Goal: Task Accomplishment & Management: Manage account settings

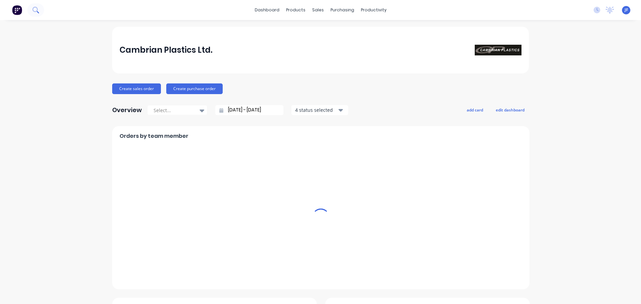
click at [30, 9] on button at bounding box center [35, 9] width 17 height 13
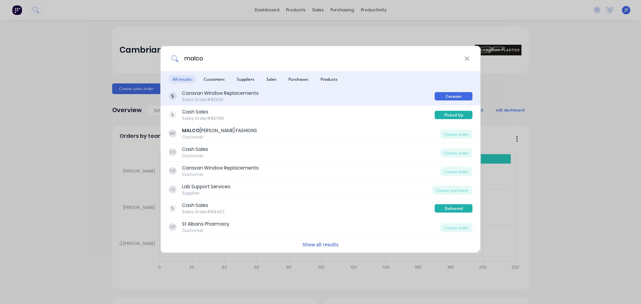
type input "malco"
click at [263, 95] on div "Caravan Window Replacements Sales Order #82903" at bounding box center [302, 96] width 266 height 13
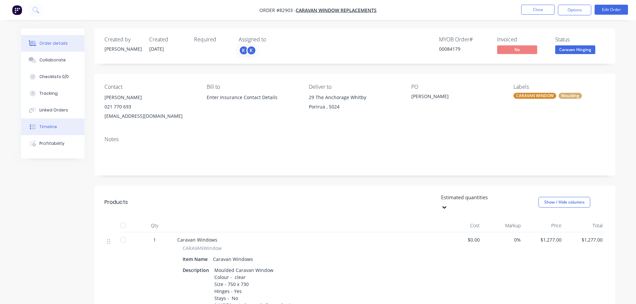
click at [68, 133] on button "Timeline" at bounding box center [52, 127] width 63 height 17
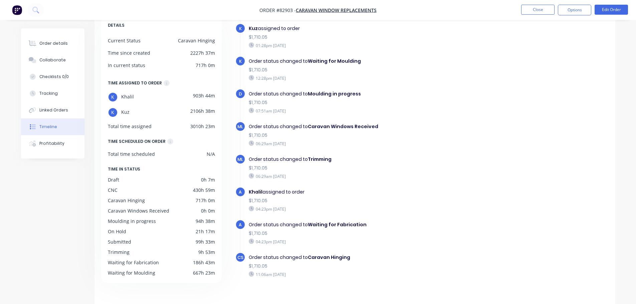
scroll to position [51, 0]
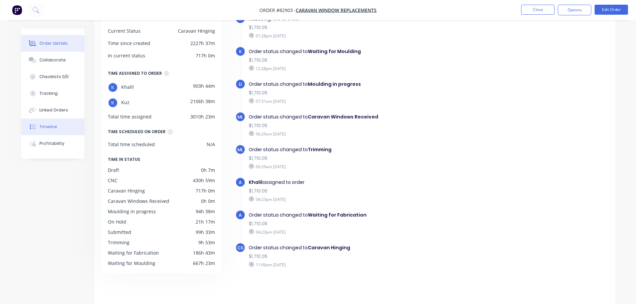
click at [52, 38] on button "Order details" at bounding box center [52, 43] width 63 height 17
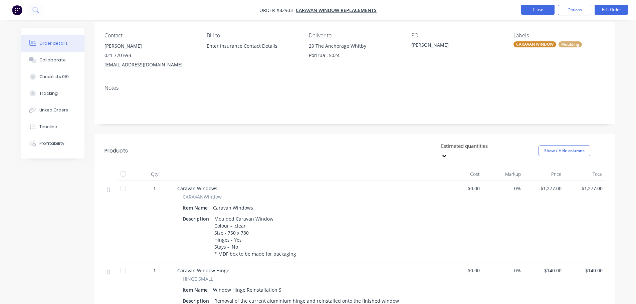
click at [550, 10] on button "Close" at bounding box center [537, 10] width 33 height 10
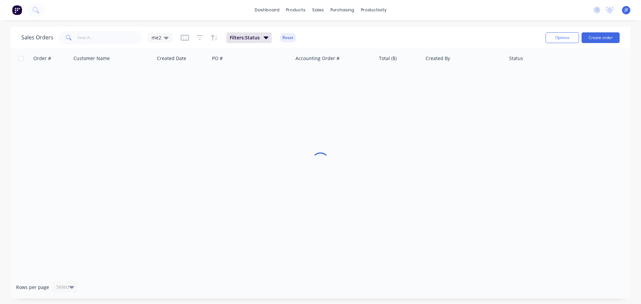
click at [604, 12] on div "No new notifications Mark all as read Philip mentioned you in a message Cash Sa…" at bounding box center [614, 10] width 53 height 10
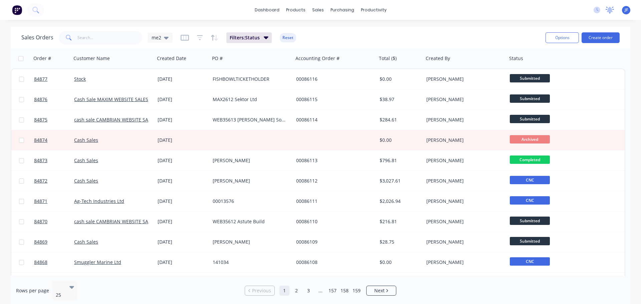
click at [613, 12] on icon at bounding box center [610, 10] width 8 height 7
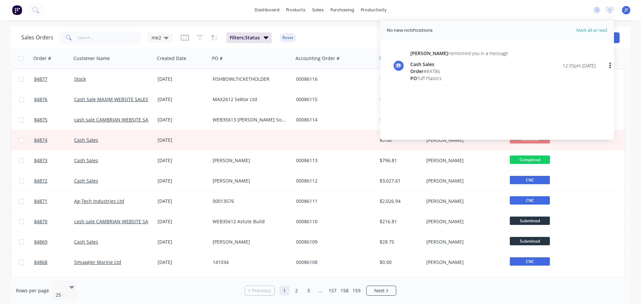
click at [515, 68] on div "Philip mentioned you in a message Cash Sales Order # 84786 PO Tuff Plastics 12:…" at bounding box center [502, 66] width 185 height 32
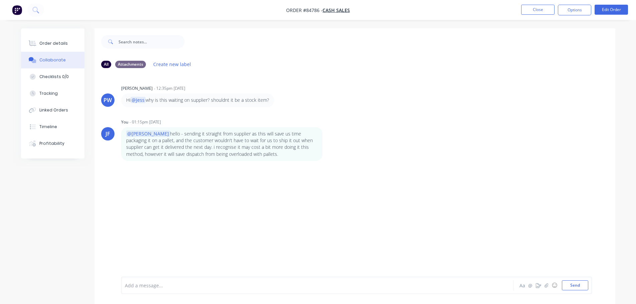
drag, startPoint x: 165, startPoint y: 89, endPoint x: 204, endPoint y: 88, distance: 39.1
click at [204, 88] on div "Philip Wilkinson - 12:35pm 24/09/25" at bounding box center [225, 88] width 209 height 6
click at [127, 101] on p "Hi @Jess why is this waiting on supplier? shouldnt it be a stock item?" at bounding box center [197, 100] width 143 height 7
click at [65, 41] on div "Order details" at bounding box center [53, 43] width 28 height 6
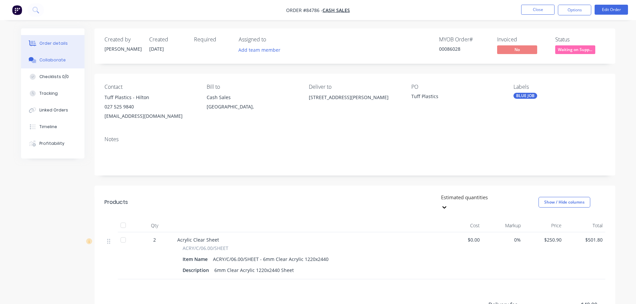
click at [62, 59] on div "Collaborate" at bounding box center [52, 60] width 26 height 6
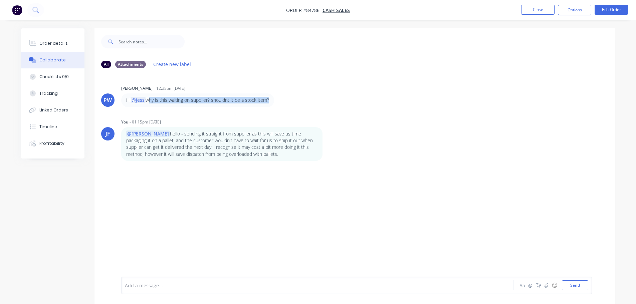
drag, startPoint x: 149, startPoint y: 98, endPoint x: 266, endPoint y: 99, distance: 117.5
click at [266, 99] on p "Hi @Jess why is this waiting on supplier? shouldnt it be a stock item?" at bounding box center [197, 100] width 143 height 7
click at [267, 98] on p "Hi @Jess why is this waiting on supplier? shouldnt it be a stock item?" at bounding box center [197, 100] width 143 height 7
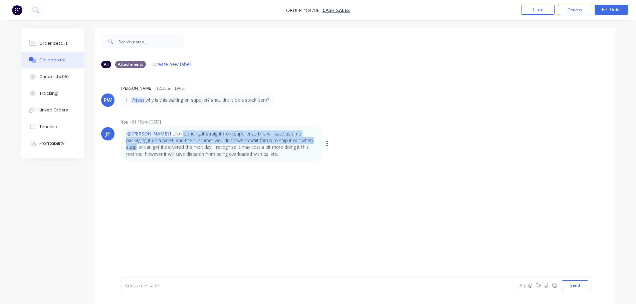
drag, startPoint x: 158, startPoint y: 135, endPoint x: 284, endPoint y: 142, distance: 126.4
click at [284, 142] on p "@Philip hello - sending it straight from supplier as this will save us time pac…" at bounding box center [221, 144] width 191 height 27
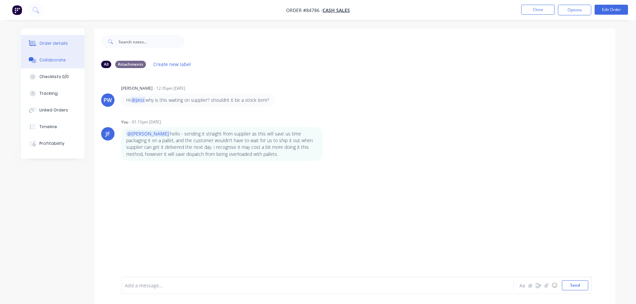
click at [65, 42] on div "Order details" at bounding box center [53, 43] width 28 height 6
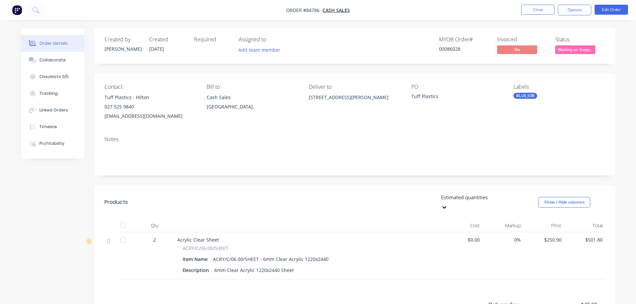
click at [532, 16] on nav "Order #84786 - Cash Sales Close Options Edit Order" at bounding box center [318, 10] width 636 height 20
click at [532, 13] on button "Close" at bounding box center [537, 10] width 33 height 10
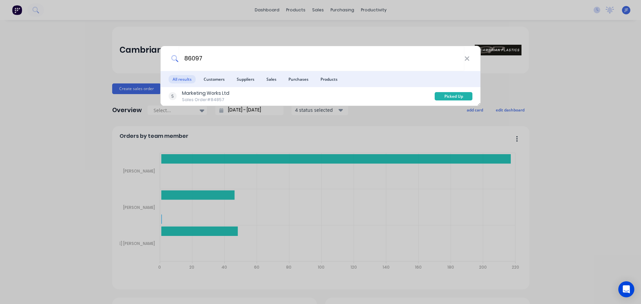
type input "86097"
drag, startPoint x: 13, startPoint y: 27, endPoint x: 10, endPoint y: 4, distance: 23.5
click at [13, 27] on div "86097 All results Customers Suppliers Sales Purchases Products Marketing Works …" at bounding box center [320, 152] width 641 height 304
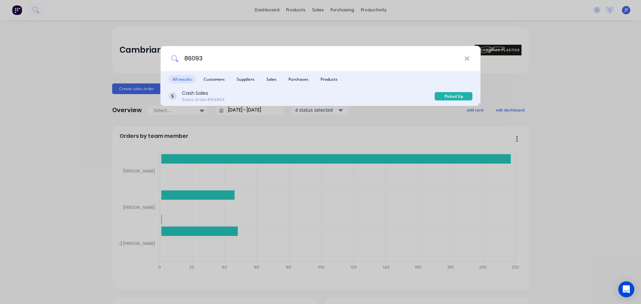
type input "86093"
click at [399, 90] on div "Cash Sales Sales Order #84854" at bounding box center [302, 96] width 266 height 13
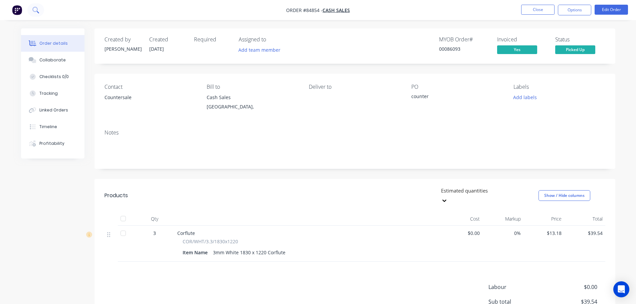
click at [32, 10] on button at bounding box center [35, 9] width 17 height 13
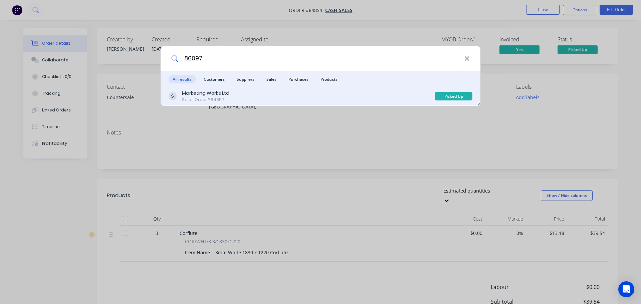
type input "86097"
click at [370, 98] on div "Marketing Works Ltd Sales Order #84857" at bounding box center [302, 96] width 266 height 13
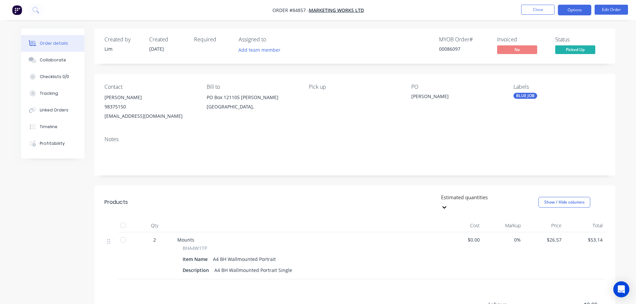
click at [580, 8] on button "Options" at bounding box center [574, 10] width 33 height 11
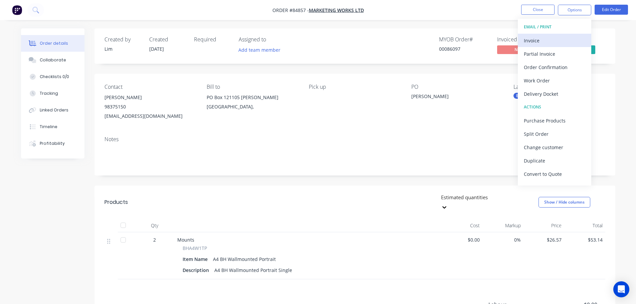
click at [569, 34] on button "Invoice" at bounding box center [554, 40] width 73 height 13
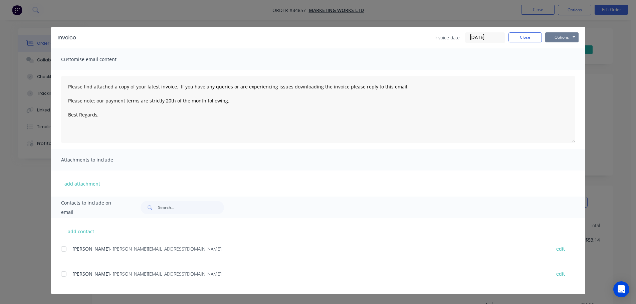
click at [564, 34] on button "Options" at bounding box center [561, 37] width 33 height 10
click at [562, 62] on button "Print" at bounding box center [566, 60] width 43 height 11
click at [521, 36] on button "Close" at bounding box center [524, 37] width 33 height 10
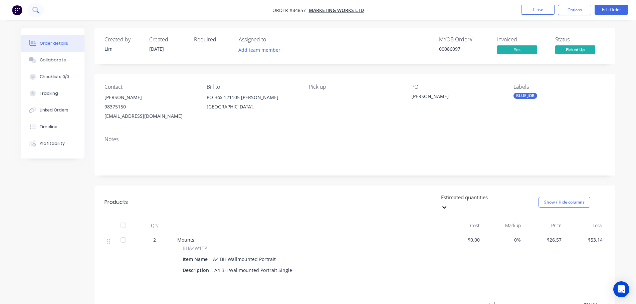
click at [34, 12] on icon at bounding box center [35, 10] width 6 height 6
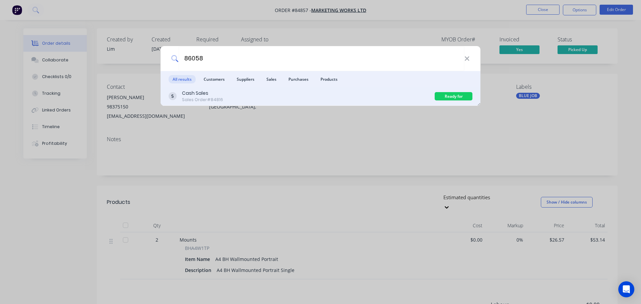
type input "86058"
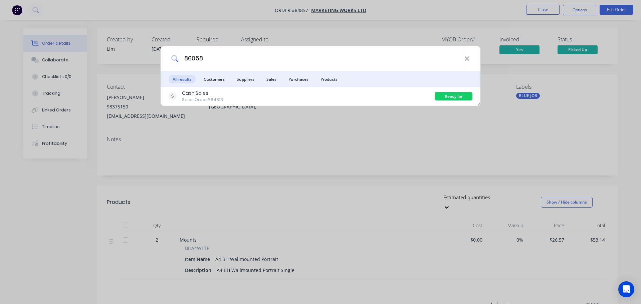
drag, startPoint x: 316, startPoint y: 96, endPoint x: 326, endPoint y: 92, distance: 9.7
click at [316, 96] on div "Cash Sales Sales Order #84816" at bounding box center [302, 96] width 266 height 13
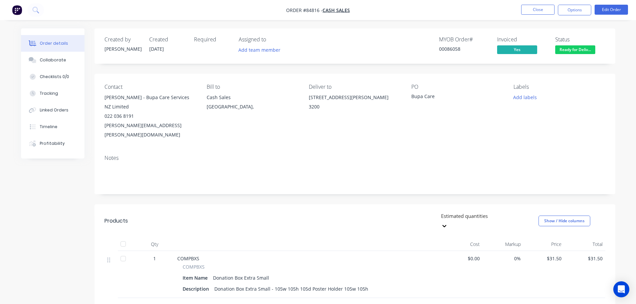
click at [563, 47] on span "Ready for Deliv..." at bounding box center [575, 49] width 40 height 8
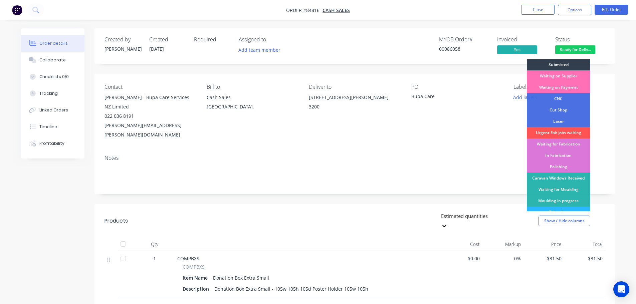
click at [550, 42] on div "MYOB Order # 00086058 Invoiced Yes Status Ready for Deliv... Submitted Waiting …" at bounding box center [455, 45] width 300 height 19
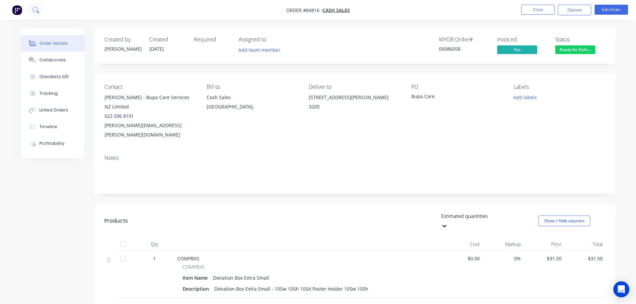
click at [38, 9] on icon at bounding box center [35, 10] width 6 height 6
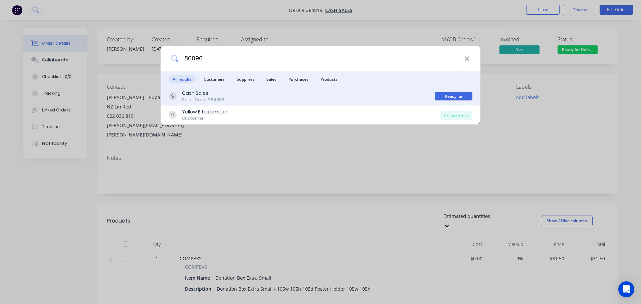
type input "86096"
click at [407, 97] on div "Cash Sales Sales Order #84856" at bounding box center [302, 96] width 266 height 13
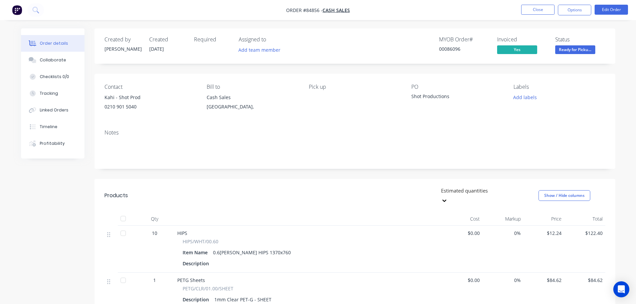
click at [586, 52] on span "Ready for Picku..." at bounding box center [575, 49] width 40 height 8
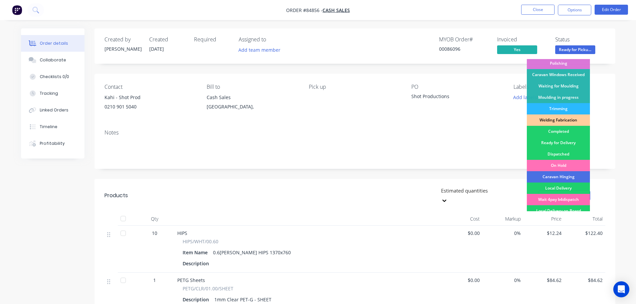
scroll to position [132, 0]
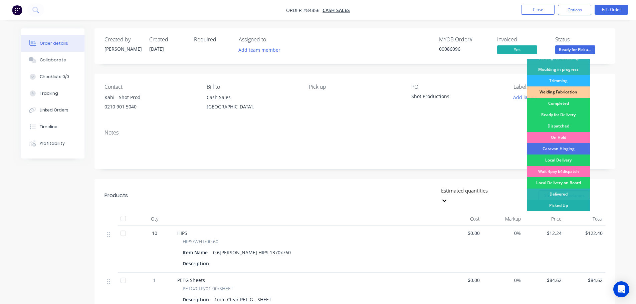
click at [560, 202] on div "Picked Up" at bounding box center [558, 205] width 63 height 11
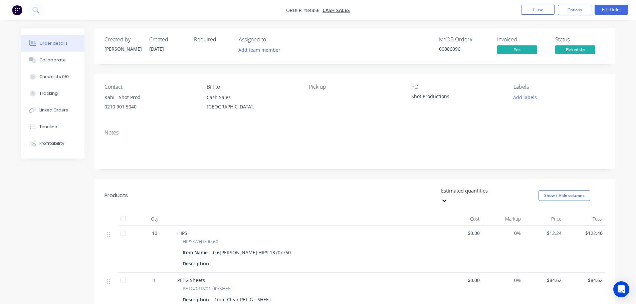
click at [44, 13] on nav "Order #84856 - Cash Sales Close Options Edit Order" at bounding box center [318, 10] width 636 height 20
click at [34, 4] on button at bounding box center [35, 9] width 17 height 13
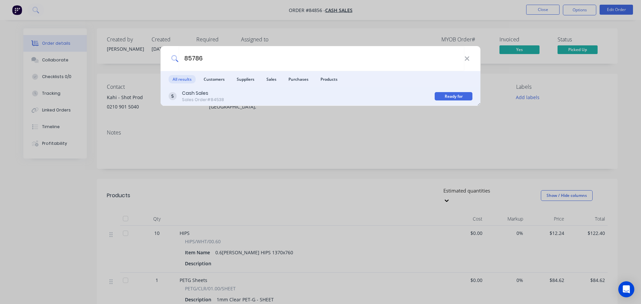
type input "85786"
click at [325, 93] on div "Cash Sales Sales Order #84538" at bounding box center [302, 96] width 266 height 13
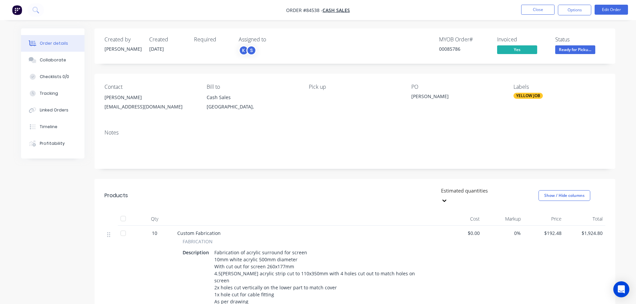
click at [567, 50] on span "Ready for Picku..." at bounding box center [575, 49] width 40 height 8
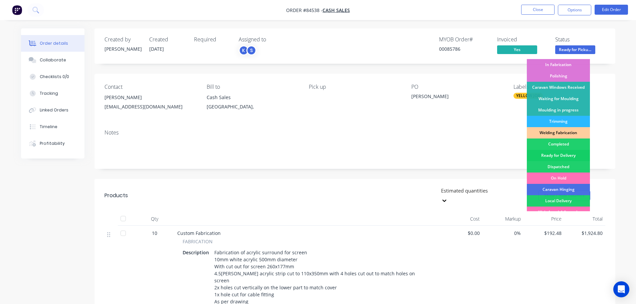
scroll to position [132, 0]
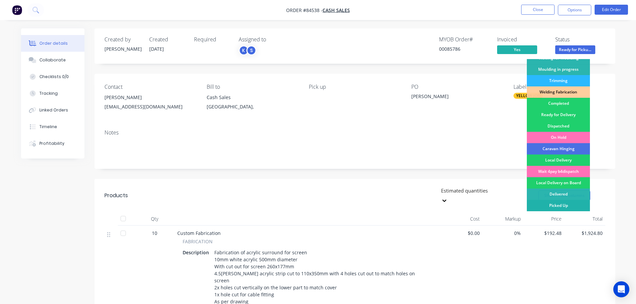
click at [567, 205] on div "Picked Up" at bounding box center [558, 205] width 63 height 11
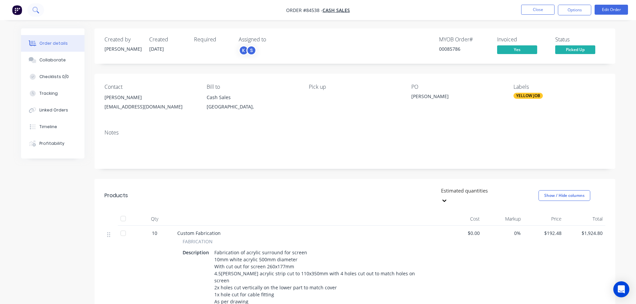
click at [31, 7] on button at bounding box center [35, 9] width 17 height 13
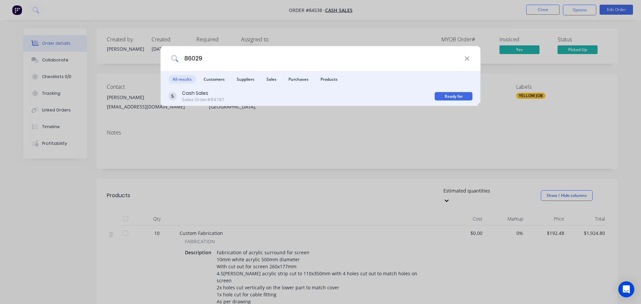
type input "86029"
click at [424, 94] on div "Cash Sales Sales Order #84787" at bounding box center [302, 96] width 266 height 13
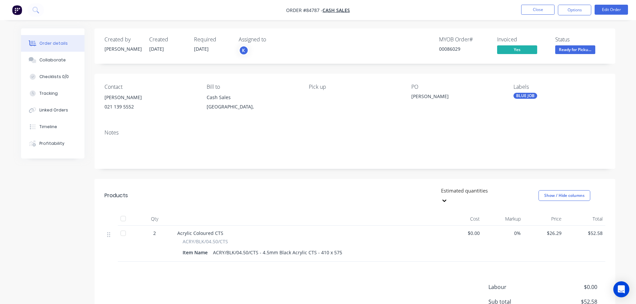
click at [579, 52] on span "Ready for Picku..." at bounding box center [575, 49] width 40 height 8
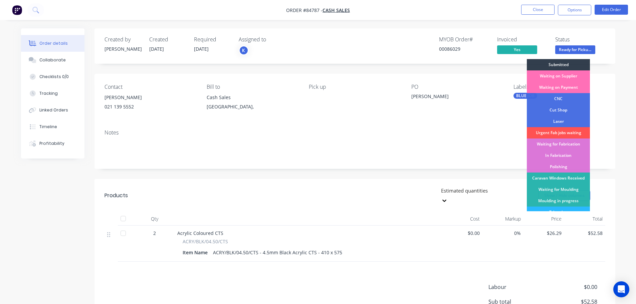
scroll to position [132, 0]
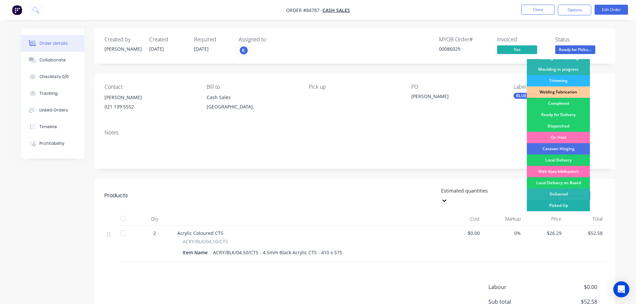
click at [549, 207] on div "Picked Up" at bounding box center [558, 205] width 63 height 11
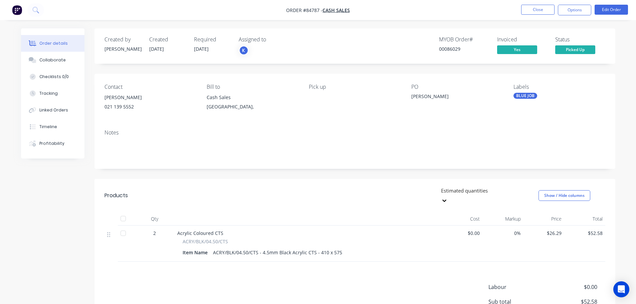
click at [479, 79] on div "Contact Derek 021 139 5552 Bill to Cash Sales Auckland, Pick up PO Derek Labels…" at bounding box center [354, 99] width 521 height 50
click at [544, 12] on button "Close" at bounding box center [537, 10] width 33 height 10
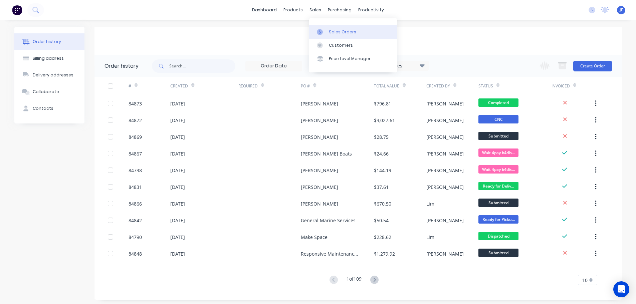
click at [333, 29] on div "Sales Orders" at bounding box center [342, 32] width 27 height 6
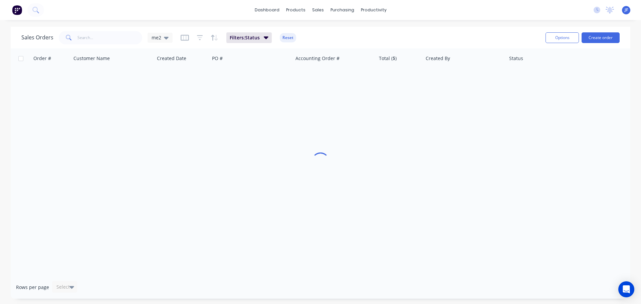
click at [599, 45] on div "Options Create order" at bounding box center [581, 37] width 77 height 16
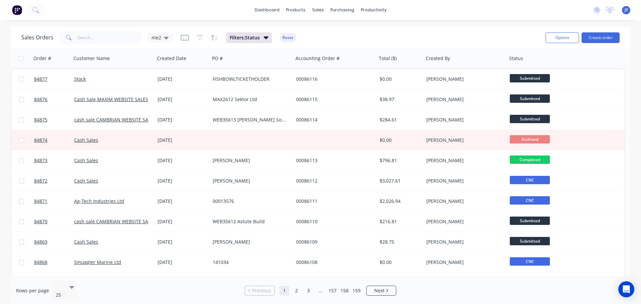
click at [547, 15] on div "dashboard products sales purchasing productivity dashboard products Product Cat…" at bounding box center [320, 10] width 641 height 20
click at [589, 36] on button "Create order" at bounding box center [601, 37] width 38 height 11
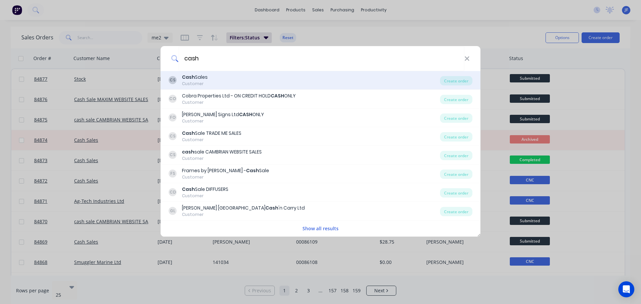
type input "cash"
click at [280, 81] on div "CS Cash Sales Customer" at bounding box center [304, 80] width 271 height 13
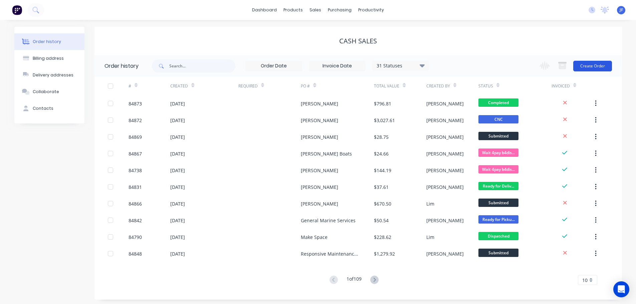
click at [594, 63] on button "Create Order" at bounding box center [592, 66] width 39 height 11
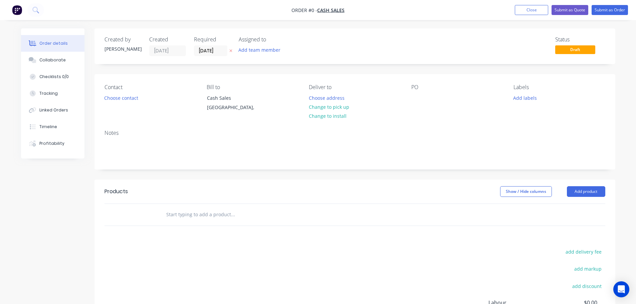
click at [230, 49] on icon "button" at bounding box center [230, 51] width 3 height 4
click at [114, 93] on div "Contact Choose contact" at bounding box center [149, 99] width 91 height 30
click at [118, 96] on button "Choose contact" at bounding box center [120, 97] width 41 height 9
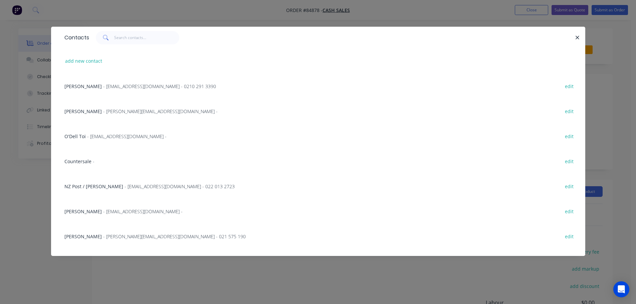
click at [77, 160] on span "Countersale" at bounding box center [77, 161] width 27 height 6
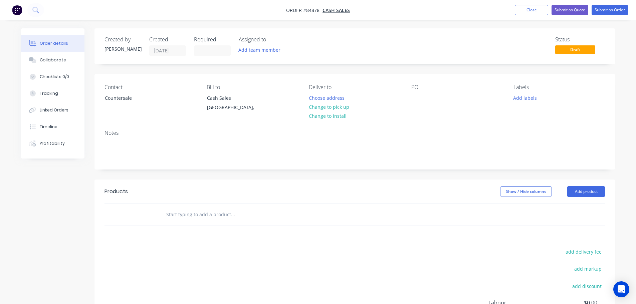
click at [187, 211] on input "text" at bounding box center [233, 214] width 134 height 13
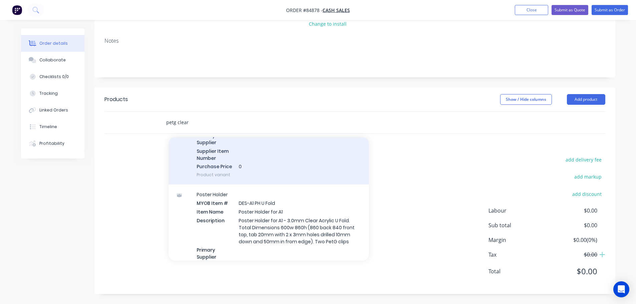
scroll to position [267, 0]
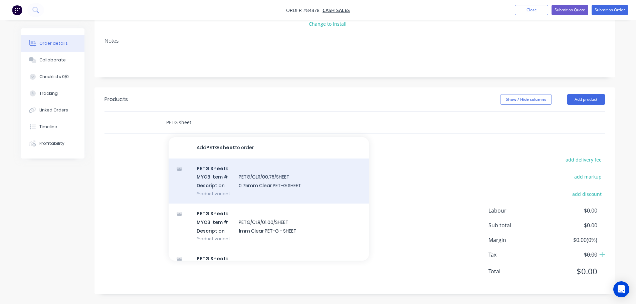
type input "PETG sheet"
click at [253, 187] on div "PETG Sheet s MYOB Item # PETG/CLR/00.75/SHEET Description 0.75mm Clear PET-G SH…" at bounding box center [269, 181] width 200 height 45
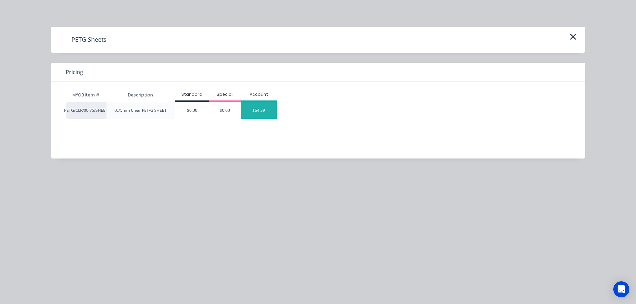
click at [256, 110] on div "$64.39" at bounding box center [259, 110] width 36 height 17
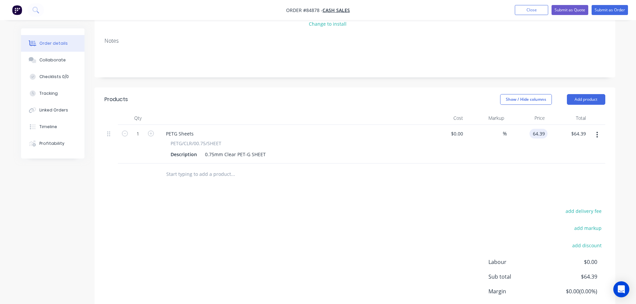
click at [536, 134] on input "64.39" at bounding box center [539, 134] width 15 height 10
type input "$64.39"
click at [613, 10] on button "Submit as Order" at bounding box center [610, 10] width 36 height 10
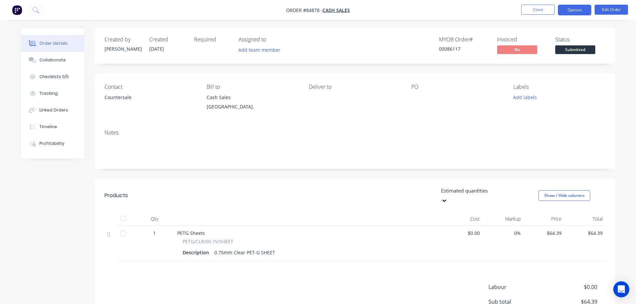
click at [572, 11] on button "Options" at bounding box center [574, 10] width 33 height 11
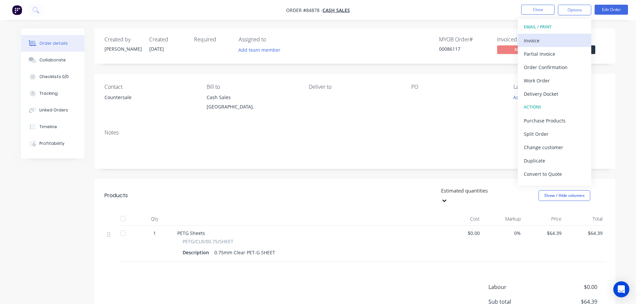
click at [558, 38] on div "Invoice" at bounding box center [554, 41] width 61 height 10
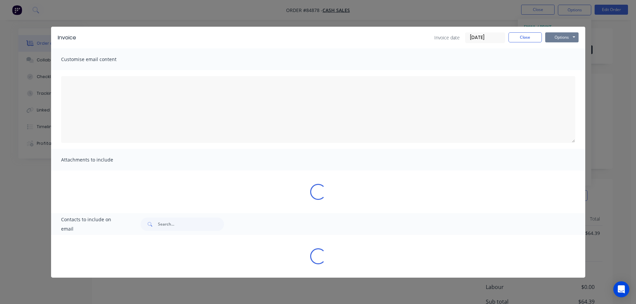
click at [566, 37] on button "Options" at bounding box center [561, 37] width 33 height 10
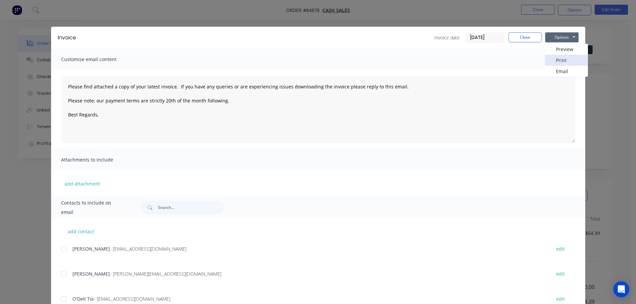
click at [567, 57] on button "Print" at bounding box center [566, 60] width 43 height 11
click at [529, 34] on button "Close" at bounding box center [524, 37] width 33 height 10
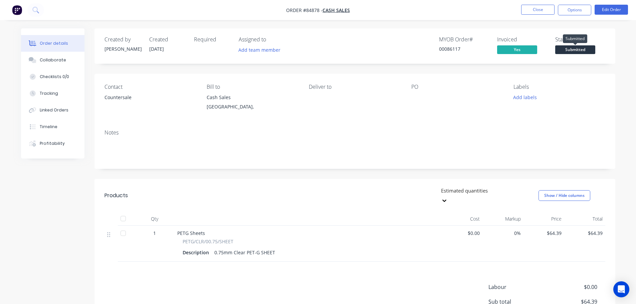
click at [579, 52] on span "Submitted" at bounding box center [575, 49] width 40 height 8
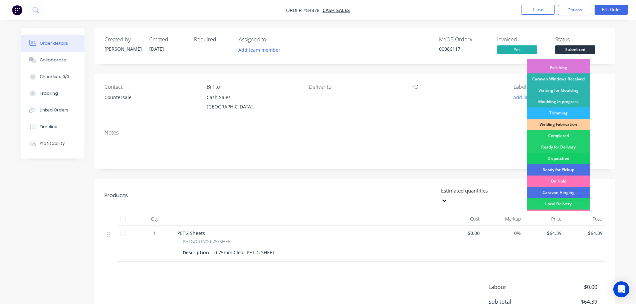
scroll to position [132, 0]
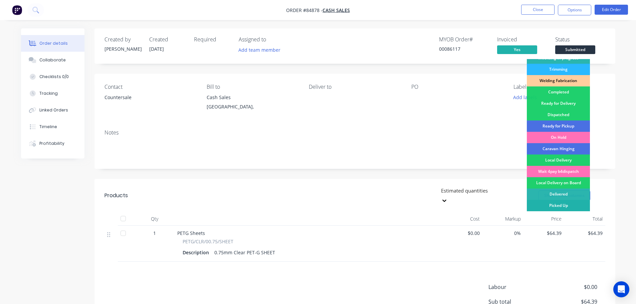
click at [566, 205] on div "Picked Up" at bounding box center [558, 205] width 63 height 11
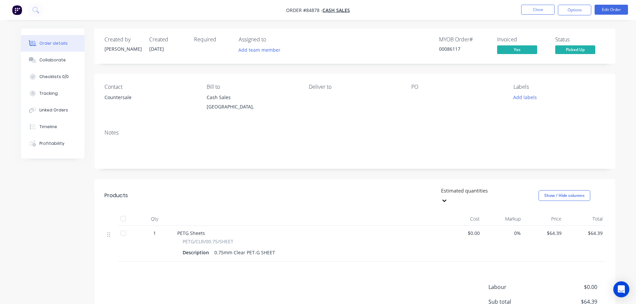
click at [577, 28] on div "Order details Collaborate Checklists 0/0 Tracking Linked Orders Timeline Profit…" at bounding box center [318, 190] width 636 height 381
click at [32, 4] on button at bounding box center [35, 9] width 17 height 13
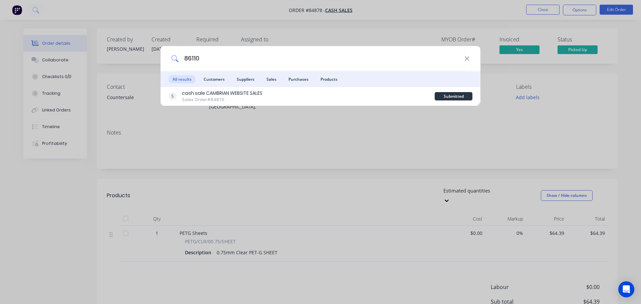
type input "86110"
drag, startPoint x: 257, startPoint y: 99, endPoint x: 326, endPoint y: 90, distance: 70.0
click at [257, 99] on div "Sales Order #84870" at bounding box center [222, 100] width 80 height 6
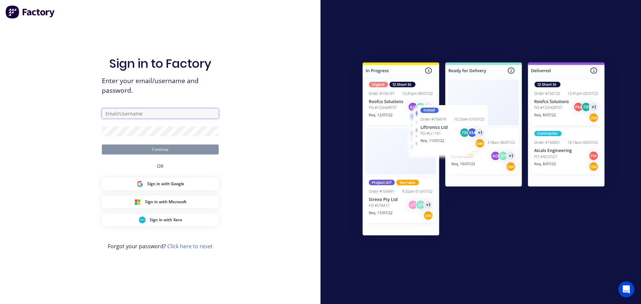
click at [153, 112] on input "text" at bounding box center [160, 114] width 117 height 10
type input "info@cambrianplastics.co.nz"
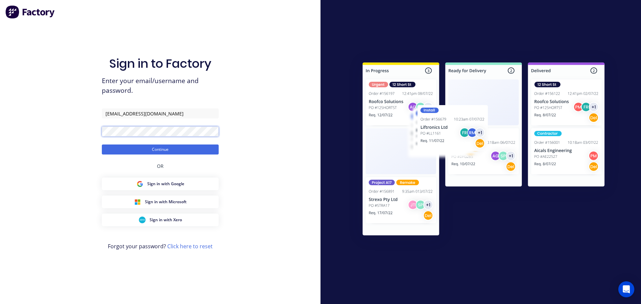
click at [102, 145] on button "Continue" at bounding box center [160, 150] width 117 height 10
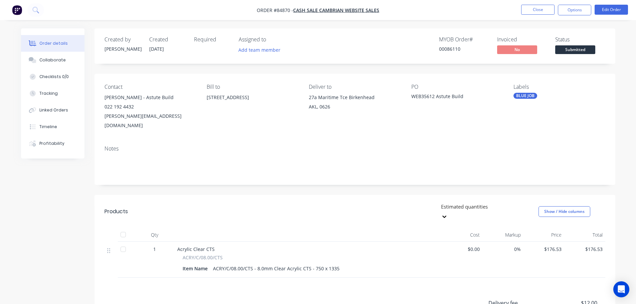
click at [579, 52] on span "Submitted" at bounding box center [575, 49] width 40 height 8
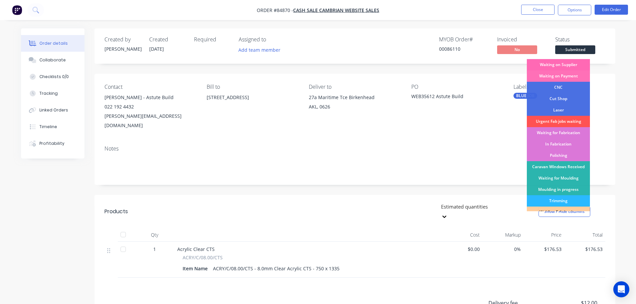
click at [577, 66] on div "Waiting on Supplier" at bounding box center [558, 64] width 63 height 11
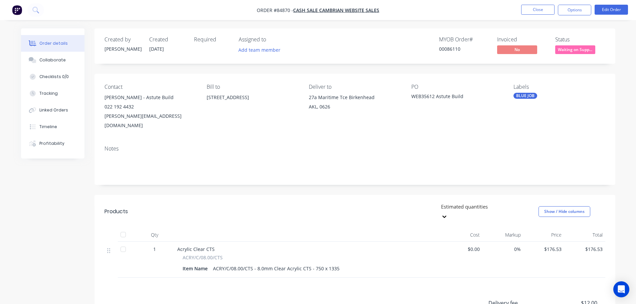
click at [526, 26] on div "Order details Collaborate Checklists 0/0 Tracking Linked Orders Timeline Profit…" at bounding box center [318, 205] width 636 height 411
click at [41, 14] on button at bounding box center [35, 9] width 17 height 13
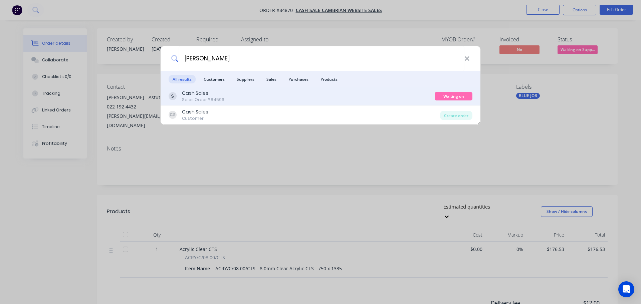
type input "patrick waters"
click at [362, 101] on div "Cash Sales Sales Order #84596" at bounding box center [302, 96] width 266 height 13
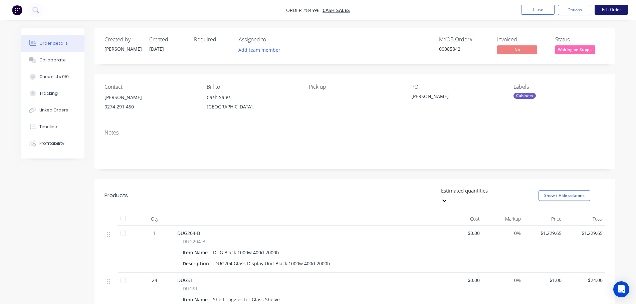
click at [598, 11] on button "Edit Order" at bounding box center [611, 10] width 33 height 10
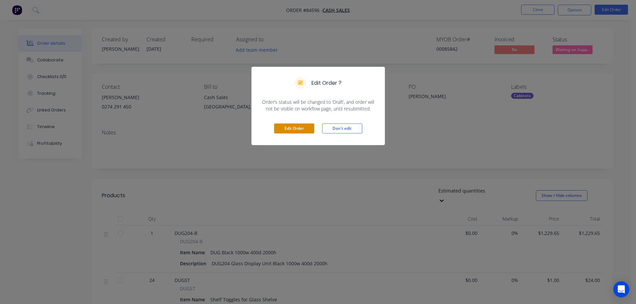
click at [304, 127] on button "Edit Order" at bounding box center [294, 129] width 40 height 10
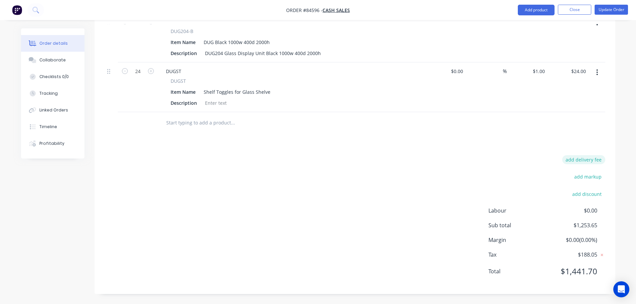
click at [569, 159] on button "add delivery fee" at bounding box center [583, 159] width 43 height 9
type input "40"
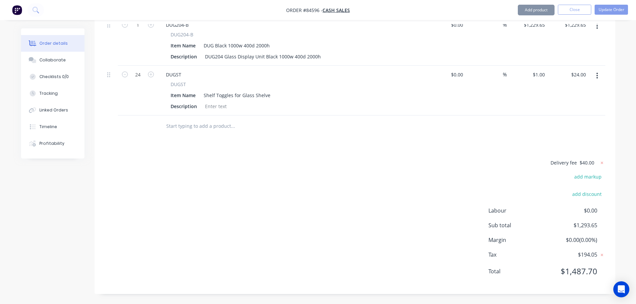
click at [342, 150] on div "Products Show / Hide columns Add product Qty Cost Markup Price Total 1 DUG204-B…" at bounding box center [354, 136] width 521 height 315
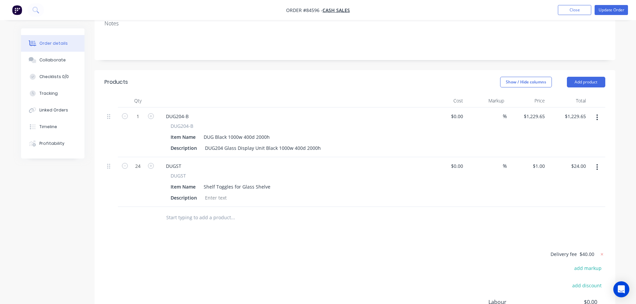
scroll to position [0, 0]
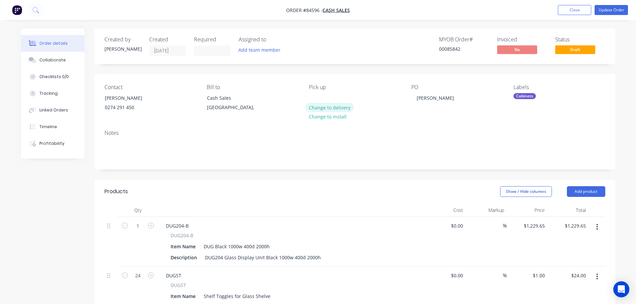
click at [321, 107] on button "Change to delivery" at bounding box center [329, 107] width 49 height 9
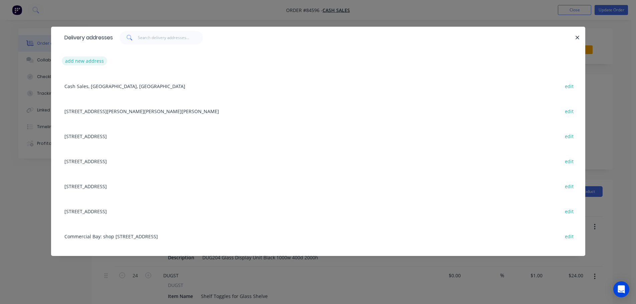
click at [72, 65] on button "add new address" at bounding box center [85, 60] width 46 height 9
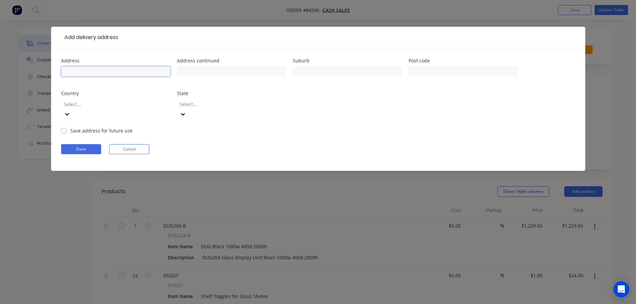
click at [96, 75] on input "text" at bounding box center [115, 71] width 109 height 10
type input "22a Wairere Road"
type input "The Gardens"
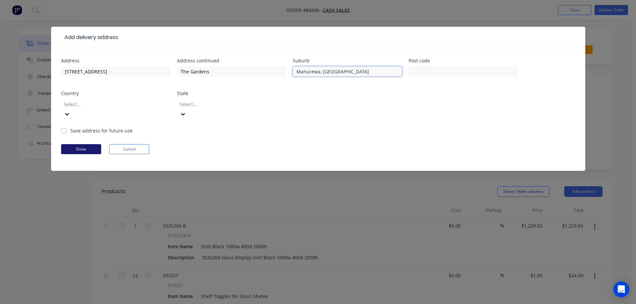
type input "Manurewa, Auckland"
click at [80, 144] on button "Done" at bounding box center [81, 149] width 40 height 10
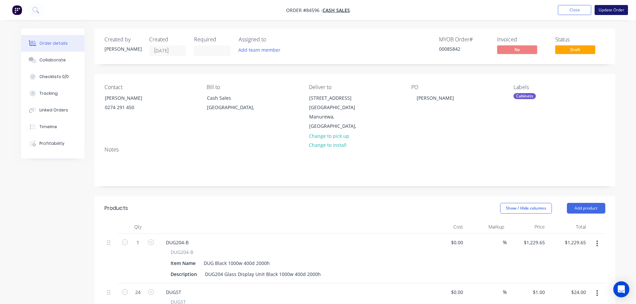
click at [610, 10] on button "Update Order" at bounding box center [611, 10] width 33 height 10
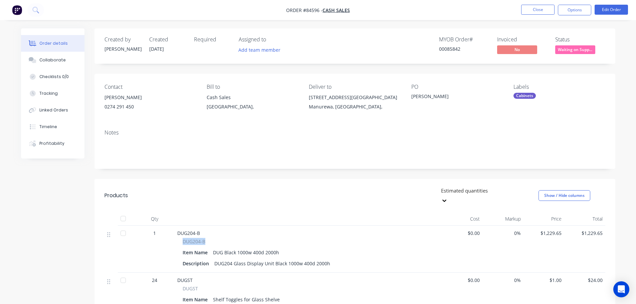
drag, startPoint x: 183, startPoint y: 232, endPoint x: 205, endPoint y: 233, distance: 22.4
click at [205, 238] on div "DUG204-B" at bounding box center [308, 241] width 251 height 7
click at [200, 238] on span "DUG204-B" at bounding box center [194, 241] width 23 height 7
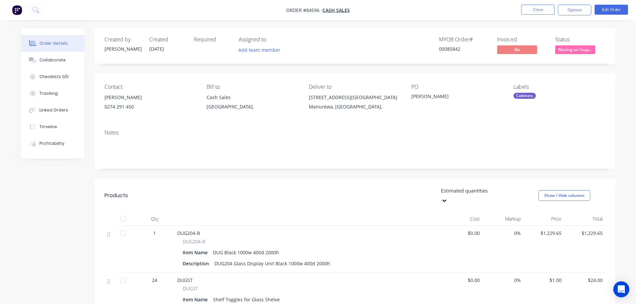
click at [198, 238] on span "DUG204-B" at bounding box center [194, 241] width 23 height 7
click at [197, 238] on span "DUG204-B" at bounding box center [194, 241] width 23 height 7
click at [202, 238] on span "DUG204-B" at bounding box center [194, 241] width 23 height 7
drag, startPoint x: 205, startPoint y: 233, endPoint x: 181, endPoint y: 232, distance: 24.0
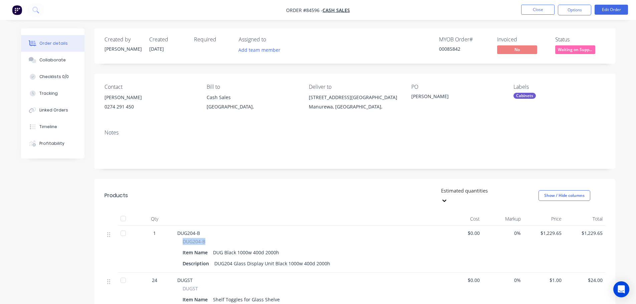
click at [181, 238] on div "DUG204-B Item Name DUG Black 1000w 400d 2000h Description DUG204 Glass Display …" at bounding box center [308, 253] width 262 height 30
click at [190, 238] on span "DUG204-B" at bounding box center [194, 241] width 23 height 7
drag, startPoint x: 184, startPoint y: 232, endPoint x: 205, endPoint y: 234, distance: 21.1
click at [205, 238] on span "DUG204-B" at bounding box center [194, 241] width 23 height 7
copy span "DUG204-B"
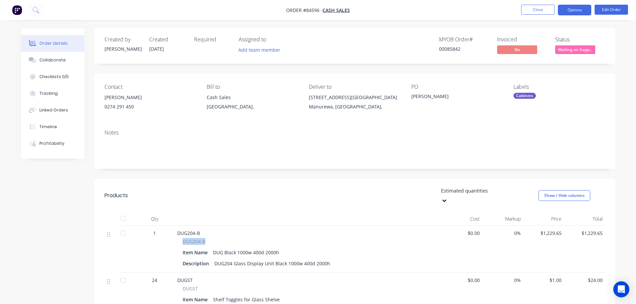
click at [572, 10] on button "Options" at bounding box center [574, 10] width 33 height 11
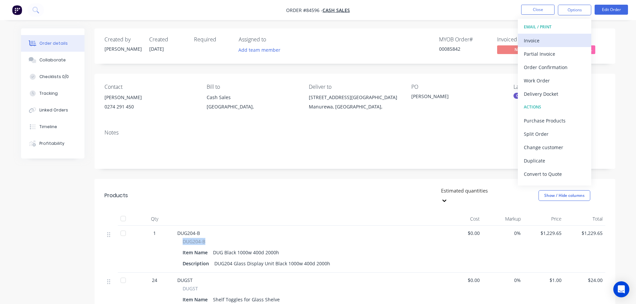
click at [560, 36] on div "Invoice" at bounding box center [554, 41] width 61 height 10
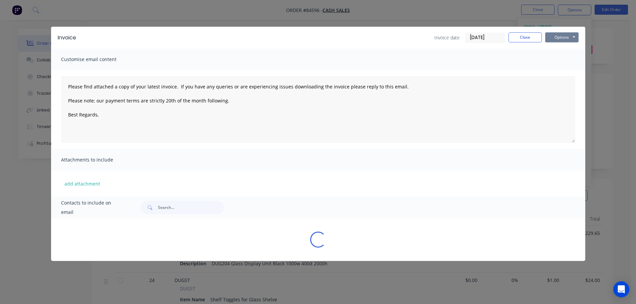
click at [564, 37] on button "Options" at bounding box center [561, 37] width 33 height 10
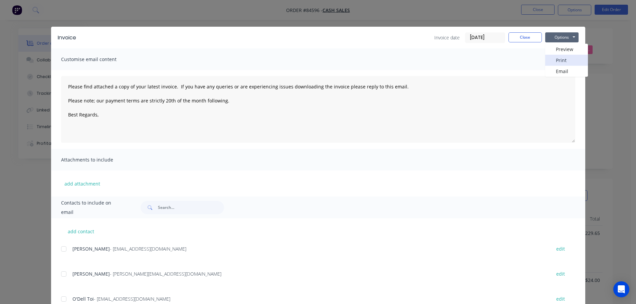
click at [565, 59] on button "Print" at bounding box center [566, 60] width 43 height 11
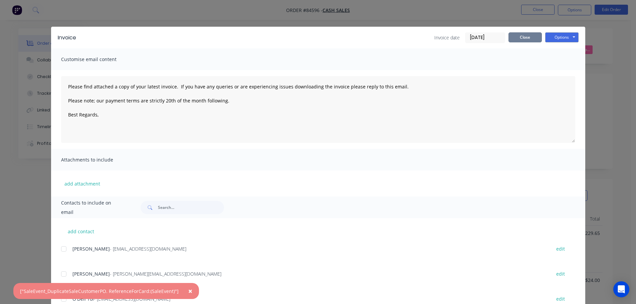
click at [528, 39] on button "Close" at bounding box center [524, 37] width 33 height 10
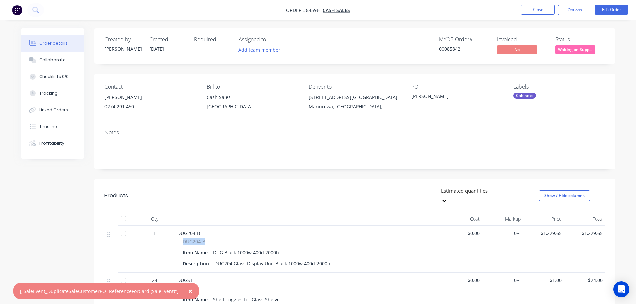
copy span "DUG204-B"
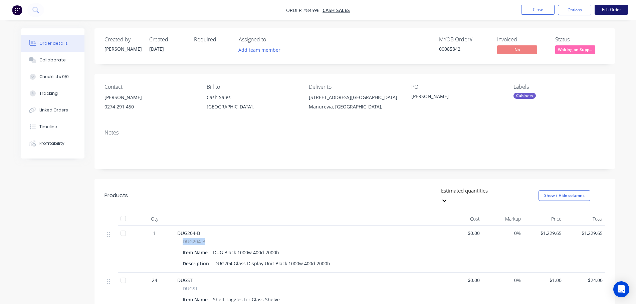
click at [606, 14] on button "Edit Order" at bounding box center [611, 10] width 33 height 10
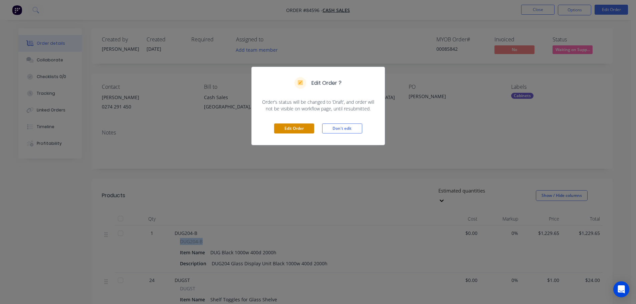
click at [286, 128] on button "Edit Order" at bounding box center [294, 129] width 40 height 10
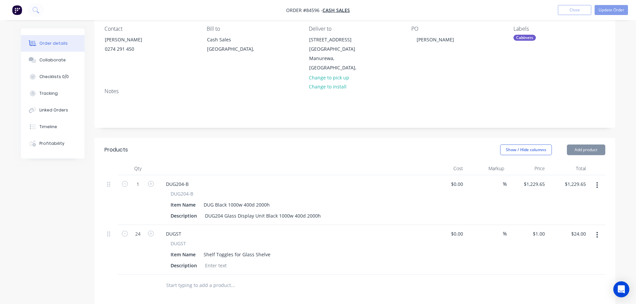
scroll to position [134, 0]
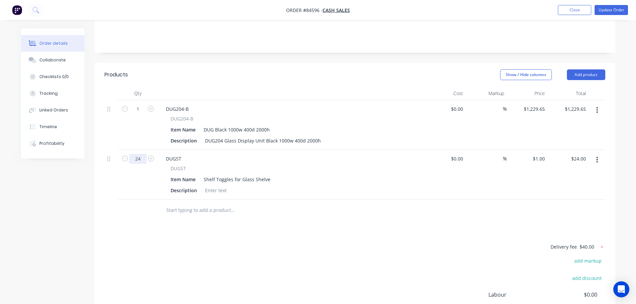
click at [138, 154] on input "24" at bounding box center [137, 159] width 17 height 10
type input "0"
type input "$0.00"
click at [221, 186] on div at bounding box center [215, 191] width 27 height 10
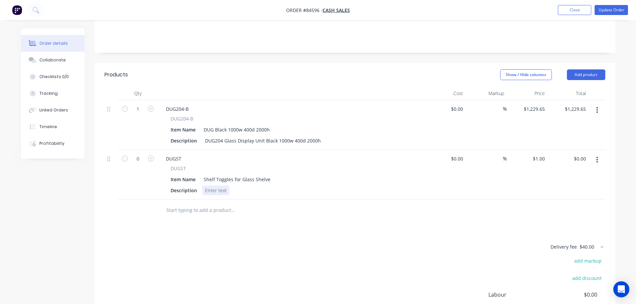
click at [221, 186] on div at bounding box center [215, 191] width 27 height 10
click at [604, 12] on button "Update Order" at bounding box center [611, 10] width 33 height 10
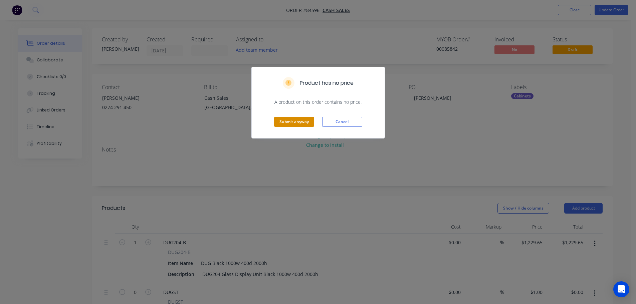
click at [301, 122] on button "Submit anyway" at bounding box center [294, 122] width 40 height 10
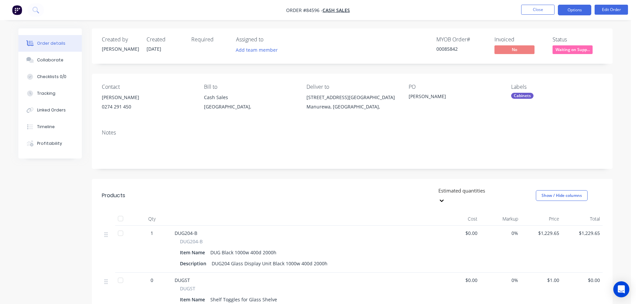
click at [560, 12] on button "Options" at bounding box center [574, 10] width 33 height 11
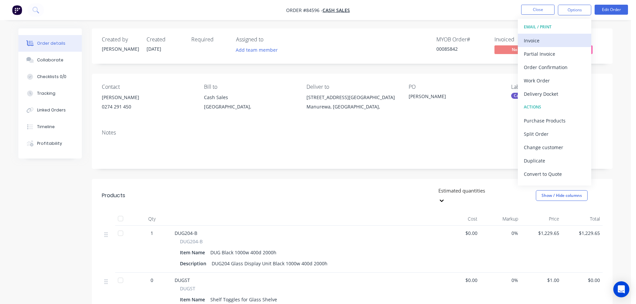
click at [548, 40] on div "Invoice" at bounding box center [554, 41] width 61 height 10
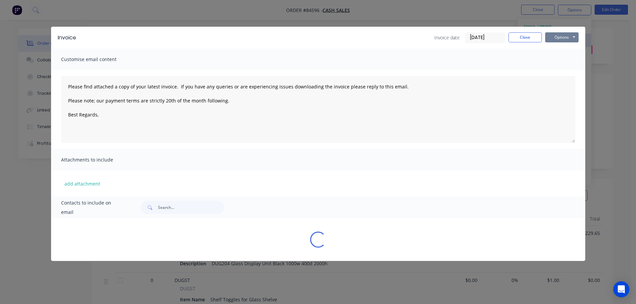
click at [562, 35] on button "Options" at bounding box center [561, 37] width 33 height 10
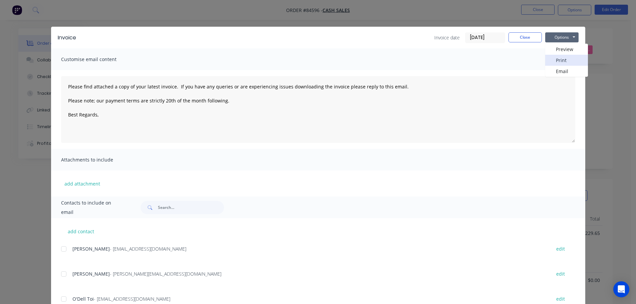
click at [561, 57] on button "Print" at bounding box center [566, 60] width 43 height 11
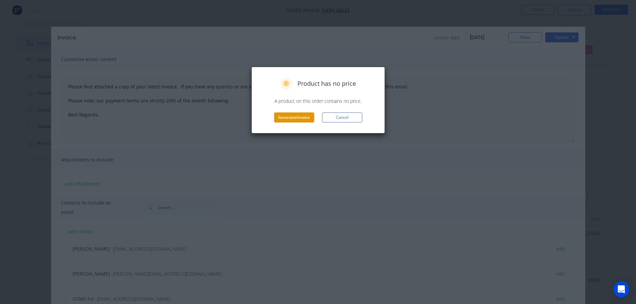
click at [305, 116] on button "Generate invoice" at bounding box center [294, 118] width 40 height 10
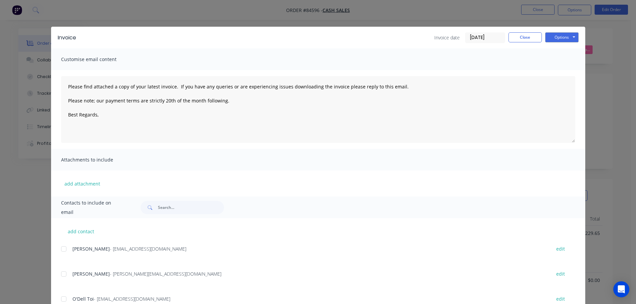
click at [30, 20] on div "Invoice Invoice date [DATE] Close Options Preview Print Email Customise email c…" at bounding box center [318, 152] width 636 height 304
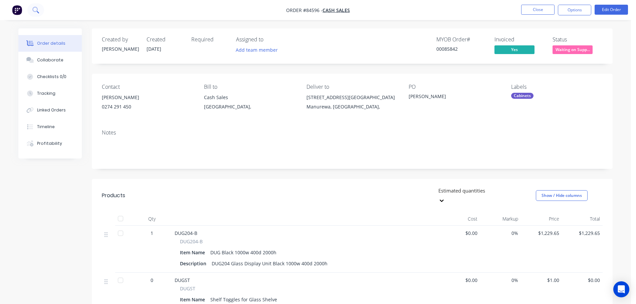
click at [36, 12] on icon at bounding box center [35, 10] width 6 height 6
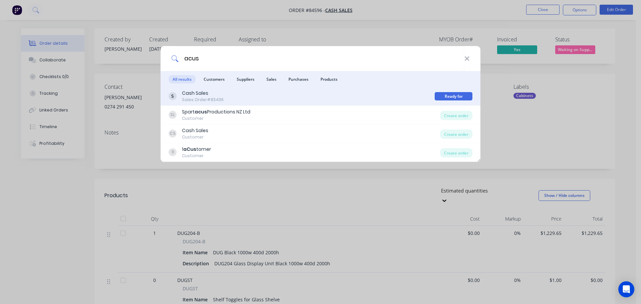
type input "acus"
click at [289, 98] on div "Cash Sales Sales Order #83436" at bounding box center [302, 96] width 266 height 13
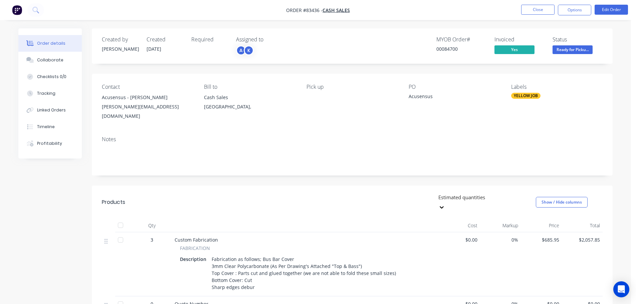
click at [557, 48] on span "Ready for Picku..." at bounding box center [573, 49] width 40 height 8
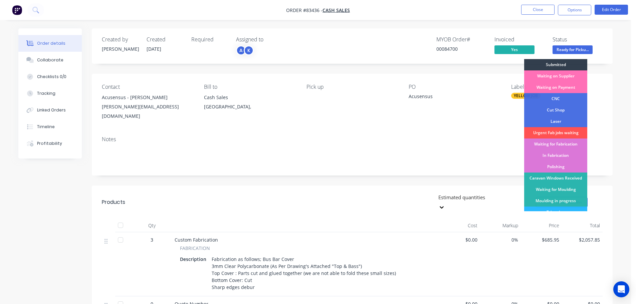
scroll to position [67, 0]
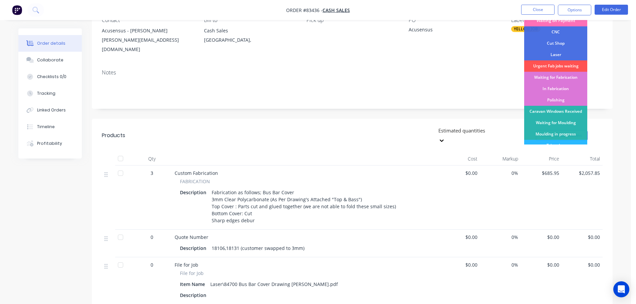
click at [492, 48] on div "Contact Acusensus - Dean Arvonen dean@acusensus.com Bill to Cash Sales Auckland…" at bounding box center [352, 35] width 521 height 57
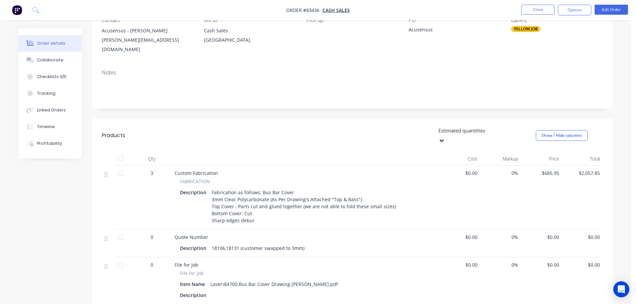
click at [525, 31] on div "YELLOW JOB" at bounding box center [525, 29] width 29 height 6
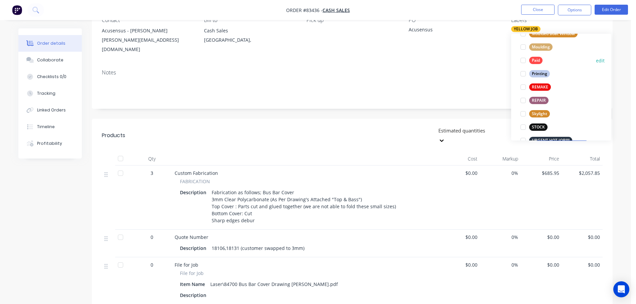
click at [533, 59] on div "Paid" at bounding box center [535, 60] width 13 height 7
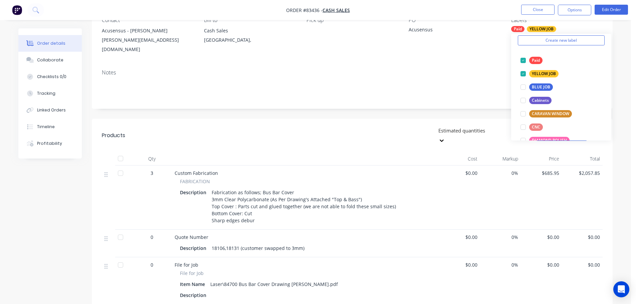
scroll to position [0, 0]
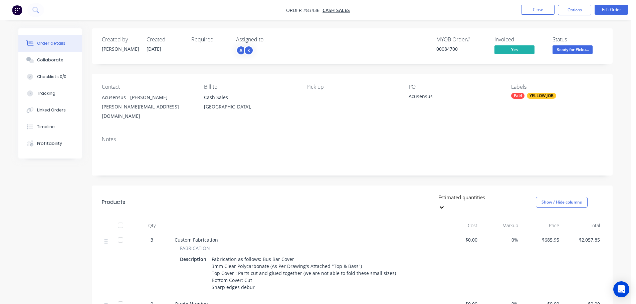
click at [578, 30] on div "Created by Jess Created 22/07/25 Required Assigned to A K MYOB Order # 00084700…" at bounding box center [352, 45] width 521 height 35
click at [36, 10] on icon at bounding box center [35, 10] width 6 height 6
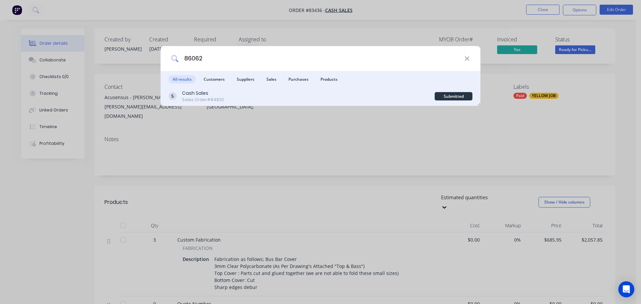
type input "86062"
click at [268, 96] on div "Cash Sales Sales Order #84820" at bounding box center [302, 96] width 266 height 13
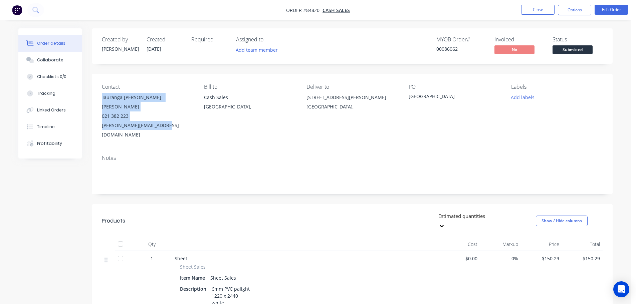
drag, startPoint x: 100, startPoint y: 98, endPoint x: 169, endPoint y: 119, distance: 72.1
click at [169, 119] on div "Contact Tauranga Marina - Greg Prescott 021 382 223 greg@taurangamarina.co.nz B…" at bounding box center [352, 112] width 521 height 76
copy div "Tauranga Marina - Greg Prescott 021 382 223 greg@taurangamarina.co.nz"
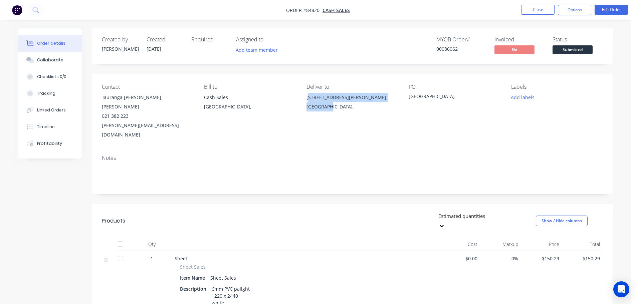
drag, startPoint x: 309, startPoint y: 98, endPoint x: 329, endPoint y: 111, distance: 23.8
click at [329, 111] on div "45 Keith Allen Drive Sulphur Point Tauranga," at bounding box center [351, 103] width 91 height 21
drag, startPoint x: 305, startPoint y: 97, endPoint x: 340, endPoint y: 113, distance: 38.1
click at [340, 113] on div "Contact Tauranga Marina - Greg Prescott 021 382 223 greg@taurangamarina.co.nz B…" at bounding box center [352, 112] width 521 height 76
copy div "45 Keith Allen Drive Sulphur Point Tauranga,"
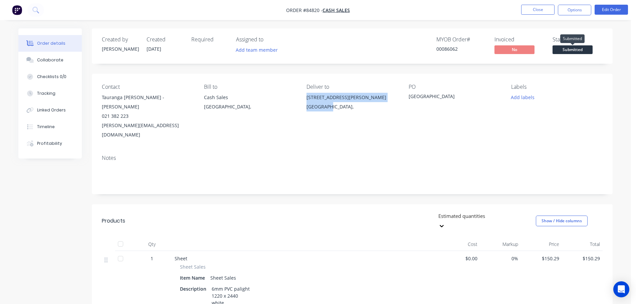
click at [580, 48] on span "Submitted" at bounding box center [573, 49] width 40 height 8
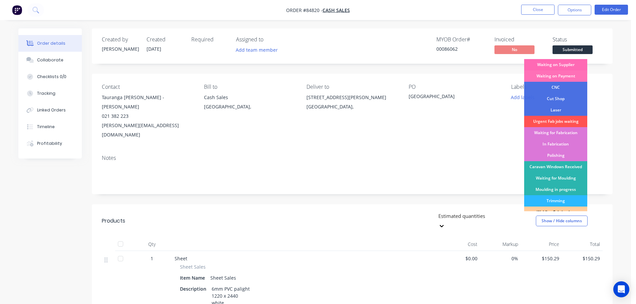
click at [580, 62] on div "Waiting on Supplier" at bounding box center [555, 64] width 63 height 11
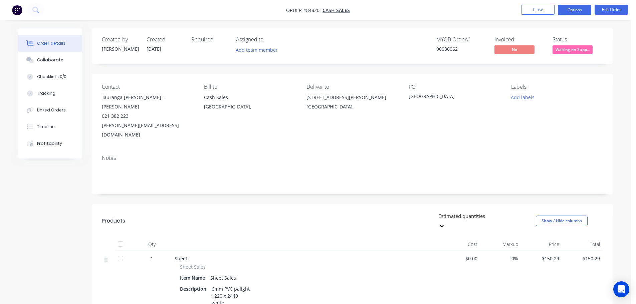
click at [578, 12] on button "Options" at bounding box center [574, 10] width 33 height 11
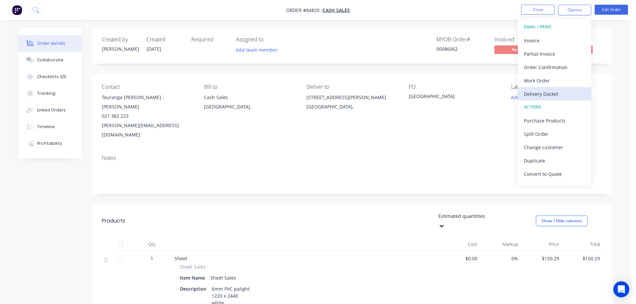
click at [564, 91] on div "Delivery Docket" at bounding box center [554, 94] width 61 height 10
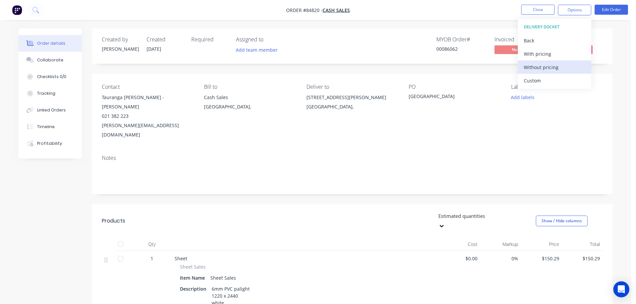
click at [556, 66] on div "Without pricing" at bounding box center [554, 67] width 61 height 10
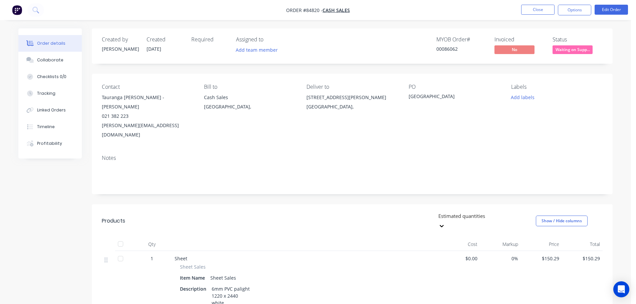
click at [365, 150] on div "Notes" at bounding box center [352, 172] width 521 height 45
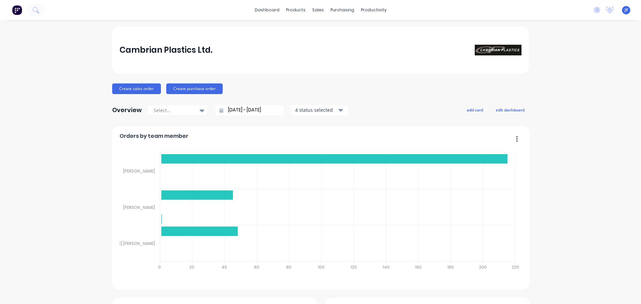
click at [37, 14] on button at bounding box center [35, 9] width 17 height 13
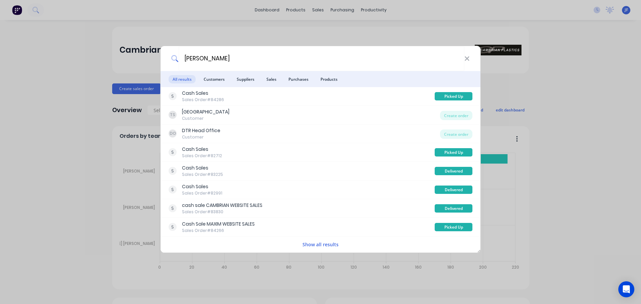
type input "[PERSON_NAME]"
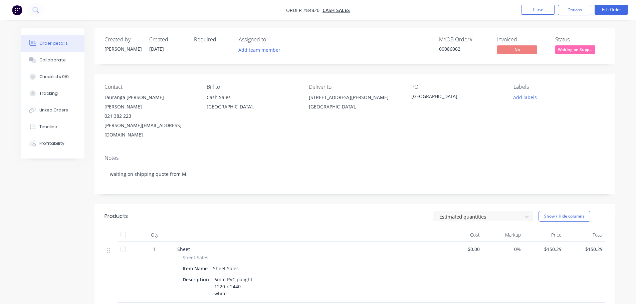
click at [577, 12] on button "Options" at bounding box center [574, 10] width 33 height 11
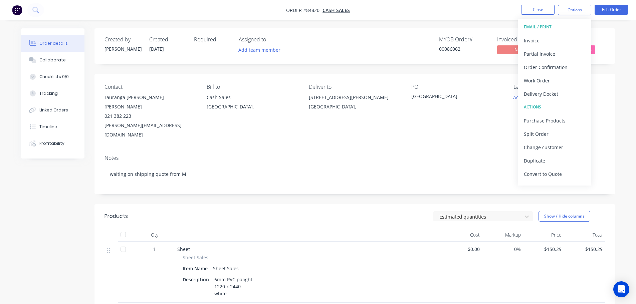
click at [266, 150] on div "Notes waiting on shipping quote from M" at bounding box center [354, 172] width 521 height 45
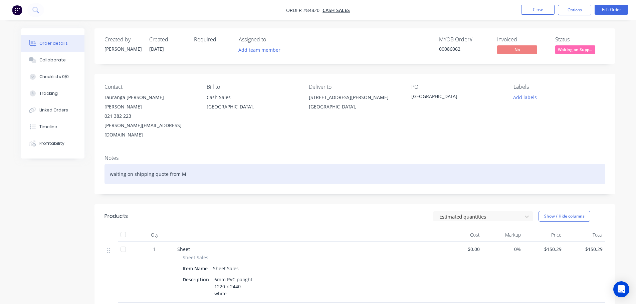
click at [264, 164] on div "waiting on shipping quote from M" at bounding box center [354, 174] width 501 height 20
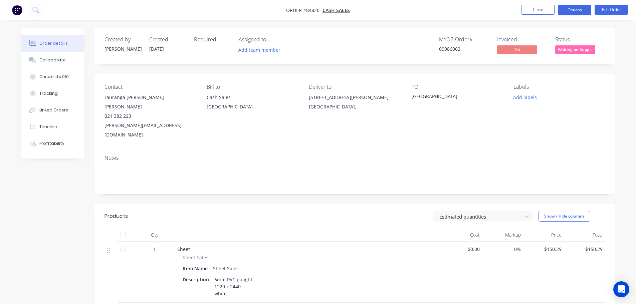
click at [567, 9] on button "Options" at bounding box center [574, 10] width 33 height 11
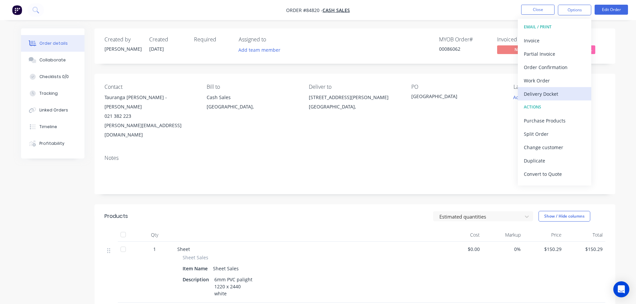
click at [546, 94] on div "Delivery Docket" at bounding box center [554, 94] width 61 height 10
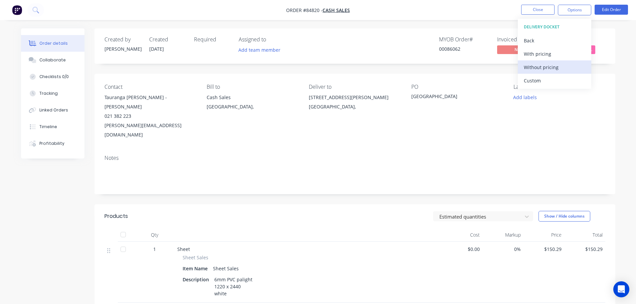
click at [550, 68] on div "Without pricing" at bounding box center [554, 67] width 61 height 10
click at [26, 9] on nav "Order #84820 - Cash Sales Close Options EMAIL / PRINT Invoice Partial Invoice O…" at bounding box center [318, 10] width 636 height 20
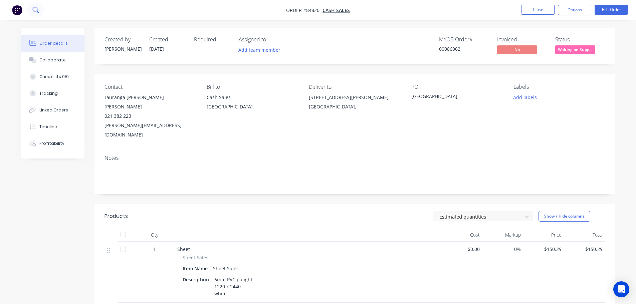
click at [32, 9] on button at bounding box center [35, 9] width 17 height 13
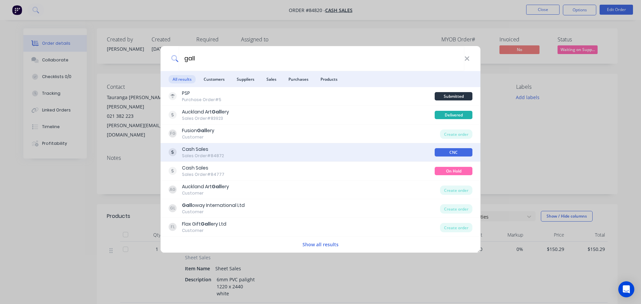
type input "gall"
click at [215, 155] on div "Sales Order #84872" at bounding box center [203, 156] width 42 height 6
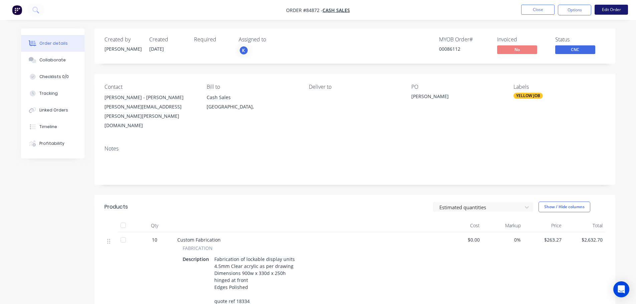
click at [618, 9] on button "Edit Order" at bounding box center [611, 10] width 33 height 10
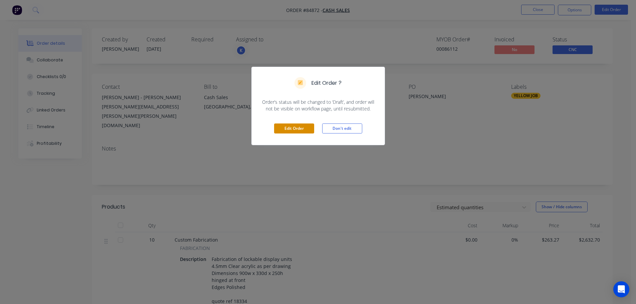
click at [297, 128] on button "Edit Order" at bounding box center [294, 129] width 40 height 10
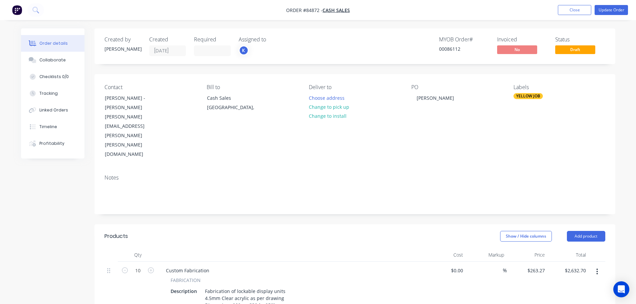
click at [333, 102] on button "Change to pick up" at bounding box center [328, 106] width 47 height 9
click at [323, 110] on button "Change to delivery" at bounding box center [329, 107] width 49 height 9
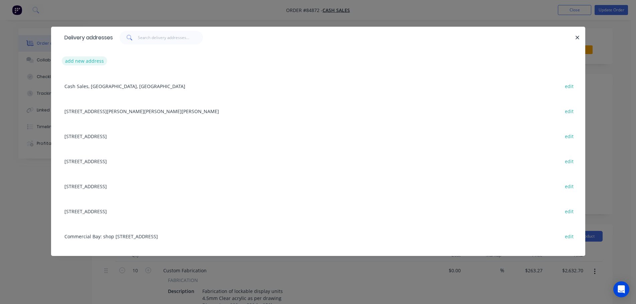
click at [90, 57] on button "add new address" at bounding box center [85, 60] width 46 height 9
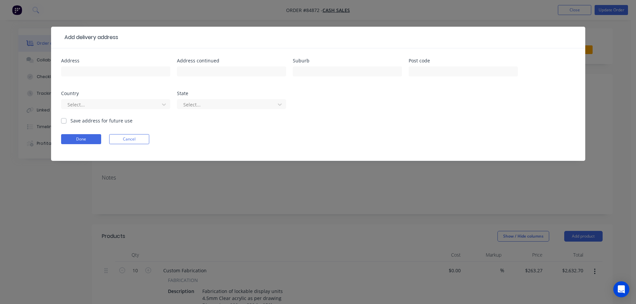
click at [90, 66] on div at bounding box center [115, 75] width 109 height 20
click at [91, 71] on input "text" at bounding box center [115, 71] width 109 height 10
paste input "181 Kahikatea Drive, Melville, Hamilton 3206"
click at [112, 73] on input "181 Kahikatea Drive, Melville, Hamilton 3206" at bounding box center [115, 71] width 109 height 10
click at [117, 72] on input "181 Kahikatea Drive, Melville, Hamilton 3206" at bounding box center [115, 71] width 109 height 10
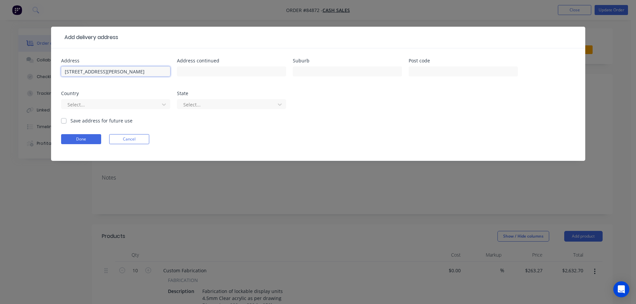
click at [117, 72] on input "181 Kahikatea Drive, Melville, Hamilton 3206" at bounding box center [115, 71] width 109 height 10
type input "181 Kahikatea Drive, , Hamilton 3206"
type input "Melville"
click at [125, 72] on input "181 Kahikatea Drive, , Hamilton 3206" at bounding box center [115, 71] width 109 height 10
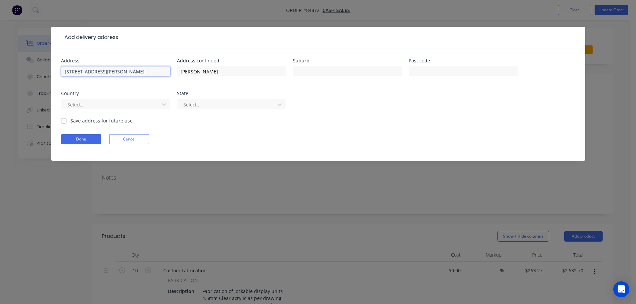
type input "181 Kahikatea Drive, , 3206"
type input "Hamilton"
click at [120, 71] on input "181 Kahikatea Drive, , 3206" at bounding box center [115, 71] width 109 height 10
type input "181 Kahikatea Drive, ,"
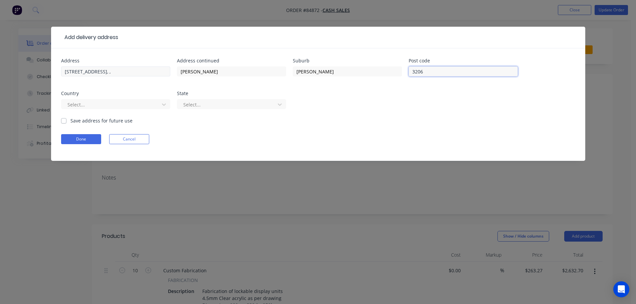
type input "3206"
drag, startPoint x: 114, startPoint y: 71, endPoint x: 107, endPoint y: 71, distance: 7.0
click at [107, 71] on input "181 Kahikatea Drive, ," at bounding box center [115, 71] width 109 height 10
click at [61, 72] on input "181 Kahikatea Drive" at bounding box center [115, 71] width 109 height 10
paste input "Attention: Kevin Marquand"
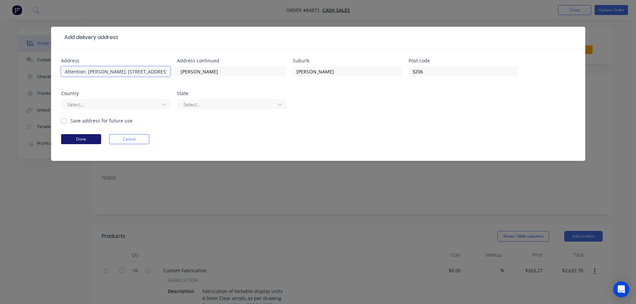
type input "Attention: Kevin Marquand, 181 Kahikatea Drive"
click at [83, 138] on button "Done" at bounding box center [81, 139] width 40 height 10
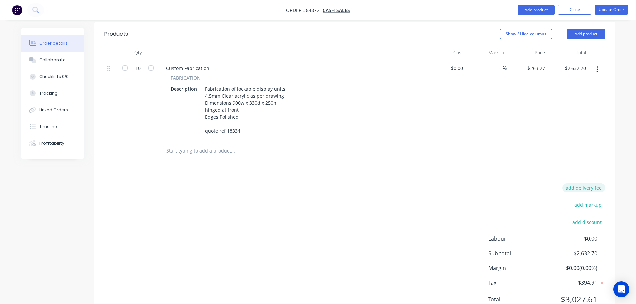
click at [597, 183] on button "add delivery fee" at bounding box center [583, 187] width 43 height 9
type input "70"
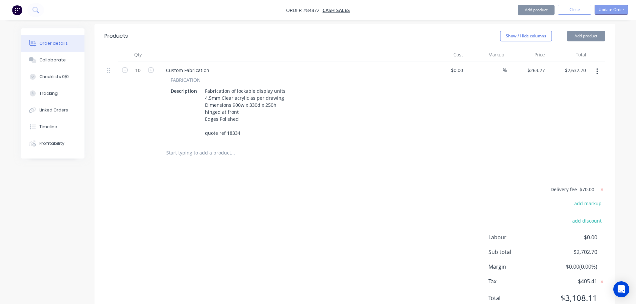
scroll to position [199, 0]
click at [607, 10] on button "Update Order" at bounding box center [611, 10] width 33 height 10
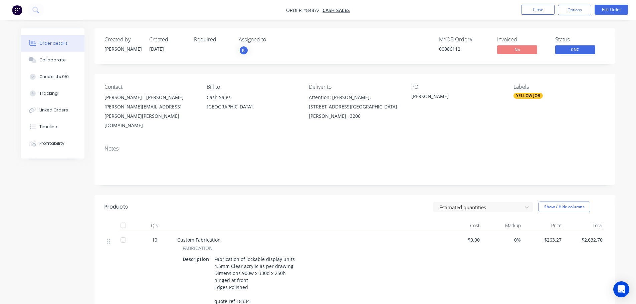
click at [137, 17] on nav "Order #84872 - Cash Sales Close Options Edit Order" at bounding box center [318, 10] width 636 height 20
click at [36, 12] on icon at bounding box center [35, 10] width 6 height 6
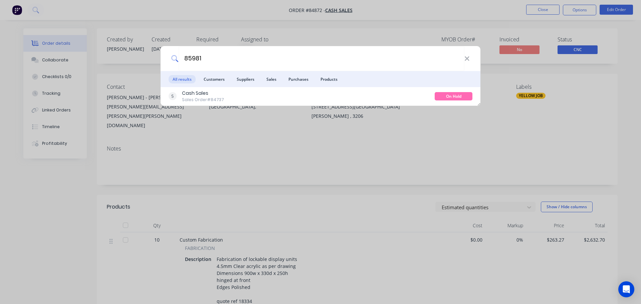
type input "85981"
click at [300, 95] on div "Cash Sales Sales Order #84737" at bounding box center [302, 96] width 266 height 13
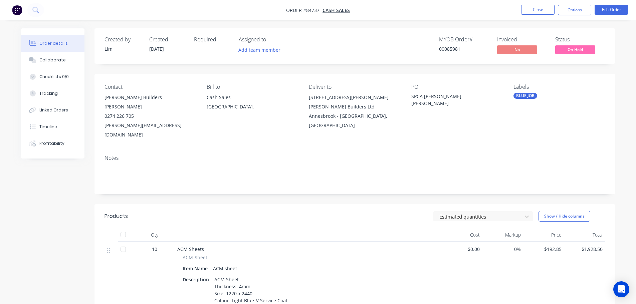
click at [587, 50] on span "On Hold" at bounding box center [575, 49] width 40 height 8
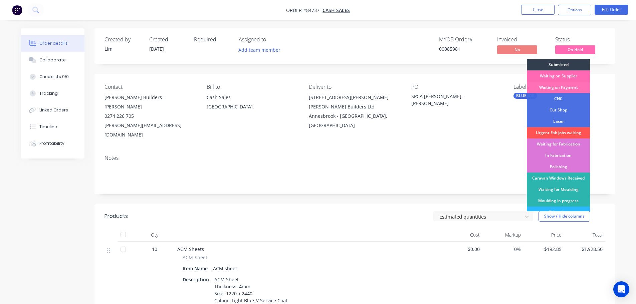
click at [578, 75] on div "Waiting on Supplier" at bounding box center [558, 75] width 63 height 11
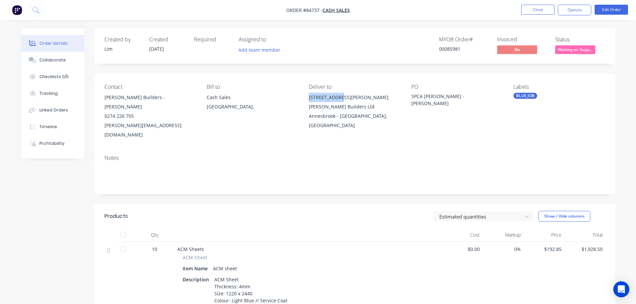
drag, startPoint x: 309, startPoint y: 98, endPoint x: 336, endPoint y: 98, distance: 26.0
click at [336, 98] on div "81 Beatty St Nelson Builders Ltd" at bounding box center [354, 102] width 91 height 19
copy div "81 Beatty St"
drag, startPoint x: 313, startPoint y: 107, endPoint x: 402, endPoint y: 105, distance: 88.8
click at [402, 105] on div "Contact Nelson Builders - John Waddell 0274 226 705 john@nelsonbuilders.nz Bill…" at bounding box center [354, 112] width 521 height 76
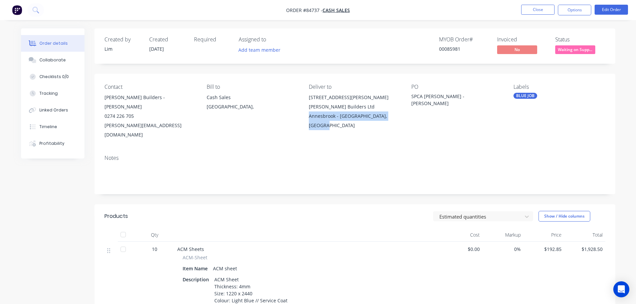
copy div "Annesbrook - Nelson, South Island, 7010"
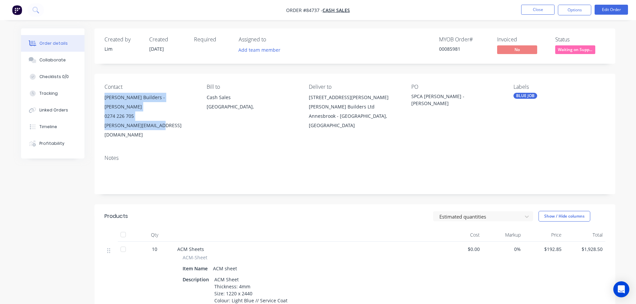
drag, startPoint x: 103, startPoint y: 98, endPoint x: 160, endPoint y: 117, distance: 59.8
click at [160, 117] on div "Contact Nelson Builders - John Waddell 0274 226 705 john@nelsonbuilders.nz Bill…" at bounding box center [354, 112] width 521 height 76
copy div "Nelson Builders - John Waddell 0274 226 705 john@nelsonbuilders.nz"
click at [581, 8] on button "Options" at bounding box center [574, 10] width 33 height 11
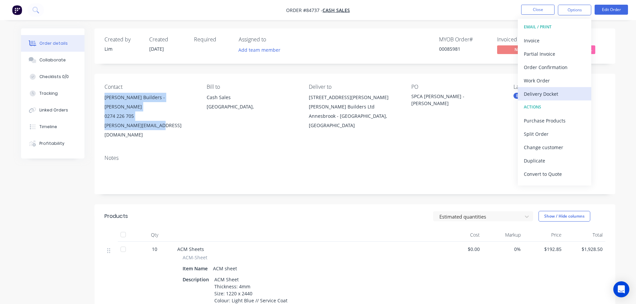
click at [567, 93] on div "Delivery Docket" at bounding box center [554, 94] width 61 height 10
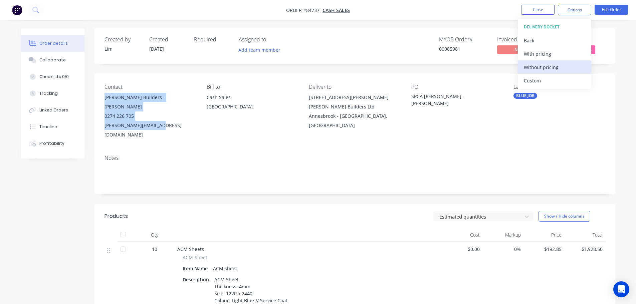
click at [556, 68] on div "Without pricing" at bounding box center [554, 67] width 61 height 10
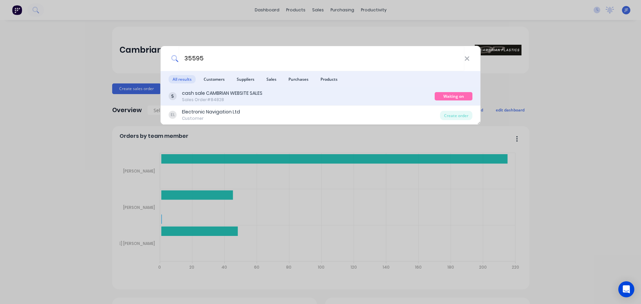
type input "35595"
click at [405, 100] on div "cash sale CAMBRIAN WEBSITE SALES Sales Order #84828" at bounding box center [302, 96] width 266 height 13
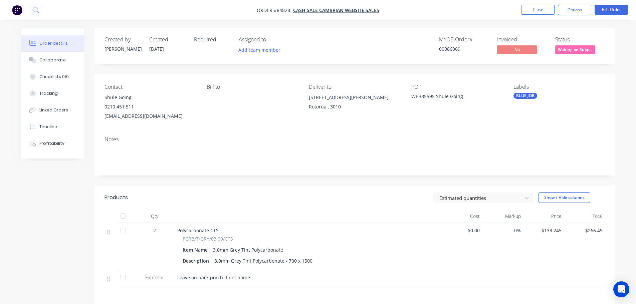
click at [367, 70] on div "Created by [PERSON_NAME] Created [DATE] Required Assigned to Add team member MY…" at bounding box center [354, 219] width 521 height 383
click at [458, 53] on div "MYOB Order # 00086069" at bounding box center [464, 45] width 50 height 19
click at [453, 49] on div "00086069" at bounding box center [464, 48] width 50 height 7
copy div "00086069"
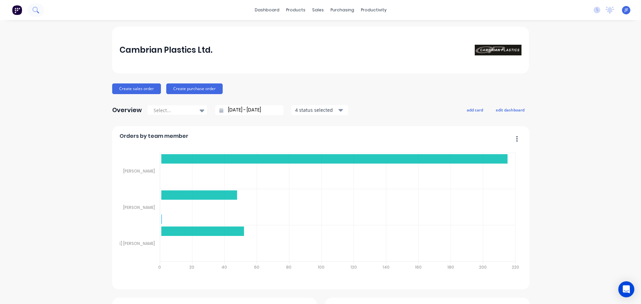
click at [40, 6] on button at bounding box center [35, 9] width 17 height 13
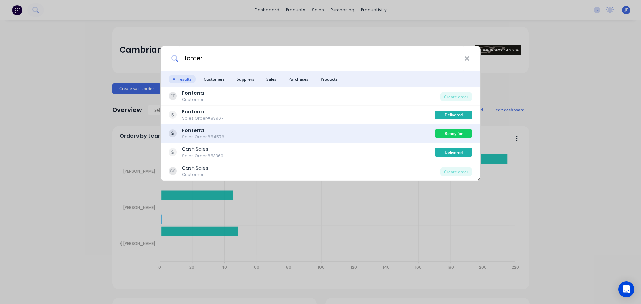
type input "fonter"
click at [270, 136] on div "Fonter ra Sales Order #84576" at bounding box center [302, 133] width 266 height 13
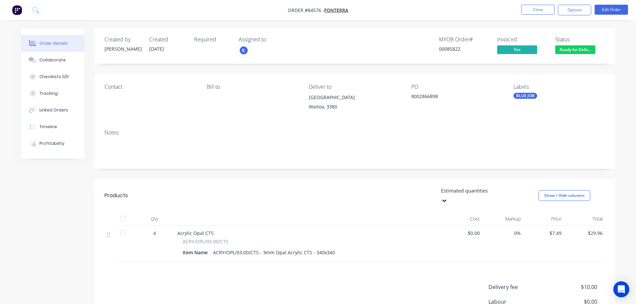
click at [581, 50] on span "Ready for Deliv..." at bounding box center [575, 49] width 40 height 8
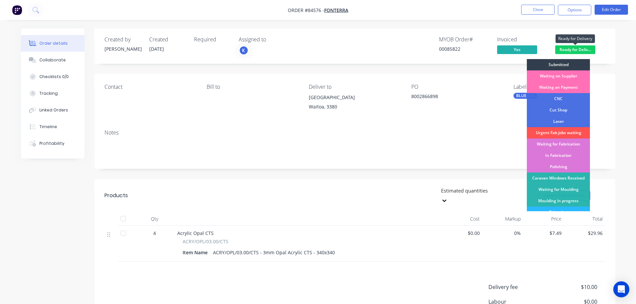
scroll to position [132, 0]
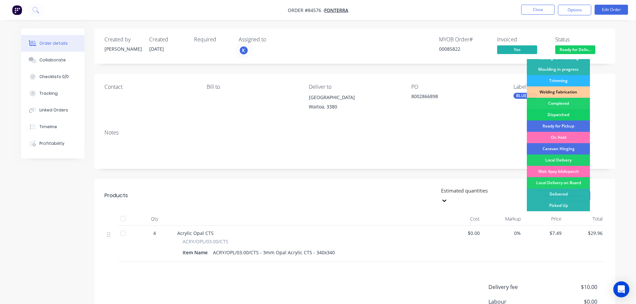
click at [556, 110] on div "Dispatched" at bounding box center [558, 114] width 63 height 11
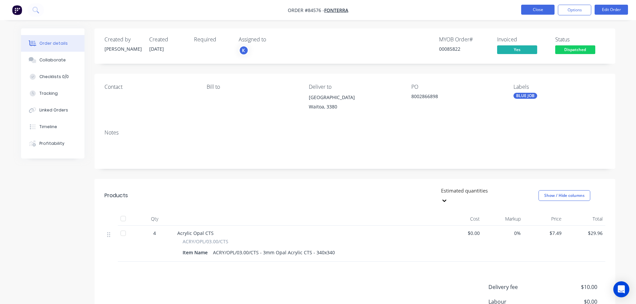
click at [540, 11] on button "Close" at bounding box center [537, 10] width 33 height 10
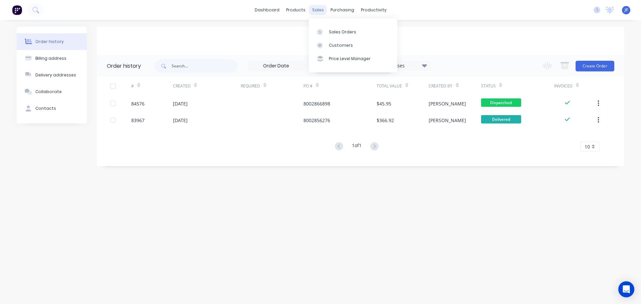
click at [320, 11] on div "sales" at bounding box center [318, 10] width 18 height 10
click at [330, 29] on div "Sales Orders" at bounding box center [342, 32] width 27 height 6
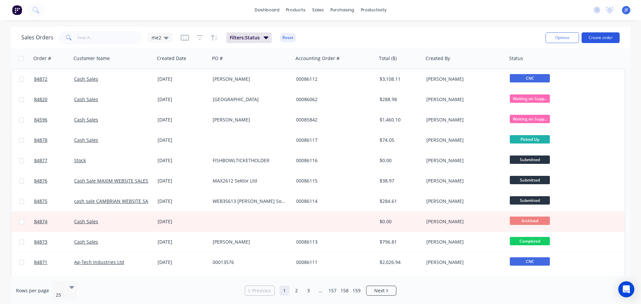
click at [610, 36] on button "Create order" at bounding box center [601, 37] width 38 height 11
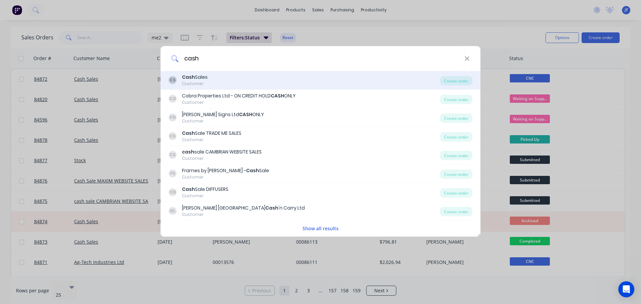
type input "cash"
click at [242, 82] on div "CS Cash Sales Customer" at bounding box center [304, 80] width 271 height 13
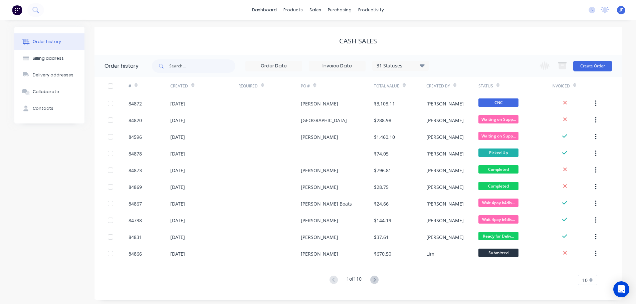
click at [596, 60] on div "Change order status Submitted Waiting on Supplier Waiting on Payment CNC Cut Sh…" at bounding box center [573, 66] width 76 height 22
click at [597, 63] on button "Create Order" at bounding box center [592, 66] width 39 height 11
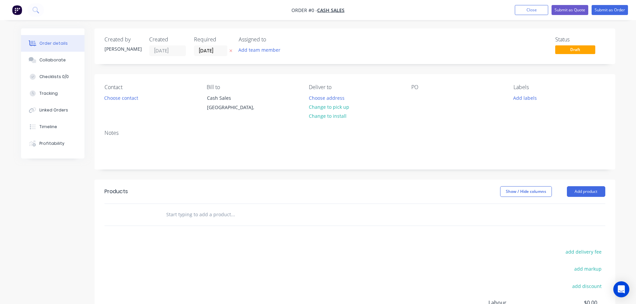
click at [231, 52] on icon "button" at bounding box center [230, 51] width 3 height 4
click at [104, 102] on div "Contact Choose contact" at bounding box center [149, 99] width 91 height 30
click at [113, 98] on button "Choose contact" at bounding box center [120, 97] width 41 height 9
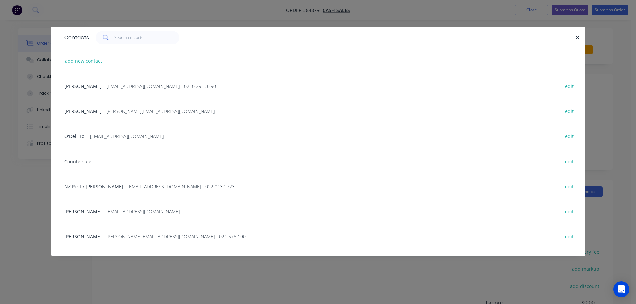
click at [82, 165] on div "Countersale -" at bounding box center [79, 161] width 30 height 7
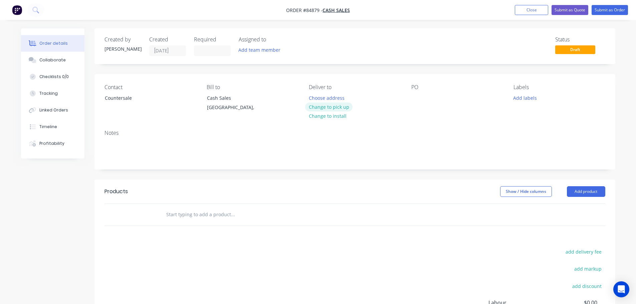
click at [340, 104] on button "Change to pick up" at bounding box center [328, 106] width 47 height 9
click at [415, 93] on div at bounding box center [416, 98] width 11 height 10
click at [219, 218] on input "text" at bounding box center [233, 214] width 134 height 13
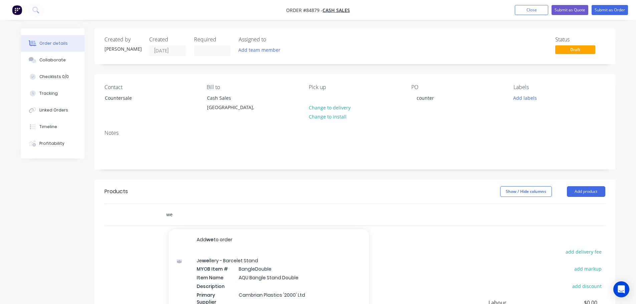
type input "w"
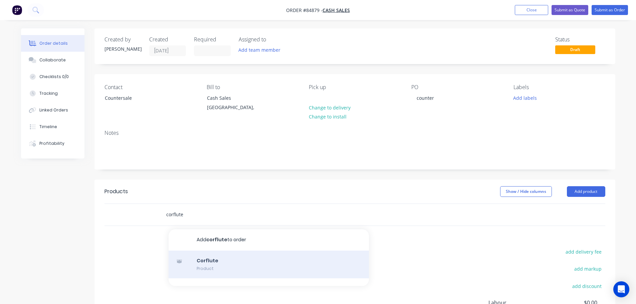
type input "corflute"
click at [203, 258] on div "Corflute Product" at bounding box center [269, 265] width 200 height 28
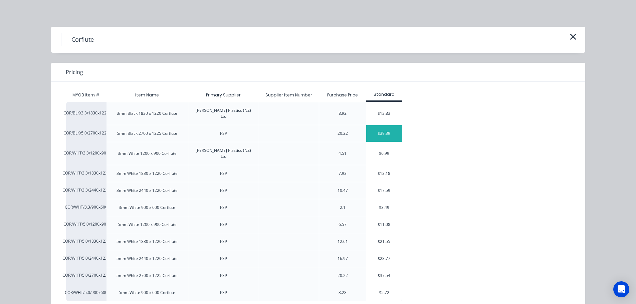
click at [375, 128] on div "$39.39" at bounding box center [384, 133] width 36 height 17
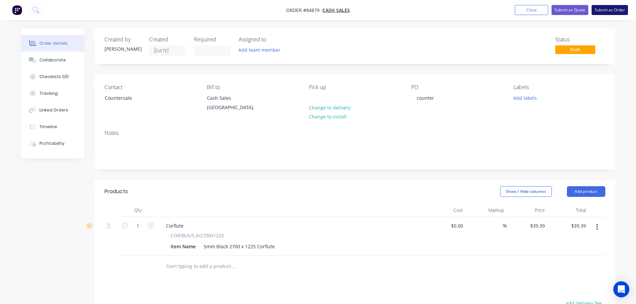
click at [602, 13] on button "Submit as Order" at bounding box center [610, 10] width 36 height 10
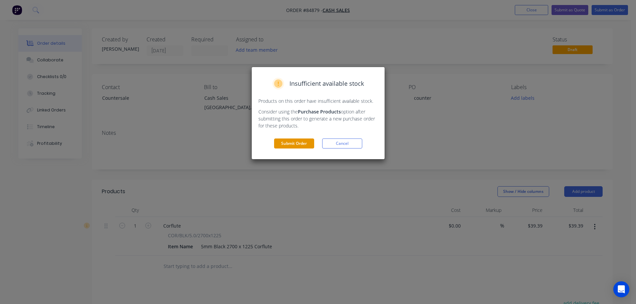
click at [288, 142] on button "Submit Order" at bounding box center [294, 144] width 40 height 10
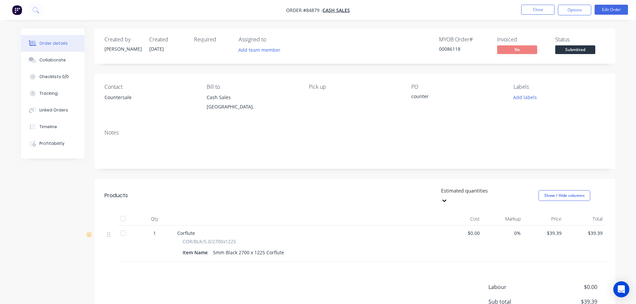
drag, startPoint x: 565, startPoint y: 12, endPoint x: 563, endPoint y: 16, distance: 5.1
click at [565, 11] on button "Options" at bounding box center [574, 10] width 33 height 11
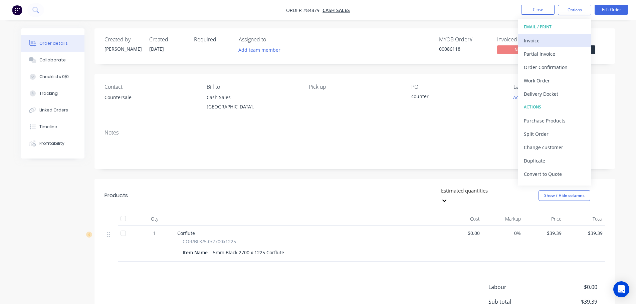
click at [552, 35] on button "Invoice" at bounding box center [554, 40] width 73 height 13
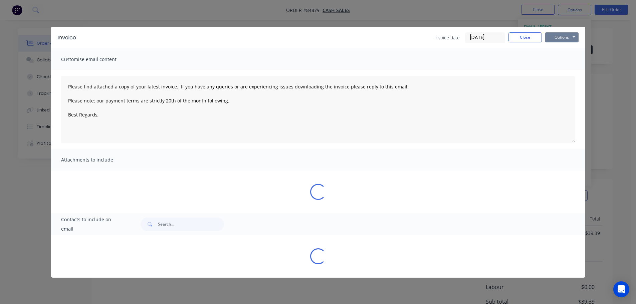
click at [569, 34] on button "Options" at bounding box center [561, 37] width 33 height 10
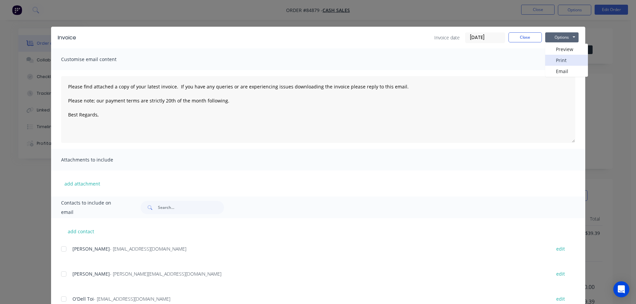
click at [570, 56] on button "Print" at bounding box center [566, 60] width 43 height 11
drag, startPoint x: 512, startPoint y: 35, endPoint x: 518, endPoint y: 35, distance: 6.0
click at [513, 35] on button "Close" at bounding box center [524, 37] width 33 height 10
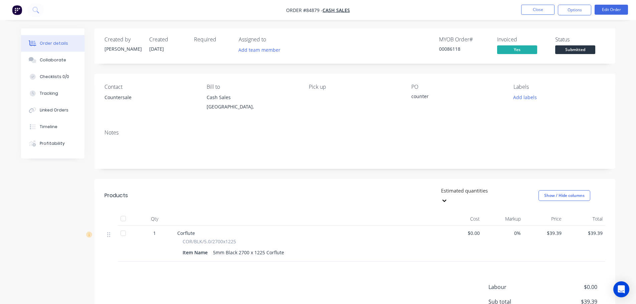
click at [581, 50] on span "Submitted" at bounding box center [575, 49] width 40 height 8
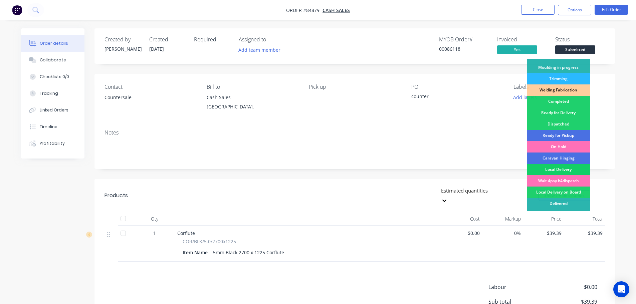
scroll to position [132, 0]
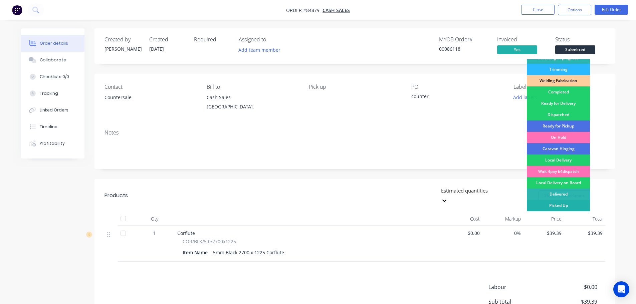
click at [572, 203] on div "Picked Up" at bounding box center [558, 205] width 63 height 11
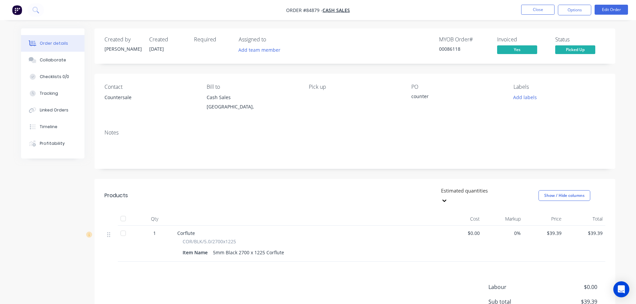
click at [433, 57] on div "Created by Jess Created 26/09/25 Required Assigned to Add team member MYOB Orde…" at bounding box center [354, 45] width 521 height 35
click at [36, 9] on icon at bounding box center [35, 10] width 6 height 6
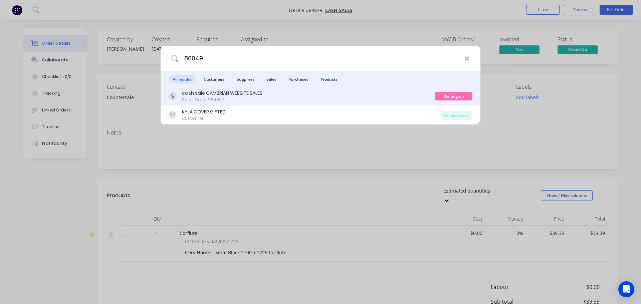
type input "86049"
click at [284, 99] on div "cash sale CAMBRIAN WEBSITE SALES Sales Order #84807" at bounding box center [302, 96] width 266 height 13
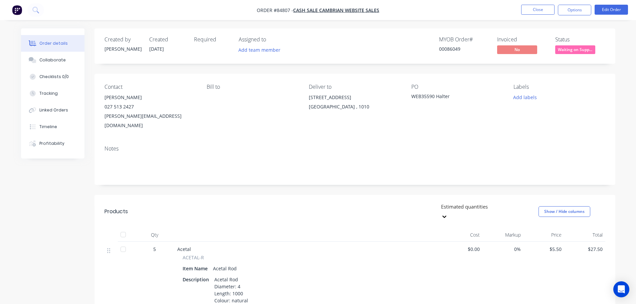
click at [567, 50] on span "Waiting on Supp..." at bounding box center [575, 49] width 40 height 8
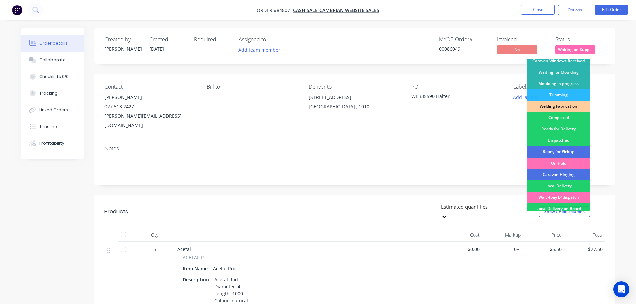
scroll to position [132, 0]
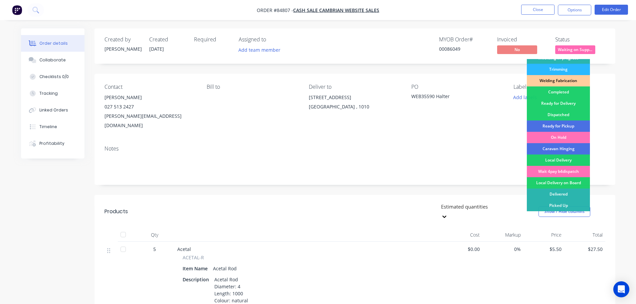
click at [568, 103] on div "Ready for Delivery" at bounding box center [558, 103] width 63 height 11
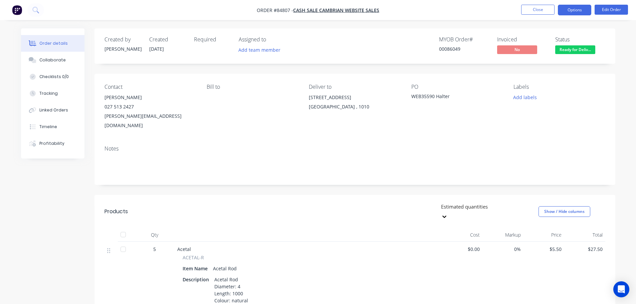
click at [569, 12] on button "Options" at bounding box center [574, 10] width 33 height 11
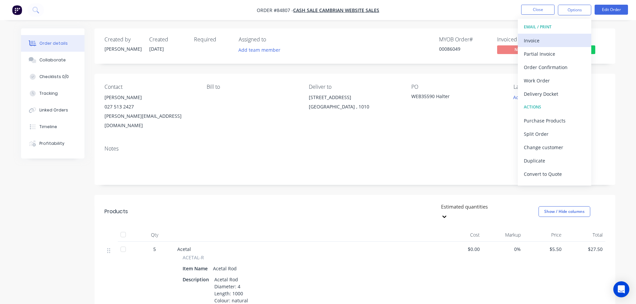
click at [551, 40] on div "Invoice" at bounding box center [554, 41] width 61 height 10
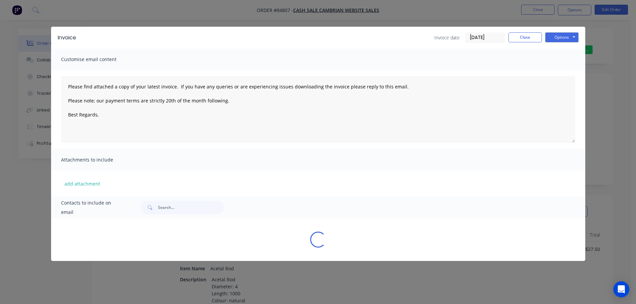
click at [564, 37] on button "Options" at bounding box center [561, 37] width 33 height 10
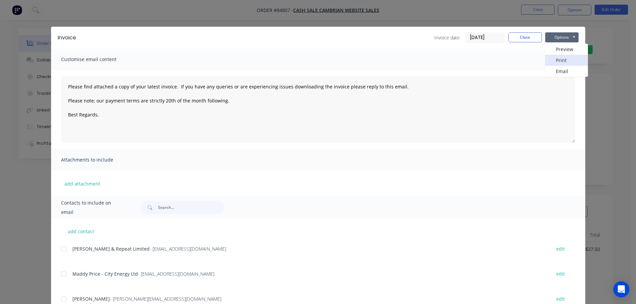
click at [565, 64] on button "Print" at bounding box center [566, 60] width 43 height 11
click at [526, 39] on button "Close" at bounding box center [524, 37] width 33 height 10
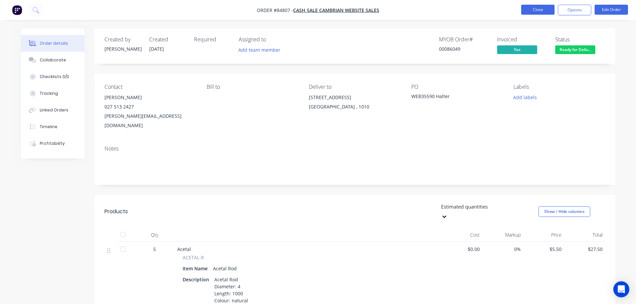
click at [532, 11] on button "Close" at bounding box center [537, 10] width 33 height 10
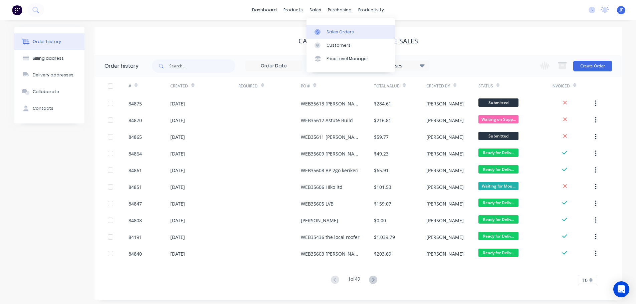
click at [328, 33] on div "Sales Orders" at bounding box center [340, 32] width 27 height 6
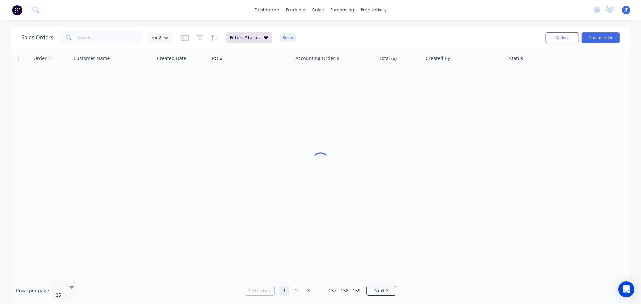
click at [603, 44] on div "Options Create order" at bounding box center [581, 37] width 77 height 16
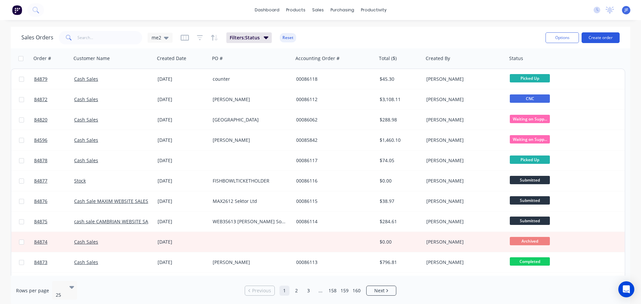
click at [599, 36] on button "Create order" at bounding box center [601, 37] width 38 height 11
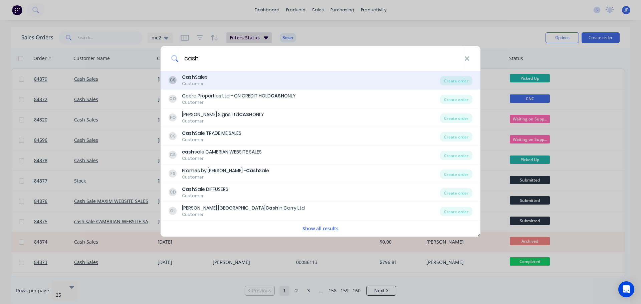
type input "cash"
click at [257, 88] on div "CS Cash Sales Customer Create order" at bounding box center [321, 80] width 320 height 19
click at [409, 77] on div "CS Cash Sales Customer" at bounding box center [304, 80] width 271 height 13
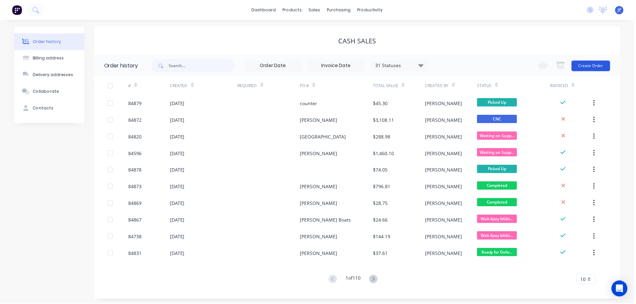
click at [607, 62] on button "Create Order" at bounding box center [592, 66] width 39 height 11
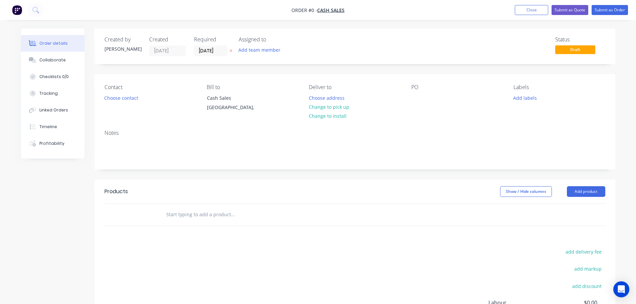
click at [230, 51] on icon "button" at bounding box center [230, 51] width 3 height 3
click at [117, 101] on button "Choose contact" at bounding box center [120, 97] width 41 height 9
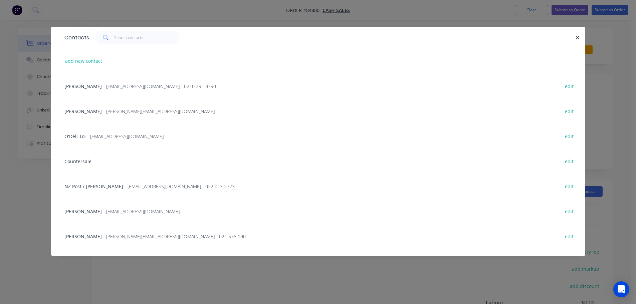
drag, startPoint x: 76, startPoint y: 161, endPoint x: 284, endPoint y: 107, distance: 214.7
click at [77, 161] on span "Countersale" at bounding box center [77, 161] width 27 height 6
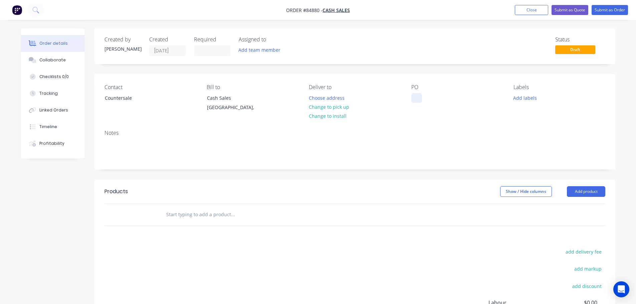
click at [418, 97] on div at bounding box center [416, 98] width 11 height 10
click at [317, 108] on button "Change to pick up" at bounding box center [328, 106] width 47 height 9
click at [233, 209] on input "text" at bounding box center [233, 214] width 134 height 13
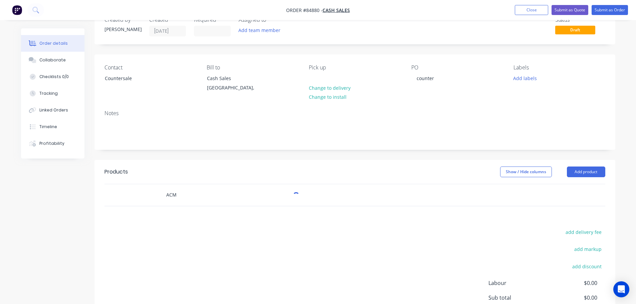
scroll to position [92, 0]
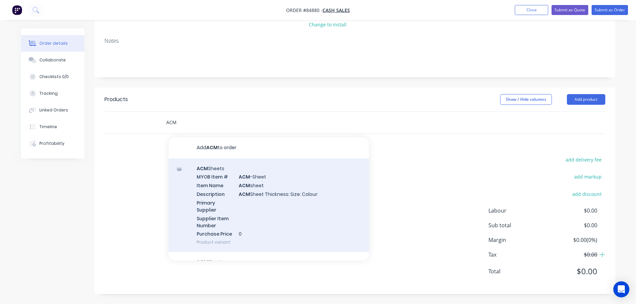
type input "ACM"
click at [258, 188] on div "ACM Sheets MYOB Item # ACM -Sheet Item Name ACM sheet Description ACM Sheet Thi…" at bounding box center [269, 206] width 200 height 94
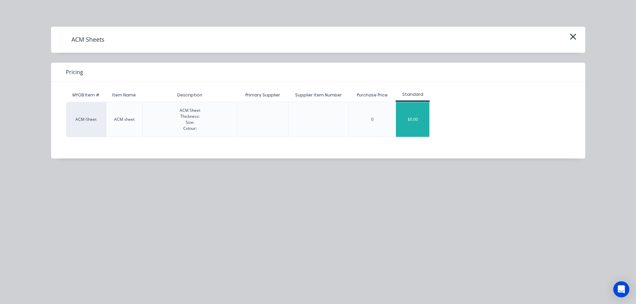
click at [409, 116] on div "$0.00" at bounding box center [412, 119] width 33 height 35
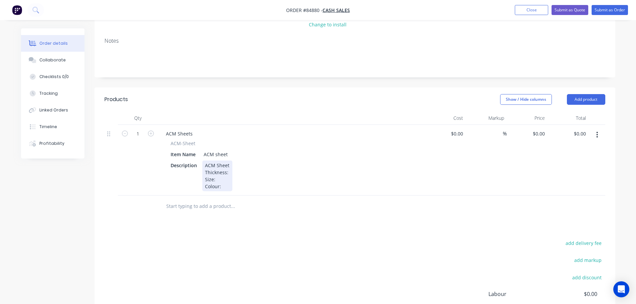
click at [223, 174] on div "ACM Sheet Thickness: Size: Colour:" at bounding box center [217, 176] width 30 height 31
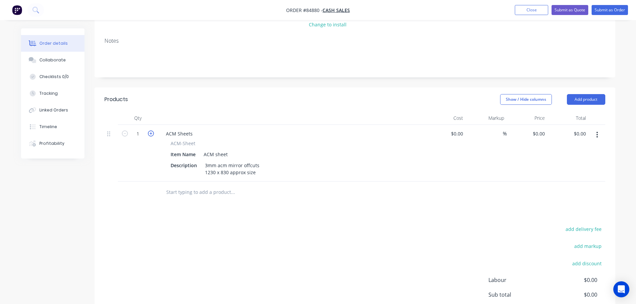
click at [149, 136] on icon "button" at bounding box center [151, 134] width 6 height 6
type input "3"
click at [584, 131] on input "0.00" at bounding box center [582, 134] width 13 height 10
paste input "236.81"
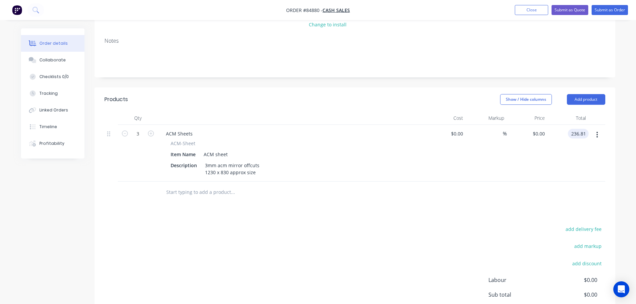
type input "236.81"
type input "$78.9367"
type input "$236.81"
click at [572, 180] on div "$236.81 236.81" at bounding box center [568, 153] width 41 height 57
click at [611, 9] on button "Submit as Order" at bounding box center [610, 10] width 36 height 10
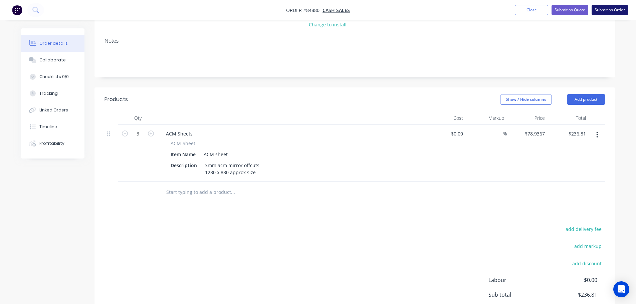
scroll to position [0, 0]
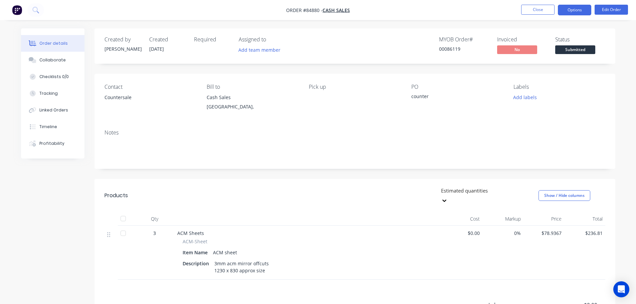
click at [565, 13] on button "Options" at bounding box center [574, 10] width 33 height 11
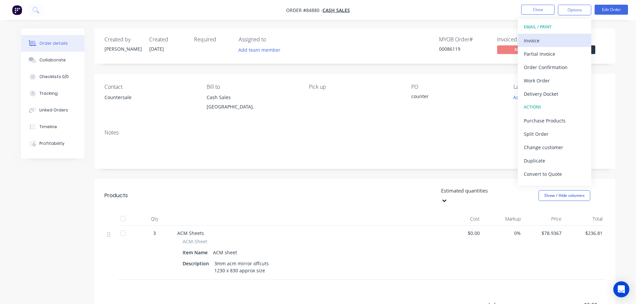
click at [545, 43] on div "Invoice" at bounding box center [554, 41] width 61 height 10
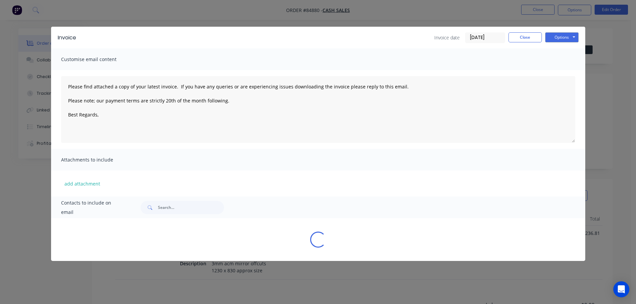
click at [560, 38] on button "Options" at bounding box center [561, 37] width 33 height 10
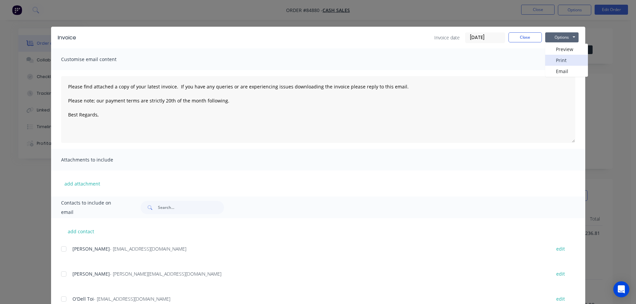
click at [562, 60] on button "Print" at bounding box center [566, 60] width 43 height 11
click at [528, 42] on div "Invoice date 26/09/25 Close Options Preview Print Email" at bounding box center [506, 37] width 144 height 11
click at [529, 38] on button "Close" at bounding box center [524, 37] width 33 height 10
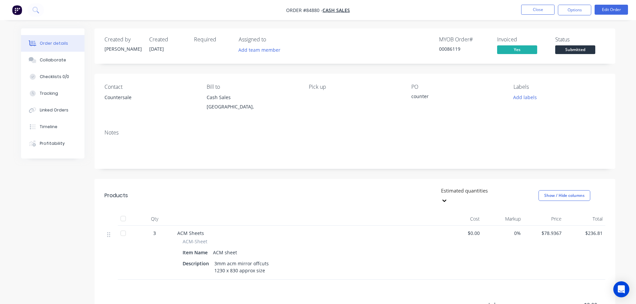
click at [573, 47] on span "Submitted" at bounding box center [575, 49] width 40 height 8
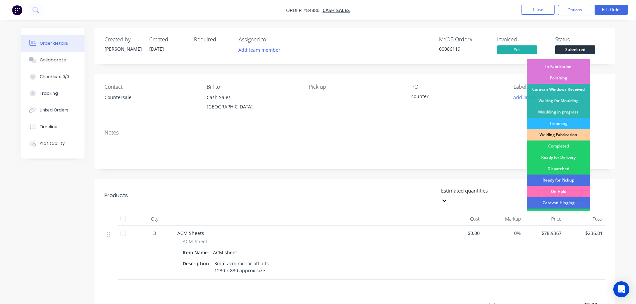
scroll to position [132, 0]
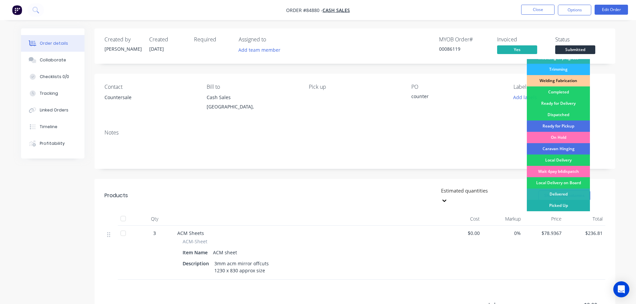
click at [568, 205] on div "Picked Up" at bounding box center [558, 205] width 63 height 11
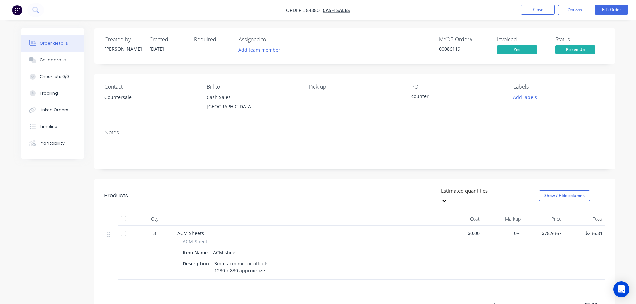
click at [471, 88] on div "PO" at bounding box center [456, 87] width 91 height 6
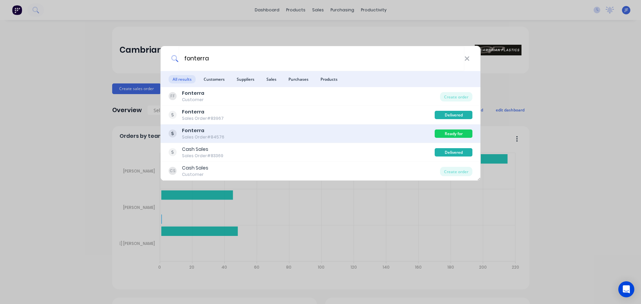
type input "fonterra"
click at [296, 125] on div "Fonterra Sales Order #84576 Ready for Delivery" at bounding box center [321, 134] width 320 height 19
click at [374, 136] on div "Fonterra Sales Order #84576" at bounding box center [302, 133] width 266 height 13
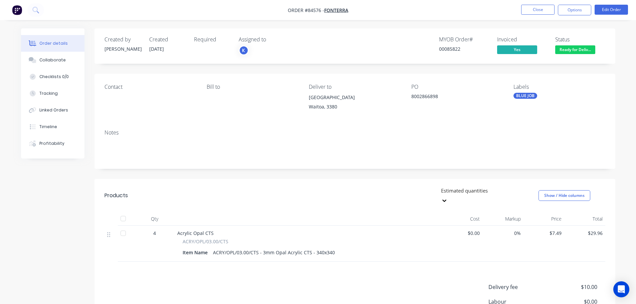
click at [445, 50] on div "00085822" at bounding box center [464, 48] width 50 height 7
copy div "00085822"
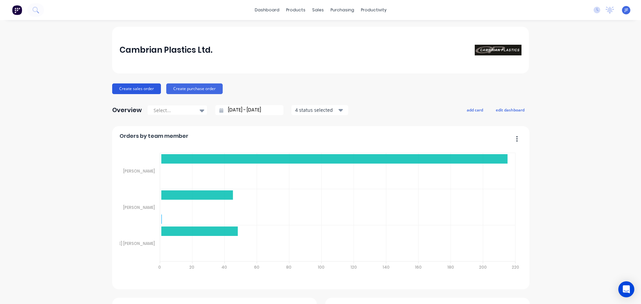
click at [132, 85] on button "Create sales order" at bounding box center [136, 88] width 49 height 11
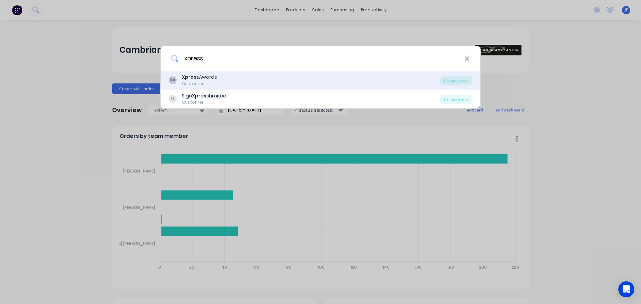
type input "xpress"
click at [265, 85] on div "XA Xpress Awards Customer" at bounding box center [304, 80] width 271 height 13
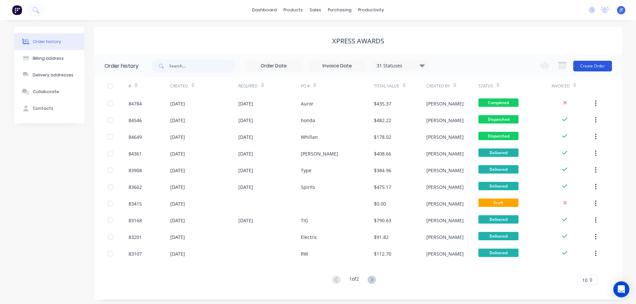
click at [588, 67] on button "Create Order" at bounding box center [592, 66] width 39 height 11
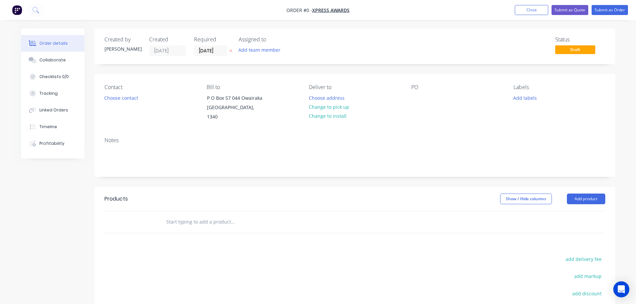
click at [229, 50] on icon "button" at bounding box center [230, 51] width 3 height 4
click at [118, 97] on button "Choose contact" at bounding box center [120, 97] width 41 height 9
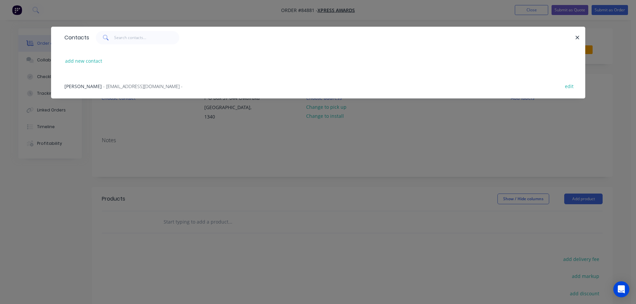
click at [103, 87] on span "- office@xpressawards.co.nz -" at bounding box center [142, 86] width 79 height 6
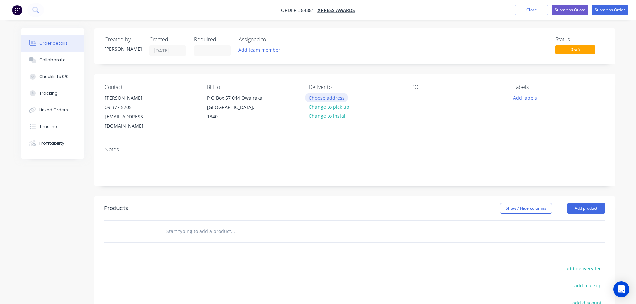
click at [325, 98] on button "Choose address" at bounding box center [326, 97] width 43 height 9
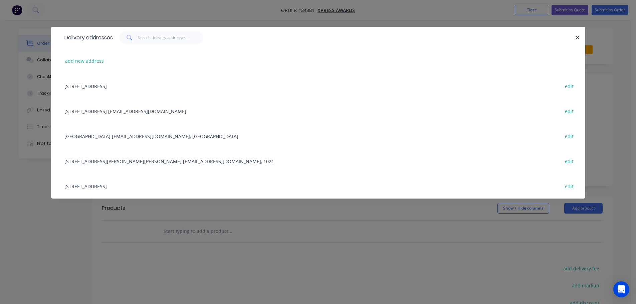
click at [107, 157] on div "15 Pickens Crescent Mt Albert office@xpressawards.co.nz, 1021 edit" at bounding box center [318, 161] width 514 height 25
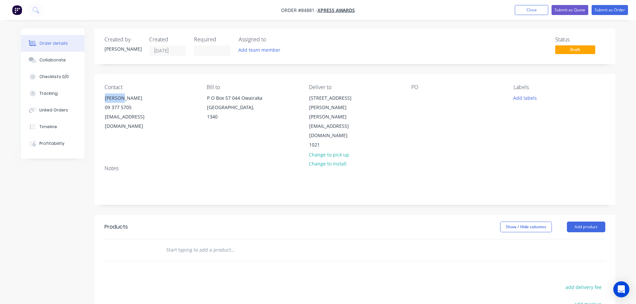
drag, startPoint x: 111, startPoint y: 95, endPoint x: 197, endPoint y: 95, distance: 86.1
click at [196, 95] on div "Contact Tim Lee 09 377 5705 office@xpressawards.co.nz Bill to P O Box 57 044 Ow…" at bounding box center [354, 117] width 521 height 86
click at [411, 92] on div "Contact Tim Lee 09 377 5705 office@xpressawards.co.nz Bill to P O Box 57 044 Ow…" at bounding box center [354, 117] width 521 height 86
click at [413, 96] on div at bounding box center [416, 98] width 11 height 10
click at [222, 243] on input "text" at bounding box center [233, 249] width 134 height 13
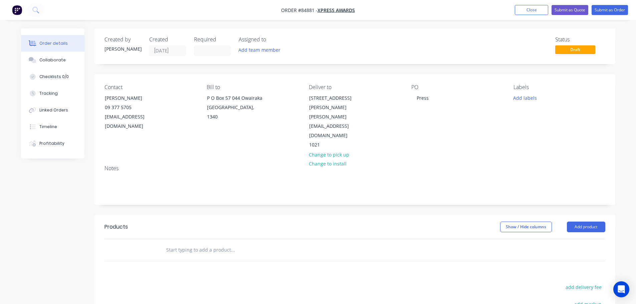
click at [221, 243] on input "text" at bounding box center [233, 249] width 134 height 13
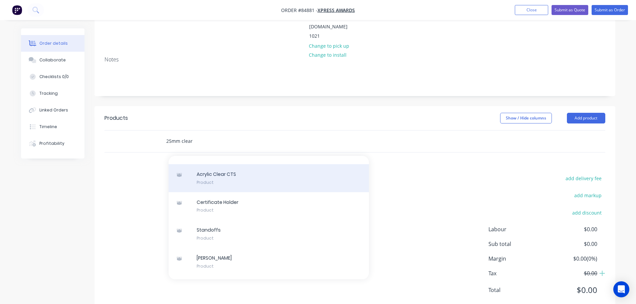
scroll to position [781, 0]
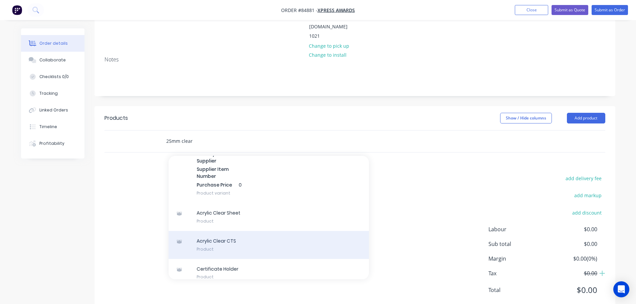
type input "25mm clear"
click at [230, 233] on div "Acrylic Clear CTS Product" at bounding box center [269, 245] width 200 height 28
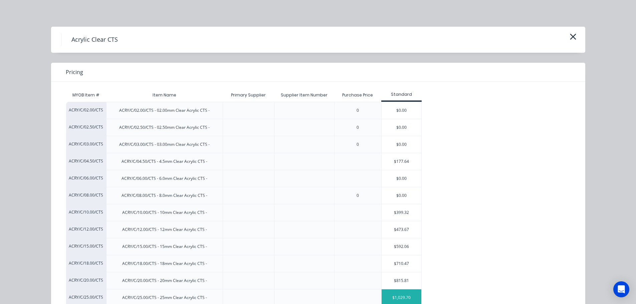
click at [395, 293] on div "$1,029.70" at bounding box center [402, 297] width 40 height 17
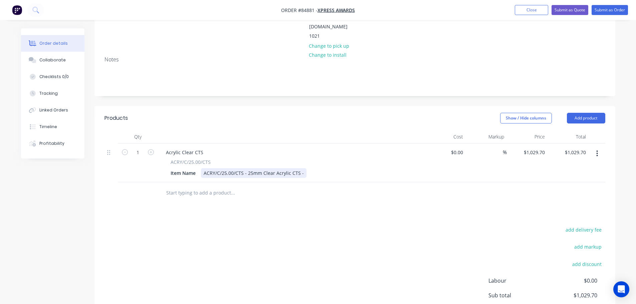
click at [302, 168] on div "ACRY/C/25.00/CTS - 25mm Clear Acrylic CTS -" at bounding box center [253, 173] width 105 height 10
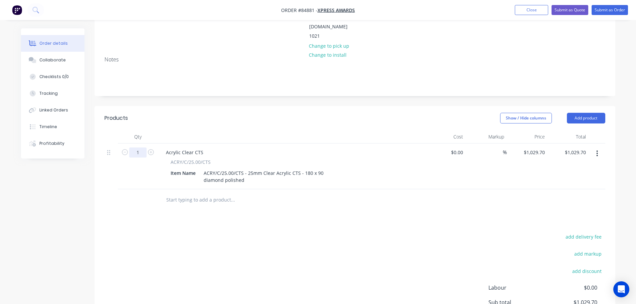
click at [138, 148] on input "1" at bounding box center [137, 153] width 17 height 10
type input "15"
click at [570, 148] on input "15445.50" at bounding box center [576, 153] width 23 height 10
type input "0"
type input "$0.00"
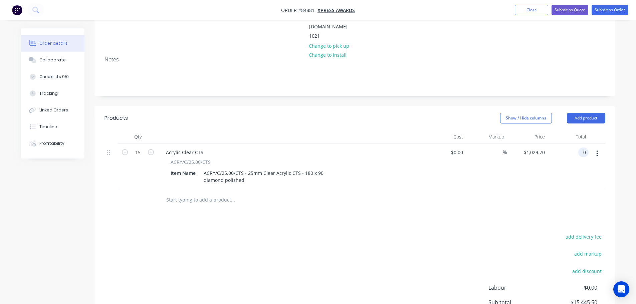
type input "$0.00"
click at [589, 212] on div "Products Show / Hide columns Add product Qty Cost Markup Price Total 15 Acrylic…" at bounding box center [354, 238] width 521 height 265
click at [532, 144] on div "0 $0.00" at bounding box center [527, 167] width 41 height 46
type input "$21.45"
type input "$321.75"
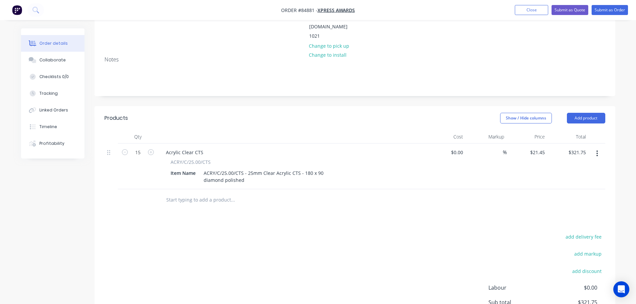
click at [533, 167] on div "$21.45 $21.45" at bounding box center [527, 167] width 41 height 46
click at [585, 232] on button "add delivery fee" at bounding box center [583, 236] width 43 height 9
type input "1"
type input "15"
click at [429, 232] on div "Delivery fee Delivery fee Delivery fee name (Optional) 15 15 $0 add markup add …" at bounding box center [354, 295] width 501 height 127
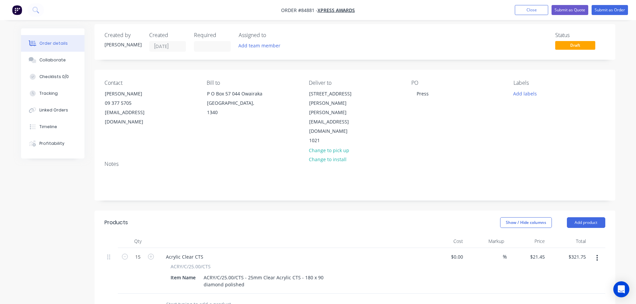
scroll to position [0, 0]
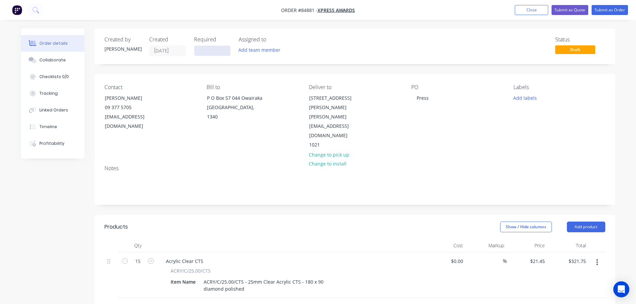
click at [209, 51] on input at bounding box center [212, 51] width 36 height 10
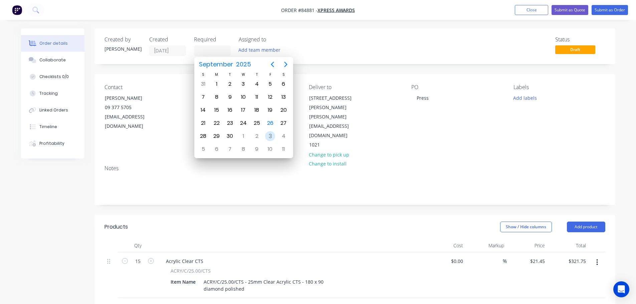
click at [268, 136] on div "3" at bounding box center [270, 136] width 10 height 10
type input "03/10/25"
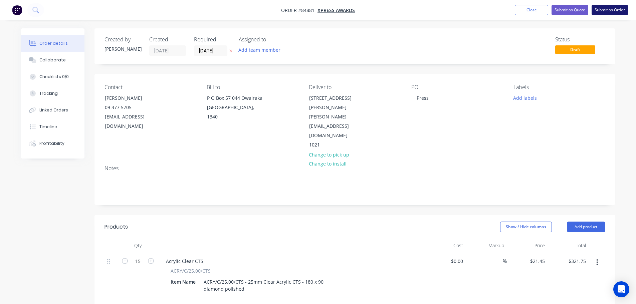
click at [614, 11] on button "Submit as Order" at bounding box center [610, 10] width 36 height 10
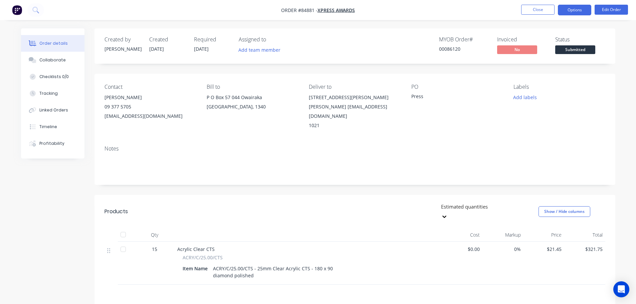
click at [573, 13] on button "Options" at bounding box center [574, 10] width 33 height 11
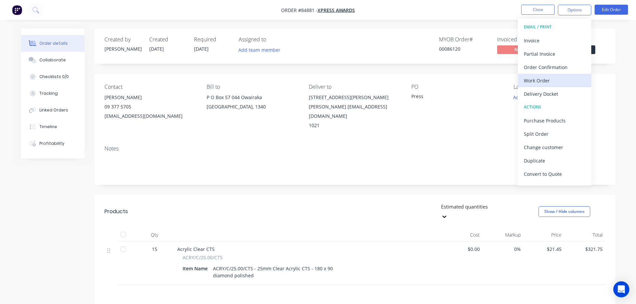
click at [563, 80] on div "Work Order" at bounding box center [554, 81] width 61 height 10
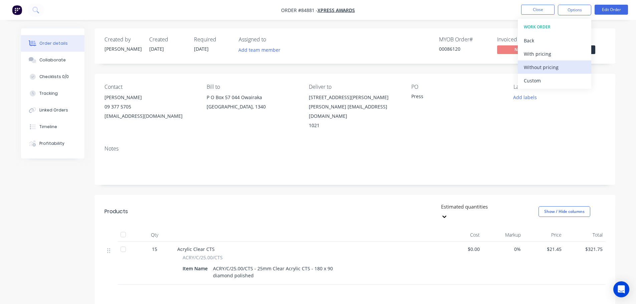
click at [562, 69] on div "Without pricing" at bounding box center [554, 67] width 61 height 10
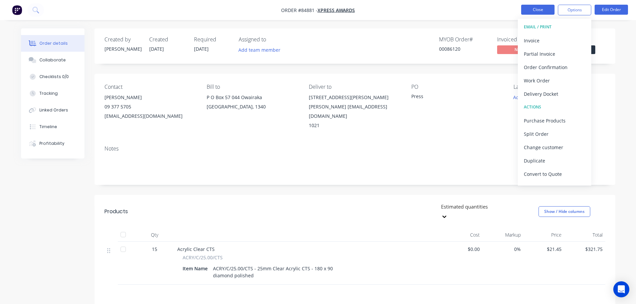
click at [530, 12] on button "Close" at bounding box center [537, 10] width 33 height 10
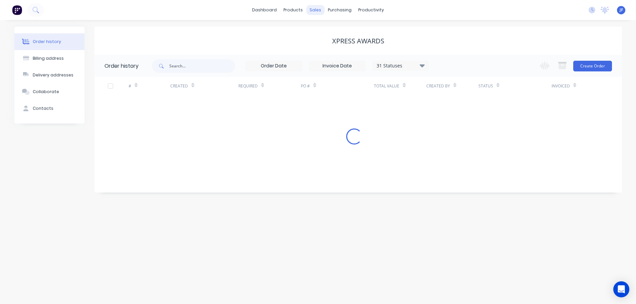
click at [316, 11] on div "sales" at bounding box center [315, 10] width 18 height 10
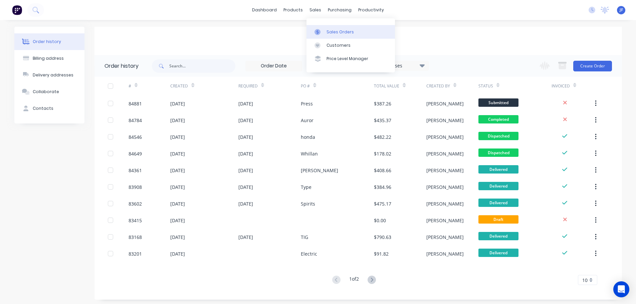
click at [325, 29] on link "Sales Orders" at bounding box center [350, 31] width 88 height 13
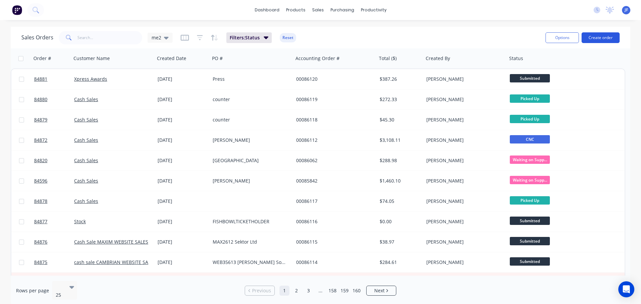
click at [603, 35] on button "Create order" at bounding box center [601, 37] width 38 height 11
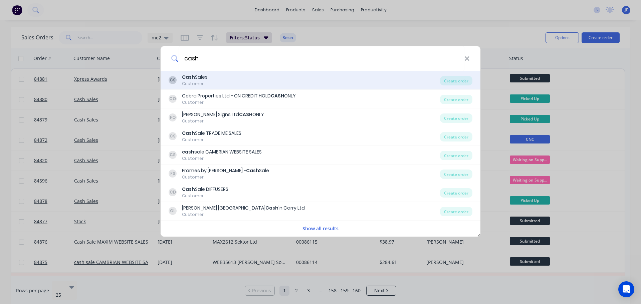
type input "cash"
click at [252, 82] on div "CS Cash Sales Customer" at bounding box center [304, 80] width 271 height 13
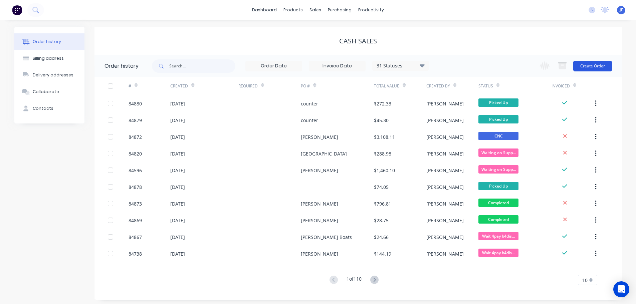
click at [588, 64] on button "Create Order" at bounding box center [592, 66] width 39 height 11
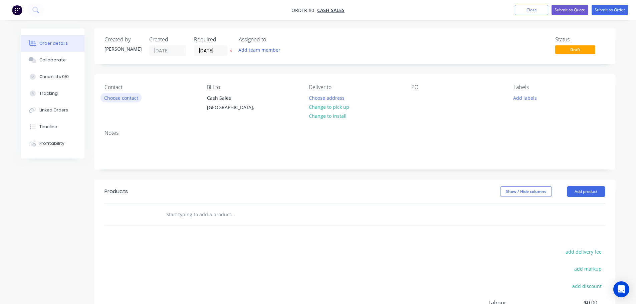
click at [118, 96] on button "Choose contact" at bounding box center [120, 97] width 41 height 9
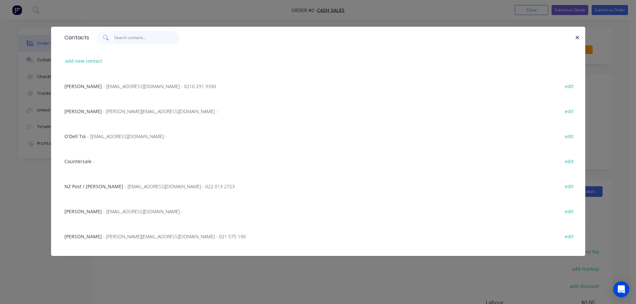
click at [133, 39] on input "text" at bounding box center [146, 37] width 65 height 13
paste input "[PERSON_NAME]"
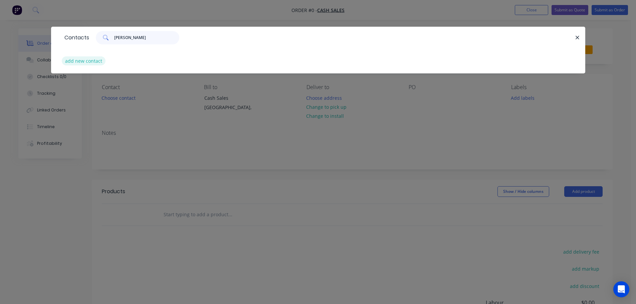
type input "[PERSON_NAME]"
click at [94, 59] on button "add new contact" at bounding box center [84, 60] width 44 height 9
select select "NZ"
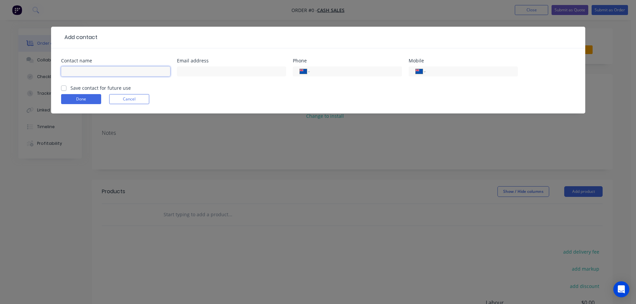
click at [94, 69] on input "text" at bounding box center [115, 71] width 109 height 10
paste input "[PERSON_NAME]"
type input "[PERSON_NAME]"
click at [93, 88] on label "Save contact for future use" at bounding box center [100, 87] width 60 height 7
click at [66, 88] on input "Save contact for future use" at bounding box center [63, 87] width 5 height 6
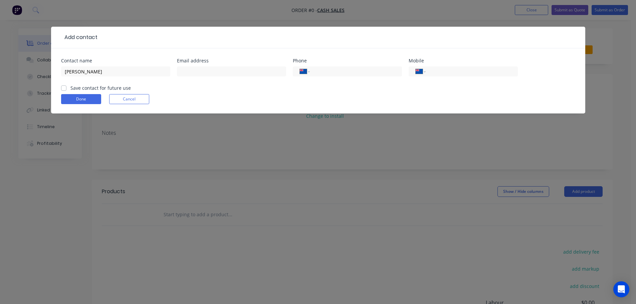
checkbox input "true"
click at [194, 73] on input "text" at bounding box center [231, 71] width 109 height 10
paste input "willwalker11@gmail.com"
type input "willwalker11@gmail.com"
drag, startPoint x: 483, startPoint y: 70, endPoint x: 424, endPoint y: 78, distance: 59.9
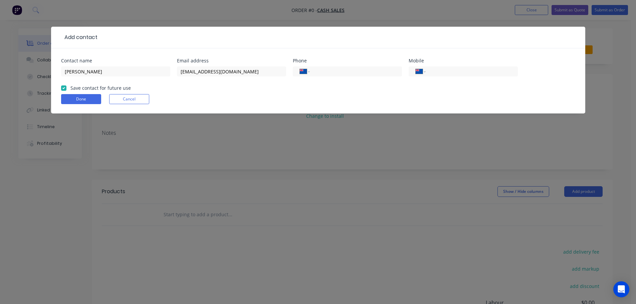
click at [483, 70] on input "tel" at bounding box center [470, 72] width 80 height 8
paste input "021 884 191"
type input "021 884 191"
click at [79, 98] on button "Done" at bounding box center [81, 99] width 40 height 10
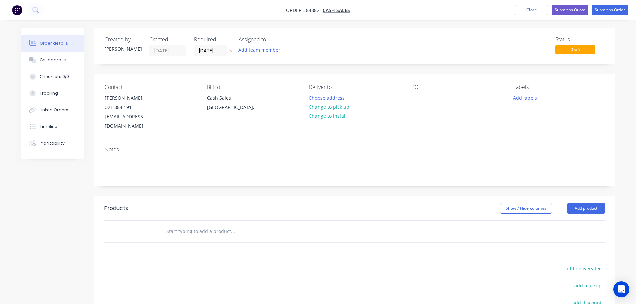
click at [231, 51] on icon "button" at bounding box center [230, 51] width 3 height 3
click at [326, 98] on button "Choose address" at bounding box center [326, 97] width 43 height 9
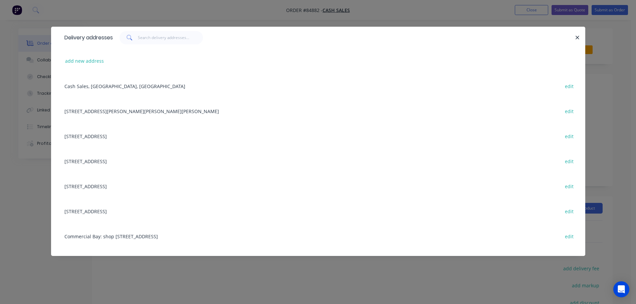
click at [29, 91] on div "Delivery addresses add new address Cash Sales, [GEOGRAPHIC_DATA], [GEOGRAPHIC_D…" at bounding box center [318, 152] width 636 height 304
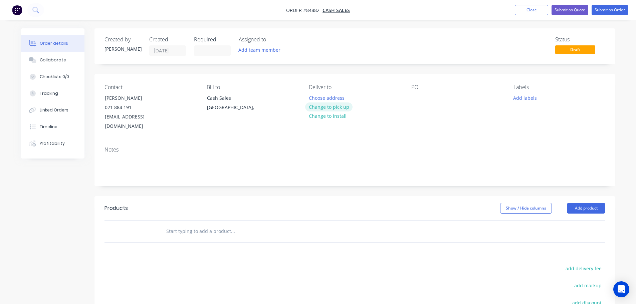
click at [320, 104] on button "Change to pick up" at bounding box center [328, 106] width 47 height 9
drag, startPoint x: 106, startPoint y: 98, endPoint x: 188, endPoint y: 96, distance: 81.8
click at [187, 96] on div "Contact William Walker 021 884 191 willwalker11@gmail.com" at bounding box center [149, 107] width 91 height 47
copy div "[PERSON_NAME]"
click at [422, 93] on div "PO" at bounding box center [456, 107] width 91 height 47
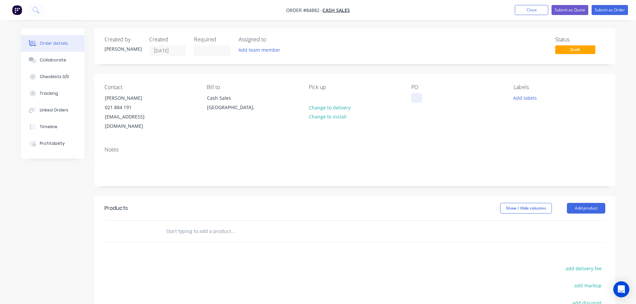
click at [418, 95] on div at bounding box center [416, 98] width 11 height 10
paste div
click at [210, 230] on div at bounding box center [278, 232] width 240 height 22
click at [206, 225] on input "text" at bounding box center [233, 231] width 134 height 13
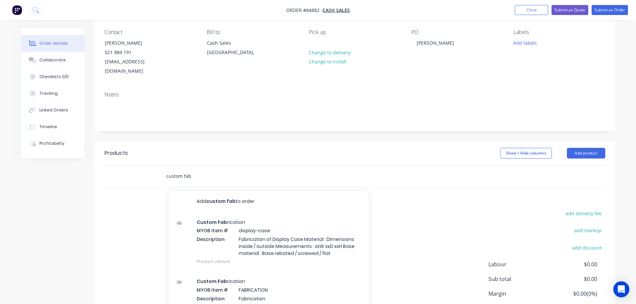
scroll to position [99, 0]
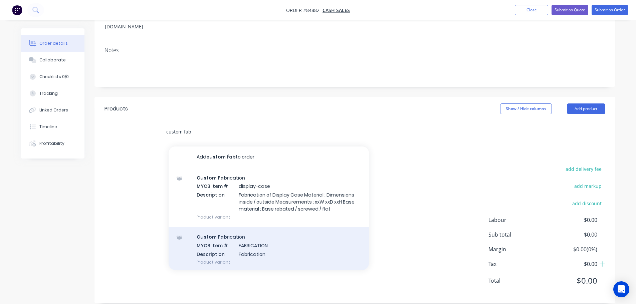
type input "custom fab"
click at [312, 236] on div "Custom Fab rication MYOB Item # FABRICATION Description Fabrication Product var…" at bounding box center [269, 249] width 200 height 45
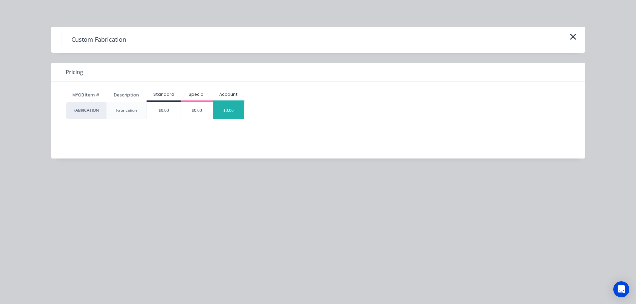
click at [227, 113] on div "$0.00" at bounding box center [228, 110] width 31 height 17
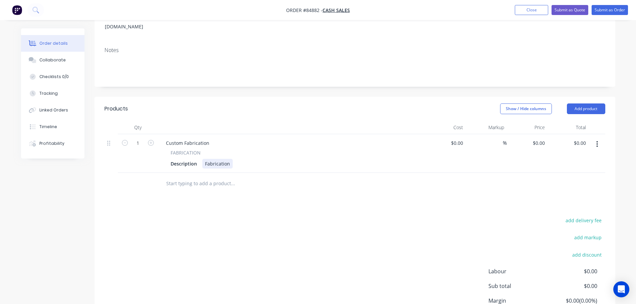
click at [230, 159] on div "Fabrication" at bounding box center [217, 164] width 30 height 10
click at [231, 159] on div "Fabrication" at bounding box center [217, 164] width 30 height 10
click at [541, 138] on input "0" at bounding box center [539, 143] width 15 height 10
type input "$450.00"
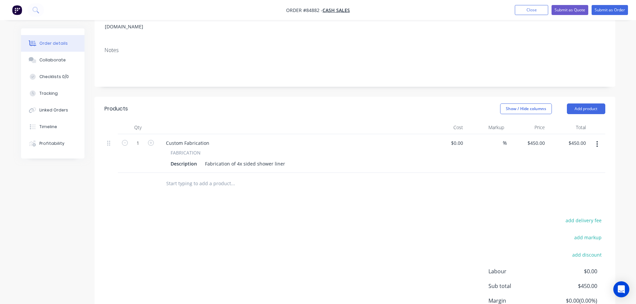
click at [495, 181] on div at bounding box center [354, 184] width 501 height 22
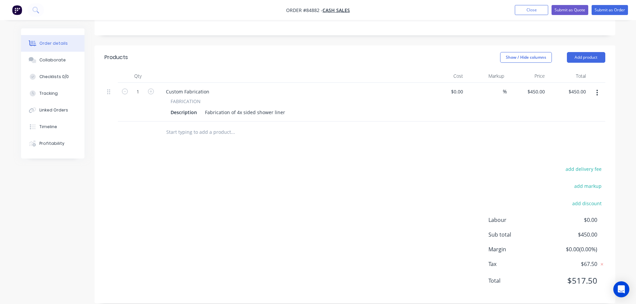
scroll to position [0, 0]
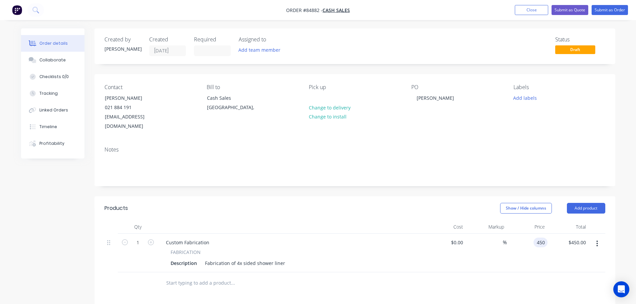
click at [542, 238] on input "450" at bounding box center [541, 243] width 11 height 10
type input "$450.00"
click at [283, 258] on div "Fabrication of 4x sided shower liner" at bounding box center [244, 263] width 85 height 10
click at [285, 258] on div "Description Fabrication of 4x sided shower liner" at bounding box center [290, 263] width 244 height 10
click at [283, 258] on div "Fabrication of 4x sided shower liner" at bounding box center [244, 263] width 85 height 10
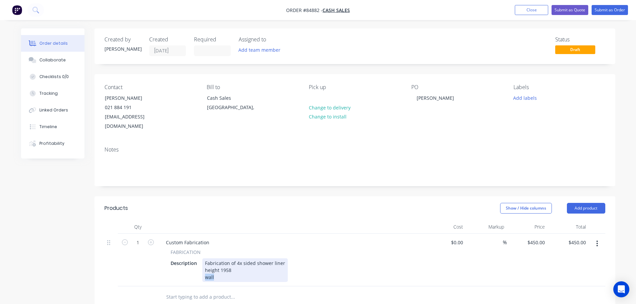
drag, startPoint x: 241, startPoint y: 268, endPoint x: 187, endPoint y: 276, distance: 55.0
click at [187, 276] on div "Custom Fabrication FABRICATION Description Fabrication of 4x sided shower liner…" at bounding box center [291, 260] width 267 height 53
click at [367, 263] on div "Description Fabrication of 4x sided shower liner height 1958 Wall 1 - 783 >>> W…" at bounding box center [290, 284] width 244 height 52
drag, startPoint x: 237, startPoint y: 268, endPoint x: 229, endPoint y: 268, distance: 8.0
click at [229, 268] on div "Fabrication of 4x sided shower liner height 1958 Wall 1 - 783>>> Wall 2 - 1186>…" at bounding box center [272, 270] width 140 height 24
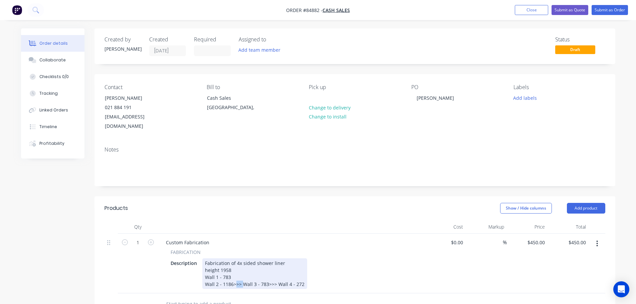
drag, startPoint x: 240, startPoint y: 277, endPoint x: 233, endPoint y: 277, distance: 7.7
click at [233, 277] on div "Fabrication of 4x sided shower liner height 1958 Wall 1 - 783 Wall 2 - 1186>>> …" at bounding box center [254, 273] width 105 height 31
drag, startPoint x: 240, startPoint y: 283, endPoint x: 231, endPoint y: 284, distance: 9.1
click at [231, 284] on div "Fabrication of 4x sided shower liner height 1958 Wall 1 - 783 Wall 2 - 1186 Wal…" at bounding box center [244, 277] width 85 height 38
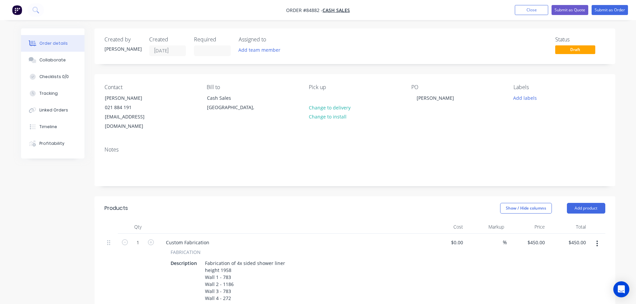
click at [233, 220] on div at bounding box center [291, 226] width 267 height 13
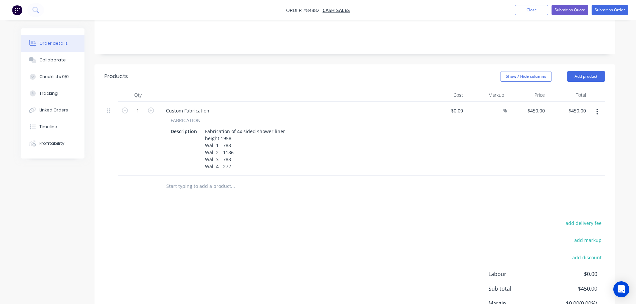
scroll to position [134, 0]
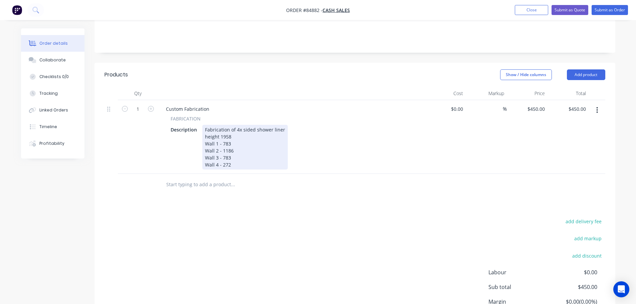
click at [240, 156] on div "Fabrication of 4x sided shower liner height 1958 Wall 1 - 783 Wall 2 - 1186 Wal…" at bounding box center [244, 147] width 85 height 45
click at [235, 129] on div "Fabrication of 4x sided shower liner height 1958 Wall 1 - 783 Wall 2 - 1186 Wal…" at bounding box center [244, 147] width 85 height 45
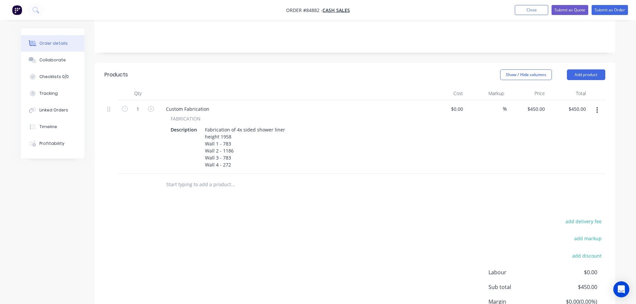
click at [276, 201] on div "Products Show / Hide columns Add product Qty Cost Markup Price Total 1 Custom F…" at bounding box center [354, 209] width 521 height 293
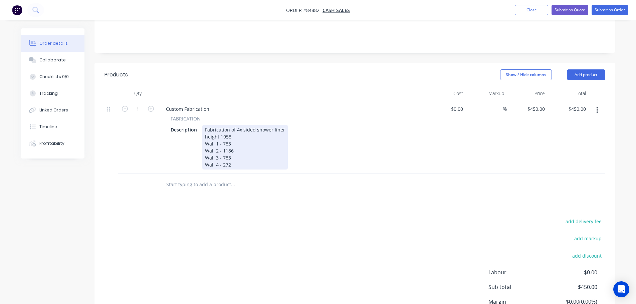
click at [254, 161] on div "Fabrication of 4x sided shower liner height 1958 Wall 1 - 783 Wall 2 - 1186 Wal…" at bounding box center [244, 147] width 85 height 45
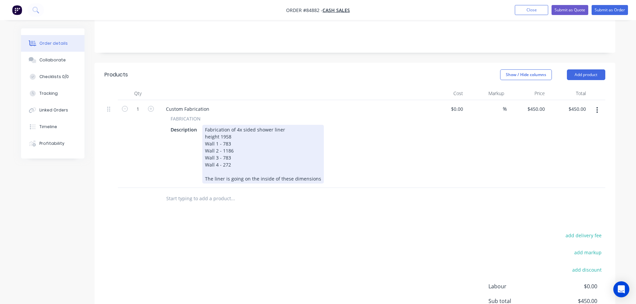
click at [285, 178] on div "Fabrication of 4x sided shower liner height 1958 Wall 1 - 783 Wall 2 - 1186 Wal…" at bounding box center [263, 154] width 122 height 59
click at [285, 177] on div "Fabrication of 4x sided shower liner height 1958 Wall 1 - 783 Wall 2 - 1186 Wal…" at bounding box center [263, 154] width 122 height 59
click at [313, 172] on div "Fabrication of 4x sided shower liner height 1958 Wall 1 - 783 Wall 2 - 1186 Wal…" at bounding box center [260, 154] width 117 height 59
click at [313, 175] on div "Fabrication of 4x sided shower liner height 1958 Wall 1 - 783 Wall 2 - 1186 Wal…" at bounding box center [260, 154] width 117 height 59
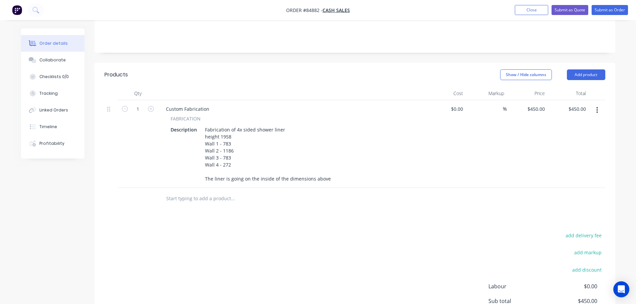
click at [329, 224] on div "Products Show / Hide columns Add product Qty Cost Markup Price Total 1 Custom F…" at bounding box center [354, 216] width 521 height 307
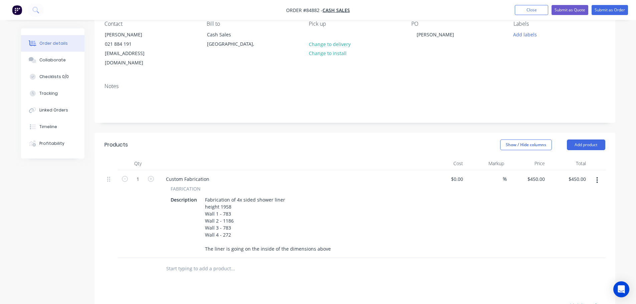
scroll to position [0, 0]
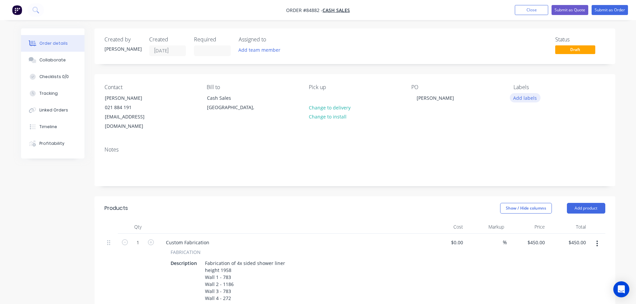
click at [531, 97] on button "Add labels" at bounding box center [525, 97] width 31 height 9
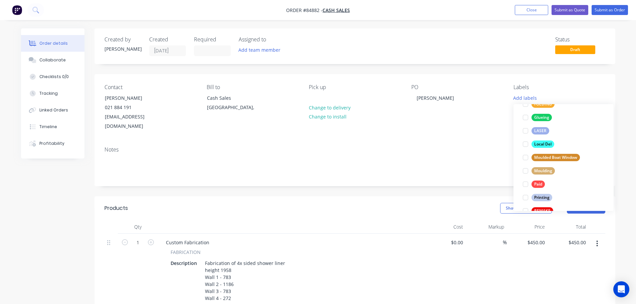
scroll to position [280, 0]
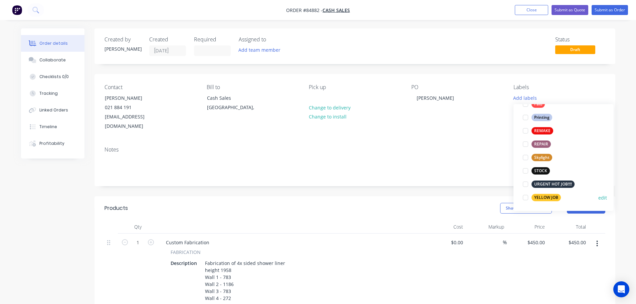
click at [544, 194] on button "YELLOW JOB" at bounding box center [541, 197] width 43 height 9
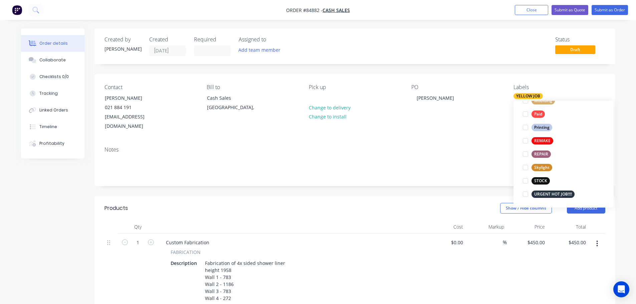
scroll to position [0, 0]
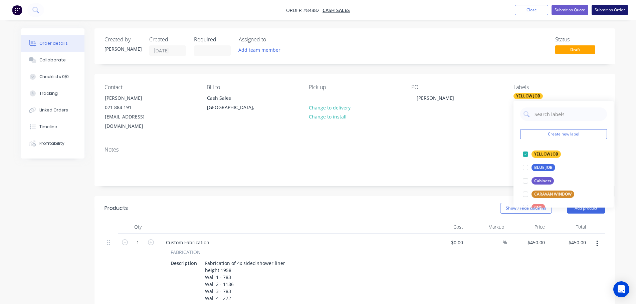
click at [602, 10] on button "Submit as Order" at bounding box center [610, 10] width 36 height 10
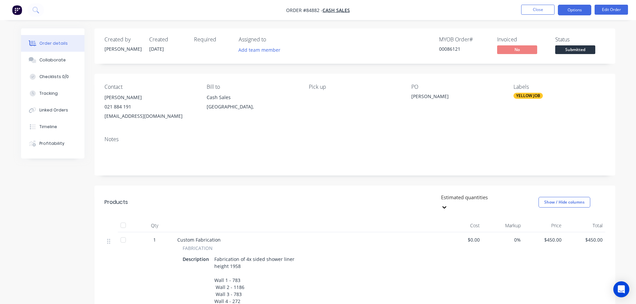
click at [576, 14] on button "Options" at bounding box center [574, 10] width 33 height 11
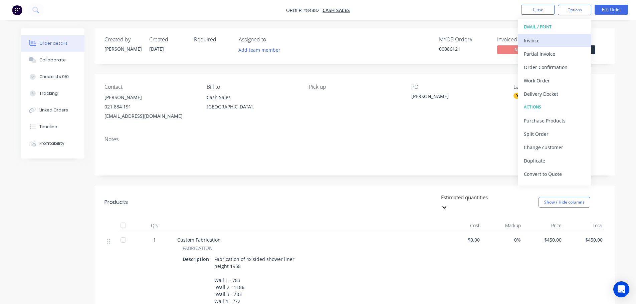
click at [554, 38] on div "Invoice" at bounding box center [554, 41] width 61 height 10
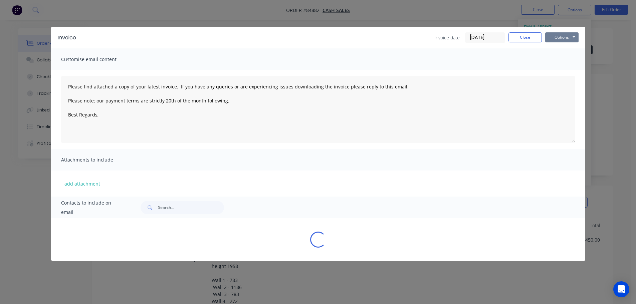
click at [564, 39] on button "Options" at bounding box center [561, 37] width 33 height 10
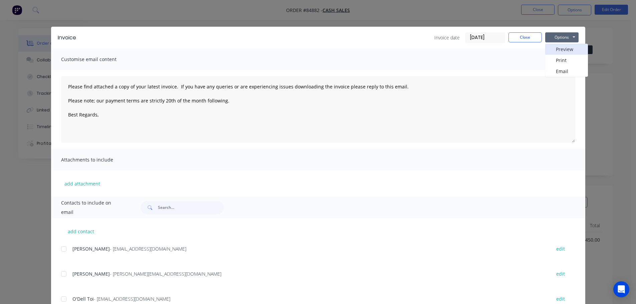
click at [563, 52] on button "Preview" at bounding box center [566, 49] width 43 height 11
drag, startPoint x: 529, startPoint y: 41, endPoint x: 543, endPoint y: 26, distance: 20.6
click at [528, 40] on button "Close" at bounding box center [524, 37] width 33 height 10
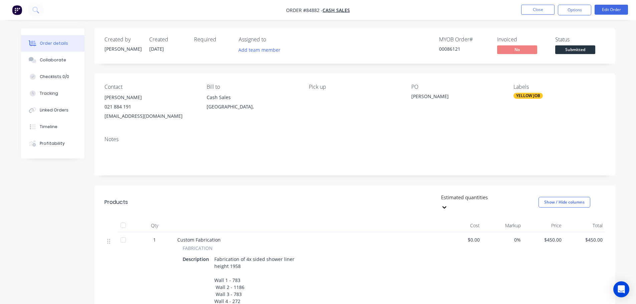
click at [570, 15] on nav "Order #84882 - Cash Sales Close Options Edit Order" at bounding box center [318, 10] width 636 height 20
click at [570, 13] on button "Options" at bounding box center [574, 10] width 33 height 11
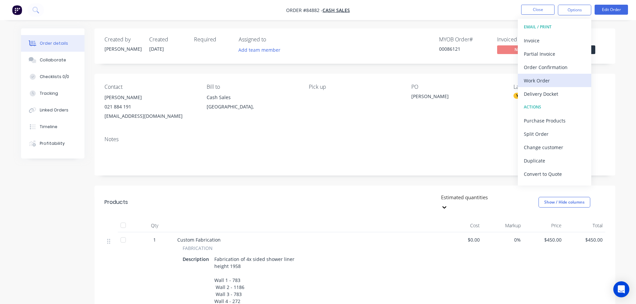
click at [541, 81] on div "Work Order" at bounding box center [554, 81] width 61 height 10
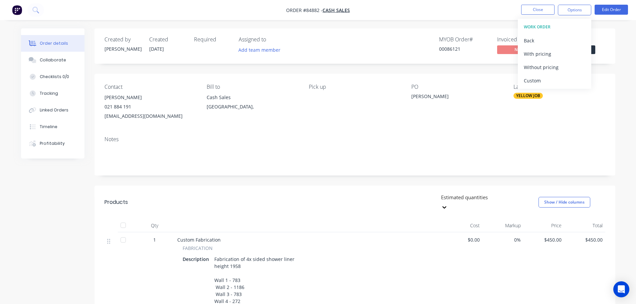
click at [545, 70] on div "Without pricing" at bounding box center [554, 67] width 61 height 10
click at [444, 32] on div "Created by Jess Created 26/09/25 Required Assigned to Add team member MYOB Orde…" at bounding box center [354, 45] width 521 height 35
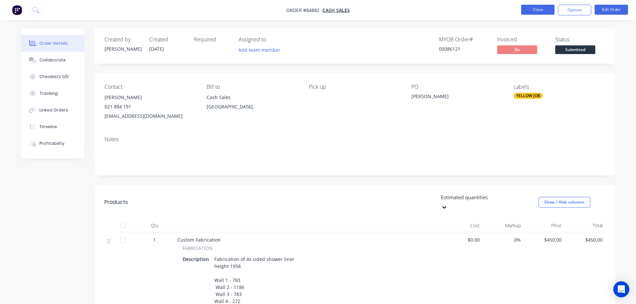
click at [546, 9] on button "Close" at bounding box center [537, 10] width 33 height 10
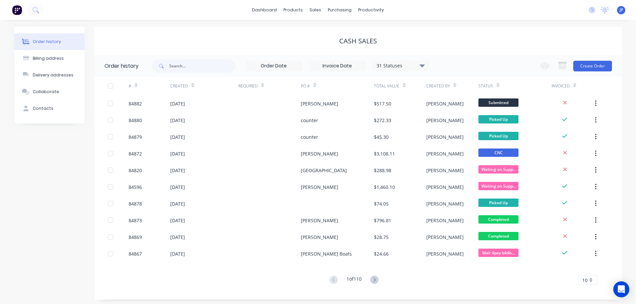
click at [239, 45] on div "Cash Sales" at bounding box center [357, 41] width 527 height 28
click at [324, 27] on link "Sales Orders" at bounding box center [350, 31] width 88 height 13
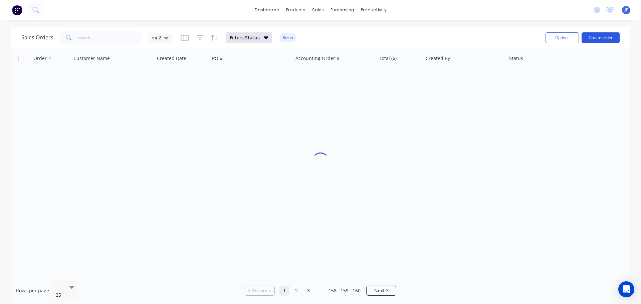
click at [594, 37] on button "Create order" at bounding box center [601, 37] width 38 height 11
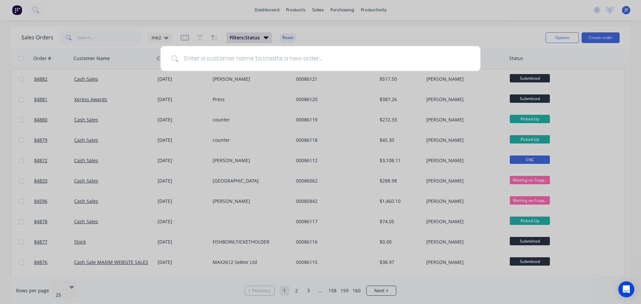
click at [235, 60] on input at bounding box center [324, 58] width 291 height 25
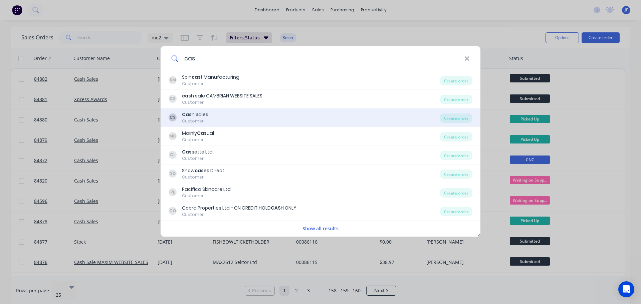
type input "cas"
click at [207, 112] on div "Cas h Sales" at bounding box center [195, 114] width 26 height 7
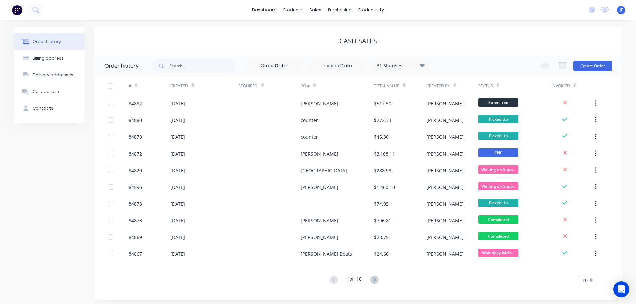
click at [22, 8] on button at bounding box center [17, 9] width 14 height 13
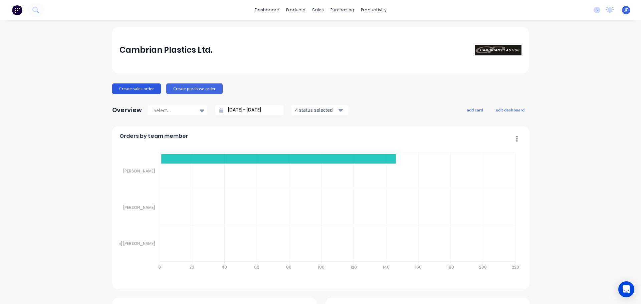
click at [147, 85] on button "Create sales order" at bounding box center [136, 88] width 49 height 11
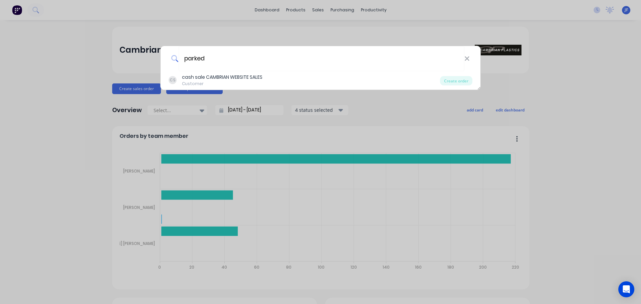
type input "parked"
click at [148, 80] on div "parked CS cash sale CAMBRIAN WEBSITE SALES Customer Create order" at bounding box center [320, 152] width 641 height 304
click at [142, 90] on button "Create sales order" at bounding box center [136, 88] width 49 height 11
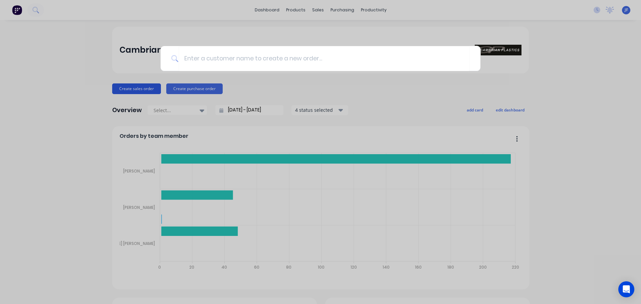
drag, startPoint x: 142, startPoint y: 90, endPoint x: 150, endPoint y: 83, distance: 10.4
click at [148, 84] on div at bounding box center [320, 152] width 641 height 304
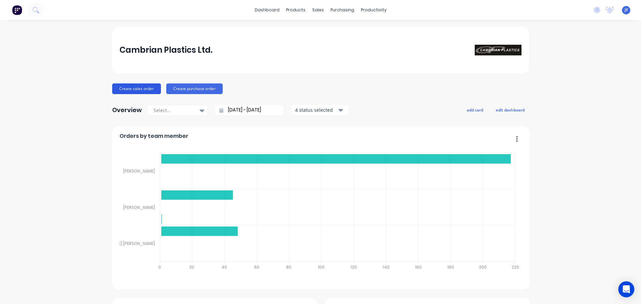
click at [146, 90] on button "Create sales order" at bounding box center [136, 88] width 49 height 11
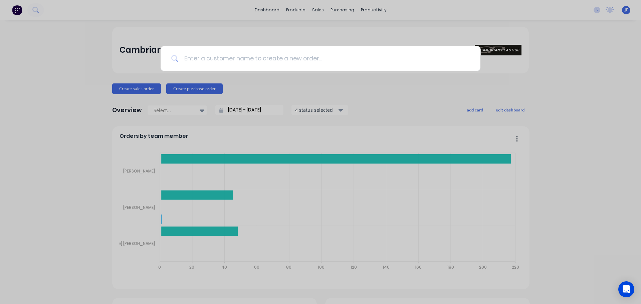
click at [201, 63] on input at bounding box center [324, 58] width 291 height 25
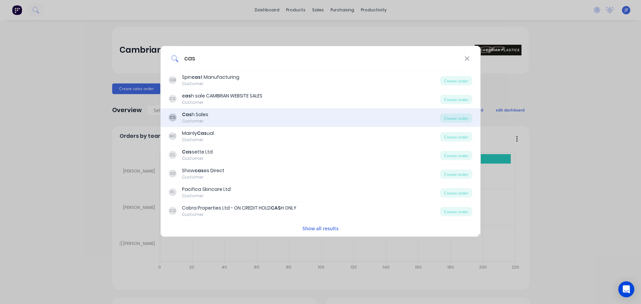
type input "cas"
click at [207, 116] on div "Cas h Sales" at bounding box center [195, 114] width 26 height 7
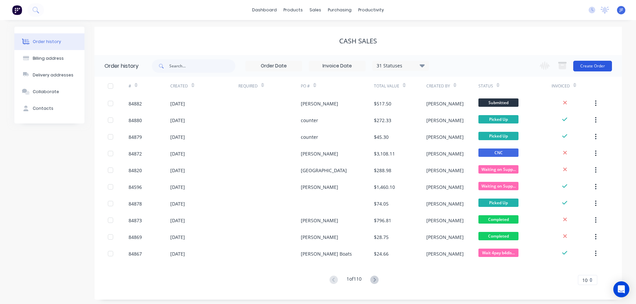
click at [587, 68] on button "Create Order" at bounding box center [592, 66] width 39 height 11
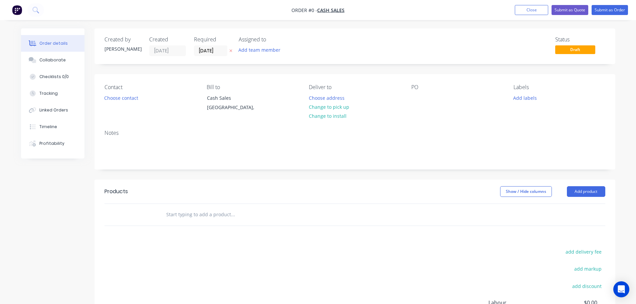
click at [231, 49] on icon "button" at bounding box center [230, 51] width 3 height 4
click at [130, 99] on button "Choose contact" at bounding box center [120, 97] width 41 height 9
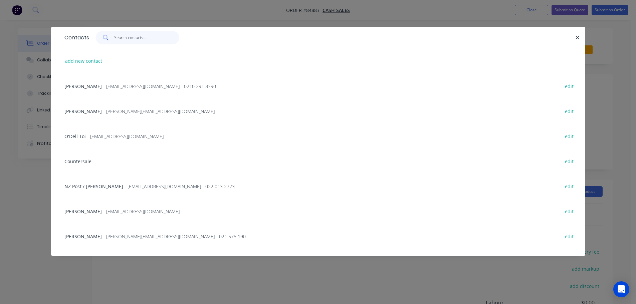
drag, startPoint x: 143, startPoint y: 39, endPoint x: 135, endPoint y: 41, distance: 8.3
click at [143, 39] on input "text" at bounding box center [146, 37] width 65 height 13
paste input "Parked Up Nick Ocallaghan"
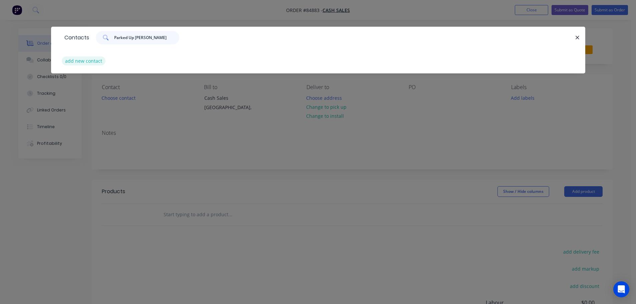
type input "Parked Up Nick Ocallaghan"
click at [89, 59] on button "add new contact" at bounding box center [84, 60] width 44 height 9
select select "NZ"
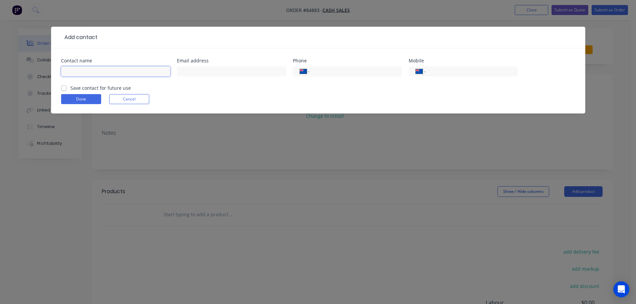
click at [90, 73] on input "text" at bounding box center [115, 71] width 109 height 10
paste input "Parked Up Nick Ocallaghan"
click at [89, 70] on input "Parked Up Nick Ocallaghan" at bounding box center [115, 71] width 109 height 10
type input "Parked Up - Nick Ocallaghan"
drag, startPoint x: 447, startPoint y: 71, endPoint x: 320, endPoint y: 76, distance: 127.0
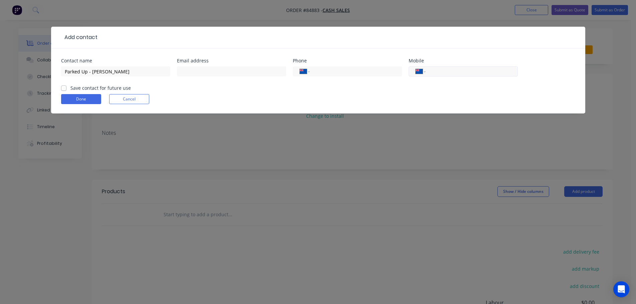
click at [445, 71] on input "tel" at bounding box center [470, 72] width 80 height 8
paste input "021 943 966"
type input "021 943 966"
click at [190, 76] on input "text" at bounding box center [231, 71] width 109 height 10
paste input "nick@parkedup.co.nz"
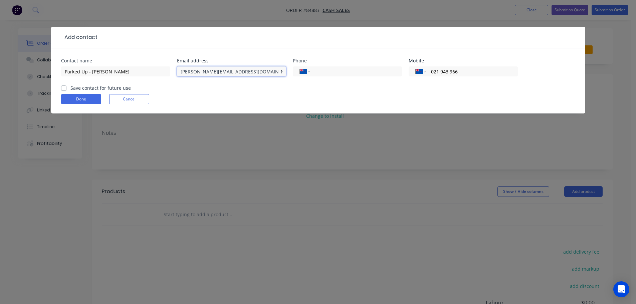
type input "nick@parkedup.co.nz"
click at [107, 88] on label "Save contact for future use" at bounding box center [100, 87] width 60 height 7
click at [66, 88] on input "Save contact for future use" at bounding box center [63, 87] width 5 height 6
checkbox input "true"
click at [85, 102] on button "Done" at bounding box center [81, 99] width 40 height 10
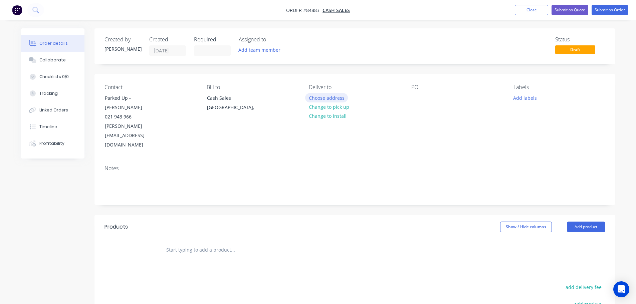
click at [318, 99] on button "Choose address" at bounding box center [326, 97] width 43 height 9
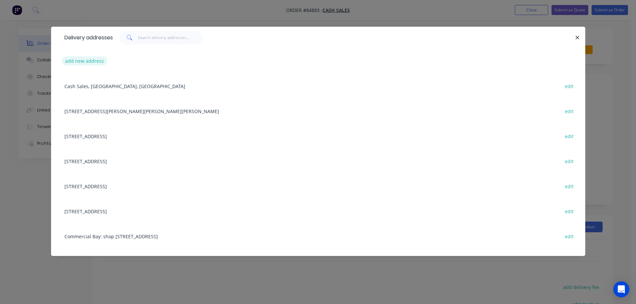
click at [96, 57] on button "add new address" at bounding box center [85, 60] width 46 height 9
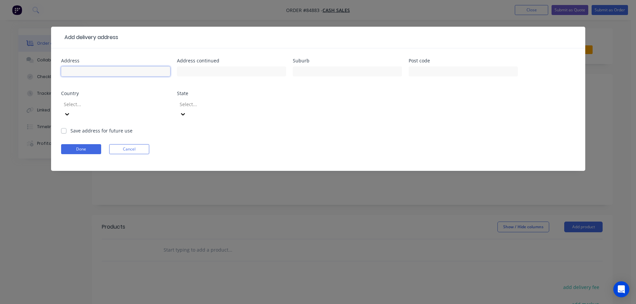
click at [124, 72] on input "text" at bounding box center [115, 71] width 109 height 10
paste input "CNR HALSEY AND FANSHAW ST, Auckland CBD"
click at [143, 74] on input "CNR HALSEY AND FANSHAW ST, Auckland CBD" at bounding box center [115, 71] width 109 height 10
click at [146, 72] on input "CNR HALSEY AND FANSHAW ST, Auckland CBD" at bounding box center [115, 71] width 109 height 10
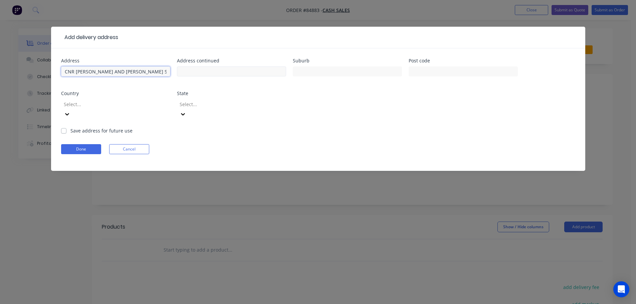
drag, startPoint x: 158, startPoint y: 72, endPoint x: 199, endPoint y: 71, distance: 41.1
click at [199, 71] on div "Address CNR HALSEY AND FANSHAW ST, Auckland CBD Address continued Suburb Post c…" at bounding box center [318, 92] width 514 height 69
type input "CNR HALSEY AND FANSHAW ST,"
type input "Auckland CBD"
click at [76, 144] on button "Done" at bounding box center [81, 149] width 40 height 10
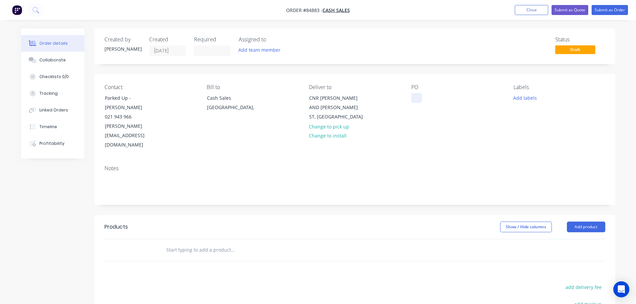
click at [415, 97] on div at bounding box center [416, 98] width 11 height 10
drag, startPoint x: 126, startPoint y: 98, endPoint x: 96, endPoint y: 99, distance: 29.7
click at [96, 99] on div "Contact Parked Up - Nick Ocallaghan 021 943 966 nick@parkedup.co.nz Bill to Cas…" at bounding box center [354, 117] width 521 height 86
copy div "Parked Up"
click at [419, 93] on div at bounding box center [416, 98] width 11 height 10
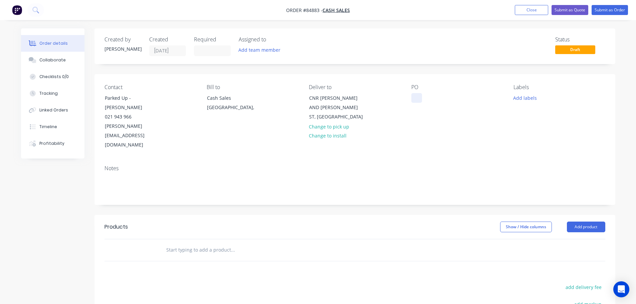
paste div
click at [244, 243] on input "text" at bounding box center [233, 249] width 134 height 13
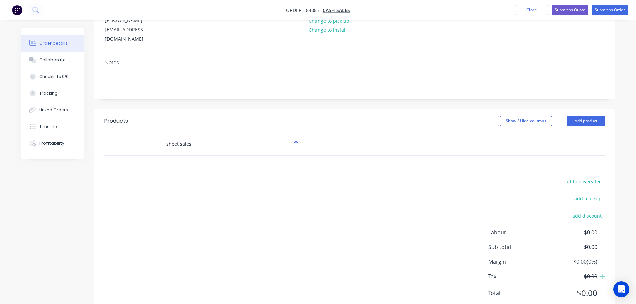
scroll to position [109, 0]
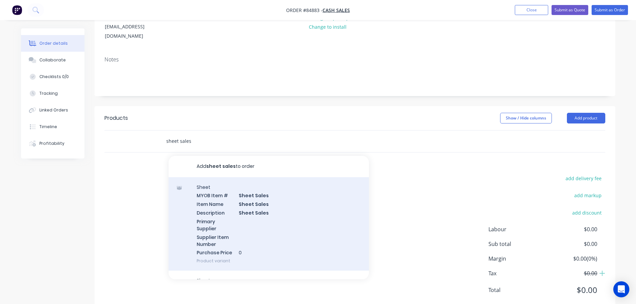
type input "sheet sales"
click at [327, 194] on div "Sheet MYOB Item # Sheet Sales Item Name Sheet Sales Description Sheet Sales Pri…" at bounding box center [269, 224] width 200 height 94
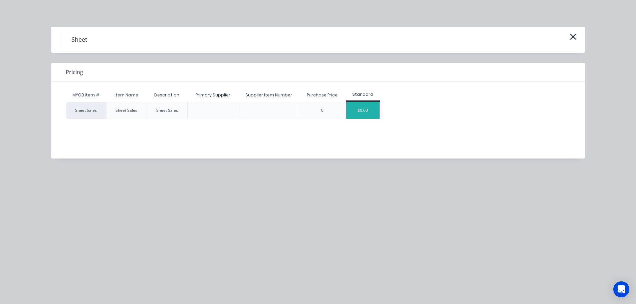
click at [355, 118] on div "$0.00" at bounding box center [362, 110] width 33 height 17
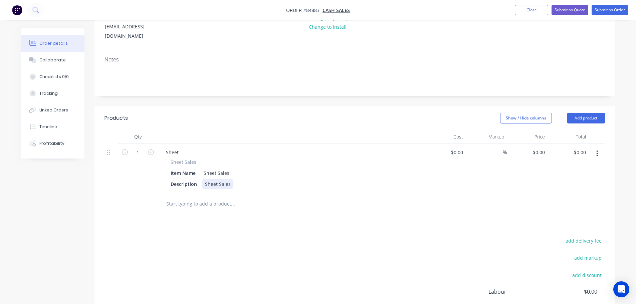
click at [212, 179] on div "Sheet Sales" at bounding box center [217, 184] width 31 height 10
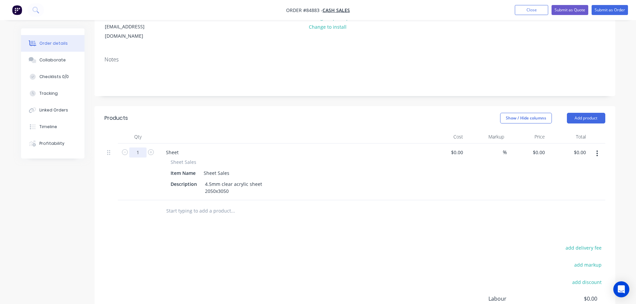
click at [137, 148] on input "1" at bounding box center [137, 153] width 17 height 10
type input "4"
click at [547, 148] on div "0 0" at bounding box center [544, 153] width 8 height 10
paste input "429.97"
type input "$429.97"
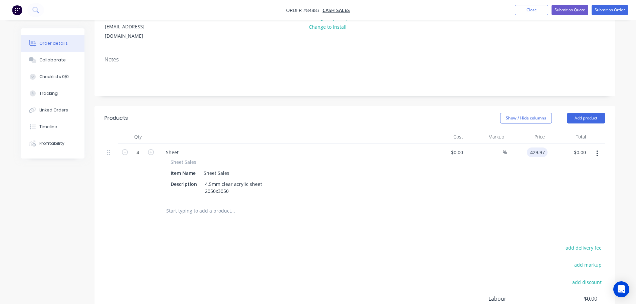
type input "$1,719.88"
drag, startPoint x: 441, startPoint y: 212, endPoint x: 456, endPoint y: 215, distance: 15.6
click at [441, 212] on div "Products Show / Hide columns Add product Qty Cost Markup Price Total 4 Sheet Sh…" at bounding box center [354, 244] width 521 height 276
click at [588, 243] on button "add delivery fee" at bounding box center [583, 247] width 43 height 9
type input "60"
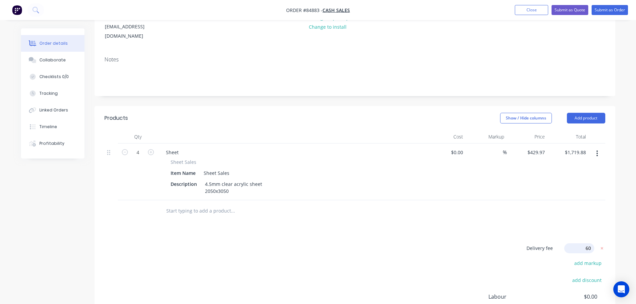
click at [210, 248] on div "Delivery fee Delivery fee Delivery fee name (Optional) 60 60 $0 add markup add …" at bounding box center [354, 306] width 501 height 127
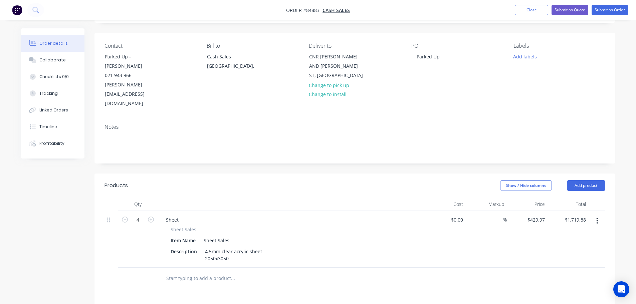
scroll to position [0, 0]
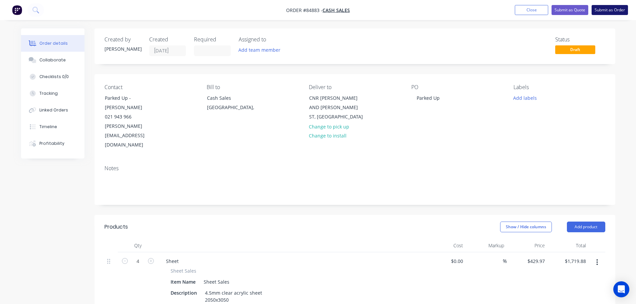
click at [600, 10] on button "Submit as Order" at bounding box center [610, 10] width 36 height 10
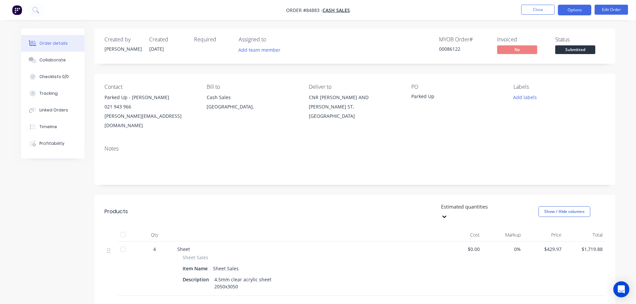
drag, startPoint x: 581, startPoint y: 6, endPoint x: 571, endPoint y: 13, distance: 13.2
click at [581, 6] on button "Options" at bounding box center [574, 10] width 33 height 11
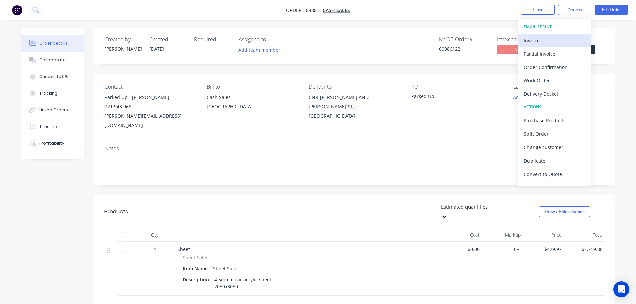
click at [543, 36] on div "Invoice" at bounding box center [554, 41] width 61 height 10
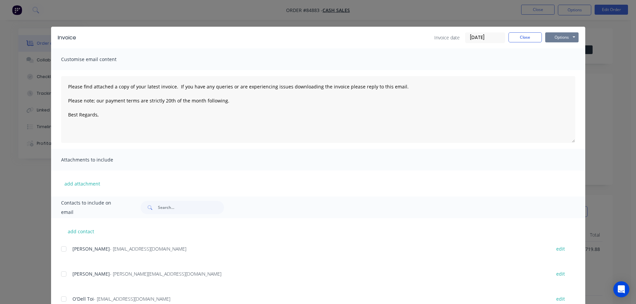
click at [563, 34] on button "Options" at bounding box center [561, 37] width 33 height 10
click at [564, 54] on button "Preview" at bounding box center [566, 49] width 43 height 11
click at [527, 34] on button "Close" at bounding box center [524, 37] width 33 height 10
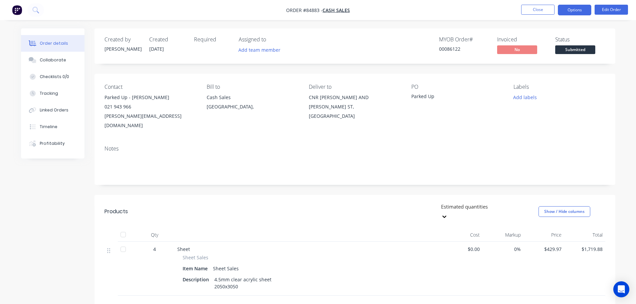
click at [565, 13] on button "Options" at bounding box center [574, 10] width 33 height 11
drag, startPoint x: 620, startPoint y: 49, endPoint x: 587, endPoint y: 48, distance: 32.7
click at [619, 49] on div "Order details Collaborate Checklists 0/0 Tracking Linked Orders Timeline Profit…" at bounding box center [318, 228] width 608 height 401
click at [586, 48] on span "Submitted" at bounding box center [575, 49] width 40 height 8
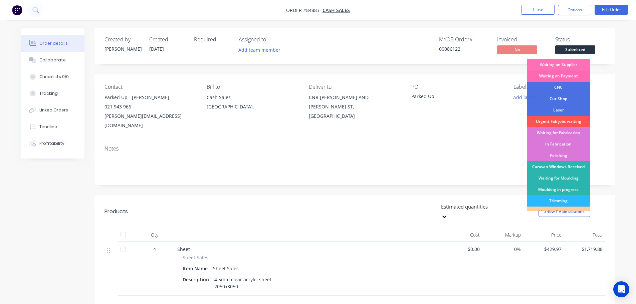
click at [583, 74] on div "Waiting on Payment" at bounding box center [558, 75] width 63 height 11
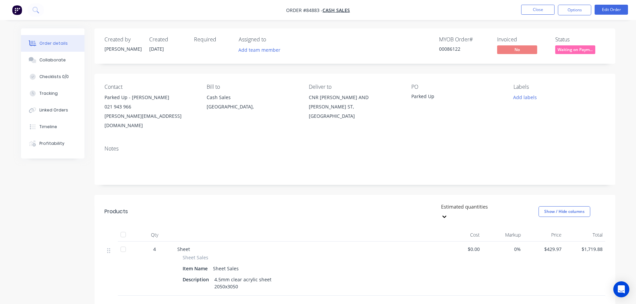
click at [578, 4] on nav "Order #84883 - Cash Sales Close Options Edit Order" at bounding box center [318, 10] width 636 height 20
click at [567, 11] on button "Options" at bounding box center [574, 10] width 33 height 11
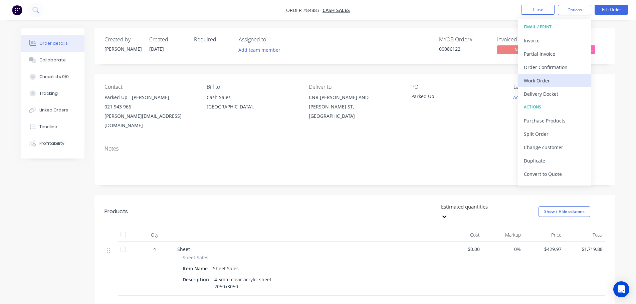
drag, startPoint x: 557, startPoint y: 69, endPoint x: 550, endPoint y: 81, distance: 13.9
click at [550, 81] on div "EMAIL / PRINT Invoice Partial Invoice Order Confirmation Work Order Delivery Do…" at bounding box center [554, 102] width 73 height 167
click at [550, 81] on div "Work Order" at bounding box center [554, 81] width 61 height 10
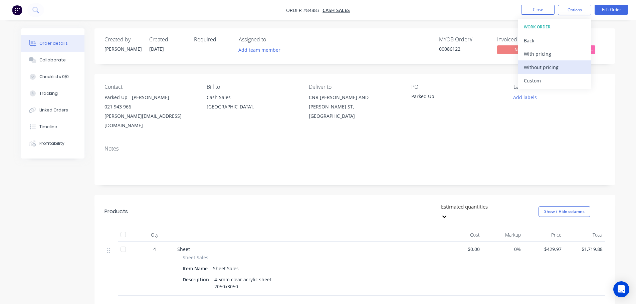
click at [551, 67] on div "Without pricing" at bounding box center [554, 67] width 61 height 10
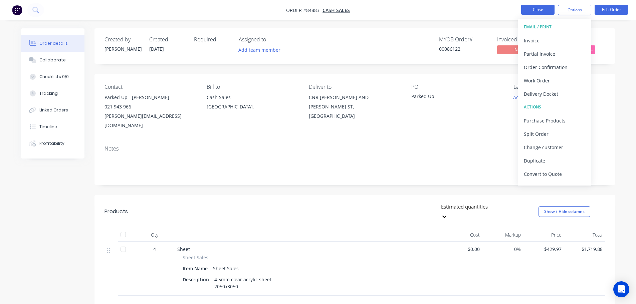
click at [550, 8] on button "Close" at bounding box center [537, 10] width 33 height 10
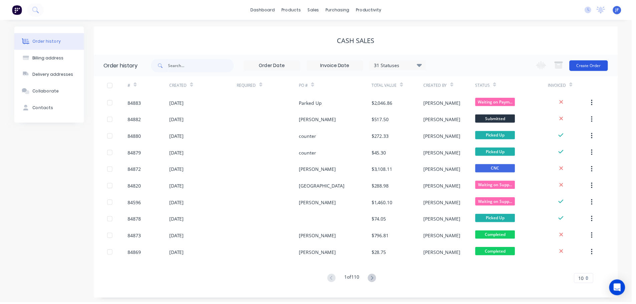
click at [605, 62] on button "Create Order" at bounding box center [592, 66] width 39 height 11
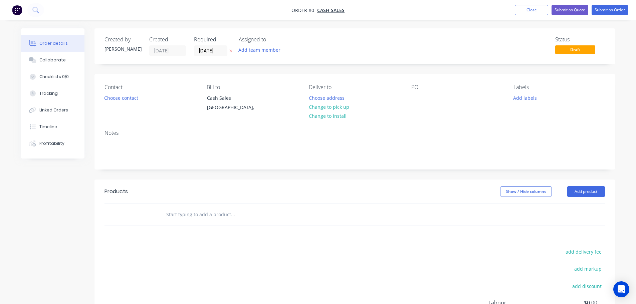
click at [233, 50] on button "button" at bounding box center [230, 51] width 7 height 8
click at [117, 103] on div "Contact Choose contact" at bounding box center [149, 99] width 91 height 30
click at [117, 101] on button "Choose contact" at bounding box center [120, 97] width 41 height 9
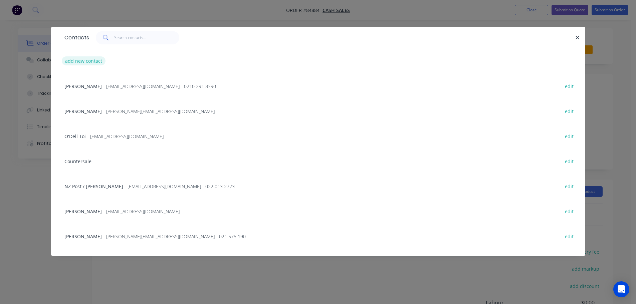
click at [81, 58] on button "add new contact" at bounding box center [84, 60] width 44 height 9
select select "NZ"
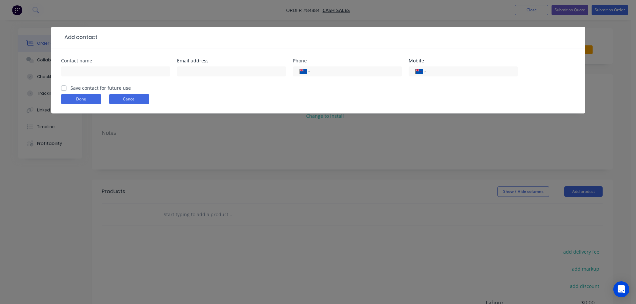
click at [122, 98] on button "Cancel" at bounding box center [129, 99] width 40 height 10
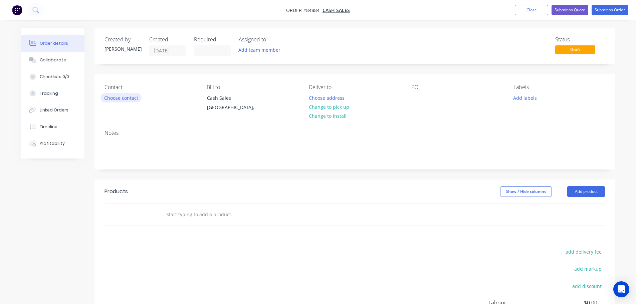
click at [121, 100] on button "Choose contact" at bounding box center [120, 97] width 41 height 9
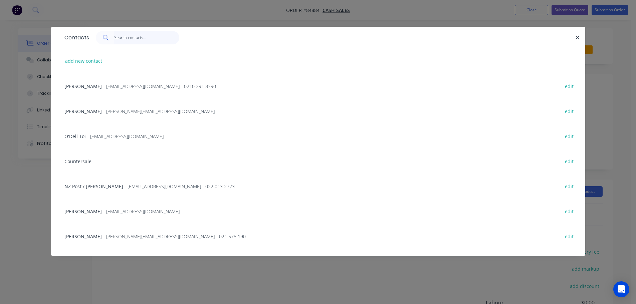
click at [135, 40] on input "text" at bounding box center [146, 37] width 65 height 13
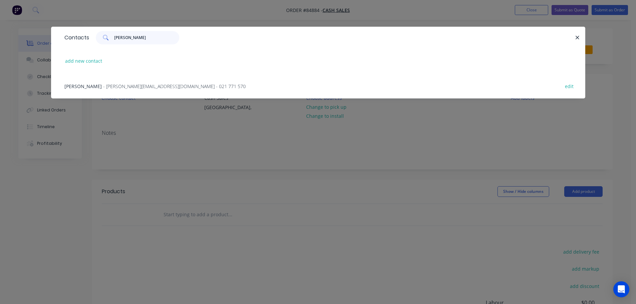
type input "andrew t"
click at [131, 85] on span "- andrew.tall01@gmail.com - 021 771 570" at bounding box center [174, 86] width 143 height 6
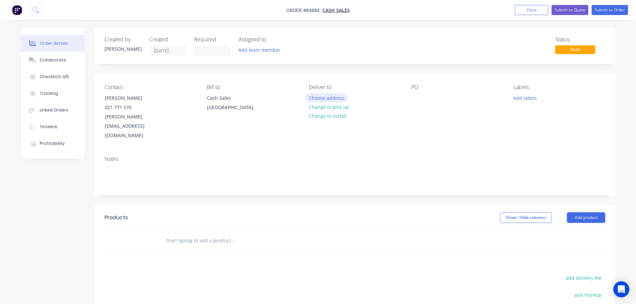
click at [329, 99] on button "Choose address" at bounding box center [326, 97] width 43 height 9
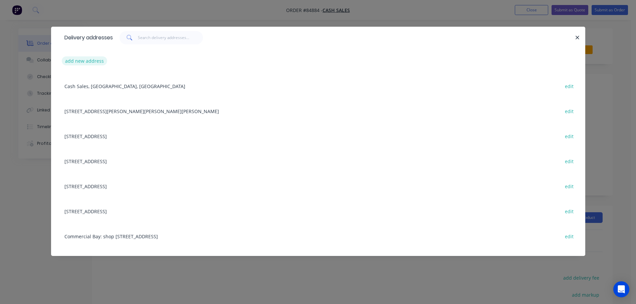
click at [106, 61] on div "add new address" at bounding box center [318, 60] width 514 height 25
click at [92, 61] on button "add new address" at bounding box center [85, 60] width 46 height 9
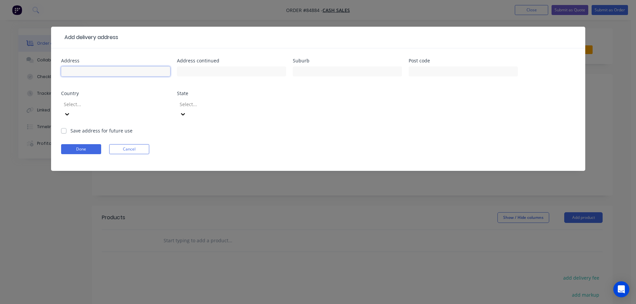
click at [95, 70] on input "text" at bounding box center [115, 71] width 109 height 10
paste input "5 McBride Crescent Cromwell 9310"
click at [120, 74] on input "5 McBride Crescent Cromwell 9310" at bounding box center [115, 71] width 109 height 10
type input "5 McBride Crescent 9310"
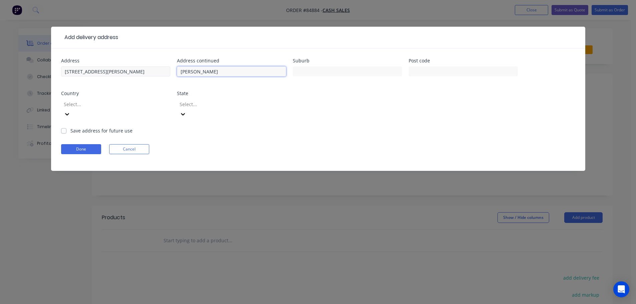
type input "Cromwell"
click at [113, 71] on input "5 McBride Crescent 9310" at bounding box center [115, 71] width 109 height 10
click at [114, 73] on input "5 McBride Crescent 9310" at bounding box center [115, 71] width 109 height 10
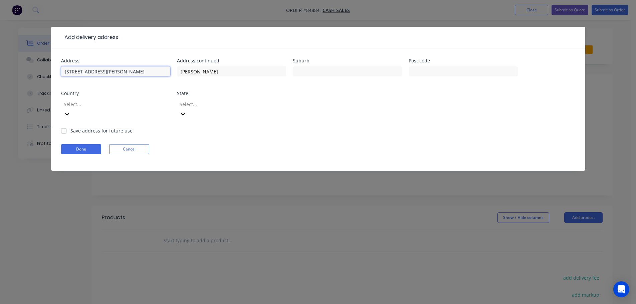
type input "5 McBride Crescent"
type input "9310"
click at [98, 144] on button "Done" at bounding box center [81, 149] width 40 height 10
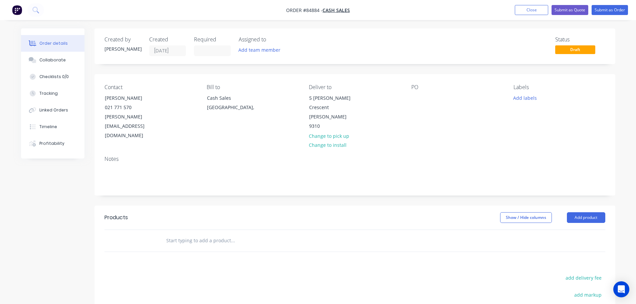
click at [367, 44] on div "Status Draft" at bounding box center [455, 46] width 300 height 20
click at [198, 234] on input "text" at bounding box center [233, 240] width 134 height 13
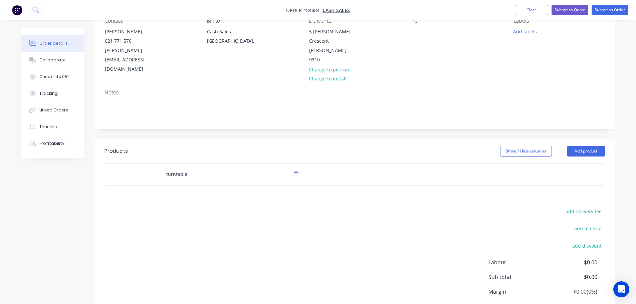
scroll to position [67, 0]
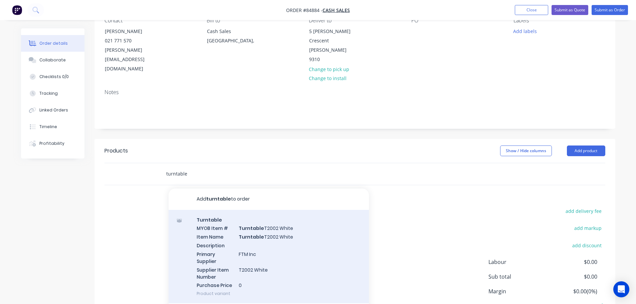
type input "turntable"
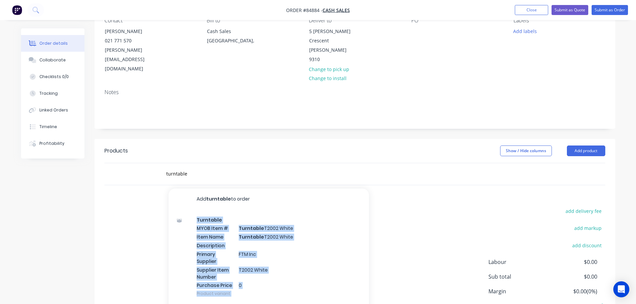
drag, startPoint x: 263, startPoint y: 226, endPoint x: 416, endPoint y: 244, distance: 153.3
click at [416, 244] on div "Products Show / Hide columns Add product turntable Add turntable to order Turnt…" at bounding box center [354, 242] width 521 height 207
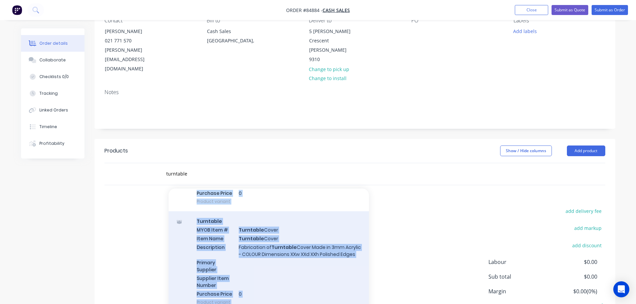
scroll to position [99, 0]
click at [284, 234] on div "Turntable MYOB Item # Turntable Cover Item Name Turntable Cover Description Fab…" at bounding box center [269, 261] width 200 height 101
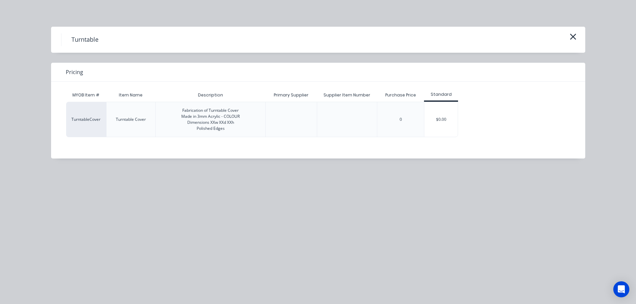
click at [428, 119] on div "$0.00" at bounding box center [440, 119] width 33 height 35
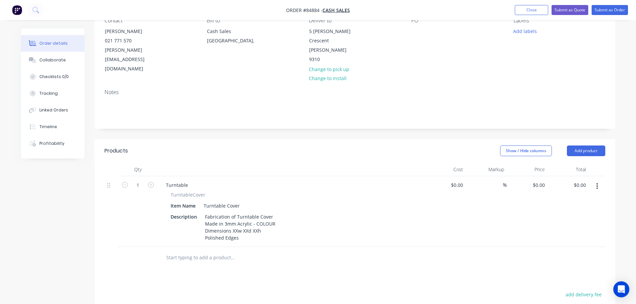
click at [147, 215] on div "1" at bounding box center [138, 211] width 40 height 71
click at [266, 212] on div "Fabrication of Turntable Cover Made in 3mm Acrylic - COLOUR Dimensions XXw XXd …" at bounding box center [240, 227] width 76 height 31
drag, startPoint x: 237, startPoint y: 212, endPoint x: 232, endPoint y: 212, distance: 5.7
click at [232, 212] on div "Fabrication of Turntable Cover Made in 3mm Acrylic - clear Dimensions XXw XXd X…" at bounding box center [238, 227] width 73 height 31
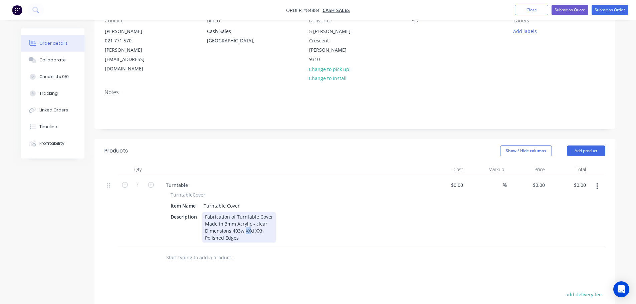
drag, startPoint x: 250, startPoint y: 214, endPoint x: 244, endPoint y: 214, distance: 6.3
click at [244, 214] on div "Fabrication of Turntable Cover Made in 3mm Acrylic - clear Dimensions 403w XXd …" at bounding box center [238, 227] width 73 height 31
drag, startPoint x: 261, startPoint y: 212, endPoint x: 257, endPoint y: 212, distance: 4.0
click at [257, 212] on div "Fabrication of Turntable Cover Made in 3mm Acrylic - clear Dimensions 403w 350d…" at bounding box center [238, 227] width 73 height 31
click at [265, 212] on div "Fabrication of Turntable Cover Made in 3mm Acrylic - clear Dimensions 403w 350d…" at bounding box center [238, 227] width 73 height 31
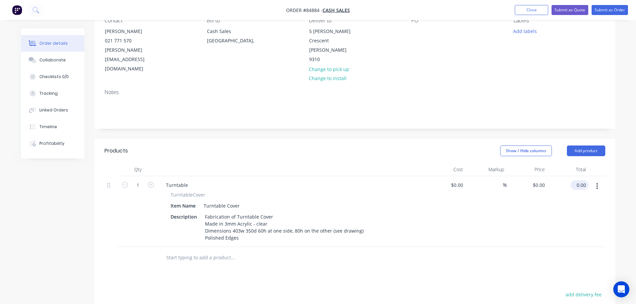
click at [584, 180] on input "0.00" at bounding box center [580, 185] width 15 height 10
click at [581, 180] on input "0.00" at bounding box center [582, 185] width 13 height 10
paste input "142.31"
type input "142.31"
type input "$142.31"
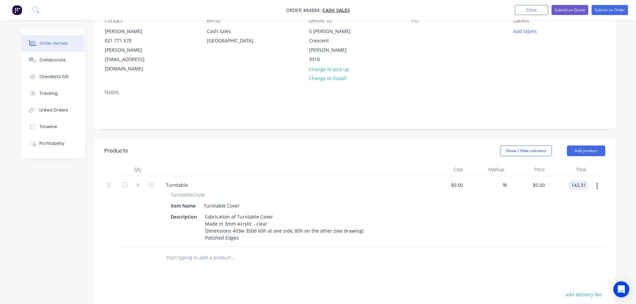
type input "$142.31"
click at [584, 268] on div "Products Show / Hide columns Add product Qty Cost Markup Price Total 1 Turntabl…" at bounding box center [354, 284] width 521 height 290
click at [585, 290] on button "add delivery fee" at bounding box center [583, 294] width 43 height 9
type input "20"
click at [509, 247] on div at bounding box center [354, 258] width 501 height 22
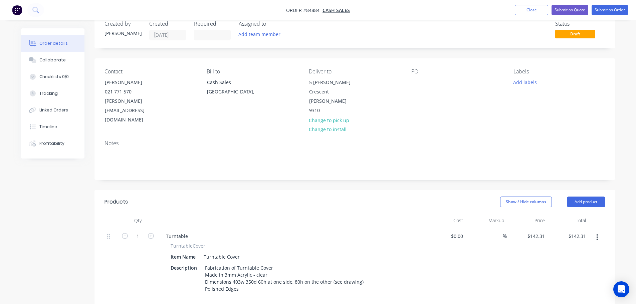
scroll to position [0, 0]
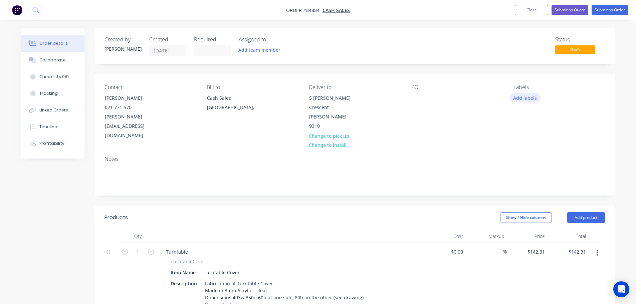
click at [518, 98] on button "Add labels" at bounding box center [525, 97] width 31 height 9
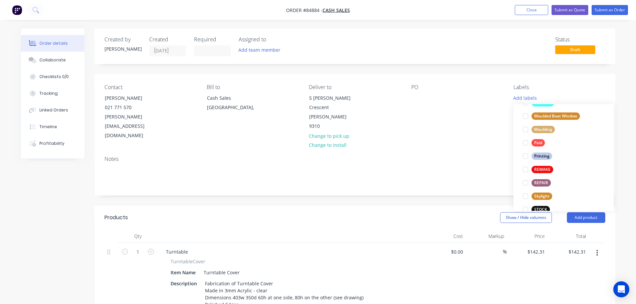
scroll to position [280, 0]
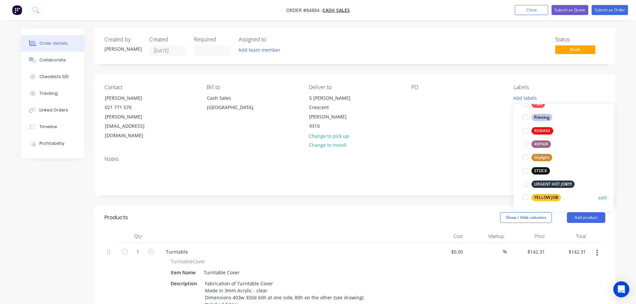
click at [539, 202] on button "YELLOW JOB" at bounding box center [541, 197] width 43 height 9
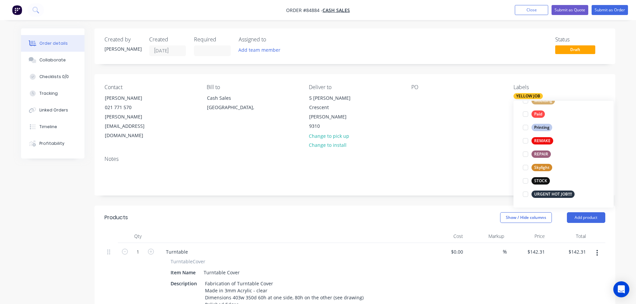
scroll to position [0, 0]
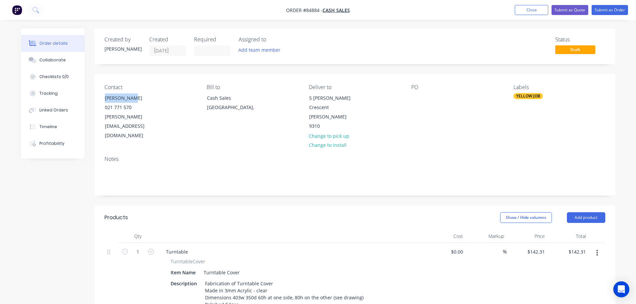
drag, startPoint x: 101, startPoint y: 97, endPoint x: 180, endPoint y: 99, distance: 79.5
click at [178, 99] on div "Contact Andrew Tall 021 771 570 andrew.tall01@gmail.com" at bounding box center [149, 112] width 91 height 56
copy div "[PERSON_NAME]"
click at [415, 99] on div at bounding box center [416, 98] width 11 height 10
paste div
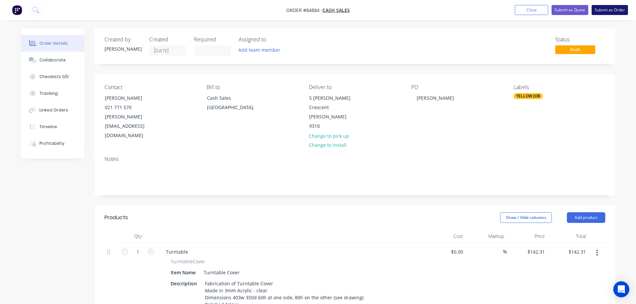
click at [612, 7] on button "Submit as Order" at bounding box center [610, 10] width 36 height 10
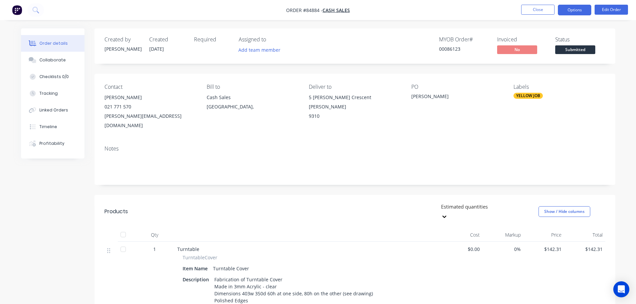
click at [565, 6] on button "Options" at bounding box center [574, 10] width 33 height 11
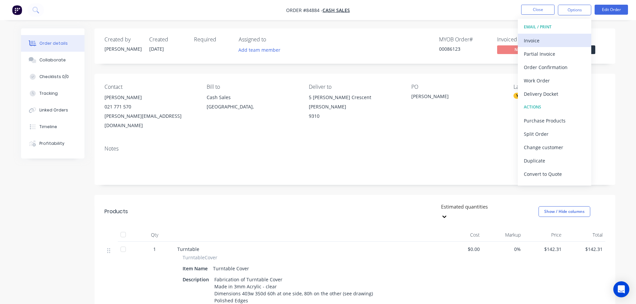
click at [552, 39] on div "Invoice" at bounding box center [554, 41] width 61 height 10
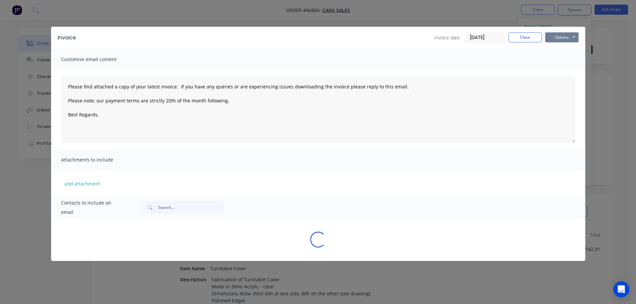
click at [567, 36] on button "Options" at bounding box center [561, 37] width 33 height 10
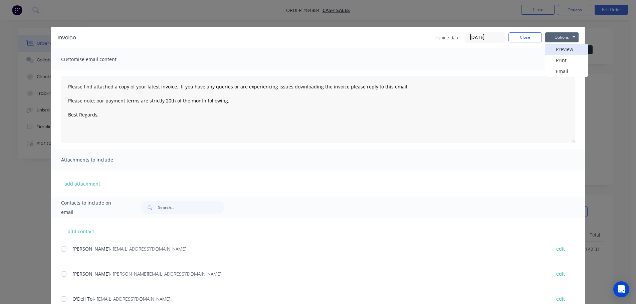
click at [568, 49] on button "Preview" at bounding box center [566, 49] width 43 height 11
drag, startPoint x: 513, startPoint y: 43, endPoint x: 522, endPoint y: 37, distance: 10.6
click at [514, 43] on div "Invoice Invoice date 26/09/25 Close Options Preview Print Email" at bounding box center [318, 38] width 534 height 22
click at [522, 37] on button "Close" at bounding box center [524, 37] width 33 height 10
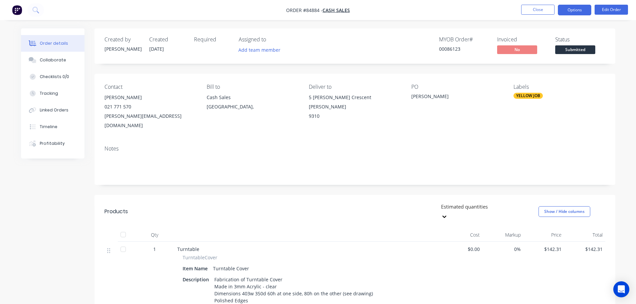
click at [568, 10] on button "Options" at bounding box center [574, 10] width 33 height 11
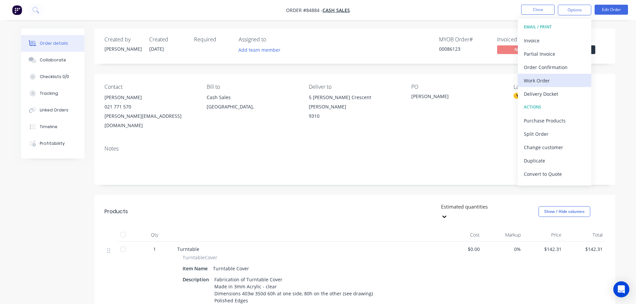
click at [542, 78] on div "Work Order" at bounding box center [554, 81] width 61 height 10
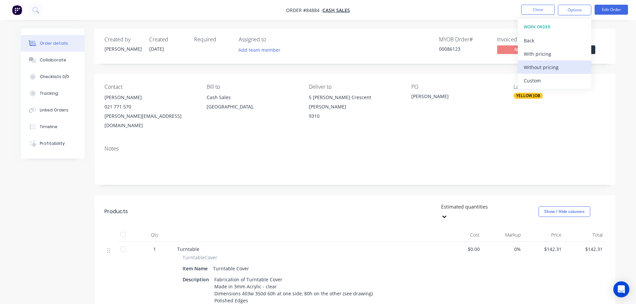
click at [542, 65] on div "Without pricing" at bounding box center [554, 67] width 61 height 10
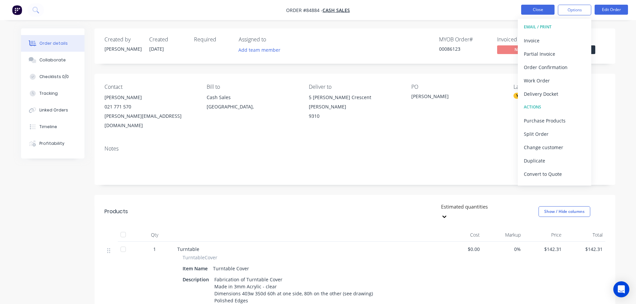
click at [543, 9] on button "Close" at bounding box center [537, 10] width 33 height 10
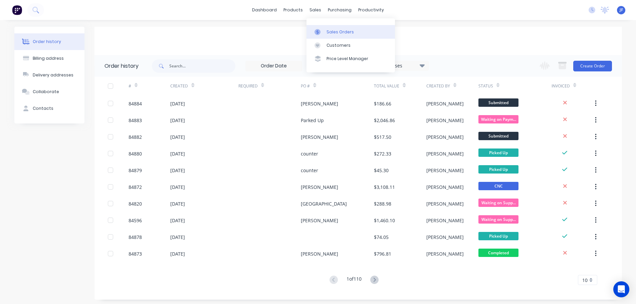
click at [333, 29] on div "Sales Orders" at bounding box center [340, 32] width 27 height 6
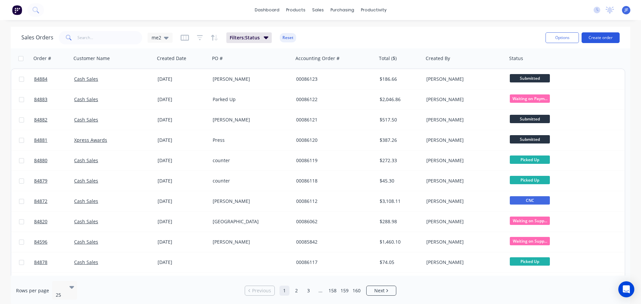
click at [617, 37] on button "Create order" at bounding box center [601, 37] width 38 height 11
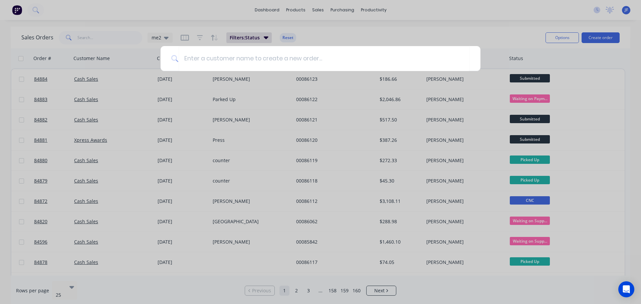
type input "c"
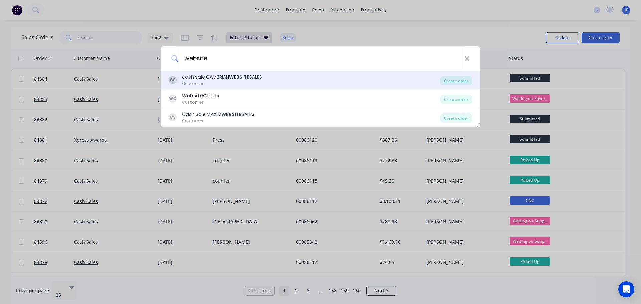
type input "website"
click at [193, 78] on div "cash sale CAMBRIAN WEBSITE SALES" at bounding box center [222, 77] width 80 height 7
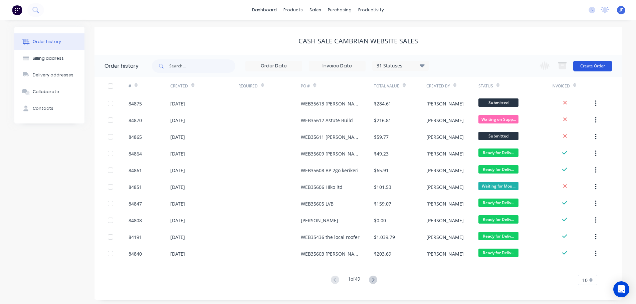
click at [603, 65] on button "Create Order" at bounding box center [592, 66] width 39 height 11
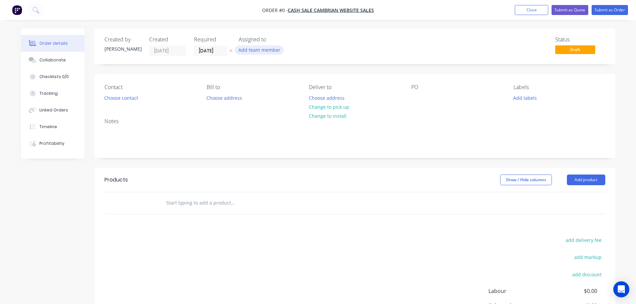
click at [236, 49] on button "Add team member" at bounding box center [259, 49] width 49 height 9
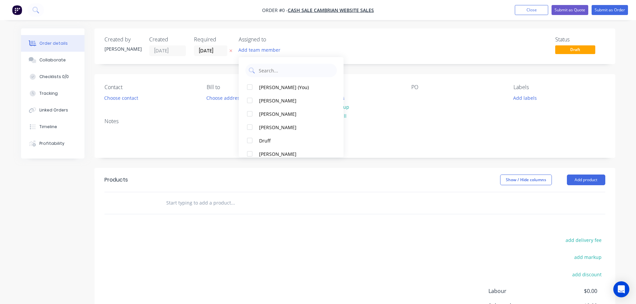
click at [232, 49] on icon "button" at bounding box center [230, 51] width 3 height 4
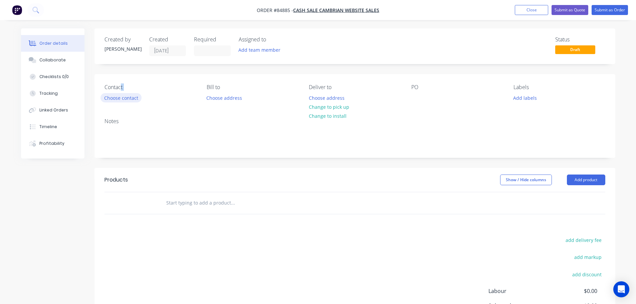
drag, startPoint x: 120, startPoint y: 90, endPoint x: 119, endPoint y: 96, distance: 5.8
click at [119, 94] on div "Contact Choose contact" at bounding box center [149, 93] width 91 height 19
click at [119, 96] on button "Choose contact" at bounding box center [120, 97] width 41 height 9
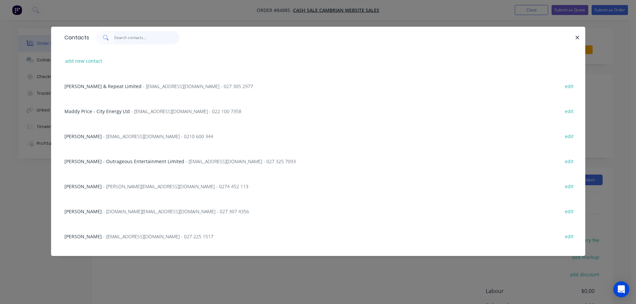
click at [130, 37] on input "text" at bounding box center [146, 37] width 65 height 13
paste input "Karen Hadfield"
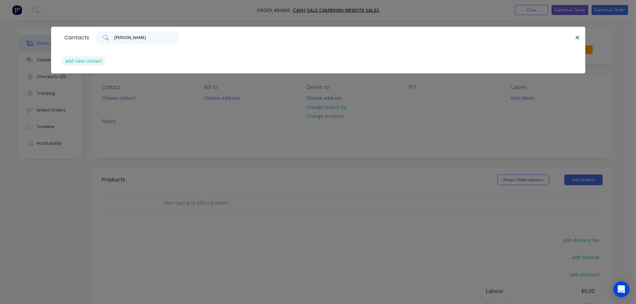
type input "Karen Hadfield"
click at [92, 59] on button "add new contact" at bounding box center [84, 60] width 44 height 9
select select "NZ"
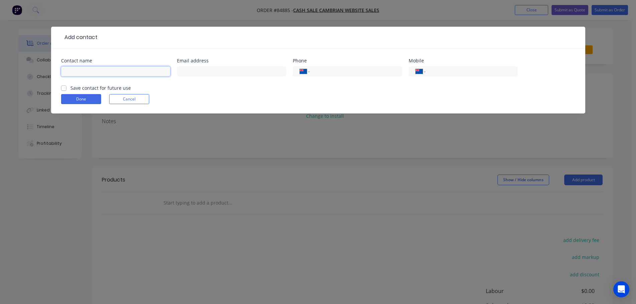
click at [95, 70] on input "text" at bounding box center [115, 71] width 109 height 10
paste input "Karen Hadfield"
type input "Karen Hadfield"
click at [89, 88] on label "Save contact for future use" at bounding box center [100, 87] width 60 height 7
click at [66, 88] on input "Save contact for future use" at bounding box center [63, 87] width 5 height 6
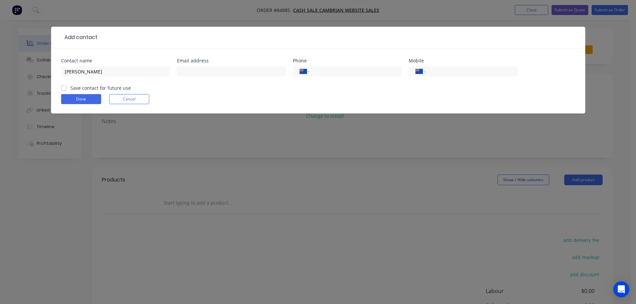
checkbox input "true"
click at [112, 75] on input "Karen Hadfield" at bounding box center [115, 71] width 109 height 10
paste input "Manurewa High School"
type input "Karen Hadfield - Manurewa High School"
click at [219, 75] on input "text" at bounding box center [231, 71] width 109 height 10
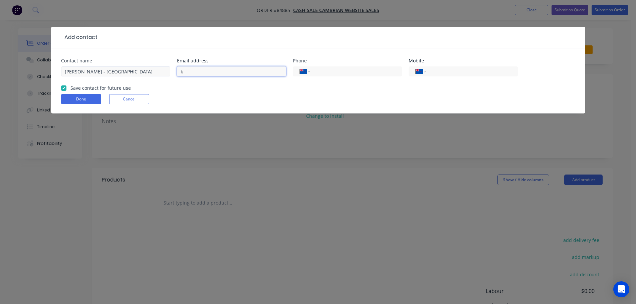
paste input "aren.hadfield@manurewa.school.nz"
type input "karen.hadfield@manurewa.school.nz"
click at [327, 75] on input "tel" at bounding box center [354, 72] width 80 height 8
paste input "09 956 0906"
type input "09 956 0906"
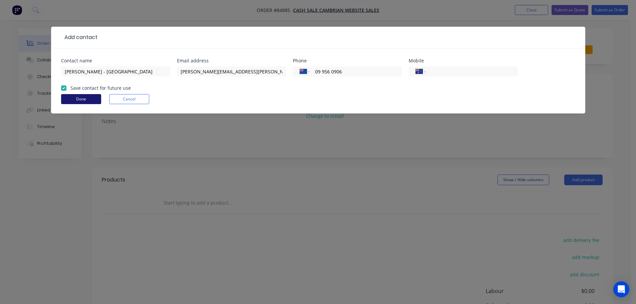
click at [76, 96] on button "Done" at bounding box center [81, 99] width 40 height 10
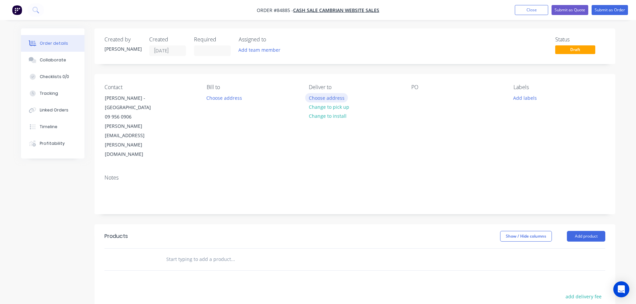
click at [324, 96] on button "Choose address" at bounding box center [326, 97] width 43 height 9
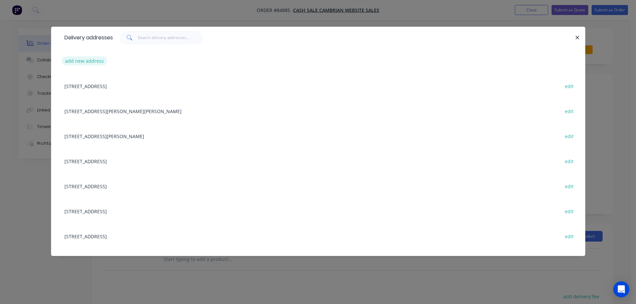
click at [82, 60] on button "add new address" at bounding box center [85, 60] width 46 height 9
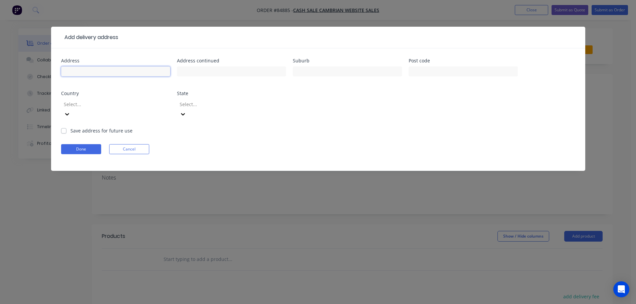
click at [94, 71] on input "text" at bounding box center [115, 71] width 109 height 10
paste input "67 Browns Road, Manurewa, Auckland 2102"
click at [137, 70] on input "67 Browns Road, Manurewa, Auckland 2102" at bounding box center [115, 71] width 109 height 10
type input "67 Browns Road, Manurewa, 2102"
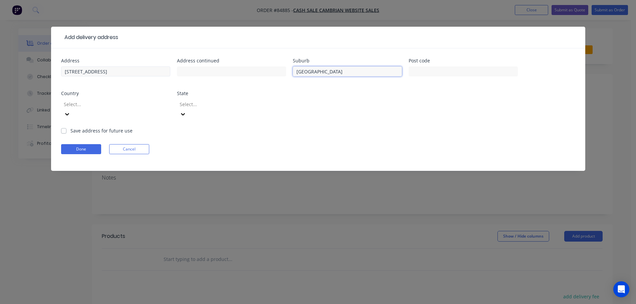
type input "Auckland"
click at [104, 71] on input "67 Browns Road, Manurewa, 2102" at bounding box center [115, 71] width 109 height 10
type input "67 Browns Road, , 2102"
type input "Manurewa"
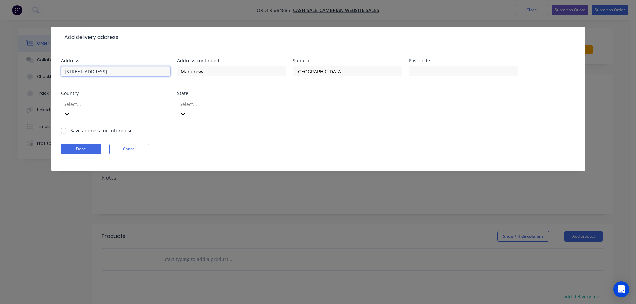
click at [110, 72] on input "67 Browns Road, , 2102" at bounding box center [115, 71] width 109 height 10
type input "67 Browns Road, ,"
type input "2102"
drag, startPoint x: 119, startPoint y: 71, endPoint x: 99, endPoint y: 71, distance: 19.0
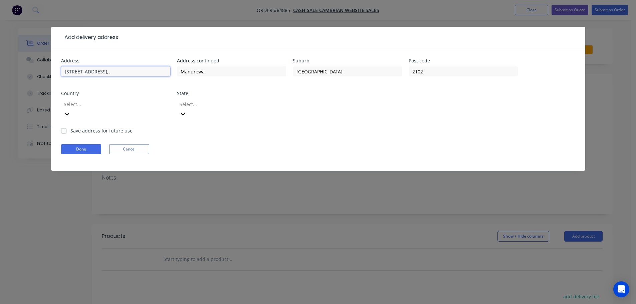
click at [99, 71] on input "67 Browns Road, ," at bounding box center [115, 71] width 109 height 10
type input "67 Browns Road"
click at [75, 144] on button "Done" at bounding box center [81, 149] width 40 height 10
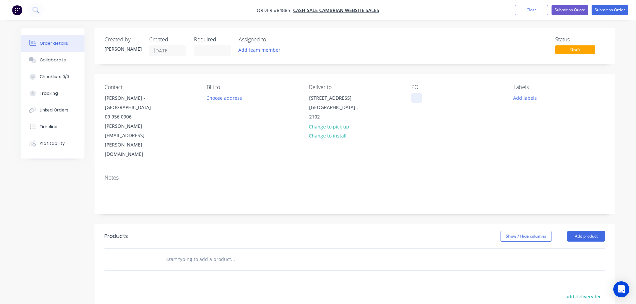
click at [417, 94] on div at bounding box center [416, 98] width 11 height 10
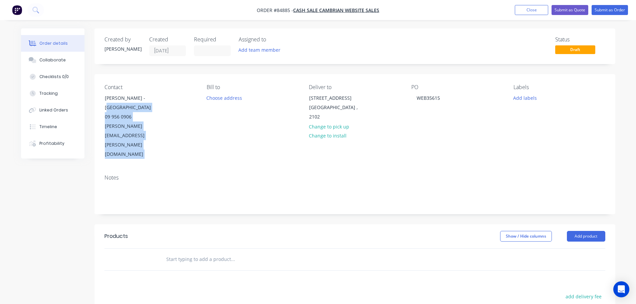
drag, startPoint x: 103, startPoint y: 107, endPoint x: 204, endPoint y: 108, distance: 101.2
click at [204, 108] on div "Contact Karen Hadfield - Manurewa High School 09 956 0906 karen.hadfield@manure…" at bounding box center [354, 121] width 521 height 95
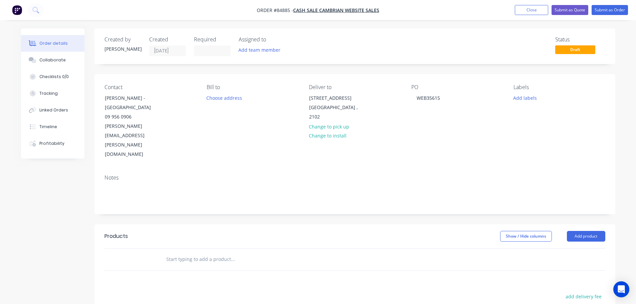
click at [179, 87] on div "Contact" at bounding box center [149, 87] width 91 height 6
drag, startPoint x: 117, startPoint y: 107, endPoint x: 174, endPoint y: 108, distance: 57.4
click at [174, 108] on div "Contact Karen Hadfield - Manurewa High School 09 956 0906 karen.hadfield@manure…" at bounding box center [149, 121] width 91 height 75
copy div "Manurewa High School"
drag, startPoint x: 443, startPoint y: 100, endPoint x: 440, endPoint y: 102, distance: 3.5
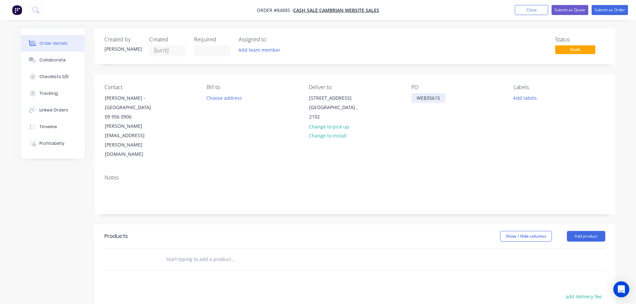
click at [443, 100] on div "WEB35615" at bounding box center [428, 98] width 34 height 10
click at [428, 129] on div "PO WEB35615 Manurewa High School" at bounding box center [456, 121] width 91 height 75
click at [217, 253] on input "text" at bounding box center [233, 259] width 134 height 13
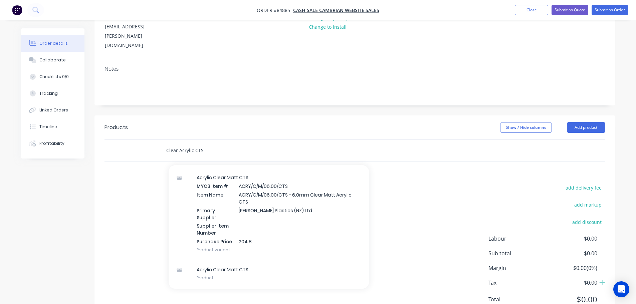
scroll to position [230, 0]
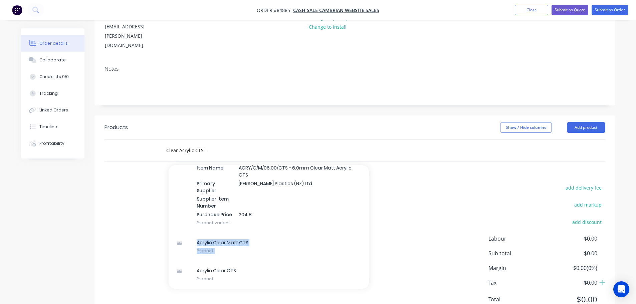
drag, startPoint x: 252, startPoint y: 243, endPoint x: 136, endPoint y: 201, distance: 122.8
click at [140, 203] on div "Products Show / Hide columns Add product Clear Acrylic CTS - Add Clear Acrylic …" at bounding box center [354, 219] width 521 height 207
drag, startPoint x: 136, startPoint y: 201, endPoint x: 176, endPoint y: 157, distance: 59.5
click at [136, 200] on div "add delivery fee add markup add discount Labour $0.00 Sub total $0.00 Margin $0…" at bounding box center [354, 247] width 501 height 129
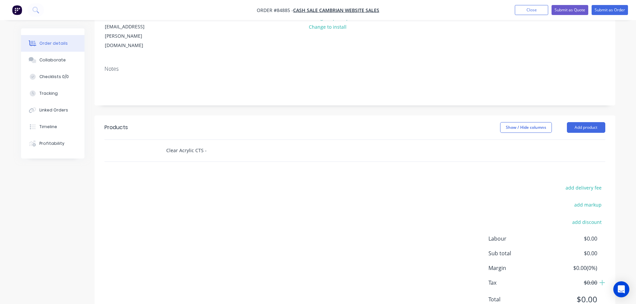
click at [182, 144] on input "Clear Acrylic CTS -" at bounding box center [233, 150] width 134 height 13
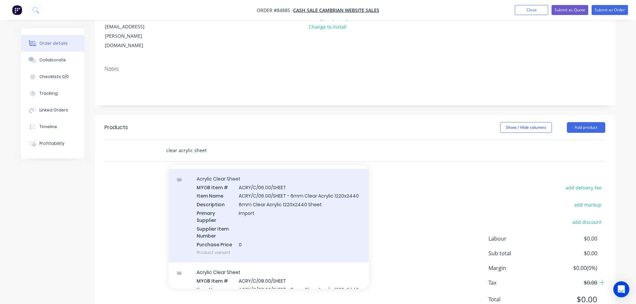
scroll to position [401, 0]
type input "clear acrylic sheet"
click at [304, 216] on div "Acrylic Clear Sheet MYOB Item # ACRY/C/06.00/SHEET Item Name ACRY/C/06.00/SHEET…" at bounding box center [269, 215] width 200 height 94
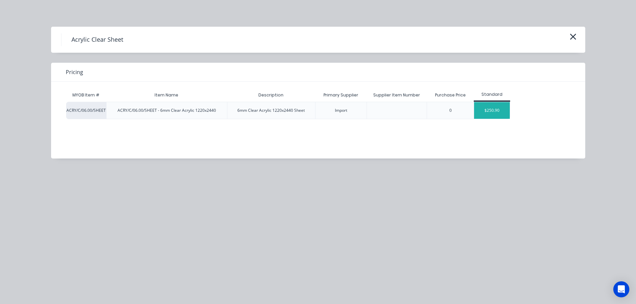
click at [482, 108] on div "$250.90" at bounding box center [492, 110] width 36 height 17
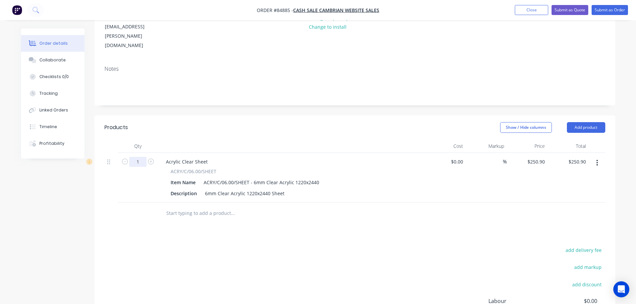
click at [140, 157] on input "1" at bounding box center [137, 162] width 17 height 10
type input "7"
type input "$1,756.30"
drag, startPoint x: 409, startPoint y: 204, endPoint x: 486, endPoint y: 165, distance: 86.6
click at [409, 204] on div "Products Show / Hide columns Add product Qty Cost Markup Price Total 7 Acrylic …" at bounding box center [354, 250] width 521 height 269
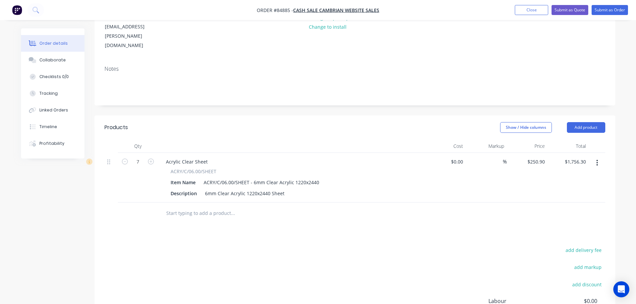
click at [182, 207] on input "text" at bounding box center [233, 213] width 134 height 13
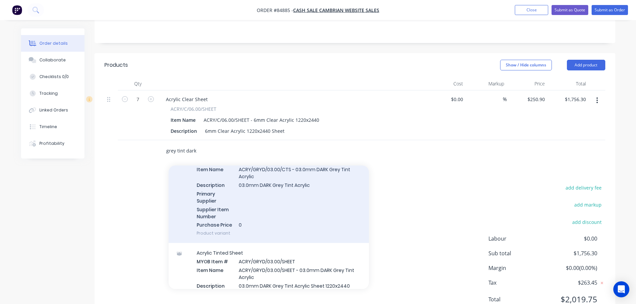
scroll to position [134, 0]
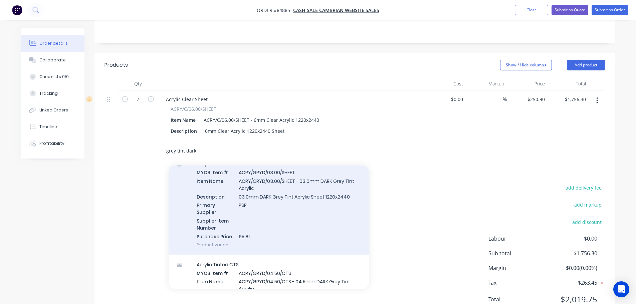
type input "grey tint dark"
click at [245, 189] on div "Acrylic Tinted Sheet MYOB Item # ACRY/GRYD/03.00/SHEET Item Name ACRY/GRYD/03.0…" at bounding box center [269, 204] width 200 height 101
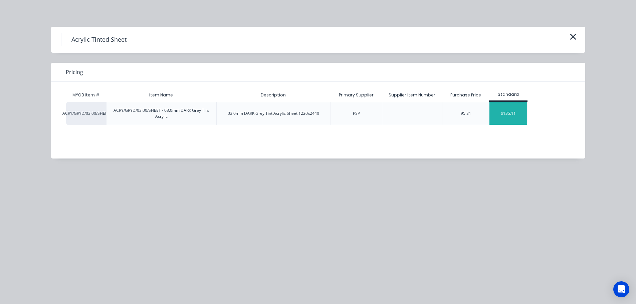
click at [521, 115] on div "$135.11" at bounding box center [508, 113] width 38 height 23
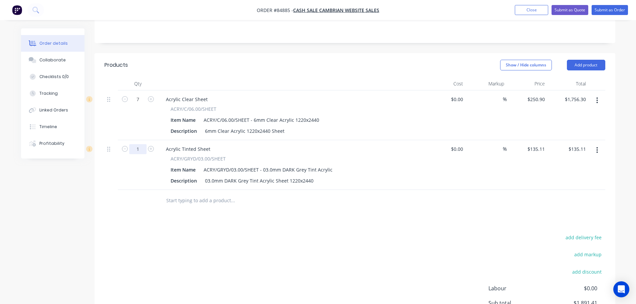
click at [135, 144] on input "1" at bounding box center [137, 149] width 17 height 10
type input "7"
click at [363, 253] on div "add delivery fee add markup add discount Labour $0.00 Sub total $1,891.41 Margi…" at bounding box center [354, 297] width 501 height 129
click at [579, 144] on input "945.77" at bounding box center [578, 149] width 21 height 10
type input "1061.48"
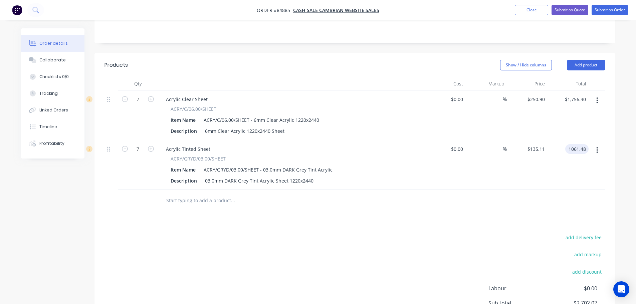
type input "$151.64"
type input "$1,061.48"
click at [533, 190] on div at bounding box center [354, 201] width 501 height 22
click at [575, 233] on button "add delivery fee" at bounding box center [583, 237] width 43 height 9
type input "59.38"
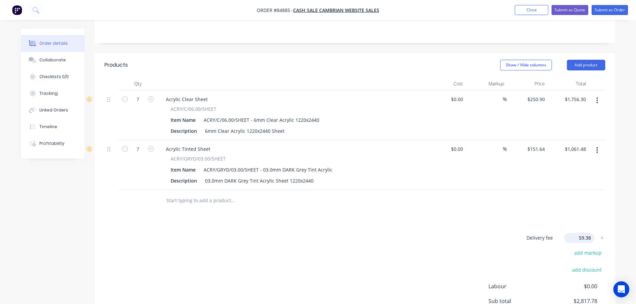
click at [456, 233] on div "Delivery fee Delivery fee Delivery fee name (Optional) 59.38 59.38 $0 add marku…" at bounding box center [354, 296] width 501 height 127
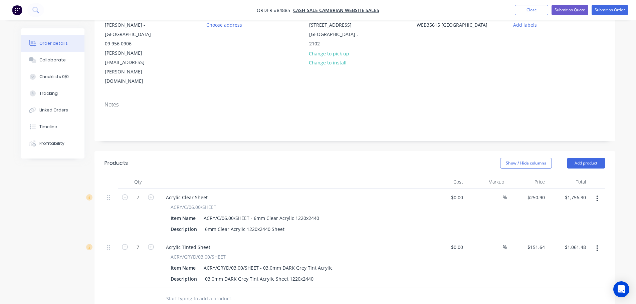
scroll to position [0, 0]
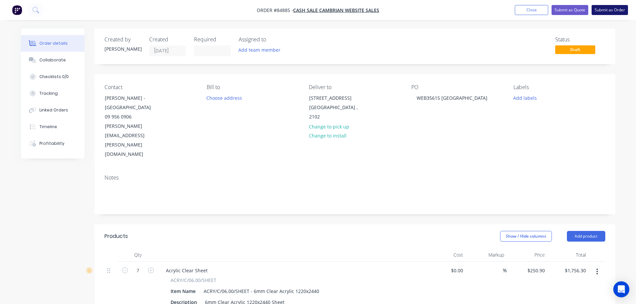
click at [596, 7] on button "Submit as Order" at bounding box center [610, 10] width 36 height 10
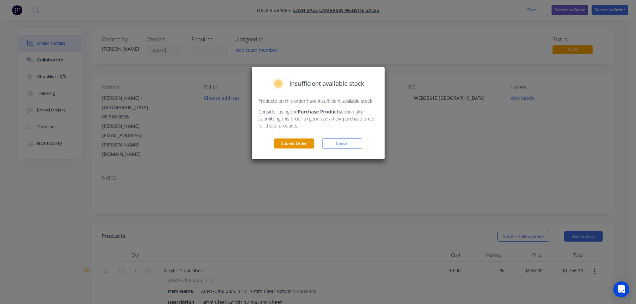
click at [283, 141] on button "Submit Order" at bounding box center [294, 144] width 40 height 10
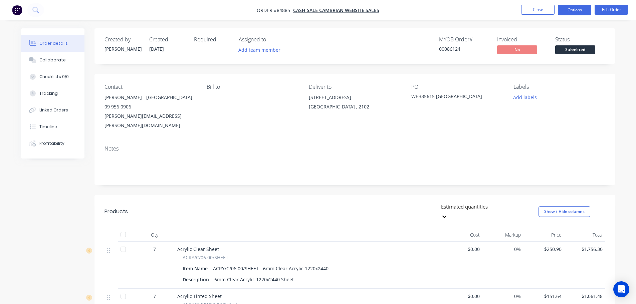
click at [571, 11] on button "Options" at bounding box center [574, 10] width 33 height 11
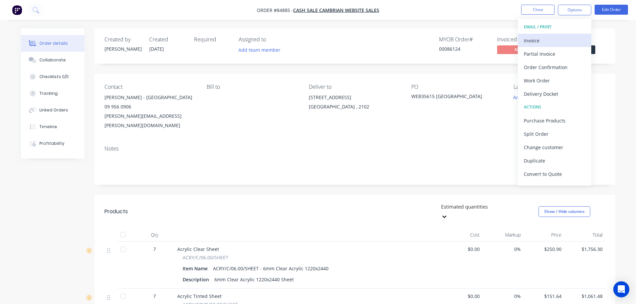
click at [534, 42] on div "Invoice" at bounding box center [554, 41] width 61 height 10
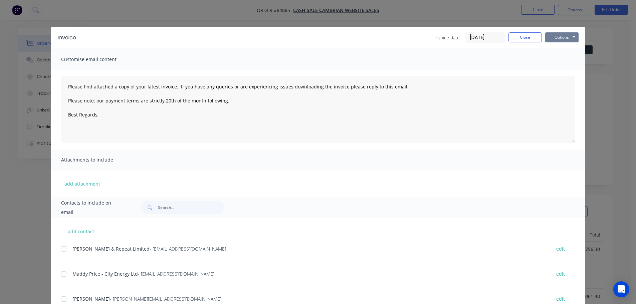
click at [564, 34] on button "Options" at bounding box center [561, 37] width 33 height 10
click at [525, 23] on div "Invoice Invoice date 26/09/25 Close Options Preview Print Email Customise email…" at bounding box center [318, 152] width 636 height 304
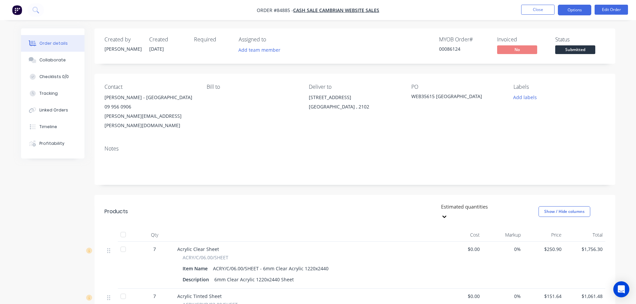
click at [576, 12] on button "Options" at bounding box center [574, 10] width 33 height 11
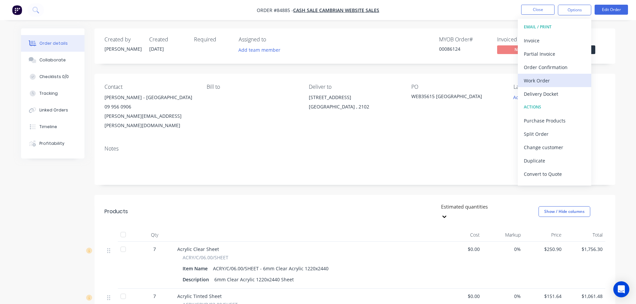
click at [550, 80] on div "Work Order" at bounding box center [554, 81] width 61 height 10
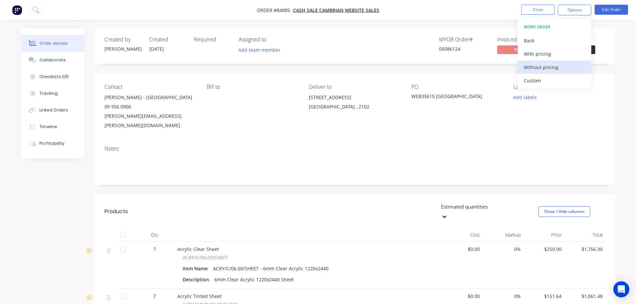
click at [551, 65] on div "Without pricing" at bounding box center [554, 67] width 61 height 10
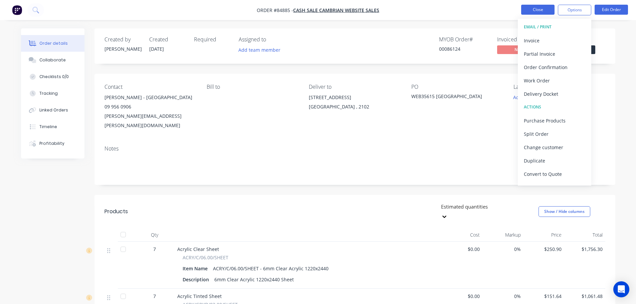
click at [524, 8] on button "Close" at bounding box center [537, 10] width 33 height 10
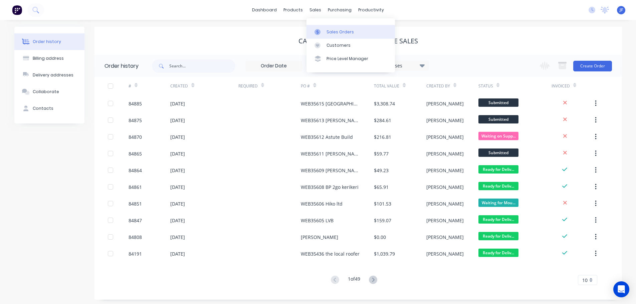
click at [328, 33] on div "Sales Orders" at bounding box center [340, 32] width 27 height 6
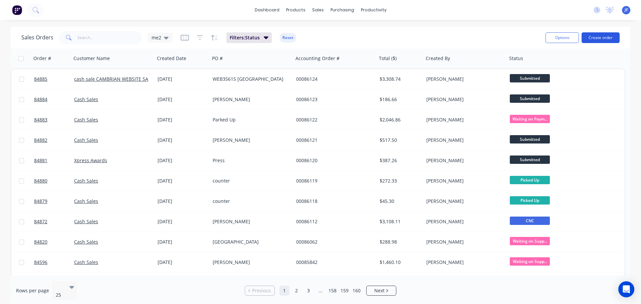
click at [592, 39] on button "Create order" at bounding box center [601, 37] width 38 height 11
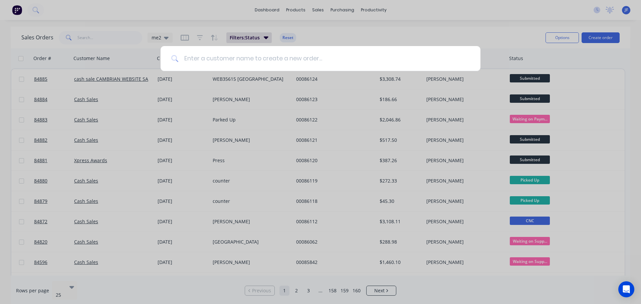
click at [267, 56] on input at bounding box center [324, 58] width 291 height 25
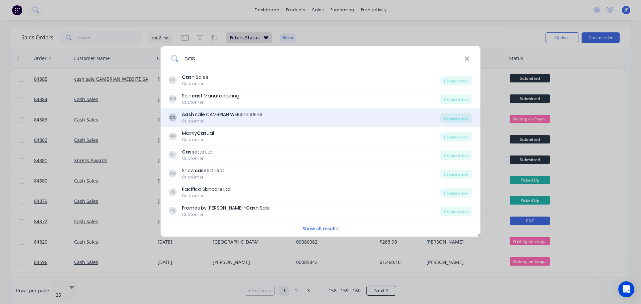
type input "cas"
click at [236, 109] on div "CS cas h sale CAMBRIAN WEBSITE SALES Customer Create order" at bounding box center [321, 118] width 320 height 19
click at [361, 111] on div "CS cas h sale CAMBRIAN WEBSITE SALES Customer" at bounding box center [304, 117] width 271 height 13
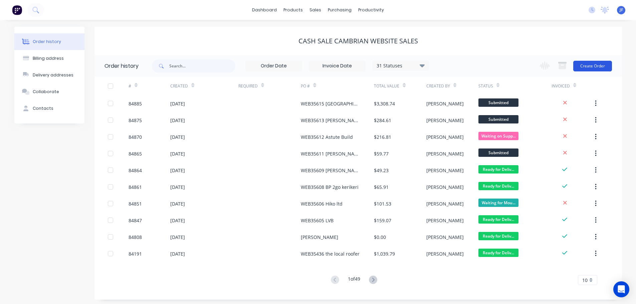
click at [608, 67] on button "Create Order" at bounding box center [592, 66] width 39 height 11
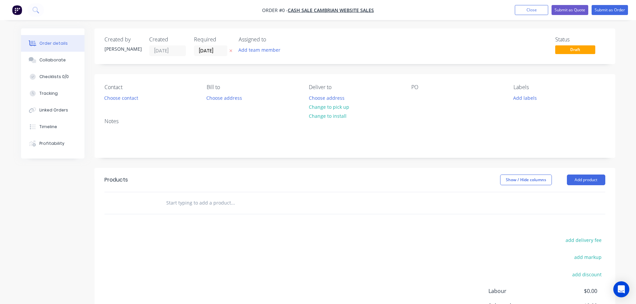
click at [229, 49] on icon "button" at bounding box center [230, 51] width 3 height 4
click at [115, 97] on button "Choose contact" at bounding box center [120, 97] width 41 height 9
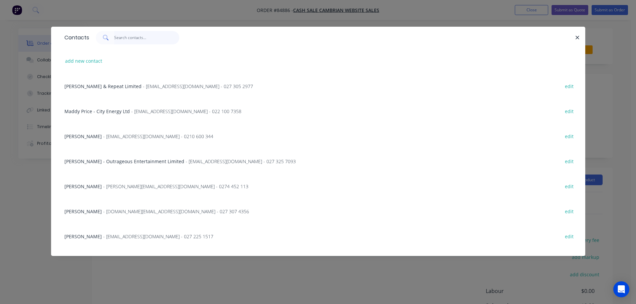
click at [139, 38] on input "text" at bounding box center [146, 37] width 65 height 13
paste input "Elderslea Retirement Village"
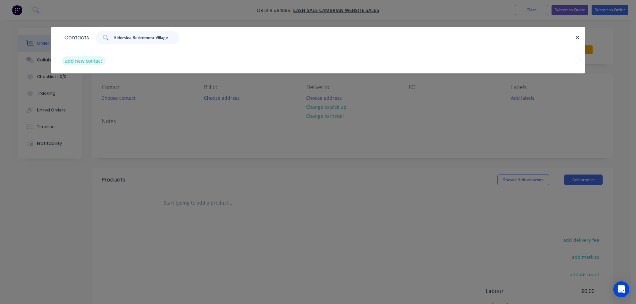
type input "Elderslea Retirement Village"
click at [88, 61] on button "add new contact" at bounding box center [84, 60] width 44 height 9
select select "NZ"
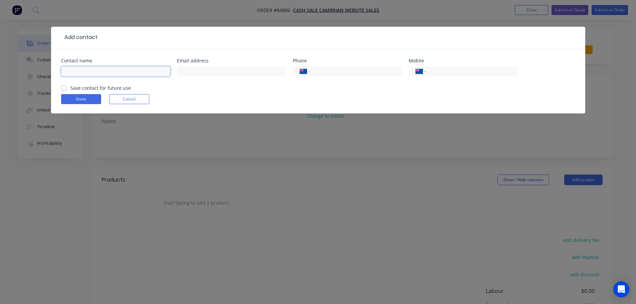
click at [87, 70] on input "text" at bounding box center [115, 71] width 109 height 10
paste input "Elderslea Retirement Village"
type input "Elderslea Retirement Village"
click at [80, 86] on label "Save contact for future use" at bounding box center [100, 87] width 60 height 7
click at [66, 86] on input "Save contact for future use" at bounding box center [63, 87] width 5 height 6
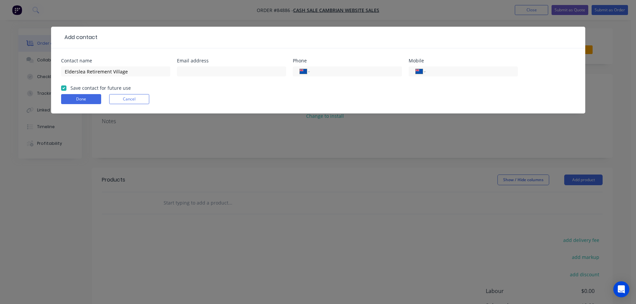
checkbox input "true"
click at [153, 72] on input "Elderslea Retirement Village" at bounding box center [115, 71] width 109 height 10
paste input "Clare Jay"
type input "Elderslea Retirement Village- Clare Jay"
drag, startPoint x: 490, startPoint y: 68, endPoint x: 476, endPoint y: 72, distance: 14.6
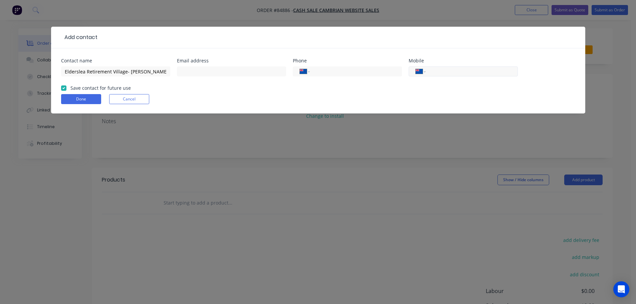
click at [490, 68] on input "tel" at bounding box center [470, 72] width 80 height 8
paste input "021 341 027"
type input "021 341 027"
click at [189, 75] on input "text" at bounding box center [231, 71] width 109 height 10
paste input "clare.jay@oceaniahealthcare.co.n"
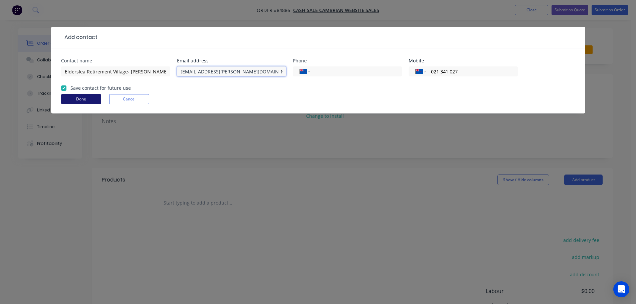
type input "clare.jay@oceaniahealthcare.co.nz"
click at [87, 98] on button "Done" at bounding box center [81, 99] width 40 height 10
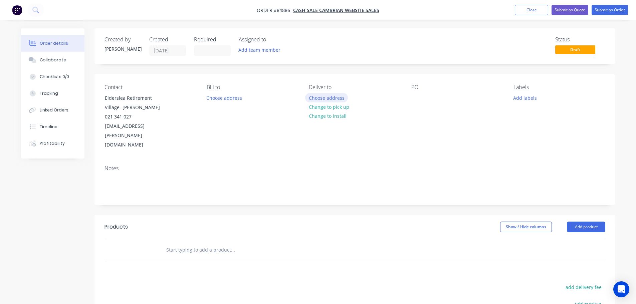
click at [330, 100] on button "Choose address" at bounding box center [326, 97] width 43 height 9
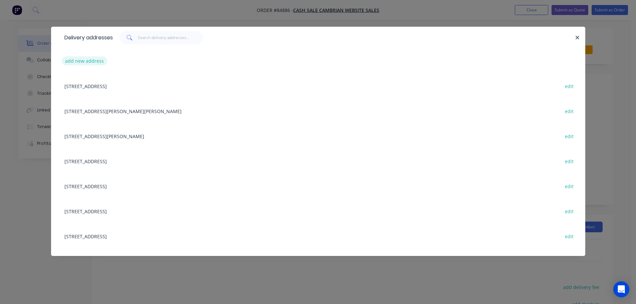
click at [77, 65] on button "add new address" at bounding box center [85, 60] width 46 height 9
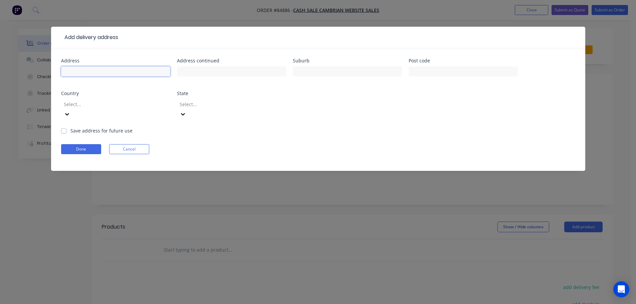
click at [104, 72] on input "text" at bounding box center [115, 71] width 109 height 10
paste input "Ian Hadley"
click at [99, 69] on input "Ian Hadley, Reception" at bounding box center [115, 71] width 109 height 10
type input "Ian Hadley"
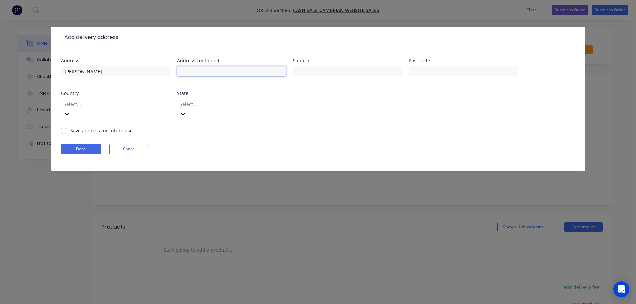
click at [203, 71] on input "text" at bounding box center [231, 71] width 109 height 10
paste input "29 Redwood Street, Elderslea, Upper Hutt 5018"
click at [229, 74] on input "29 Redwood Street, Elderslea, Upper Hutt 5018" at bounding box center [231, 71] width 109 height 10
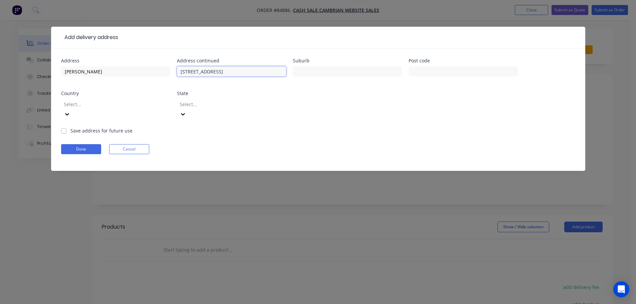
type input "29 Redwood Street, , Upper Hutt 5018"
type input "Elderslea"
click at [235, 68] on input "29 Redwood Street, , Upper Hutt 5018" at bounding box center [231, 71] width 109 height 10
drag, startPoint x: 228, startPoint y: 71, endPoint x: 251, endPoint y: 74, distance: 23.6
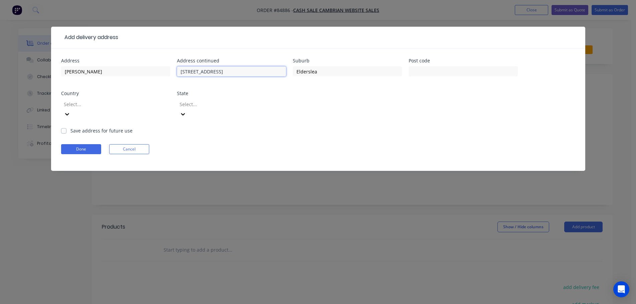
click at [251, 74] on input "29 Redwood Street, , Upper Hutt 5018" at bounding box center [231, 71] width 109 height 10
type input "29 Redwood Street, , 5018"
click at [317, 72] on input "EldersleaUpper Hutt" at bounding box center [347, 71] width 109 height 10
type input "Elderslea, Upper Hutt"
click at [230, 73] on input "29 Redwood Street, , 5018" at bounding box center [231, 71] width 109 height 10
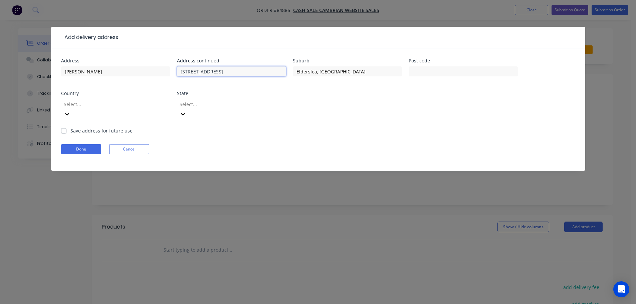
click at [230, 73] on input "29 Redwood Street, , 5018" at bounding box center [231, 71] width 109 height 10
type input "29 Redwood Street, ,"
type input "5018"
click at [86, 144] on button "Done" at bounding box center [81, 149] width 40 height 10
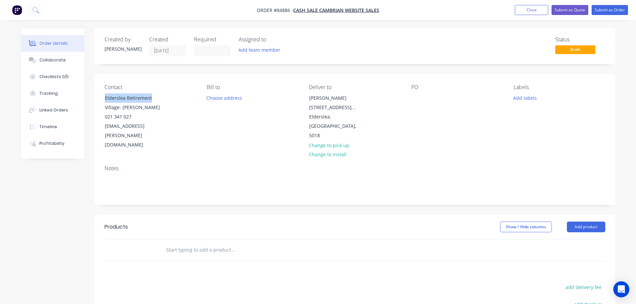
drag, startPoint x: 102, startPoint y: 96, endPoint x: 167, endPoint y: 98, distance: 64.1
click at [167, 98] on div "Contact Elderslea Retirement Village- Clare Jay 021 341 027 clare.jay@oceaniahe…" at bounding box center [149, 117] width 91 height 66
copy div "Elderslea Retirement"
click at [419, 96] on div at bounding box center [416, 98] width 11 height 10
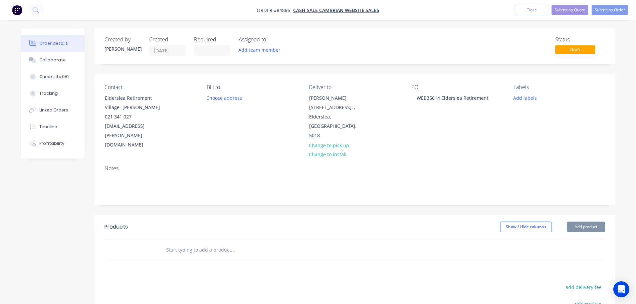
click at [224, 243] on input "text" at bounding box center [233, 249] width 134 height 13
drag, startPoint x: 228, startPoint y: 229, endPoint x: 219, endPoint y: 226, distance: 10.1
click at [228, 243] on input "text" at bounding box center [233, 249] width 134 height 13
paste input "CNRP-ER200W3"
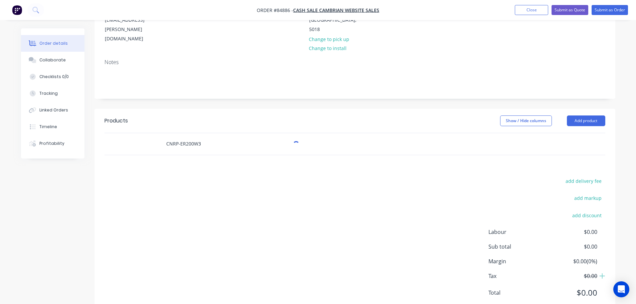
scroll to position [109, 0]
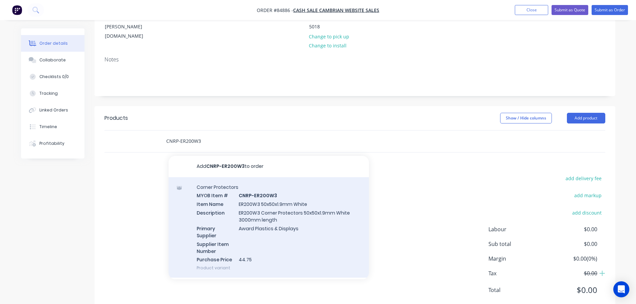
type input "CNRP-ER200W3"
click at [259, 205] on div "Corner Protectors MYOB Item # CNRP-ER200W3 Item Name ER200W3 50x50x1.9mm White …" at bounding box center [269, 227] width 200 height 101
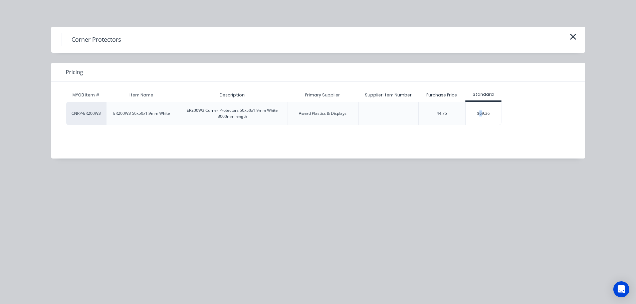
click at [481, 114] on div "$69.36" at bounding box center [484, 113] width 36 height 23
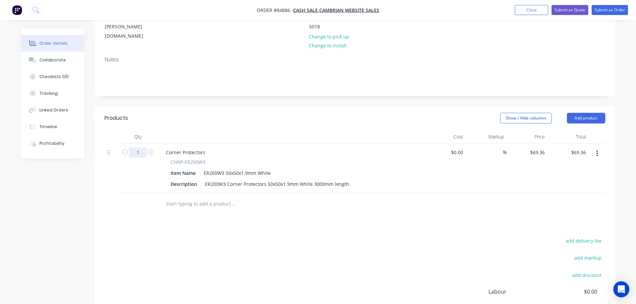
click at [137, 148] on input "1" at bounding box center [137, 153] width 17 height 10
type input "4"
type input "$277.44"
click at [369, 238] on div "add delivery fee add markup add discount Labour $0.00 Sub total $69.36 Margin $…" at bounding box center [354, 300] width 501 height 129
click at [581, 236] on button "add delivery fee" at bounding box center [583, 240] width 43 height 9
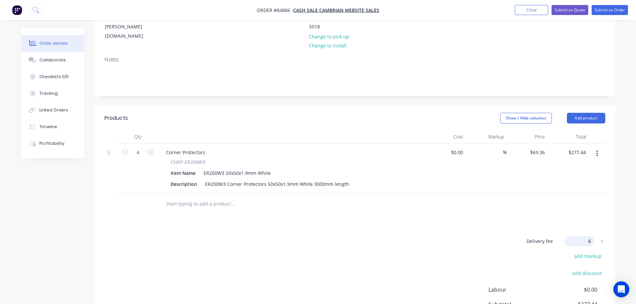
type input "60"
click at [592, 113] on button "Add product" at bounding box center [586, 118] width 38 height 11
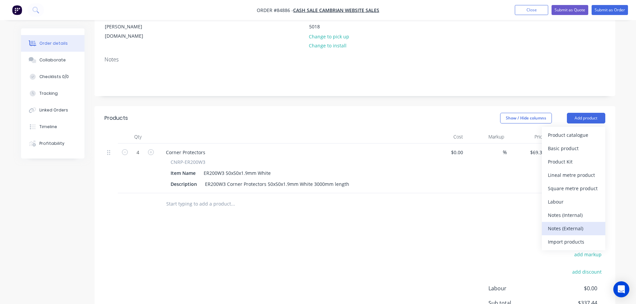
click at [567, 224] on div "Notes (External)" at bounding box center [573, 229] width 51 height 10
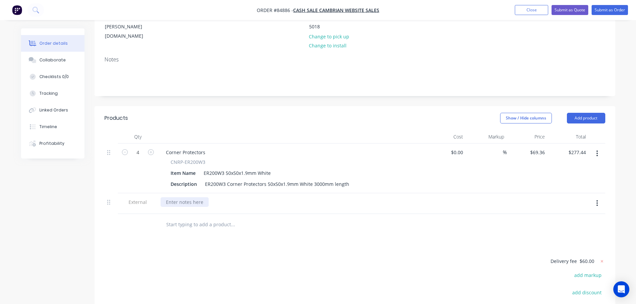
click at [200, 197] on div at bounding box center [185, 202] width 48 height 10
paste div
click at [228, 227] on div "Products Show / Hide columns Add product Qty Cost Markup Price Total 4 Corner P…" at bounding box center [354, 249] width 521 height 286
click at [621, 9] on button "Submit as Order" at bounding box center [610, 10] width 36 height 10
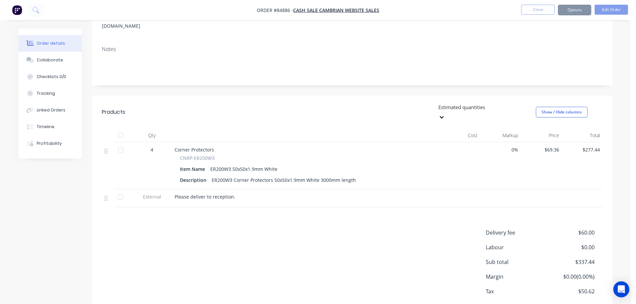
scroll to position [0, 0]
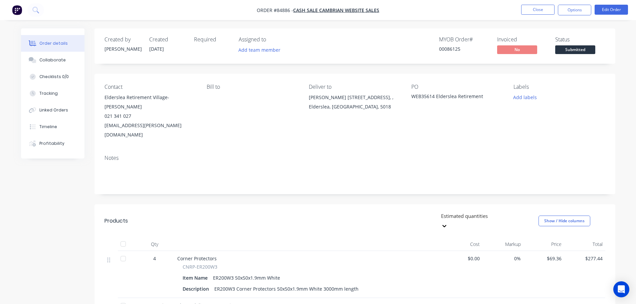
click at [442, 47] on div "00086125" at bounding box center [464, 48] width 50 height 7
copy div "00086125"
click at [487, 75] on div "Contact Elderslea Retirement Village- Clare Jay 021 341 027 clare.jay@oceaniahe…" at bounding box center [354, 112] width 521 height 76
click at [565, 12] on button "Options" at bounding box center [574, 10] width 33 height 11
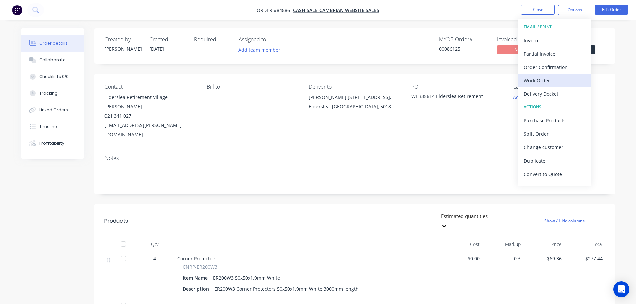
click at [551, 75] on button "Work Order" at bounding box center [554, 80] width 73 height 13
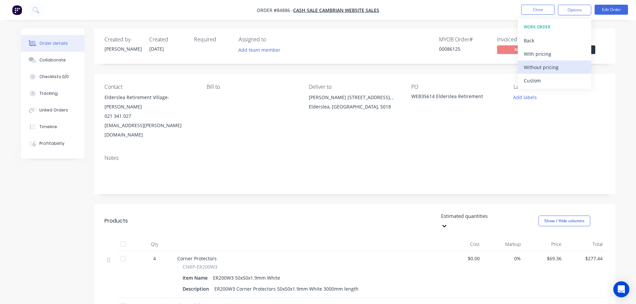
click at [552, 67] on div "Without pricing" at bounding box center [554, 67] width 61 height 10
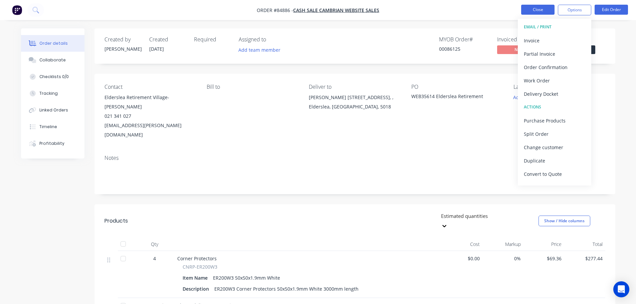
click at [530, 9] on button "Close" at bounding box center [537, 10] width 33 height 10
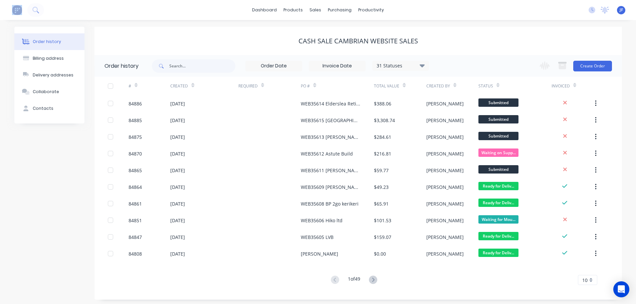
drag, startPoint x: 3, startPoint y: 3, endPoint x: 52, endPoint y: 14, distance: 50.8
click at [52, 14] on div "dashboard products sales purchasing productivity dashboard products Product Cat…" at bounding box center [318, 10] width 636 height 20
drag, startPoint x: 80, startPoint y: 13, endPoint x: 3, endPoint y: 5, distance: 77.2
click at [3, 5] on div "dashboard products sales purchasing productivity dashboard products Product Cat…" at bounding box center [318, 10] width 636 height 20
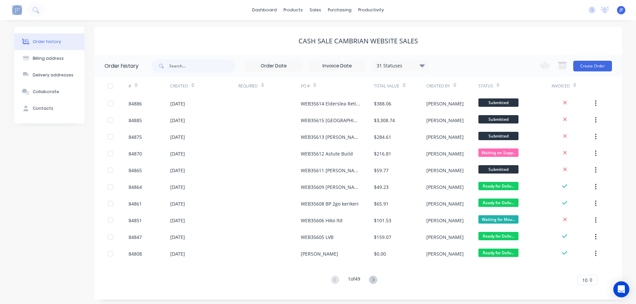
click at [3, 5] on div at bounding box center [22, 9] width 44 height 13
click at [62, 8] on div "dashboard products sales purchasing productivity dashboard products Product Cat…" at bounding box center [318, 10] width 636 height 20
drag, startPoint x: 303, startPoint y: 40, endPoint x: 403, endPoint y: 37, distance: 99.9
click at [403, 37] on div "cash sale CAMBRIAN WEBSITE SALES" at bounding box center [358, 41] width 120 height 8
click at [379, 49] on div "cash sale CAMBRIAN WEBSITE SALES" at bounding box center [357, 41] width 527 height 28
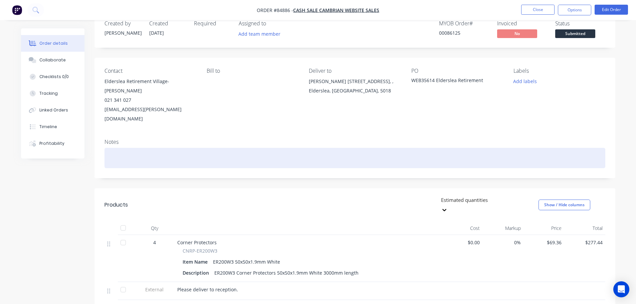
scroll to position [118, 0]
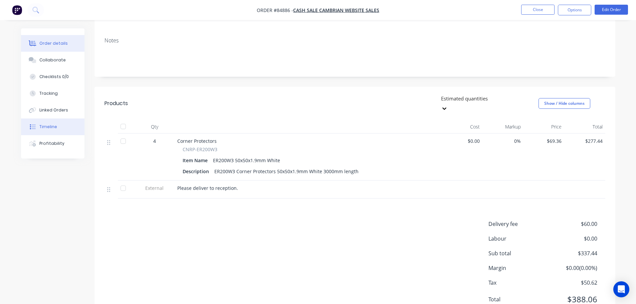
click at [69, 129] on button "Timeline" at bounding box center [52, 127] width 63 height 17
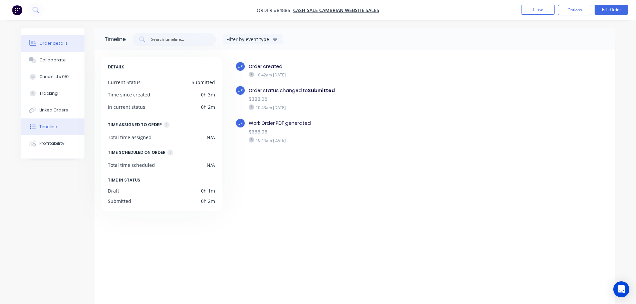
click at [63, 39] on button "Order details" at bounding box center [52, 43] width 63 height 17
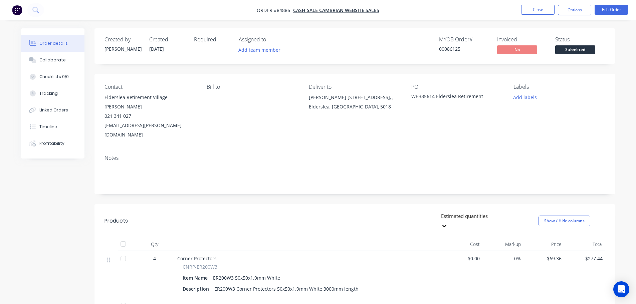
click at [544, 3] on nav "Order #84886 - cash sale CAMBRIAN WEBSITE SALES Close Options Edit Order" at bounding box center [318, 10] width 636 height 20
click at [543, 7] on button "Close" at bounding box center [537, 10] width 33 height 10
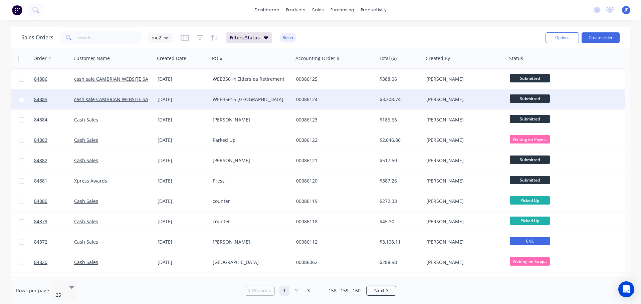
click at [266, 98] on div "WEB35615 Manurewa High School" at bounding box center [250, 99] width 74 height 7
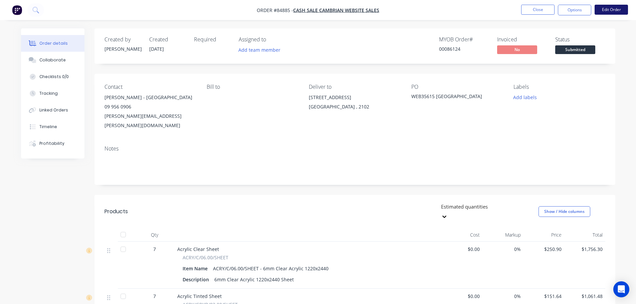
click at [597, 14] on button "Edit Order" at bounding box center [611, 10] width 33 height 10
click at [605, 10] on div "Edit Order ? Order’s status will be changed to ‘Draft’, and order will not be v…" at bounding box center [318, 152] width 636 height 304
click at [617, 6] on button "Edit Order" at bounding box center [611, 10] width 33 height 10
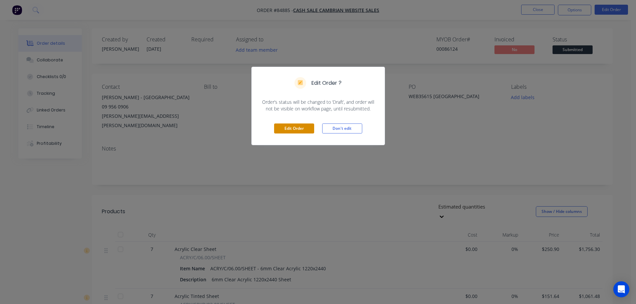
click at [299, 128] on button "Edit Order" at bounding box center [294, 129] width 40 height 10
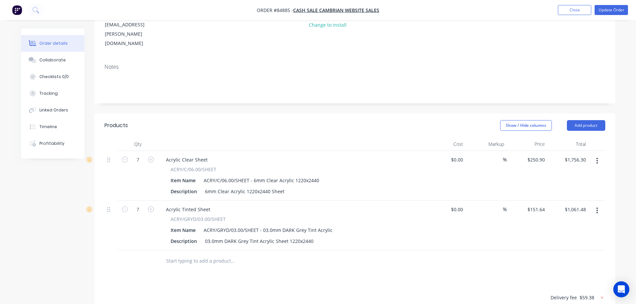
scroll to position [84, 0]
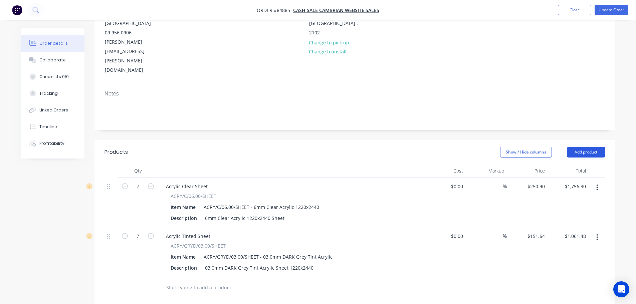
click at [594, 147] on button "Add product" at bounding box center [586, 152] width 38 height 11
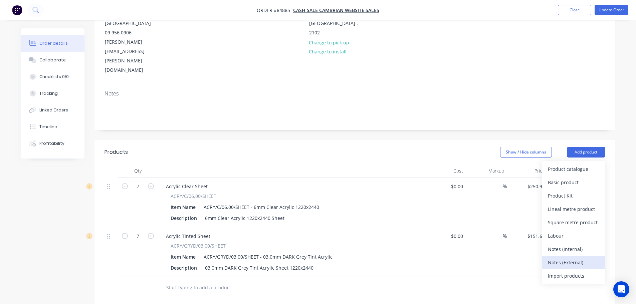
click at [574, 258] on div "Notes (External)" at bounding box center [573, 263] width 51 height 10
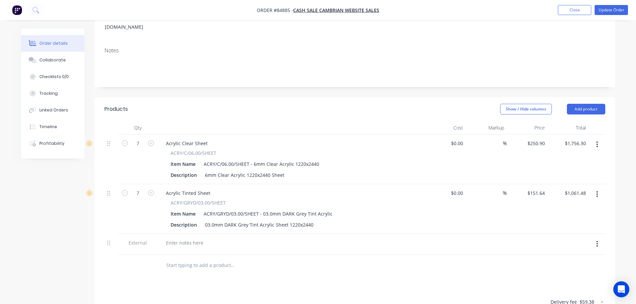
scroll to position [151, 0]
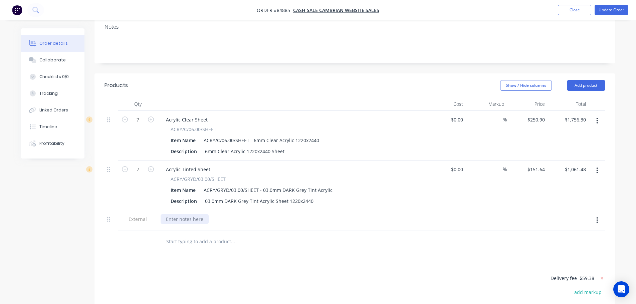
click at [175, 214] on div at bounding box center [185, 219] width 48 height 10
paste div
click at [260, 214] on div "School open 8am to 2.00pm for deliveries" at bounding box center [212, 219] width 103 height 10
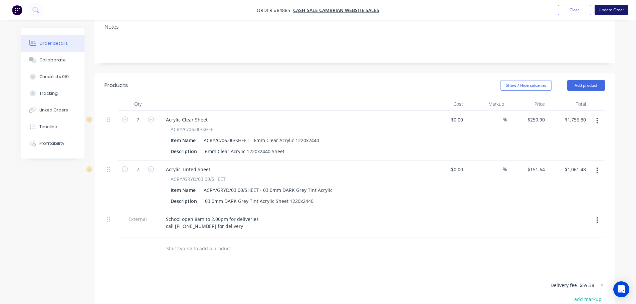
click at [617, 9] on button "Update Order" at bounding box center [611, 10] width 33 height 10
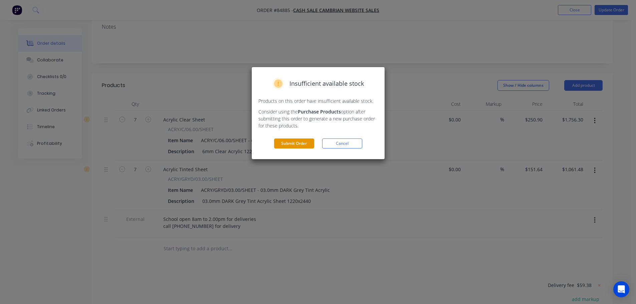
click at [303, 143] on button "Submit Order" at bounding box center [294, 144] width 40 height 10
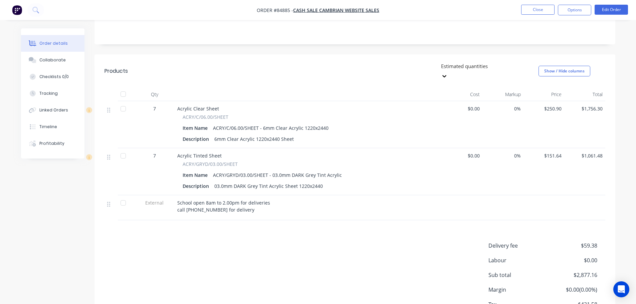
click at [297, 54] on header "Products Estimated quantities Show / Hide columns" at bounding box center [354, 70] width 521 height 33
click at [515, 41] on div "Created by Jess Created 26/09/25 Required Assigned to Add team member MYOB Orde…" at bounding box center [354, 116] width 521 height 456
click at [605, 5] on button "Edit Order" at bounding box center [611, 10] width 33 height 10
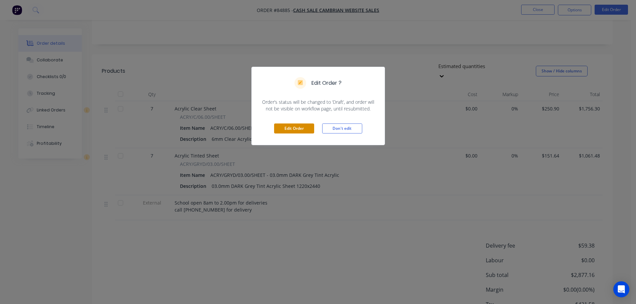
click at [298, 130] on button "Edit Order" at bounding box center [294, 129] width 40 height 10
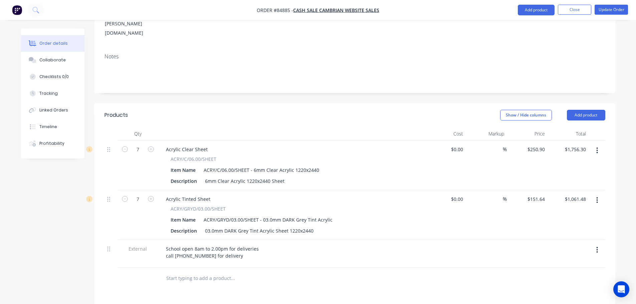
scroll to position [200, 0]
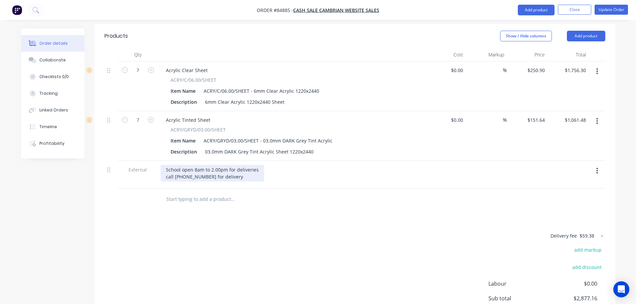
click at [183, 165] on div "School open 8am to 2.00pm for deliveries call 021 2575667 for delivery" at bounding box center [212, 173] width 103 height 17
click at [227, 165] on div "School open 8am to 2.00pm for deliveries call 0212575667 for delivery" at bounding box center [212, 173] width 103 height 17
click at [253, 165] on div "School open 8am to 2.00pm for deliveries call 0212575667 for delivery, or Tua" at bounding box center [213, 173] width 104 height 17
click at [301, 189] on div at bounding box center [278, 200] width 240 height 22
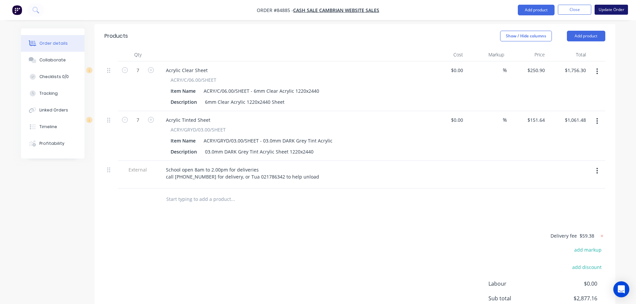
click at [610, 11] on button "Update Order" at bounding box center [611, 10] width 33 height 10
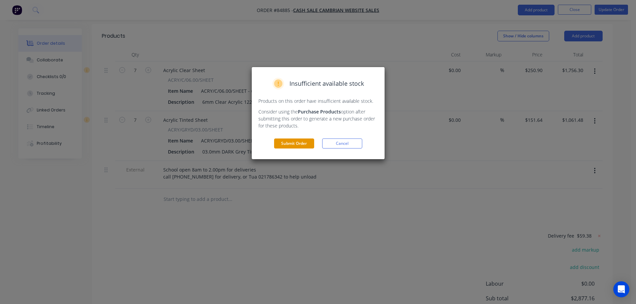
click at [309, 143] on button "Submit Order" at bounding box center [294, 144] width 40 height 10
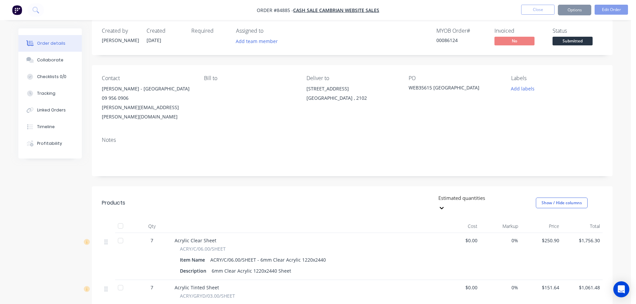
scroll to position [0, 0]
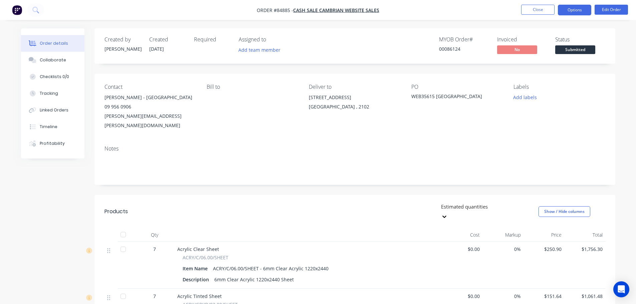
click at [586, 11] on button "Options" at bounding box center [574, 10] width 33 height 11
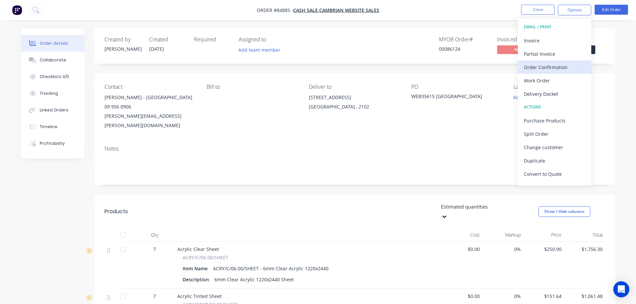
click at [554, 65] on div "Order Confirmation" at bounding box center [554, 67] width 61 height 10
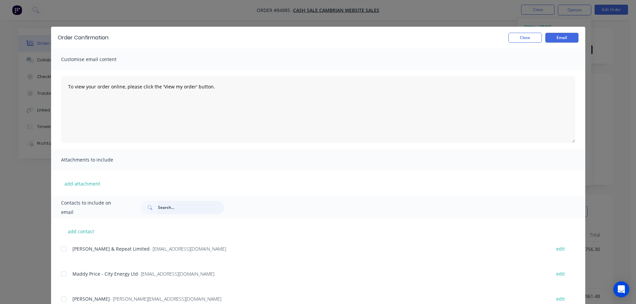
click at [202, 206] on input "text" at bounding box center [191, 207] width 66 height 13
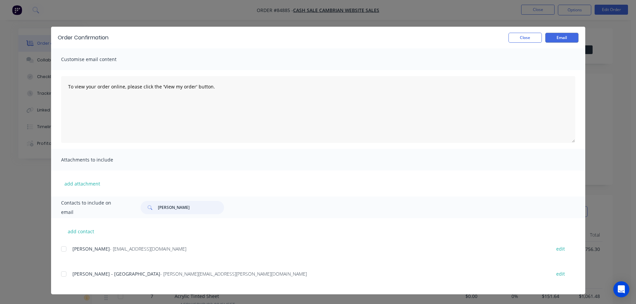
click at [69, 271] on div at bounding box center [63, 273] width 13 height 13
type input "karen"
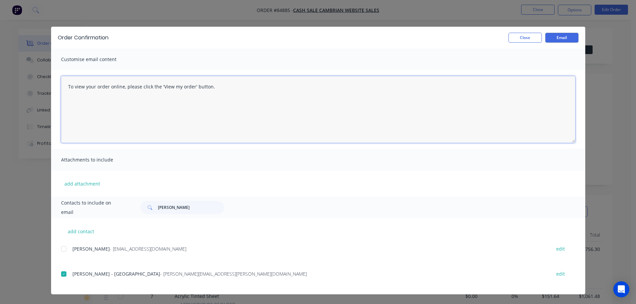
click at [182, 131] on textarea "To view your order online, please click the 'View my order' button." at bounding box center [318, 109] width 514 height 67
paste textarea "hank you for your order, confirmation of your order is attached. We will send t…"
drag, startPoint x: 302, startPoint y: 87, endPoint x: 473, endPoint y: 88, distance: 170.3
click at [473, 88] on textarea "Thank you for your order, confirmation of your order is attached. We will send …" at bounding box center [318, 109] width 514 height 67
type textarea "Thank you for your order, confirmation of your order is attached. We will send …"
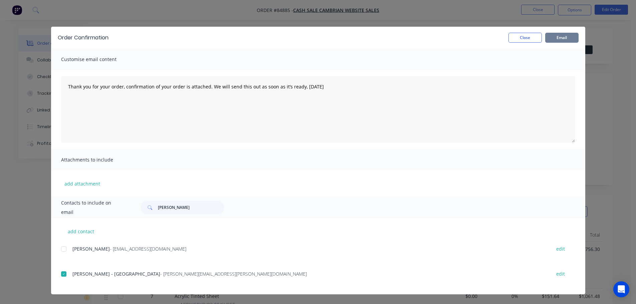
click at [558, 37] on button "Email" at bounding box center [561, 38] width 33 height 10
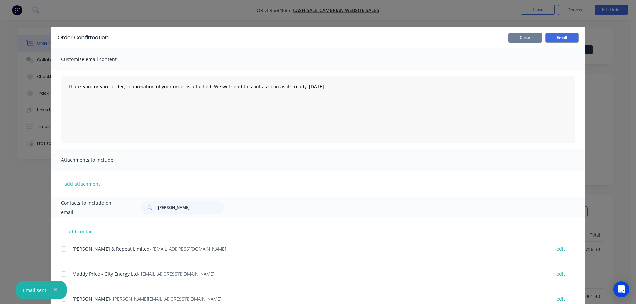
click at [517, 40] on button "Close" at bounding box center [524, 38] width 33 height 10
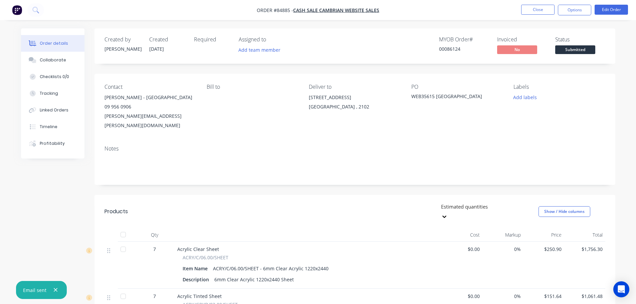
click at [575, 49] on span "Submitted" at bounding box center [575, 49] width 40 height 8
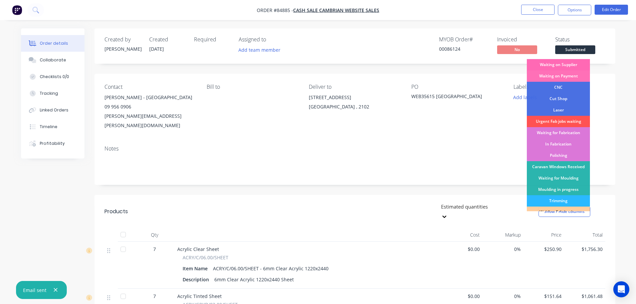
click at [570, 67] on div "Waiting on Supplier" at bounding box center [558, 64] width 63 height 11
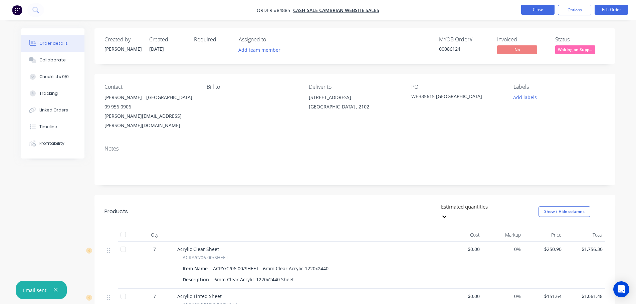
click at [525, 9] on button "Close" at bounding box center [537, 10] width 33 height 10
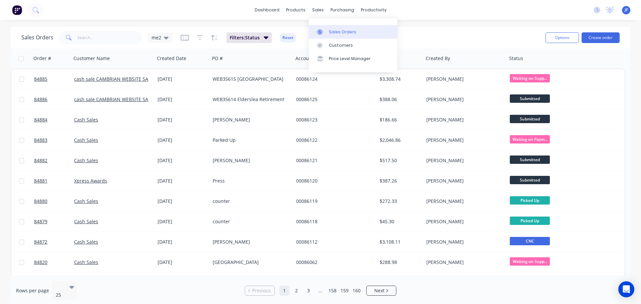
click at [331, 27] on link "Sales Orders" at bounding box center [353, 31] width 88 height 13
click at [600, 36] on button "Create order" at bounding box center [601, 37] width 38 height 11
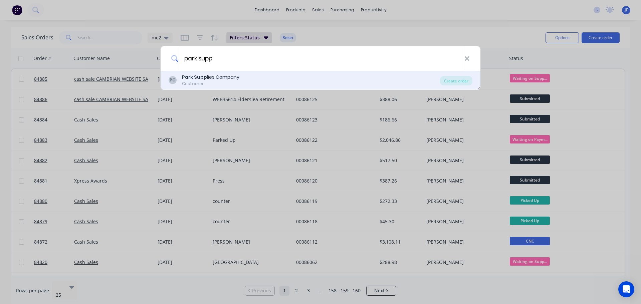
type input "park supp"
click at [232, 84] on div "Customer" at bounding box center [210, 84] width 57 height 6
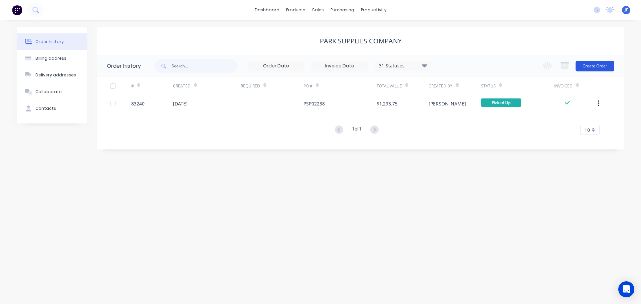
click at [586, 63] on button "Create Order" at bounding box center [595, 66] width 39 height 11
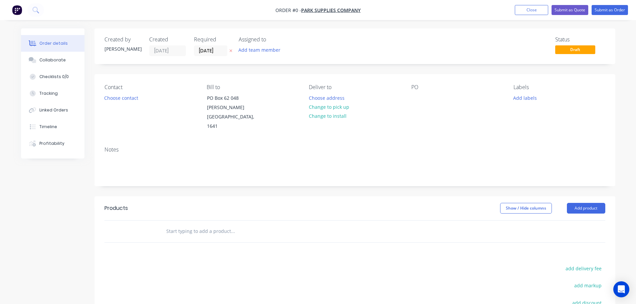
click at [232, 49] on icon "button" at bounding box center [230, 51] width 3 height 4
click at [126, 98] on button "Choose contact" at bounding box center [120, 97] width 41 height 9
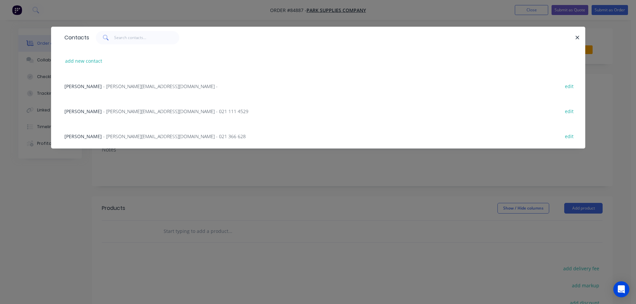
click at [88, 134] on span "Ben Denmead" at bounding box center [82, 136] width 37 height 6
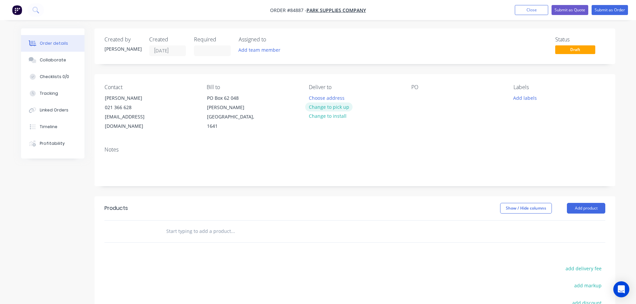
click at [333, 107] on button "Change to pick up" at bounding box center [328, 106] width 47 height 9
click at [418, 100] on div at bounding box center [416, 98] width 11 height 10
paste div
click at [188, 226] on input "text" at bounding box center [233, 231] width 134 height 13
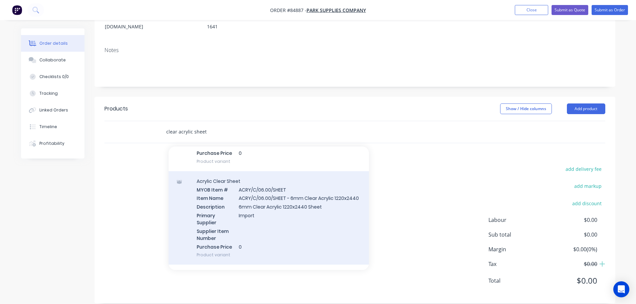
scroll to position [401, 0]
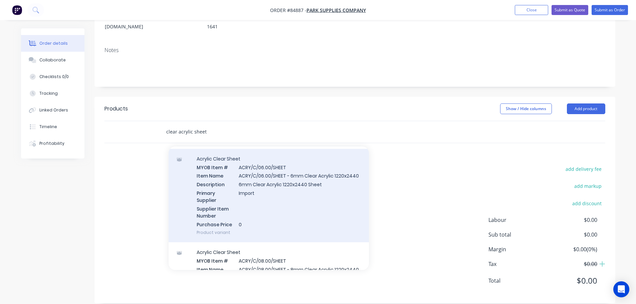
type input "clear acrylic sheet"
click at [278, 182] on div "Acrylic Clear Sheet MYOB Item # ACRY/C/06.00/SHEET Item Name ACRY/C/06.00/SHEET…" at bounding box center [269, 196] width 200 height 94
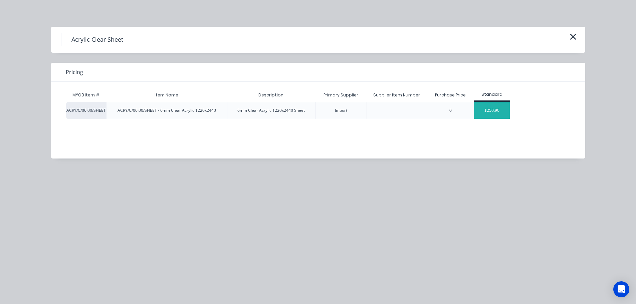
click at [495, 112] on div "$250.90" at bounding box center [492, 110] width 36 height 17
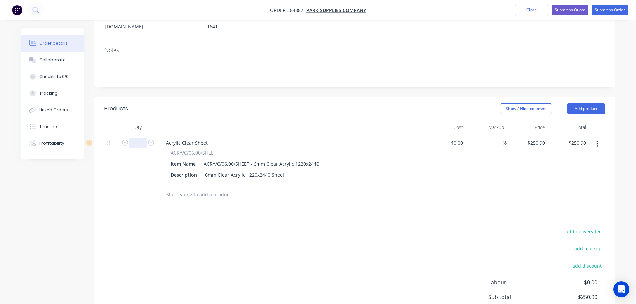
click at [141, 138] on input "1" at bounding box center [137, 143] width 17 height 10
type input "4"
type input "$1,003.60"
click at [429, 207] on div "Products Show / Hide columns Add product Qty Cost Markup Price Total 4 Acrylic …" at bounding box center [354, 231] width 521 height 269
click at [536, 138] on input "250.9" at bounding box center [537, 143] width 21 height 10
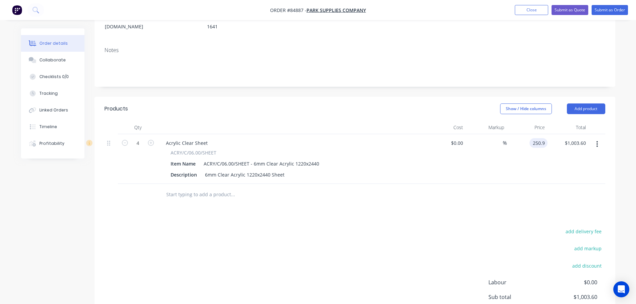
type input "$250.90"
click at [550, 203] on div "Products Show / Hide columns Add product Qty Cost Markup Price Total 4 Acrylic …" at bounding box center [354, 231] width 521 height 269
click at [610, 5] on nav "Order #84887 - Park Supplies Company Add product Close Submit as Quote Submit a…" at bounding box center [318, 10] width 636 height 20
click at [607, 9] on button "Submit as Order" at bounding box center [610, 10] width 36 height 10
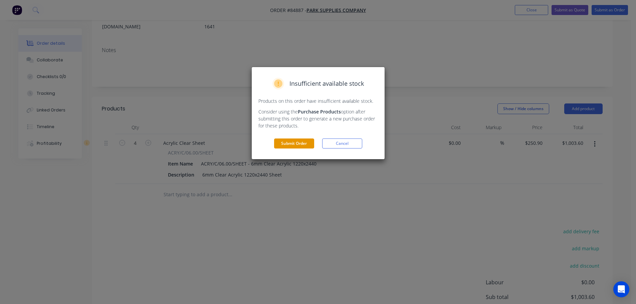
click at [305, 141] on button "Submit Order" at bounding box center [294, 144] width 40 height 10
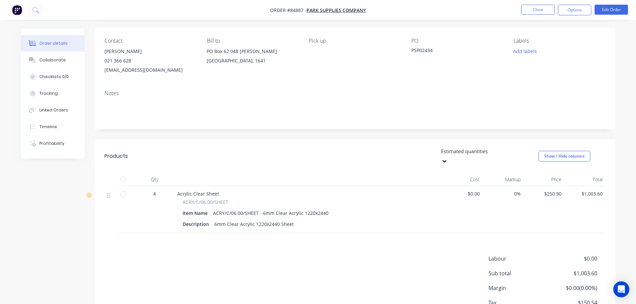
scroll to position [0, 0]
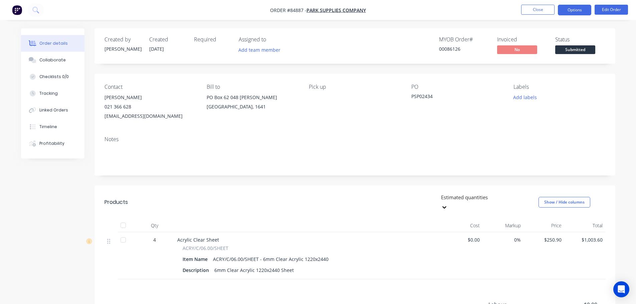
click at [580, 9] on button "Options" at bounding box center [574, 10] width 33 height 11
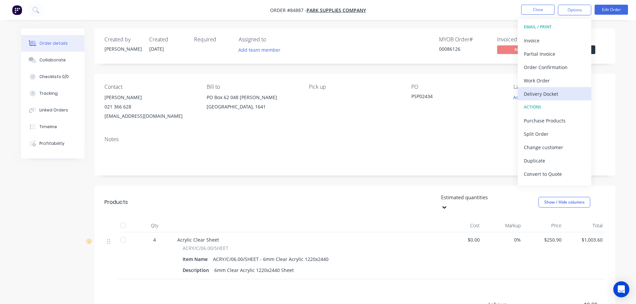
click at [540, 93] on div "Delivery Docket" at bounding box center [554, 94] width 61 height 10
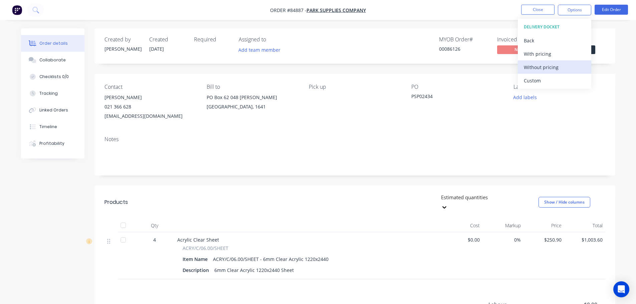
click at [545, 70] on div "Without pricing" at bounding box center [554, 67] width 61 height 10
click at [435, 32] on div "Created by Jess Created 26/09/25 Required Assigned to Add team member MYOB Orde…" at bounding box center [354, 45] width 521 height 35
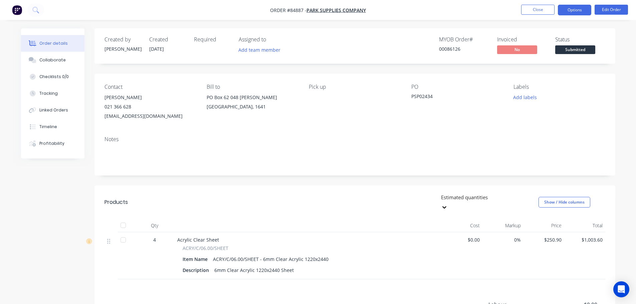
click at [567, 12] on button "Options" at bounding box center [574, 10] width 33 height 11
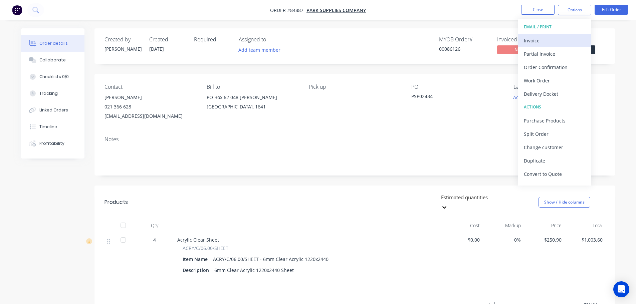
click at [557, 38] on div "Invoice" at bounding box center [554, 41] width 61 height 10
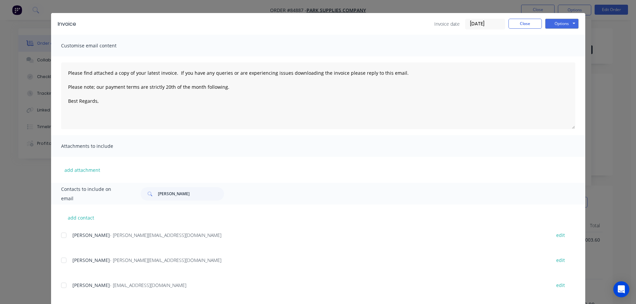
scroll to position [25, 0]
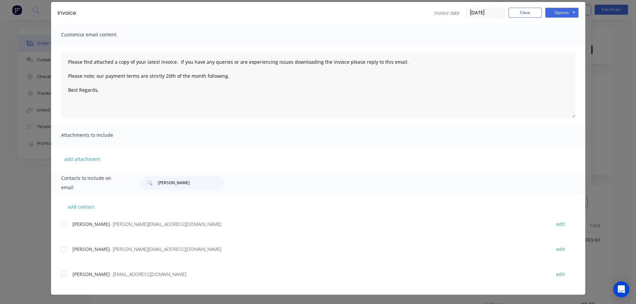
click at [64, 225] on div at bounding box center [63, 224] width 13 height 13
click at [553, 14] on button "Options" at bounding box center [561, 13] width 33 height 10
click at [555, 44] on button "Email" at bounding box center [566, 46] width 43 height 11
click at [514, 11] on button "Close" at bounding box center [524, 13] width 33 height 10
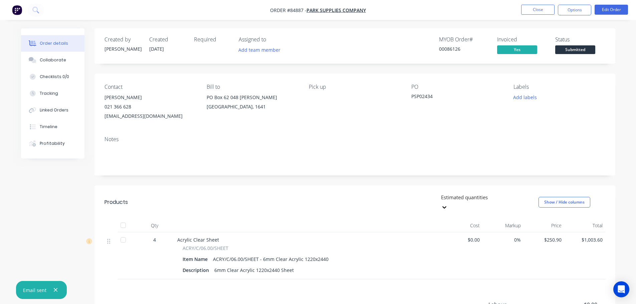
click at [561, 45] on span "Submitted" at bounding box center [575, 49] width 40 height 8
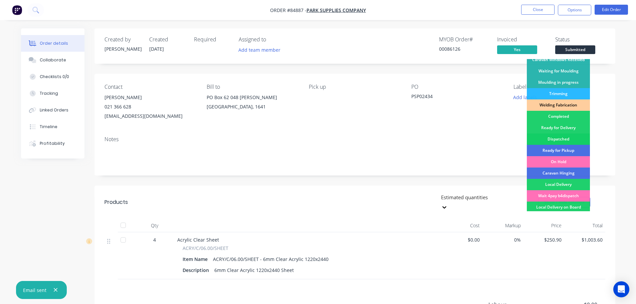
scroll to position [132, 0]
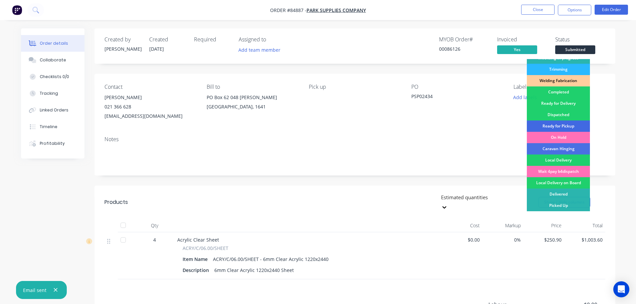
click at [568, 125] on div "Ready for Pickup" at bounding box center [558, 126] width 63 height 11
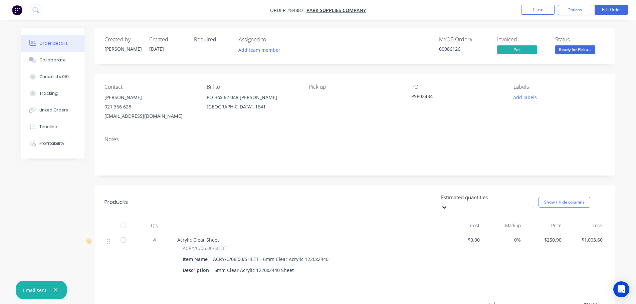
click at [49, 290] on div at bounding box center [52, 290] width 13 height 8
click at [53, 290] on icon "button" at bounding box center [55, 290] width 4 height 6
click at [50, 124] on button "Timeline" at bounding box center [52, 127] width 63 height 17
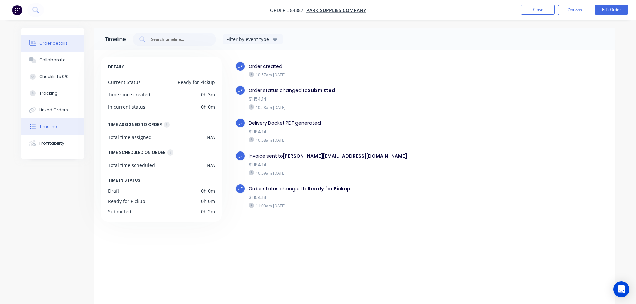
click at [54, 42] on div "Order details" at bounding box center [53, 43] width 28 height 6
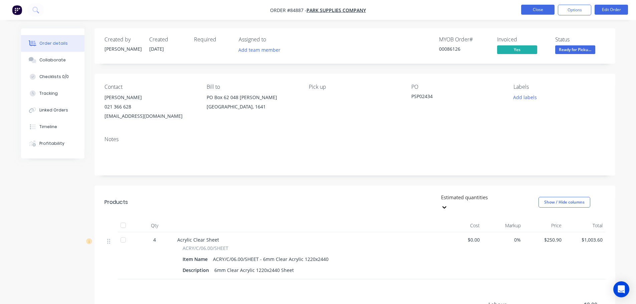
click at [549, 11] on button "Close" at bounding box center [537, 10] width 33 height 10
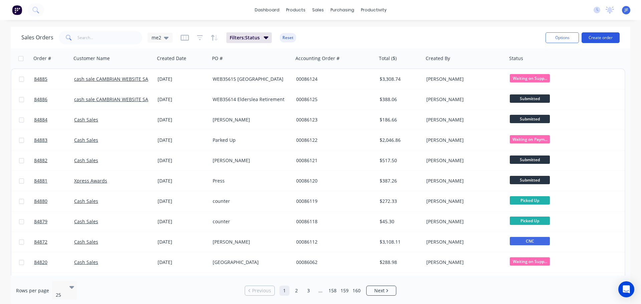
click at [591, 41] on button "Create order" at bounding box center [601, 37] width 38 height 11
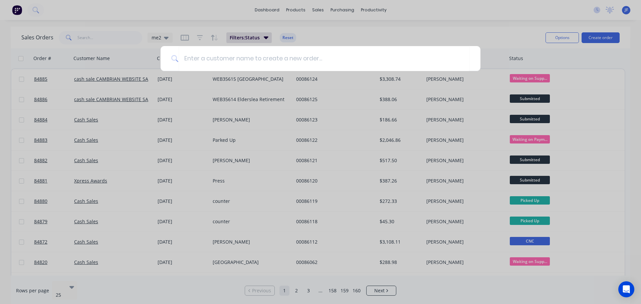
click at [594, 36] on div at bounding box center [320, 152] width 641 height 304
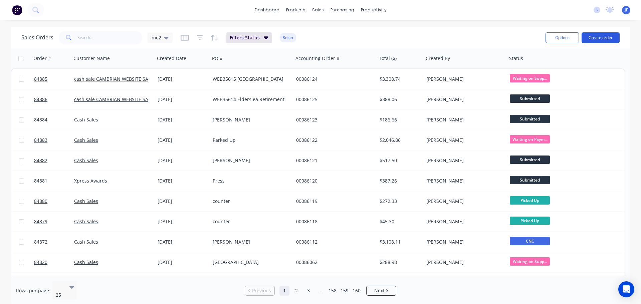
click at [606, 37] on button "Create order" at bounding box center [601, 37] width 38 height 11
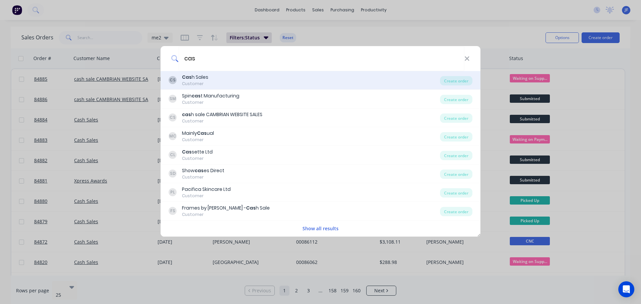
type input "cas"
click at [242, 76] on div "CS Cas h Sales Customer" at bounding box center [304, 80] width 271 height 13
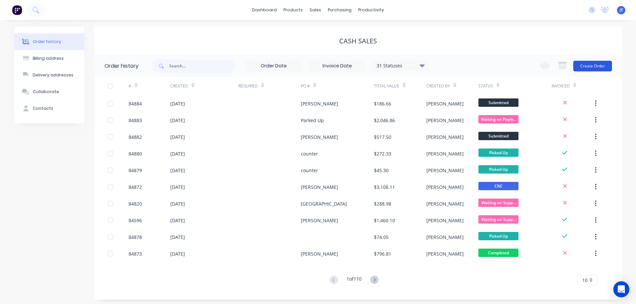
click at [597, 69] on button "Create Order" at bounding box center [592, 66] width 39 height 11
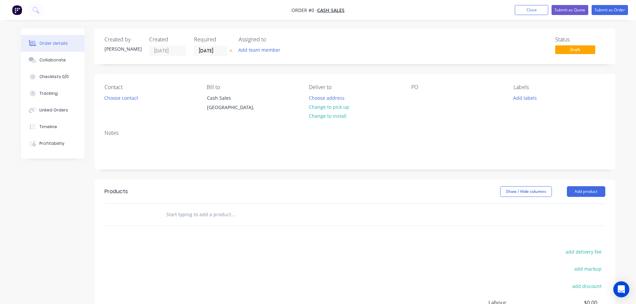
click at [231, 54] on button "button" at bounding box center [230, 51] width 7 height 8
click at [103, 96] on button "Choose contact" at bounding box center [120, 97] width 41 height 9
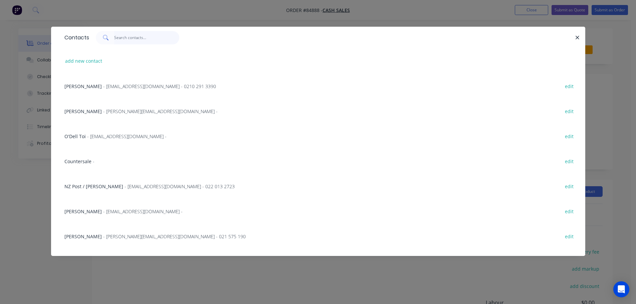
click at [123, 35] on input "text" at bounding box center [146, 37] width 65 height 13
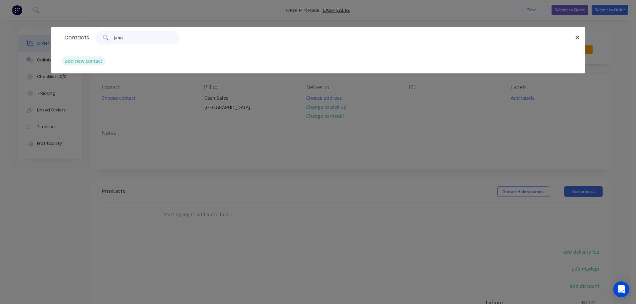
type input "janu"
click at [85, 60] on button "add new contact" at bounding box center [84, 60] width 44 height 9
select select "NZ"
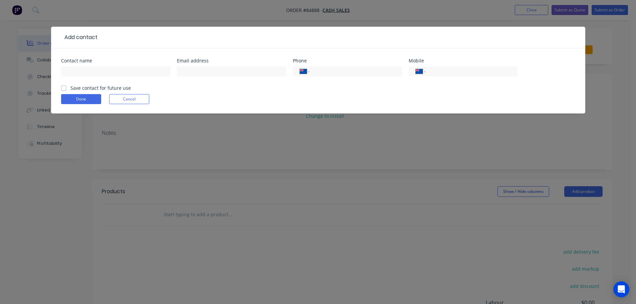
click at [83, 66] on div at bounding box center [115, 75] width 109 height 20
click at [81, 70] on input "text" at bounding box center [115, 71] width 109 height 10
type input "Janus Bakkerij - Tess"
click at [106, 89] on label "Save contact for future use" at bounding box center [100, 87] width 60 height 7
click at [66, 89] on input "Save contact for future use" at bounding box center [63, 87] width 5 height 6
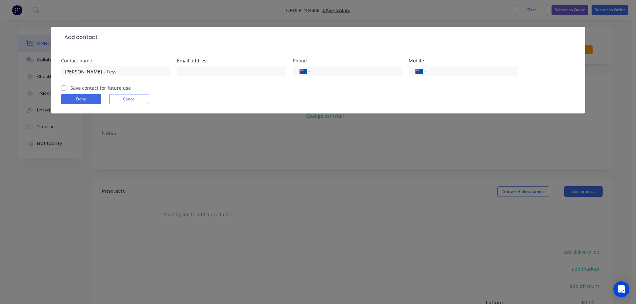
checkbox input "true"
click at [244, 70] on input "text" at bounding box center [231, 71] width 109 height 10
paste input "office@janus.co.nz"
type input "office@janus.co.nz"
click at [68, 103] on button "Done" at bounding box center [81, 99] width 40 height 10
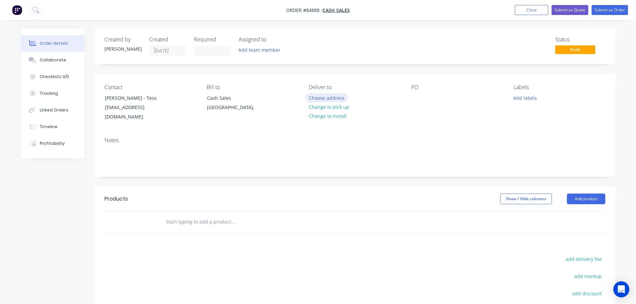
click at [325, 98] on button "Choose address" at bounding box center [326, 97] width 43 height 9
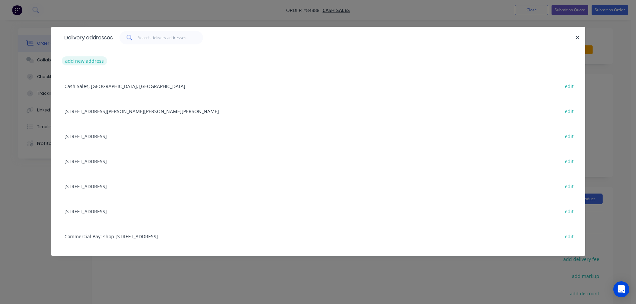
click at [72, 62] on button "add new address" at bounding box center [85, 60] width 46 height 9
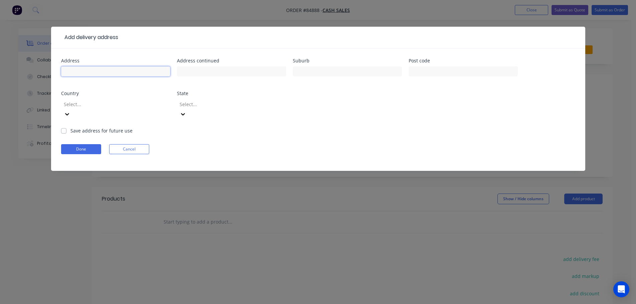
click at [106, 69] on input "text" at bounding box center [115, 71] width 109 height 10
paste input "700 High Street Lower Hutt 5010"
click at [126, 71] on input "700 High Street Lower Hutt 5010" at bounding box center [115, 71] width 109 height 10
type input "700 High Street Lower Hutt"
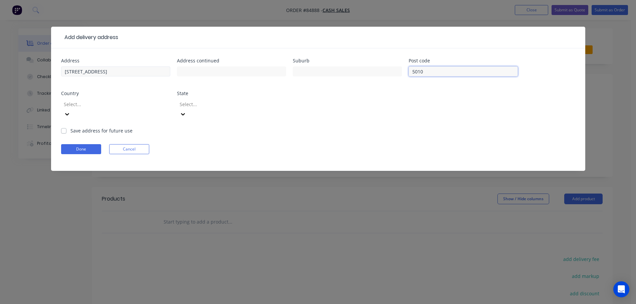
type input "5010"
drag, startPoint x: 99, startPoint y: 71, endPoint x: 153, endPoint y: 72, distance: 54.4
click at [153, 72] on input "700 High Street Lower Hutt" at bounding box center [115, 71] width 109 height 10
type input "700 High Street"
type input "Lower Hutt"
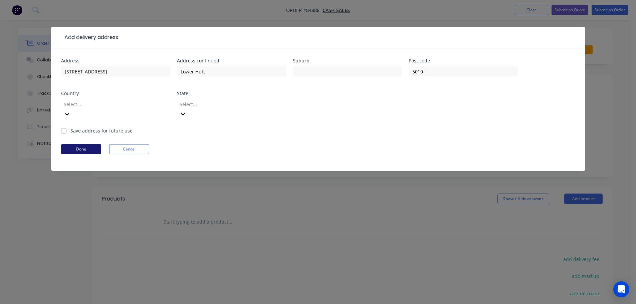
click at [94, 144] on button "Done" at bounding box center [81, 149] width 40 height 10
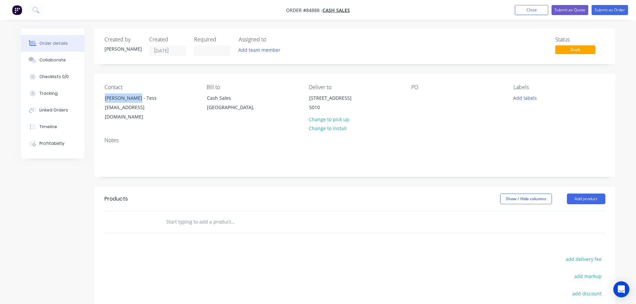
drag, startPoint x: 134, startPoint y: 97, endPoint x: 95, endPoint y: 98, distance: 38.1
click at [95, 98] on div "Contact Janus Bakkerij - Tess office@janus.co.nz Bill to Cash Sales Auckland, D…" at bounding box center [354, 103] width 521 height 58
copy div "Janus Bakkeri"
click at [417, 97] on div at bounding box center [416, 98] width 11 height 10
paste div
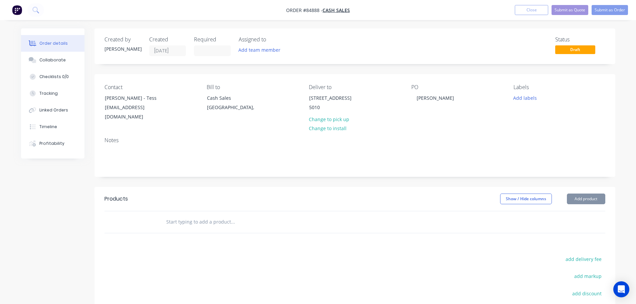
click at [225, 228] on input "text" at bounding box center [233, 221] width 134 height 13
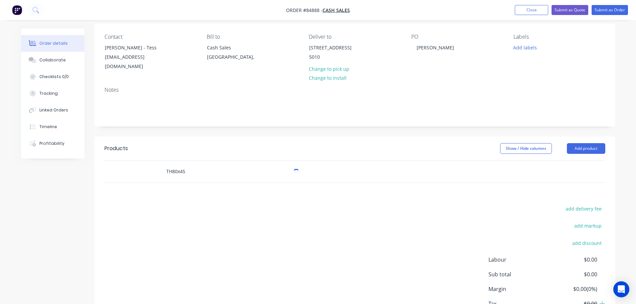
scroll to position [67, 0]
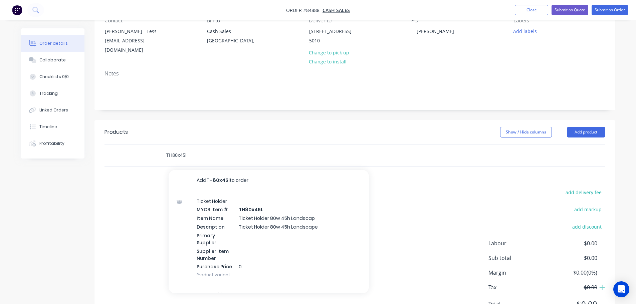
type input "TH80x45l"
click at [248, 219] on div "Ticket Holder MYOB Item # TH80x45L Item Name Ticket Holder 80w 45h Landscap Des…" at bounding box center [269, 238] width 200 height 94
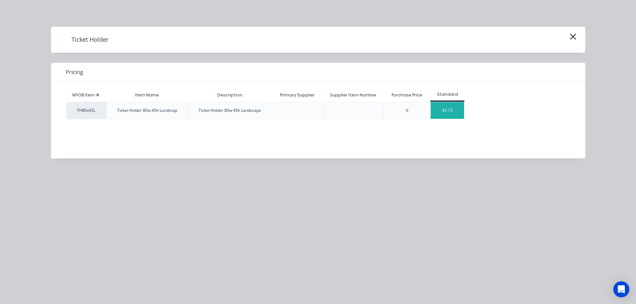
click at [447, 113] on div "$1.73" at bounding box center [447, 110] width 33 height 17
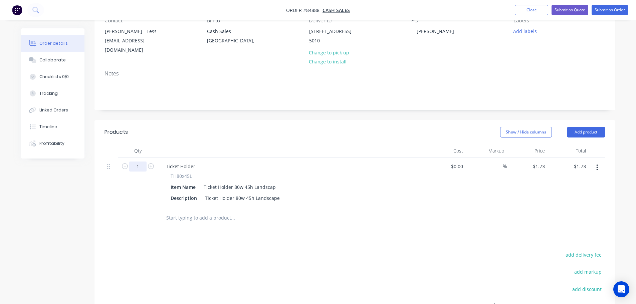
click at [140, 167] on input "1" at bounding box center [137, 167] width 17 height 10
type input "40"
type input "$69.20"
click at [403, 248] on div "Products Show / Hide columns Add product Qty Cost Markup Price Total 40 Ticket …" at bounding box center [354, 254] width 521 height 269
click at [539, 168] on input "1.73" at bounding box center [539, 167] width 15 height 10
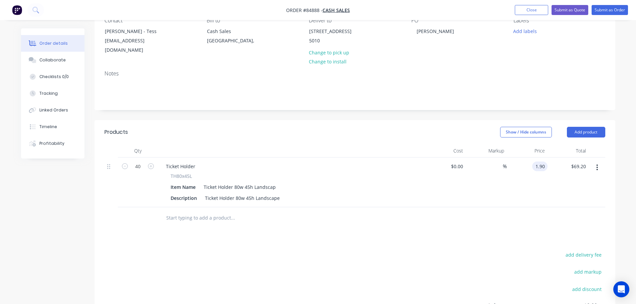
type input "$1.90"
type input "$76.00"
drag, startPoint x: 520, startPoint y: 219, endPoint x: 529, endPoint y: 223, distance: 9.9
click at [520, 219] on div at bounding box center [354, 218] width 501 height 22
click at [587, 253] on button "add delivery fee" at bounding box center [583, 254] width 43 height 9
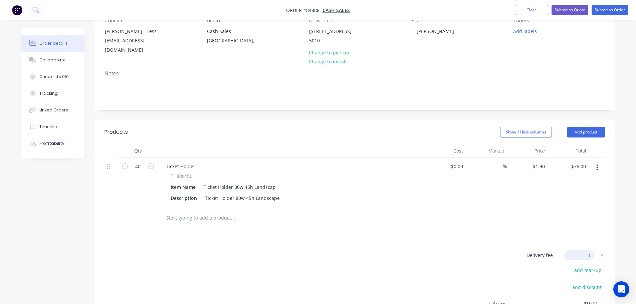
type input "15"
click at [386, 224] on div at bounding box center [278, 217] width 235 height 13
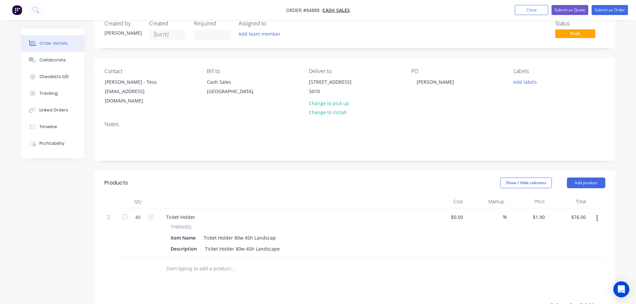
scroll to position [0, 0]
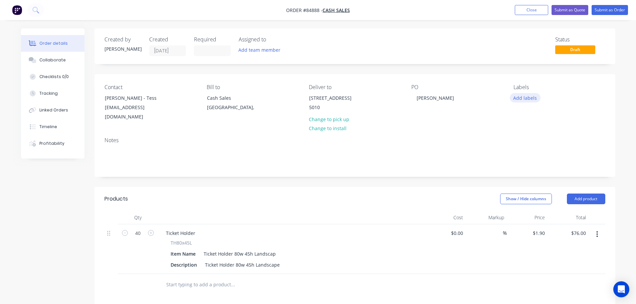
click at [519, 100] on button "Add labels" at bounding box center [525, 97] width 31 height 9
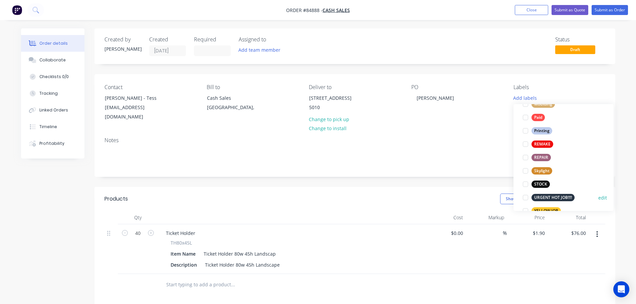
scroll to position [280, 0]
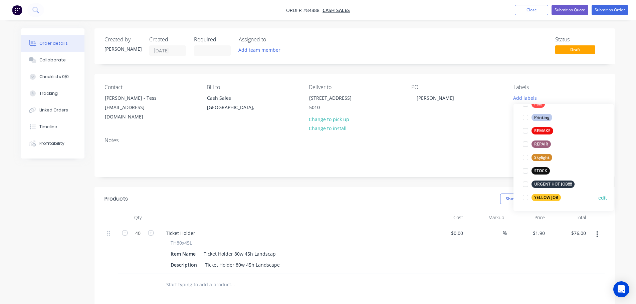
click at [535, 198] on div "YELLOW JOB" at bounding box center [545, 197] width 29 height 7
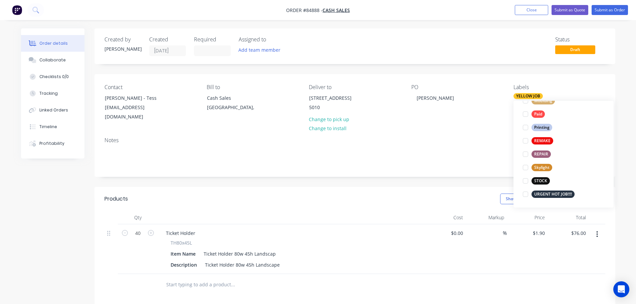
scroll to position [0, 0]
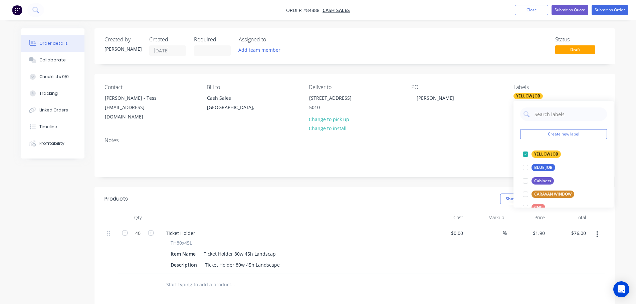
click at [515, 65] on div "Created by Jess Created 26/09/25 Required Assigned to Add team member Status Dr…" at bounding box center [354, 240] width 521 height 424
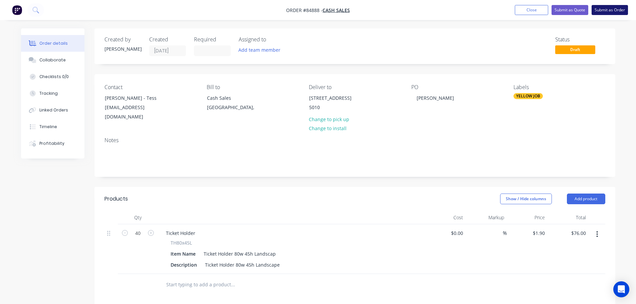
click at [606, 10] on button "Submit as Order" at bounding box center [610, 10] width 36 height 10
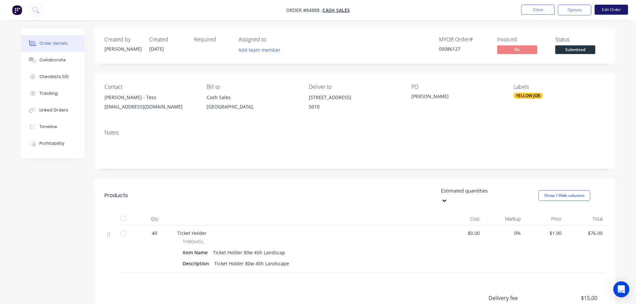
click at [610, 11] on button "Edit Order" at bounding box center [611, 10] width 33 height 10
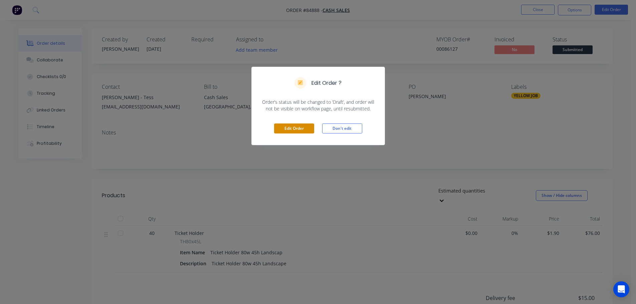
click at [295, 131] on button "Edit Order" at bounding box center [294, 129] width 40 height 10
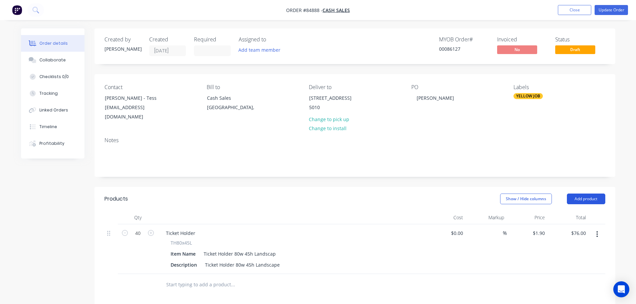
click at [598, 200] on button "Add product" at bounding box center [586, 199] width 38 height 11
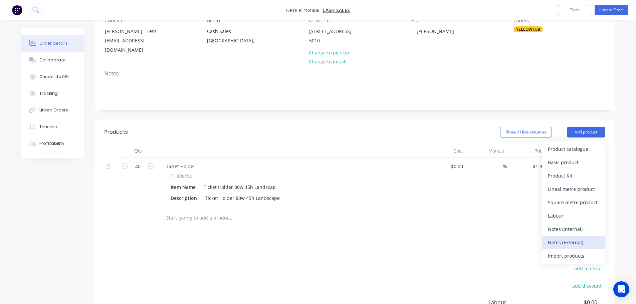
click at [571, 244] on div "Notes (External)" at bounding box center [573, 243] width 51 height 10
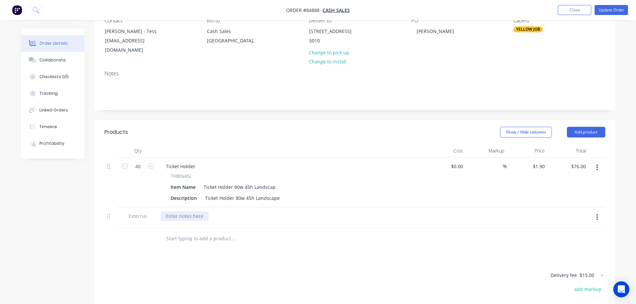
click at [189, 218] on div at bounding box center [185, 216] width 48 height 10
paste div
click at [620, 5] on button "Update Order" at bounding box center [611, 10] width 33 height 10
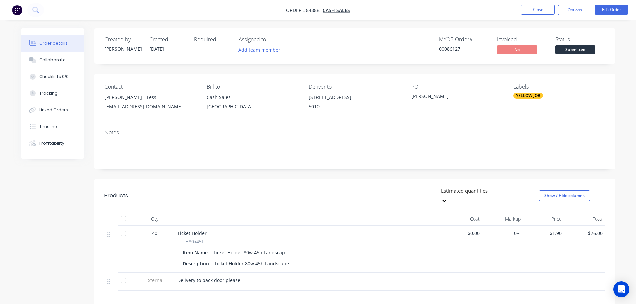
click at [446, 52] on div "00086127" at bounding box center [464, 48] width 50 height 7
click at [446, 50] on div "00086127" at bounding box center [464, 48] width 50 height 7
copy div "00086127"
click at [31, 7] on button at bounding box center [35, 9] width 17 height 13
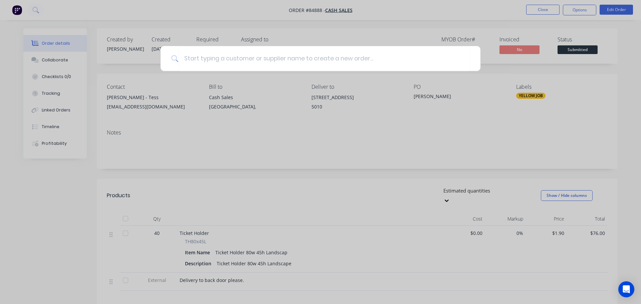
type input "TH80x45L"
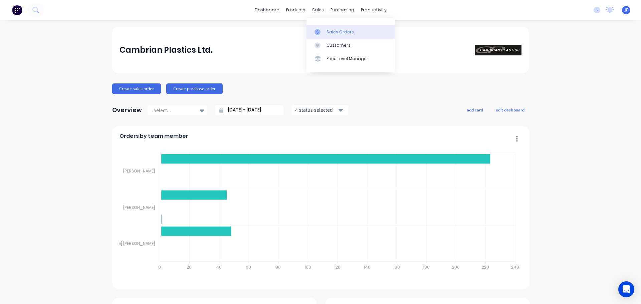
click at [328, 30] on div "Sales Orders" at bounding box center [340, 32] width 27 height 6
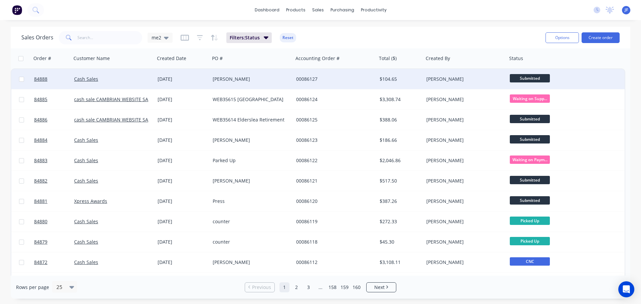
click at [158, 84] on div "[DATE]" at bounding box center [182, 79] width 55 height 20
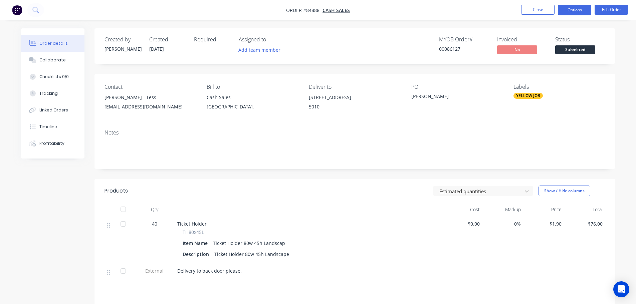
click at [569, 9] on button "Options" at bounding box center [574, 10] width 33 height 11
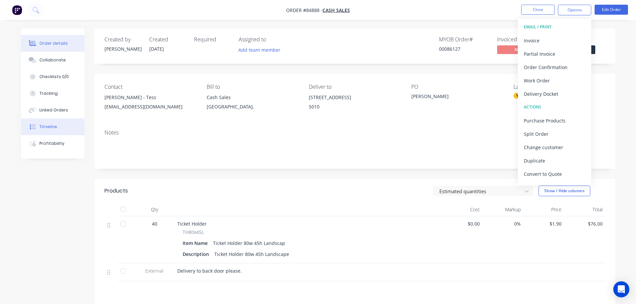
click at [75, 132] on button "Timeline" at bounding box center [52, 127] width 63 height 17
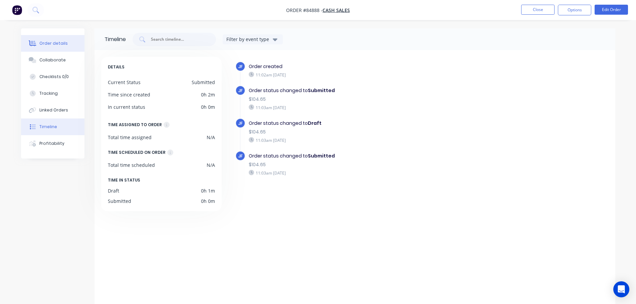
click at [57, 51] on button "Order details" at bounding box center [52, 43] width 63 height 17
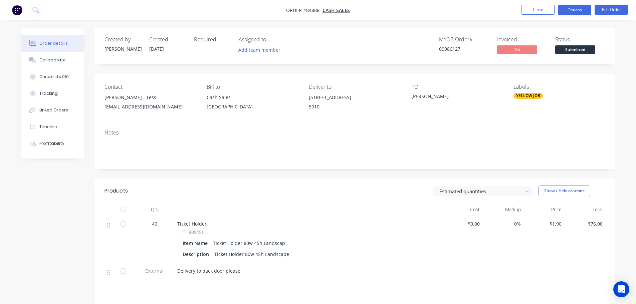
click at [573, 15] on button "Options" at bounding box center [574, 10] width 33 height 11
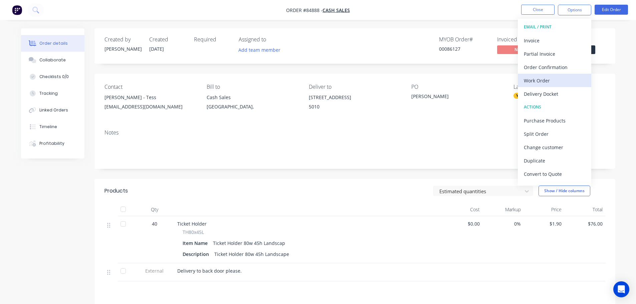
click at [548, 79] on div "Work Order" at bounding box center [554, 81] width 61 height 10
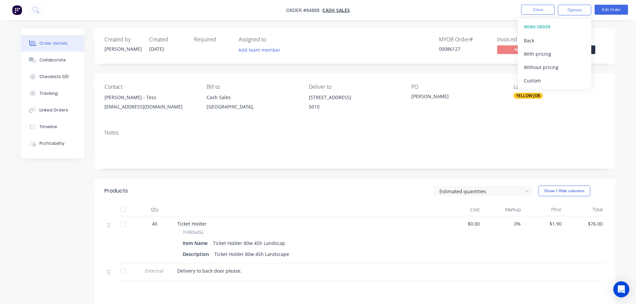
click at [550, 69] on div "Without pricing" at bounding box center [554, 67] width 61 height 10
click at [346, 48] on div "MYOB Order # 00086127 Invoiced No Status Submitted" at bounding box center [455, 45] width 300 height 19
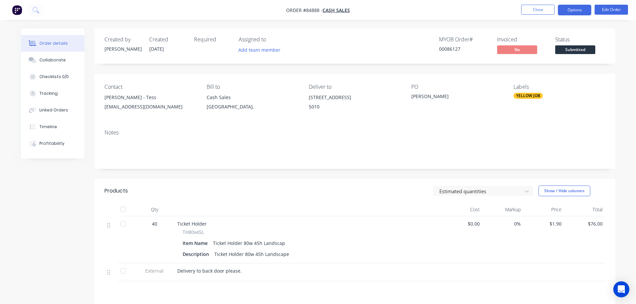
click at [573, 10] on button "Options" at bounding box center [574, 10] width 33 height 11
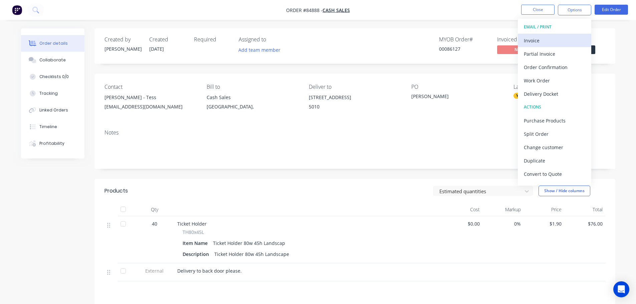
click at [544, 39] on div "Invoice" at bounding box center [554, 41] width 61 height 10
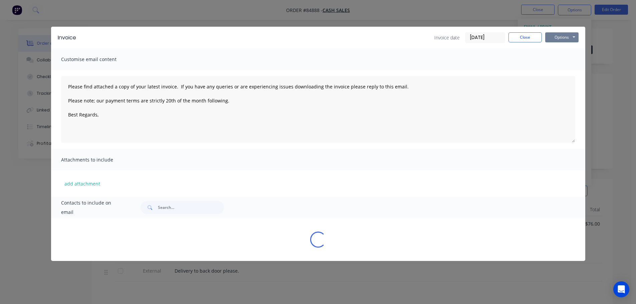
click at [562, 33] on button "Options" at bounding box center [561, 37] width 33 height 10
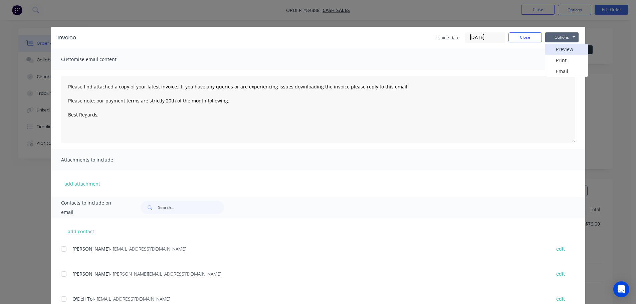
click at [562, 47] on button "Preview" at bounding box center [566, 49] width 43 height 11
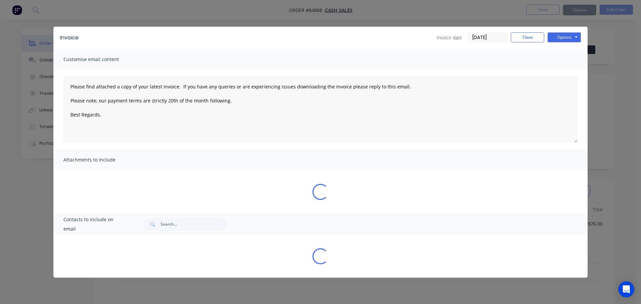
type textarea "Please find attached a copy of your latest invoice. If you have any queries or …"
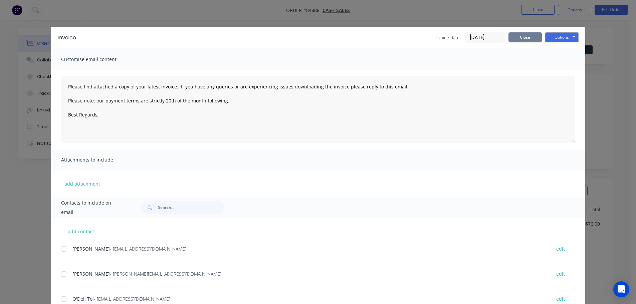
click at [517, 36] on button "Close" at bounding box center [524, 37] width 33 height 10
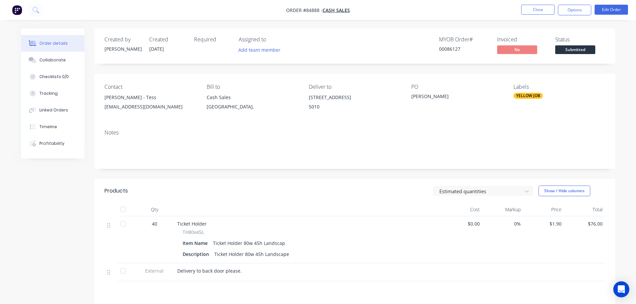
click at [453, 86] on div "PO" at bounding box center [456, 87] width 91 height 6
drag, startPoint x: 181, startPoint y: 231, endPoint x: 228, endPoint y: 228, distance: 47.1
click at [220, 231] on div "TH80x45L Item Name Ticket Holder 80w 45h Landscap Description Ticket Holder 80w…" at bounding box center [308, 244] width 262 height 30
copy span "TH80x45L"
click at [541, 9] on button "Close" at bounding box center [537, 10] width 33 height 10
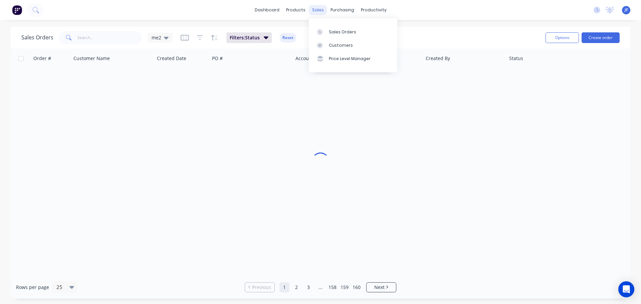
click at [320, 13] on div "sales" at bounding box center [318, 10] width 18 height 10
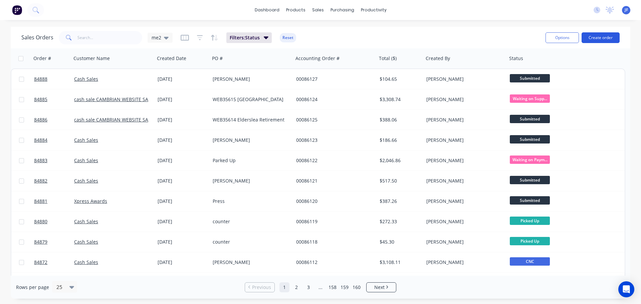
click at [602, 32] on button "Create order" at bounding box center [601, 37] width 38 height 11
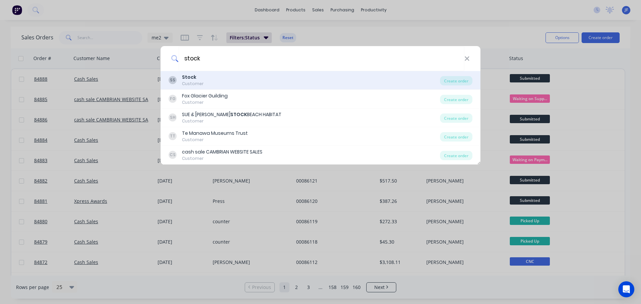
type input "stock"
click at [230, 81] on div "SS Stock Customer" at bounding box center [304, 80] width 271 height 13
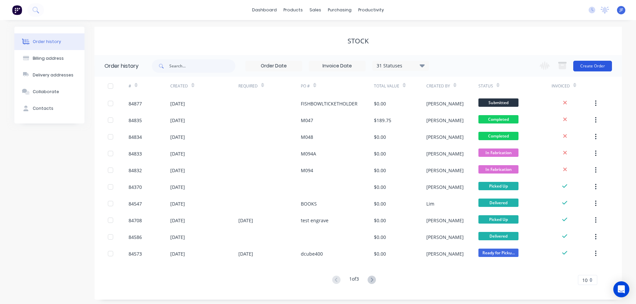
click at [595, 65] on button "Create Order" at bounding box center [592, 66] width 39 height 11
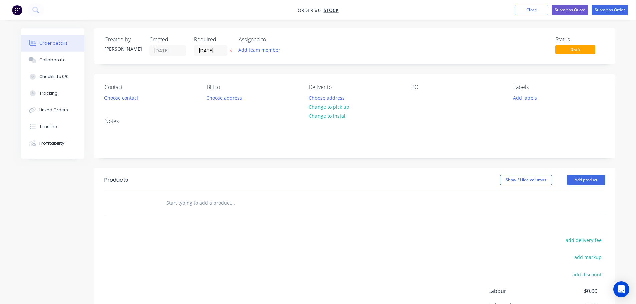
click at [185, 204] on input "text" at bounding box center [233, 202] width 134 height 13
paste input "TH80x45L"
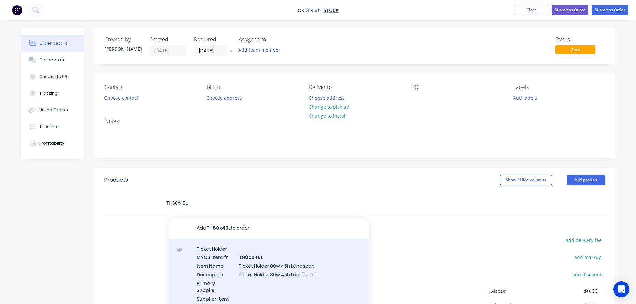
type input "TH80x45L"
click at [221, 263] on div "Ticket Holder MYOB Item # TH80x45L Item Name Ticket Holder 80w 45h Landscap Des…" at bounding box center [269, 286] width 200 height 94
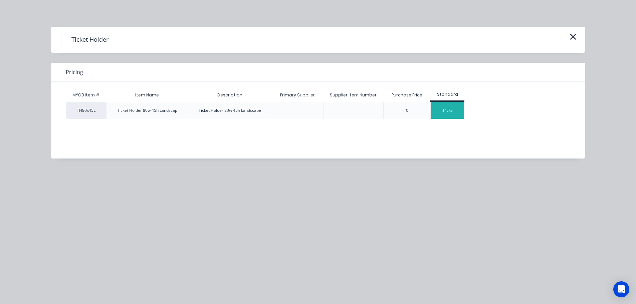
click at [440, 111] on div "$1.73" at bounding box center [447, 110] width 33 height 17
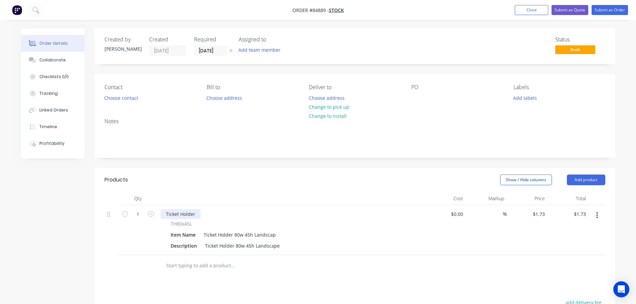
click at [183, 210] on div "Ticket Holder" at bounding box center [181, 214] width 40 height 10
paste div
click at [130, 216] on input "1" at bounding box center [137, 214] width 17 height 10
type input "20"
type input "$34.60"
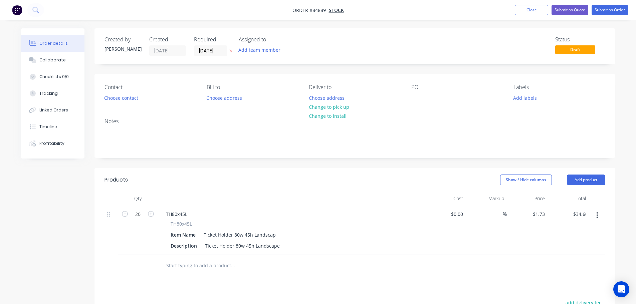
click at [357, 182] on div "Show / Hide columns Add product" at bounding box center [408, 180] width 394 height 11
click at [531, 213] on div "1.73 1.73" at bounding box center [527, 230] width 41 height 50
type input "$0.00"
click at [416, 96] on div at bounding box center [416, 98] width 11 height 10
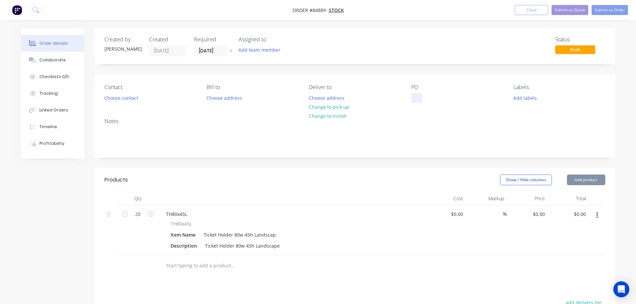
paste div
click at [230, 51] on icon "button" at bounding box center [230, 51] width 3 height 4
click at [615, 1] on nav "Order #84889 - Stock Add product Close Submit as Quote Submit as Order" at bounding box center [318, 10] width 636 height 20
click at [615, 7] on button "Submit as Order" at bounding box center [610, 10] width 36 height 10
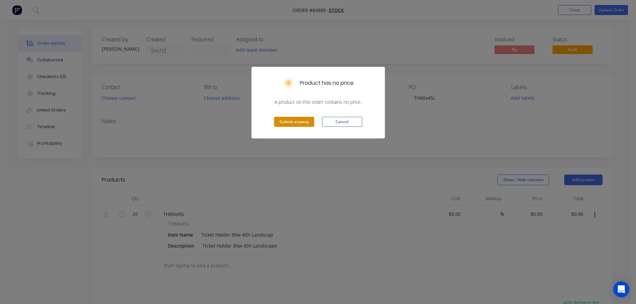
click at [281, 123] on button "Submit anyway" at bounding box center [294, 122] width 40 height 10
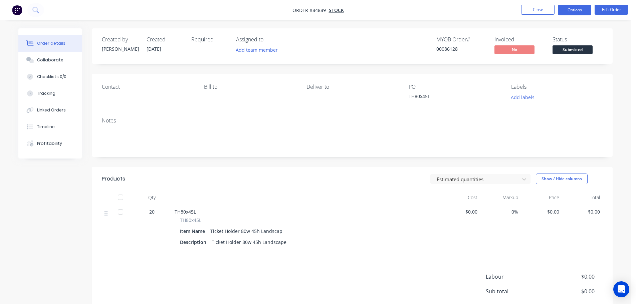
click at [575, 11] on button "Options" at bounding box center [574, 10] width 33 height 11
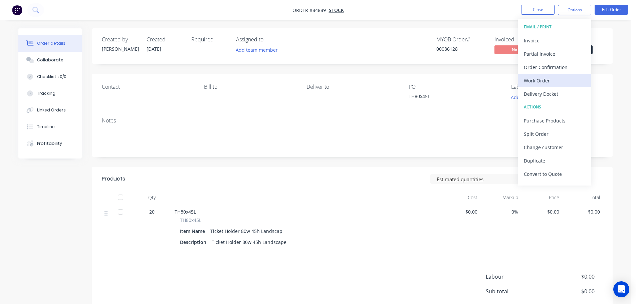
click at [540, 82] on div "Work Order" at bounding box center [554, 81] width 61 height 10
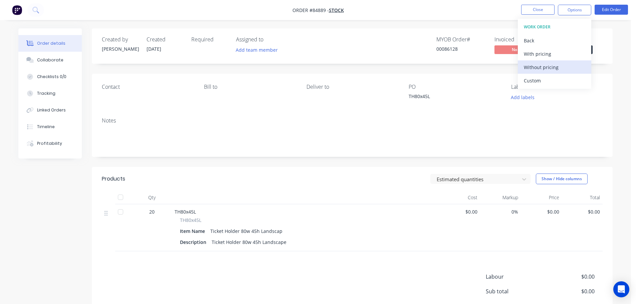
click at [550, 61] on button "Without pricing" at bounding box center [554, 66] width 73 height 13
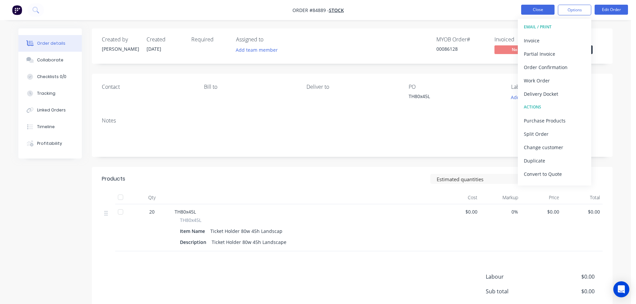
click at [535, 9] on button "Close" at bounding box center [537, 10] width 33 height 10
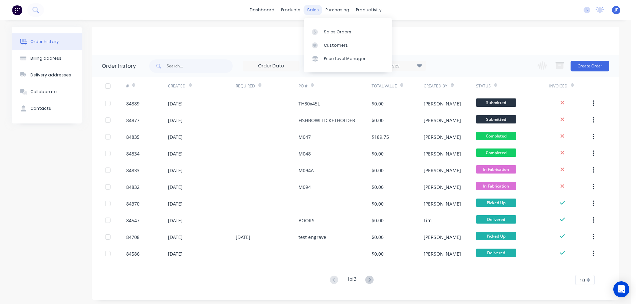
click at [309, 10] on div "sales" at bounding box center [313, 10] width 18 height 10
click at [322, 29] on link "Sales Orders" at bounding box center [348, 31] width 88 height 13
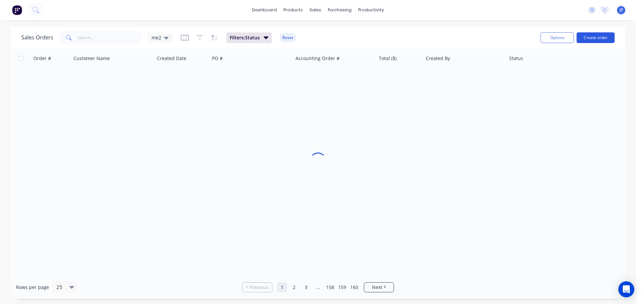
click at [595, 39] on button "Create order" at bounding box center [596, 37] width 38 height 11
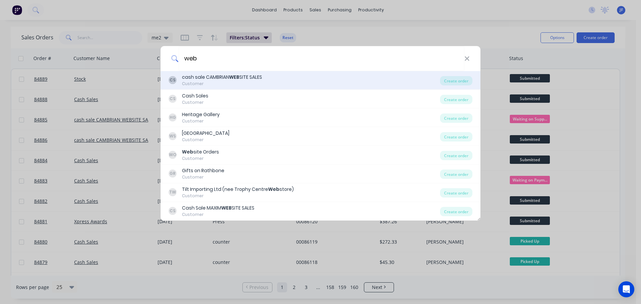
type input "web"
click at [254, 87] on div "CS cash sale CAMBRIAN WEB SITE SALES Customer Create order" at bounding box center [321, 80] width 320 height 19
click at [410, 73] on div "CS cash sale CAMBRIAN WEB SITE SALES Customer Create order" at bounding box center [321, 80] width 320 height 19
click at [394, 76] on div "CS cash sale CAMBRIAN WEB SITE SALES Customer" at bounding box center [304, 80] width 271 height 13
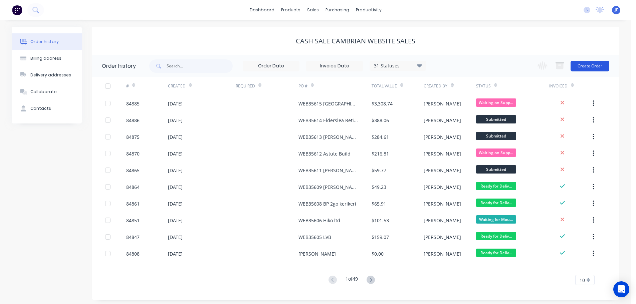
click at [593, 61] on button "Create Order" at bounding box center [590, 66] width 39 height 11
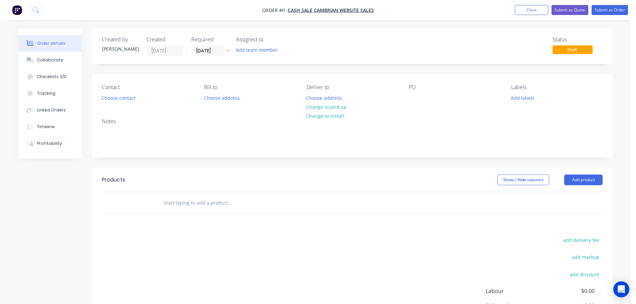
click at [228, 49] on icon "button" at bounding box center [228, 51] width 3 height 4
click at [121, 99] on button "Choose contact" at bounding box center [118, 97] width 41 height 9
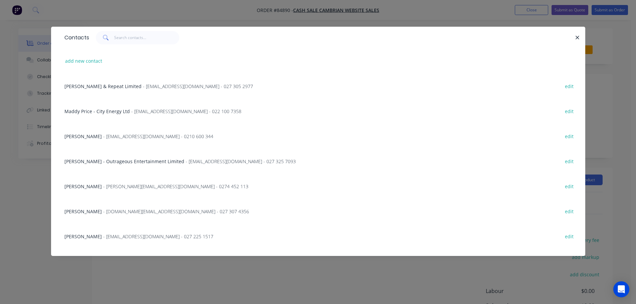
drag, startPoint x: 156, startPoint y: 45, endPoint x: 149, endPoint y: 41, distance: 8.4
click at [156, 44] on div "Contacts" at bounding box center [318, 38] width 534 height 22
click at [144, 38] on input "text" at bounding box center [146, 37] width 65 height 13
paste input "Kylie Thompson"
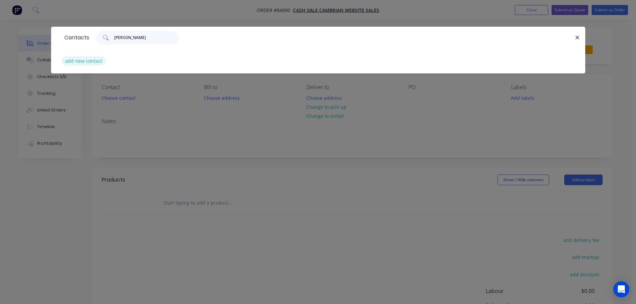
type input "Kylie Thompson"
click at [80, 61] on button "add new contact" at bounding box center [84, 60] width 44 height 9
select select "NZ"
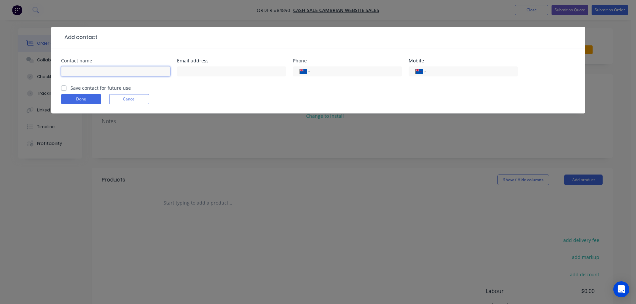
click at [85, 69] on input "text" at bounding box center [115, 71] width 109 height 10
paste input "Kylie Thompson"
type input "Kylie Thompson"
click at [85, 87] on label "Save contact for future use" at bounding box center [100, 87] width 60 height 7
click at [66, 87] on input "Save contact for future use" at bounding box center [63, 87] width 5 height 6
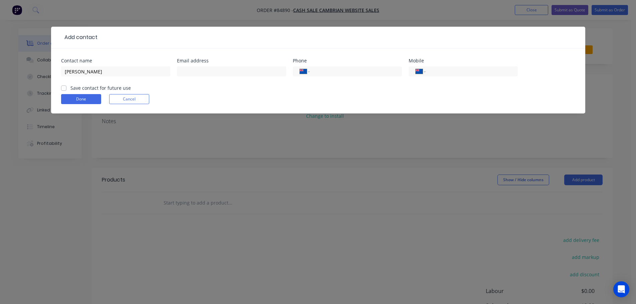
checkbox input "true"
click at [129, 71] on input "Kylie Thompson" at bounding box center [115, 71] width 109 height 10
paste input "Clive Wilson Switchboards Ltd"
type input "Kylie Thompson - Clive Wilson Switchboards Ltd"
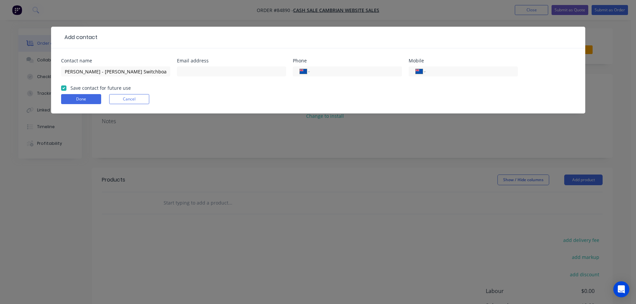
scroll to position [0, 0]
click at [454, 68] on input "tel" at bounding box center [470, 72] width 80 height 8
paste input "027 521 1433"
type input "027 521 1433"
click at [214, 70] on input "text" at bounding box center [231, 71] width 109 height 10
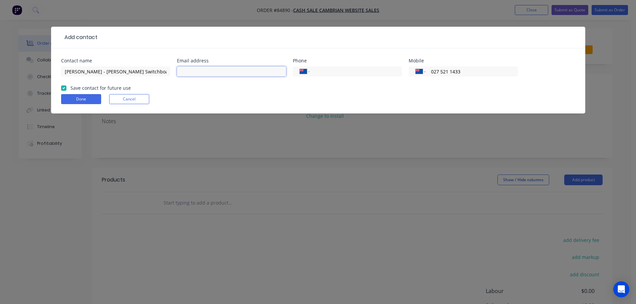
paste input "kylie@clivewilson.co.nz"
type input "kylie@clivewilson.co.nz"
click at [90, 100] on button "Done" at bounding box center [81, 99] width 40 height 10
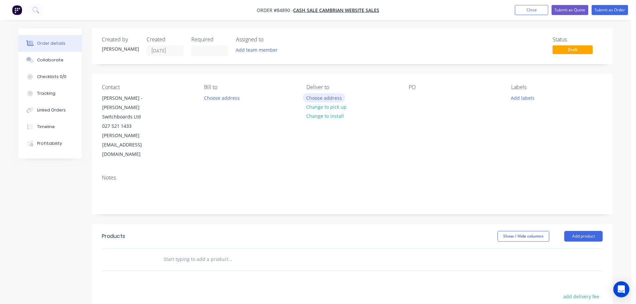
click at [336, 98] on button "Choose address" at bounding box center [324, 97] width 43 height 9
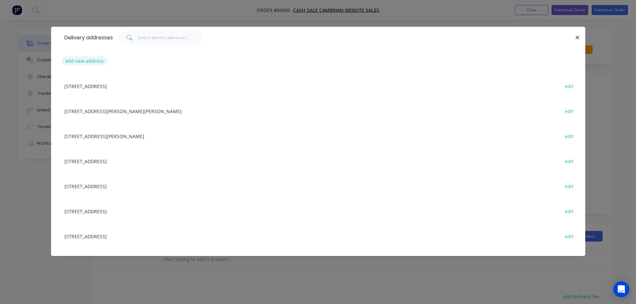
click at [69, 60] on button "add new address" at bounding box center [85, 60] width 46 height 9
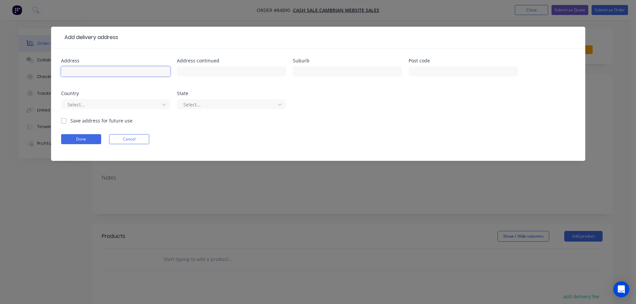
click at [123, 72] on input "text" at bounding box center [115, 71] width 109 height 10
paste input "33 Clyde Street Invercargill 9810"
click at [114, 71] on input "33 Clyde Street Invercargill 9810" at bounding box center [115, 71] width 109 height 10
drag, startPoint x: 114, startPoint y: 71, endPoint x: 102, endPoint y: 73, distance: 12.2
click at [114, 71] on input "33 Clyde Street Invercargill 9810" at bounding box center [115, 71] width 109 height 10
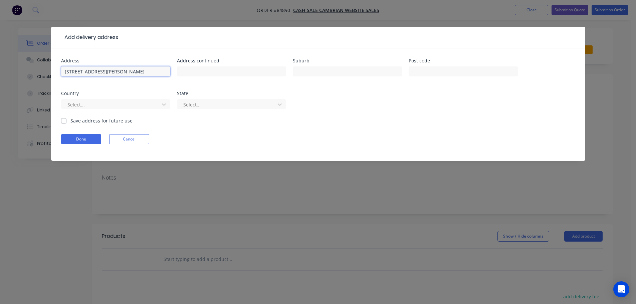
type input "33 Clyde Street 9810"
type input "Invercargill"
click at [103, 73] on input "33 Clyde Street 9810" at bounding box center [115, 71] width 109 height 10
type input "33 Clyde Street"
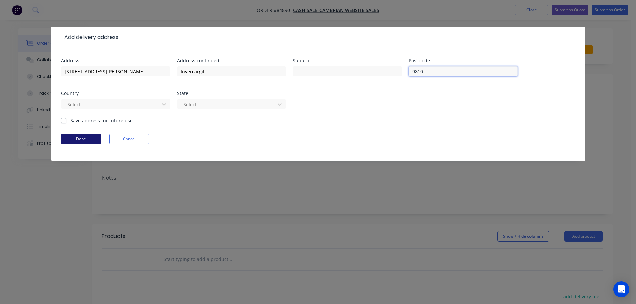
type input "9810"
click at [86, 142] on button "Done" at bounding box center [81, 139] width 40 height 10
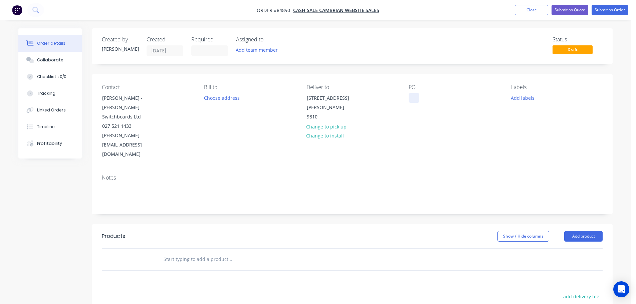
click at [413, 95] on div at bounding box center [414, 98] width 11 height 10
drag, startPoint x: 141, startPoint y: 99, endPoint x: 179, endPoint y: 105, distance: 38.3
click at [179, 105] on div "Contact Kylie Thompson - Clive Wilson Switchboards Ltd 027 521 1433 kylie@clive…" at bounding box center [147, 121] width 91 height 75
copy div "Clive Wilson Switchboards Ltd"
click at [442, 99] on div "WEB35616" at bounding box center [426, 98] width 34 height 10
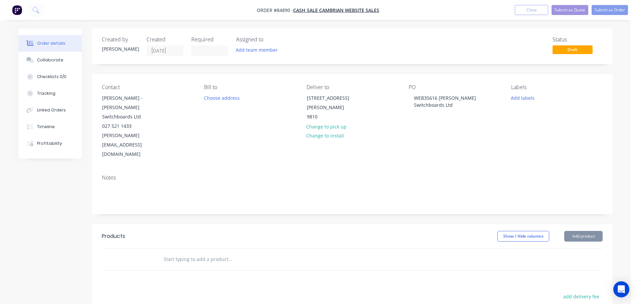
click at [199, 253] on input "text" at bounding box center [230, 259] width 134 height 13
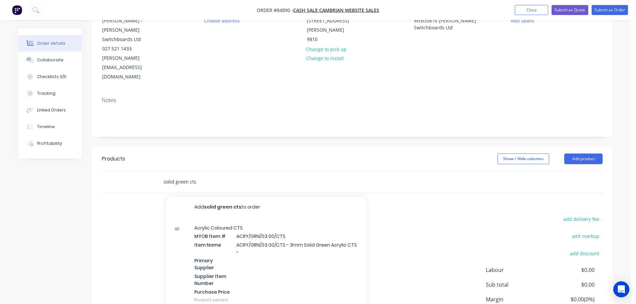
scroll to position [109, 0]
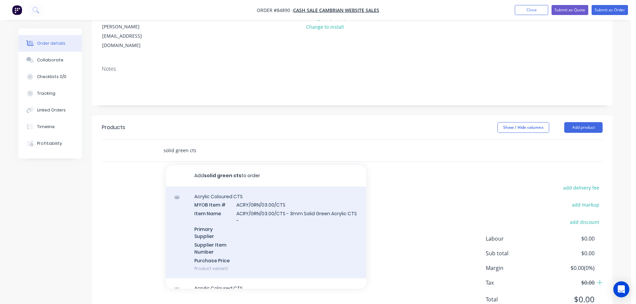
type input "solid green cts"
click at [328, 199] on div "Acrylic Coloured CTS MYOB Item # ACRY/GRN/03.00/CTS Item Name ACRY/GRN/03.00/CT…" at bounding box center [266, 233] width 200 height 92
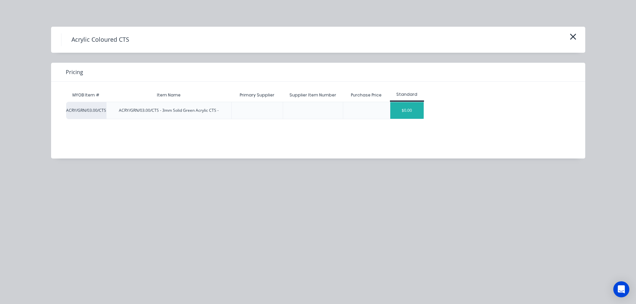
click at [412, 108] on div "$0.00" at bounding box center [406, 110] width 33 height 17
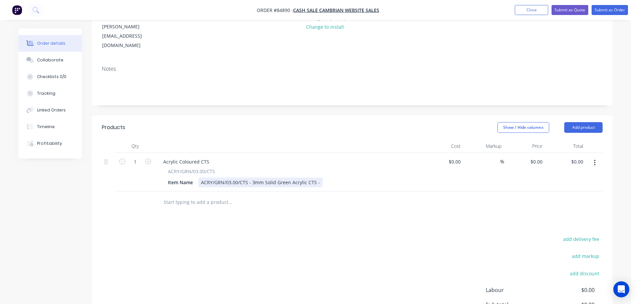
click at [318, 178] on div "Item Name ACRY/GRN/03.00/CTS - 3mm Solid Green Acrylic CTS -" at bounding box center [287, 183] width 244 height 10
click at [132, 157] on input "1" at bounding box center [135, 162] width 17 height 10
type input "5"
click at [575, 157] on input "0.00" at bounding box center [578, 162] width 15 height 10
type input "112.50"
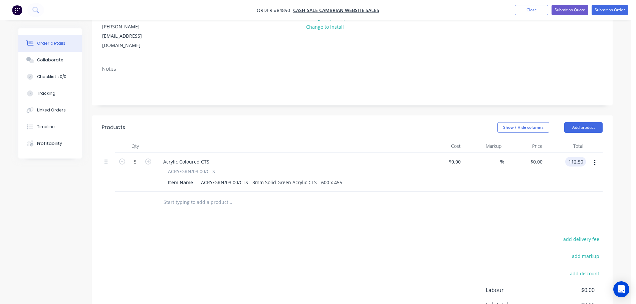
type input "$22.50"
type input "$112.50"
click at [574, 192] on div "Products Show / Hide columns Add product Qty Cost Markup Price Total 5 Acrylic …" at bounding box center [352, 245] width 521 height 258
click at [576, 235] on button "add delivery fee" at bounding box center [581, 239] width 43 height 9
type input "25"
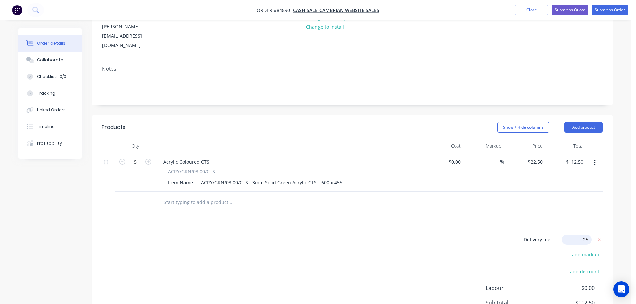
click at [422, 235] on div "Delivery fee Delivery fee Delivery fee name (Optional) 25 25 $0 add markup add …" at bounding box center [352, 298] width 501 height 127
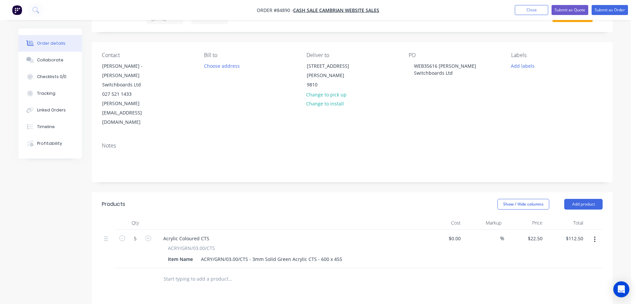
scroll to position [0, 0]
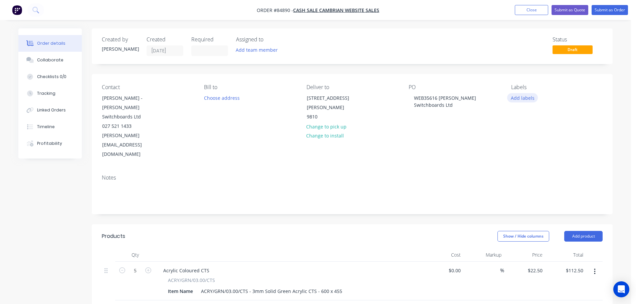
click at [524, 94] on button "Add labels" at bounding box center [522, 97] width 31 height 9
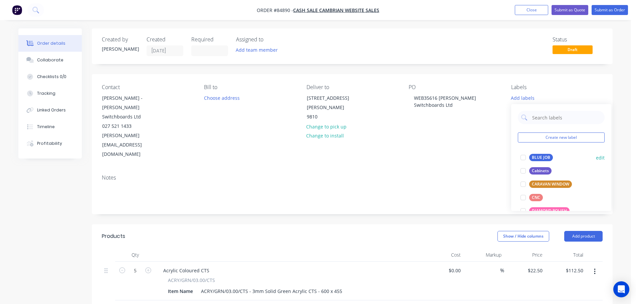
click at [527, 156] on div at bounding box center [522, 157] width 13 height 13
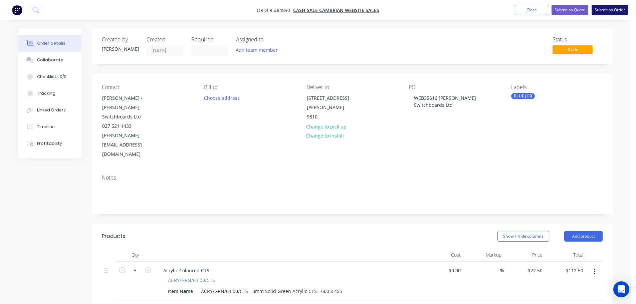
click at [609, 10] on button "Submit as Order" at bounding box center [610, 10] width 36 height 10
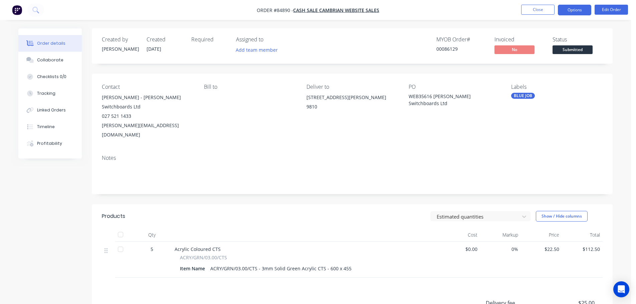
click at [578, 10] on button "Options" at bounding box center [574, 10] width 33 height 11
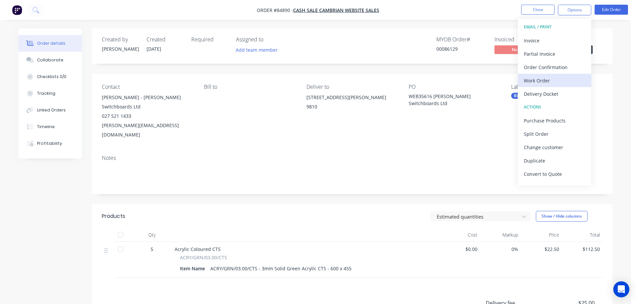
click at [540, 84] on div "Work Order" at bounding box center [554, 81] width 61 height 10
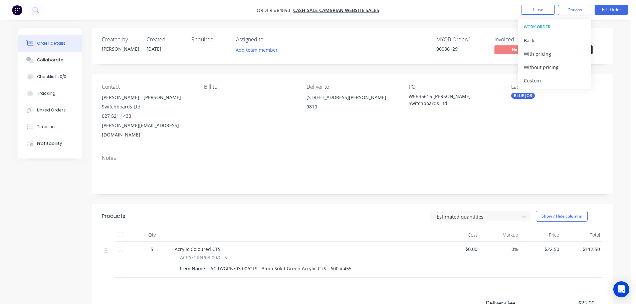
click at [545, 66] on div "Without pricing" at bounding box center [554, 67] width 61 height 10
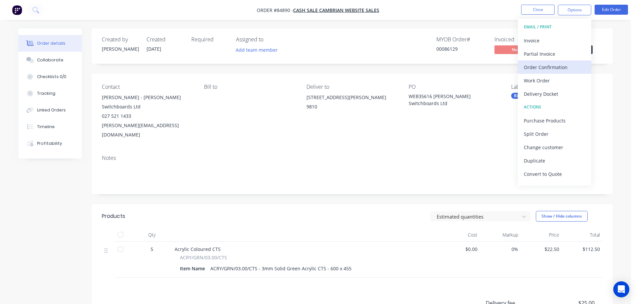
click at [534, 65] on div "Order Confirmation" at bounding box center [554, 67] width 61 height 10
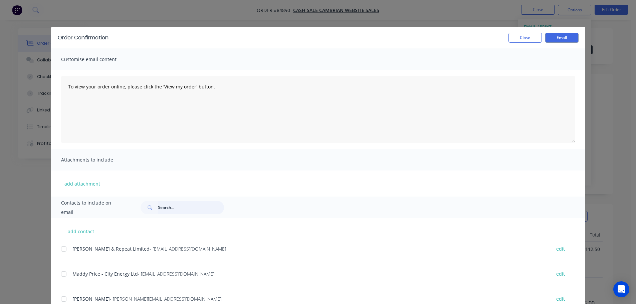
click at [179, 207] on input "text" at bounding box center [191, 207] width 66 height 13
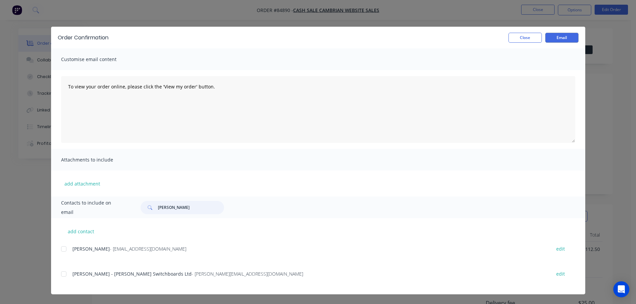
click at [66, 274] on div at bounding box center [63, 273] width 13 height 13
type input "clive"
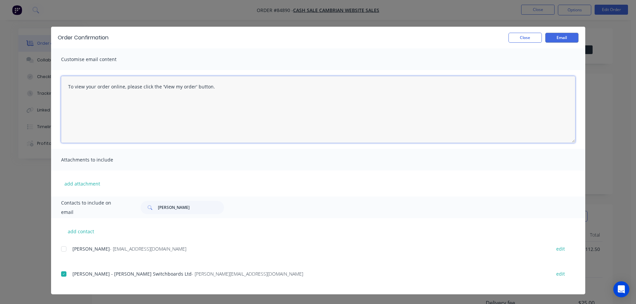
click at [162, 79] on textarea "To view your order online, please click the 'View my order' button." at bounding box center [318, 109] width 514 height 67
paste textarea "hank you for your order, confirmation of your order is attached. Your order wil…"
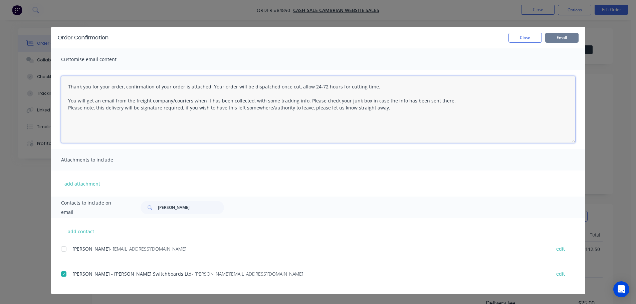
type textarea "Thank you for your order, confirmation of your order is attached. Your order wi…"
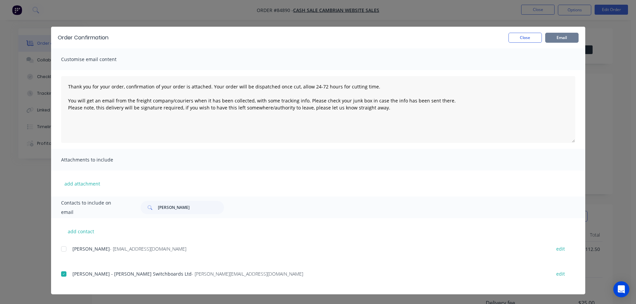
click at [562, 39] on button "Email" at bounding box center [561, 38] width 33 height 10
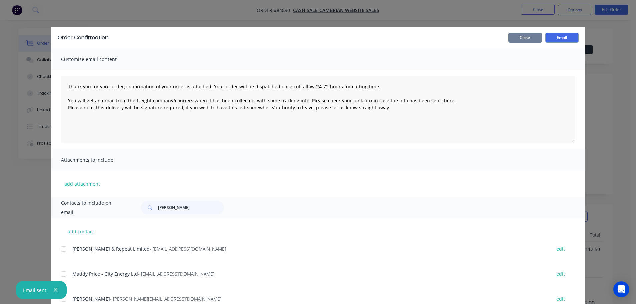
click at [519, 37] on button "Close" at bounding box center [524, 38] width 33 height 10
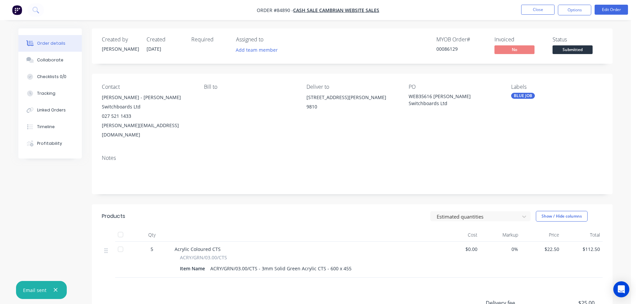
click at [521, 36] on div "Created by Jess Created 26/09/25 Required Assigned to Add team member MYOB Orde…" at bounding box center [352, 45] width 521 height 35
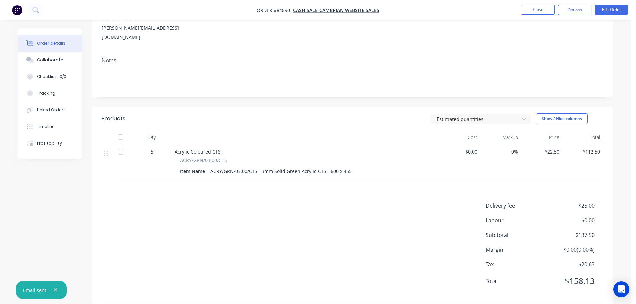
scroll to position [98, 0]
click at [36, 13] on icon at bounding box center [35, 10] width 6 height 6
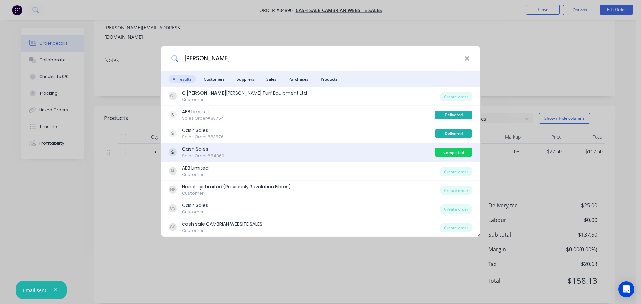
type input "brent"
click at [346, 149] on div "Cash Sales Sales Order #84869" at bounding box center [302, 152] width 266 height 13
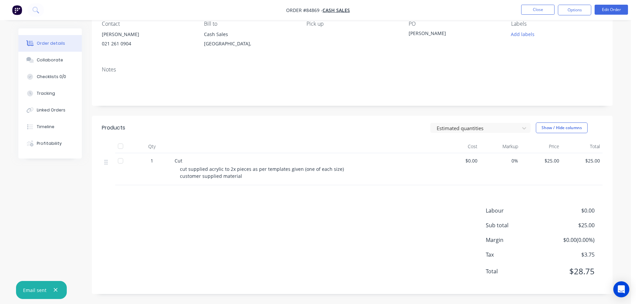
scroll to position [63, 0]
click at [550, 9] on button "Close" at bounding box center [537, 10] width 33 height 10
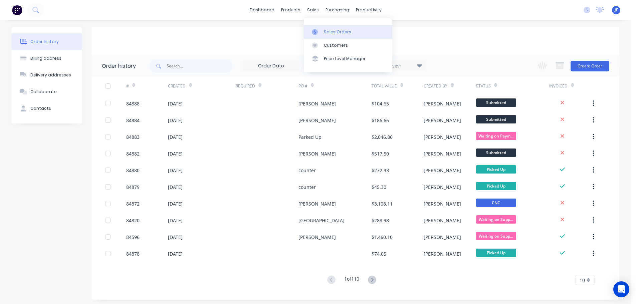
click at [322, 35] on link "Sales Orders" at bounding box center [348, 31] width 88 height 13
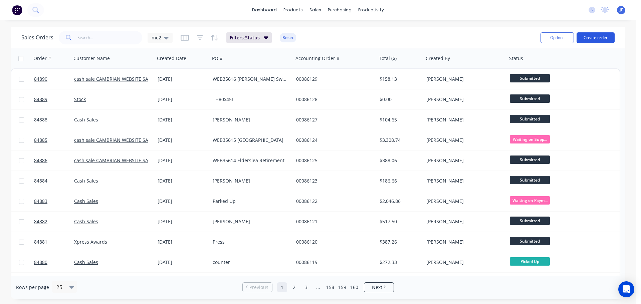
click at [593, 38] on button "Create order" at bounding box center [596, 37] width 38 height 11
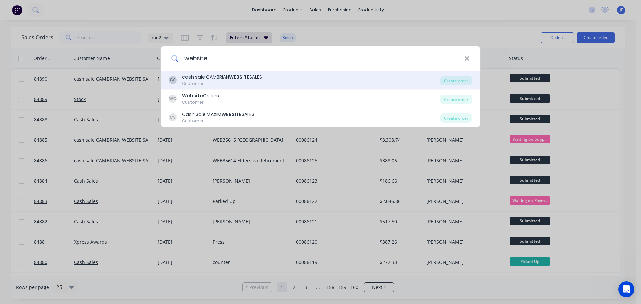
type input "website"
click at [301, 86] on div "CS cash sale CAMBRIAN WEBSITE SALES Customer" at bounding box center [304, 80] width 271 height 13
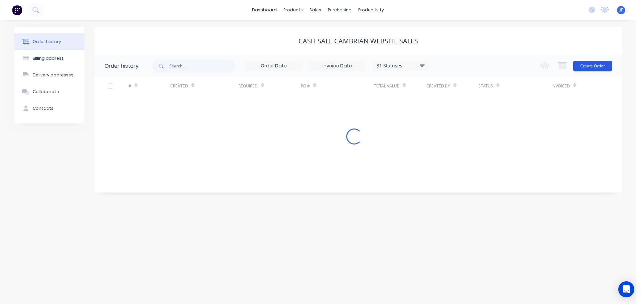
click at [584, 69] on button "Create Order" at bounding box center [592, 66] width 39 height 11
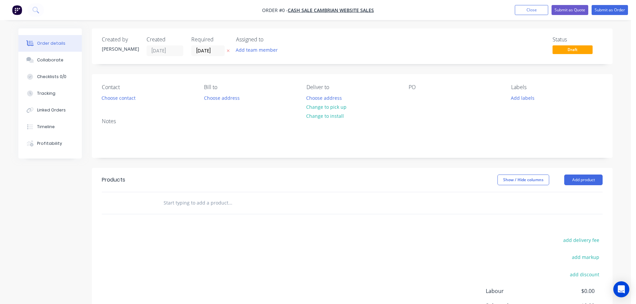
click at [225, 52] on button "button" at bounding box center [228, 51] width 7 height 8
click at [124, 100] on button "Choose contact" at bounding box center [118, 97] width 41 height 9
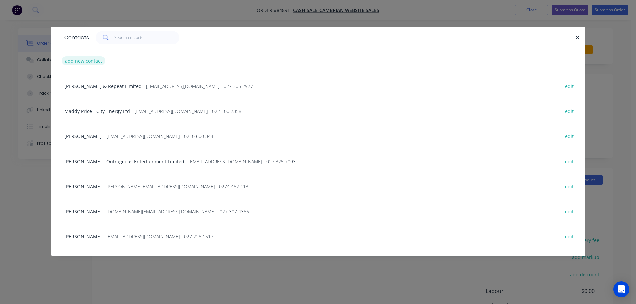
click at [89, 65] on button "add new contact" at bounding box center [84, 60] width 44 height 9
select select "NZ"
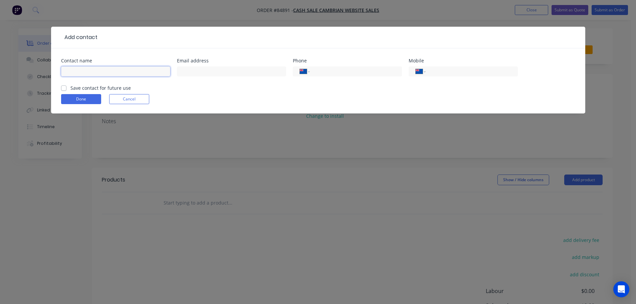
click at [119, 69] on input "text" at bounding box center [115, 71] width 109 height 10
paste input "Andy Williams Ellis Creek Farms Ltd"
click at [95, 72] on input "Andy Williams Ellis Creek Farms Ltd" at bounding box center [115, 71] width 109 height 10
type input "Andy Williams Ellis Creek Farms Ltd"
click at [119, 97] on button "Cancel" at bounding box center [129, 99] width 40 height 10
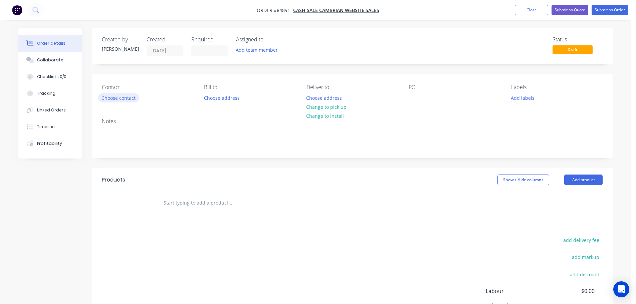
click at [119, 99] on button "Choose contact" at bounding box center [118, 97] width 41 height 9
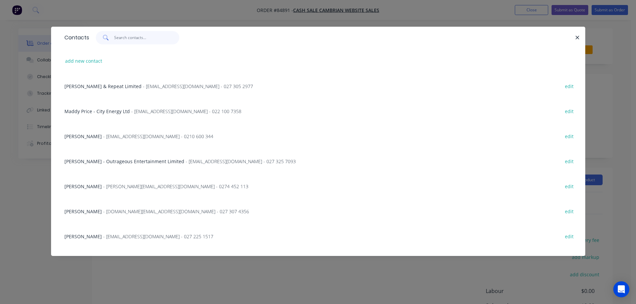
click at [128, 37] on input "text" at bounding box center [146, 37] width 65 height 13
paste input "Ellis Creek Farms Ltd"
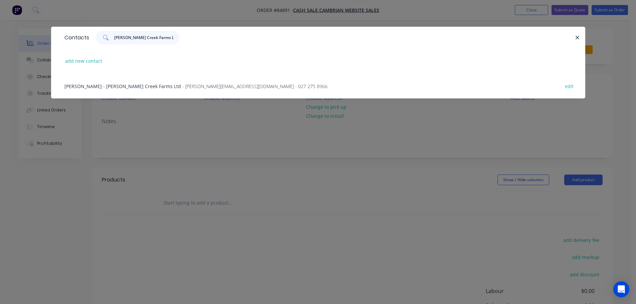
type input "Ellis Creek Farms Ltd"
click at [89, 87] on span "Andy Williams - Ellis Creek Farms Ltd" at bounding box center [122, 86] width 117 height 6
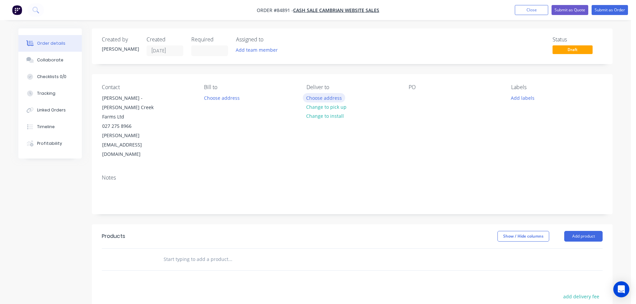
click at [328, 98] on button "Choose address" at bounding box center [324, 97] width 43 height 9
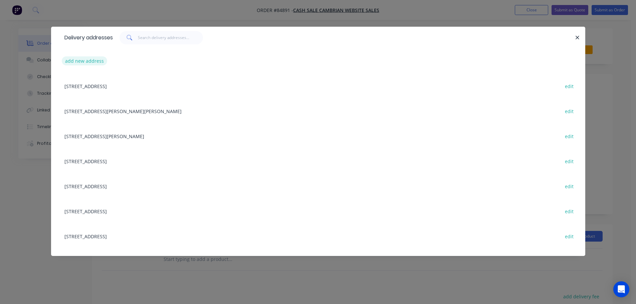
click at [90, 59] on button "add new address" at bounding box center [85, 60] width 46 height 9
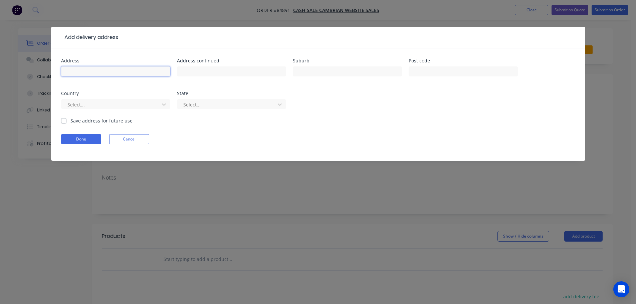
click at [91, 75] on input "text" at bounding box center [115, 71] width 109 height 10
paste input "59 Bird Road Takaka 7183"
click at [103, 73] on input "59 Bird Road Takaka 7183" at bounding box center [115, 71] width 109 height 10
type input "59 Bird Road 7183"
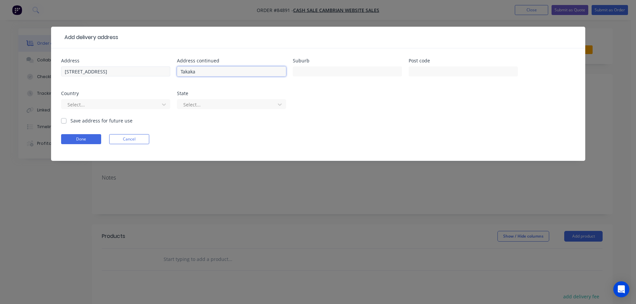
type input "Takaka"
click at [88, 71] on input "59 Bird Road 7183" at bounding box center [115, 71] width 109 height 10
click at [103, 71] on input "59 Bird Road 7183" at bounding box center [115, 71] width 109 height 10
type input "59 Bird Road"
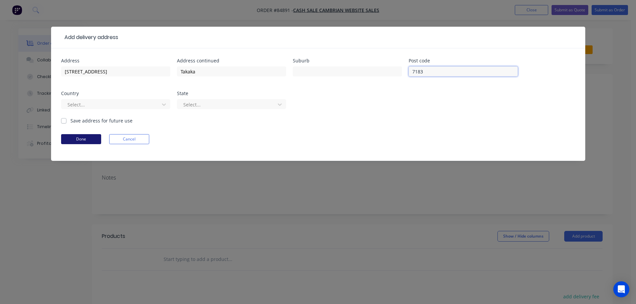
type input "7183"
click at [84, 135] on button "Done" at bounding box center [81, 139] width 40 height 10
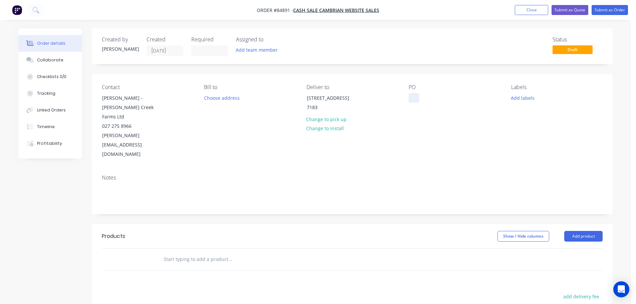
click at [415, 95] on div at bounding box center [414, 98] width 11 height 10
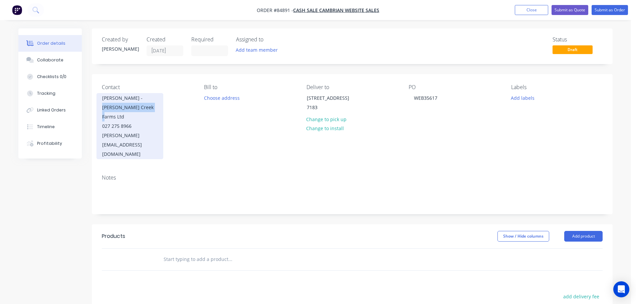
drag, startPoint x: 137, startPoint y: 100, endPoint x: 163, endPoint y: 109, distance: 27.1
click at [163, 109] on div "Andy Williams - Ellis Creek Farms Ltd 027 275 8966 andy@elliscreekfarms.co.nz" at bounding box center [129, 126] width 67 height 66
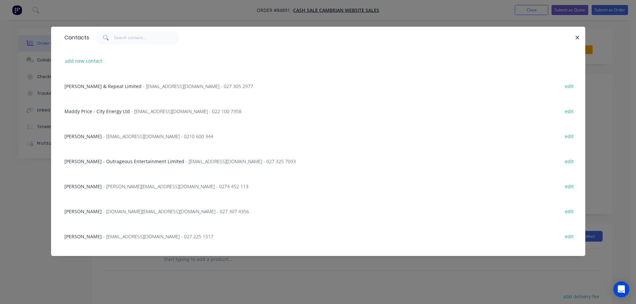
copy div "Ellis Creek Farms Ltd"
drag, startPoint x: 576, startPoint y: 38, endPoint x: 572, endPoint y: 42, distance: 5.4
click at [576, 38] on icon "button" at bounding box center [577, 38] width 4 height 6
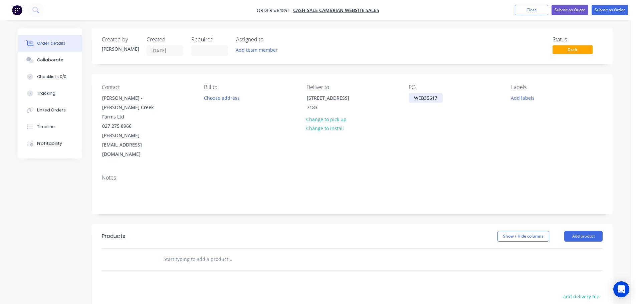
click at [439, 97] on div "WEB35617" at bounding box center [426, 98] width 34 height 10
click at [210, 253] on input "text" at bounding box center [230, 259] width 134 height 13
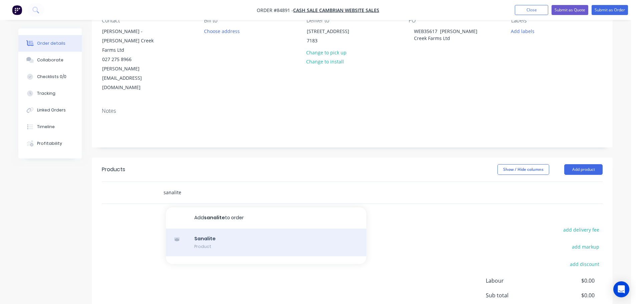
type input "sanalite"
click at [212, 229] on div "Sanalite Product" at bounding box center [266, 243] width 200 height 28
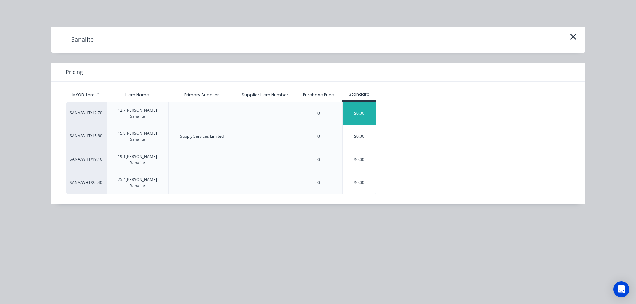
click at [353, 109] on div "$0.00" at bounding box center [359, 113] width 33 height 23
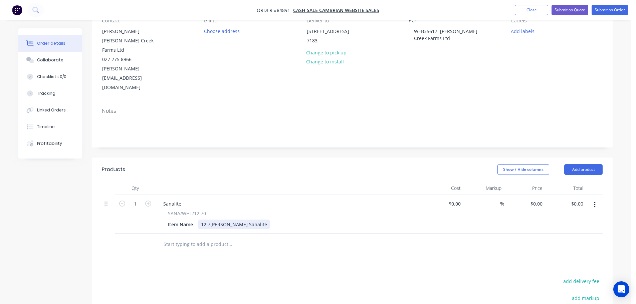
click at [251, 220] on div "12.7mm White Sanalite" at bounding box center [233, 225] width 71 height 10
click at [131, 199] on input "1" at bounding box center [135, 204] width 17 height 10
type input "5"
click at [583, 199] on input "0.00" at bounding box center [579, 204] width 13 height 10
type input "270.52"
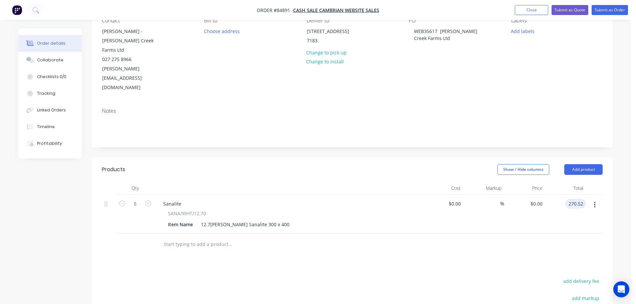
type input "$54.104"
type input "$270.52"
click at [567, 234] on div at bounding box center [352, 245] width 501 height 22
click at [577, 277] on div "add delivery fee" at bounding box center [560, 285] width 83 height 17
click at [577, 277] on button "add delivery fee" at bounding box center [581, 281] width 43 height 9
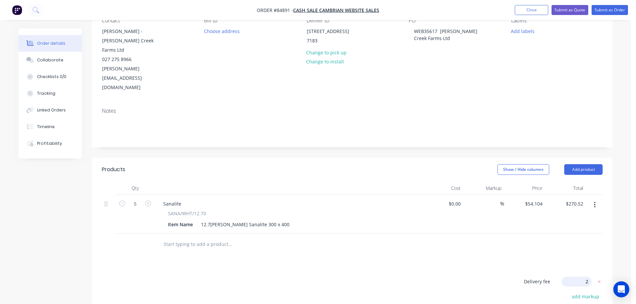
type input "25"
click at [479, 242] on div "Products Show / Hide columns Add product Qty Cost Markup Price Total 5 Sanalite…" at bounding box center [352, 285] width 521 height 255
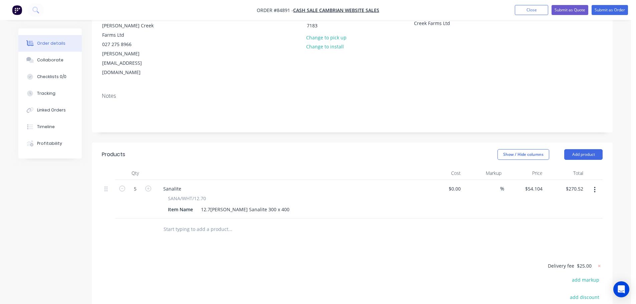
scroll to position [0, 0]
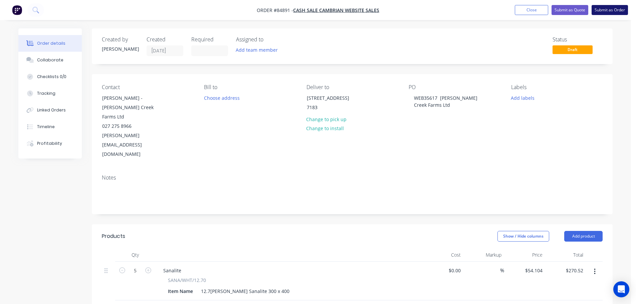
click at [613, 6] on button "Submit as Order" at bounding box center [610, 10] width 36 height 10
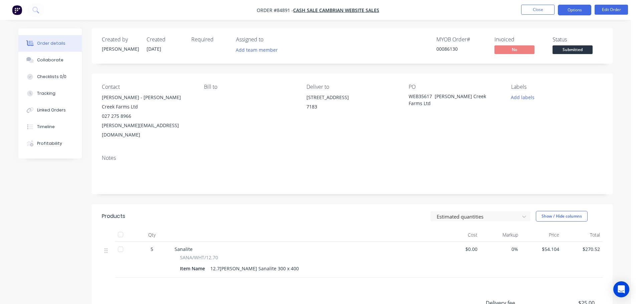
click at [571, 9] on button "Options" at bounding box center [574, 10] width 33 height 11
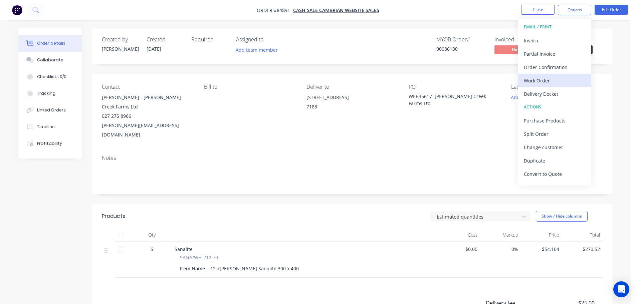
click at [556, 82] on div "Work Order" at bounding box center [554, 81] width 61 height 10
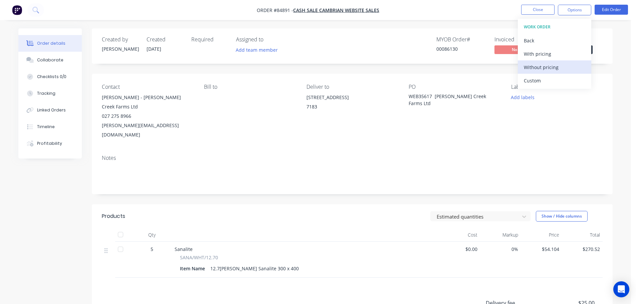
click at [552, 69] on div "Without pricing" at bounding box center [554, 67] width 61 height 10
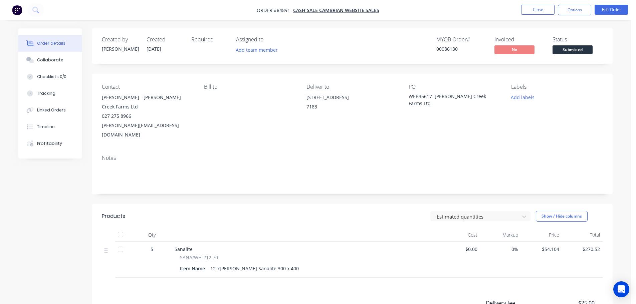
click at [472, 32] on div "Created by Jess Created 26/09/25 Required Assigned to Add team member MYOB Orde…" at bounding box center [352, 45] width 521 height 35
click at [573, 46] on span "Submitted" at bounding box center [573, 49] width 40 height 8
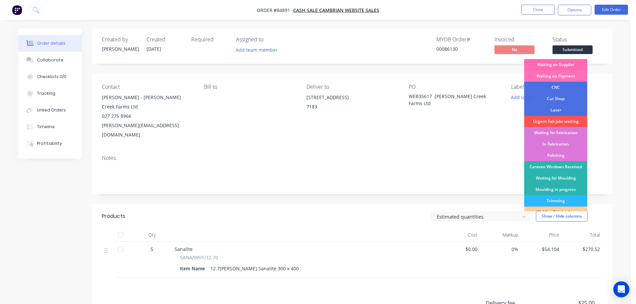
click at [569, 65] on div "Waiting on Supplier" at bounding box center [555, 64] width 63 height 11
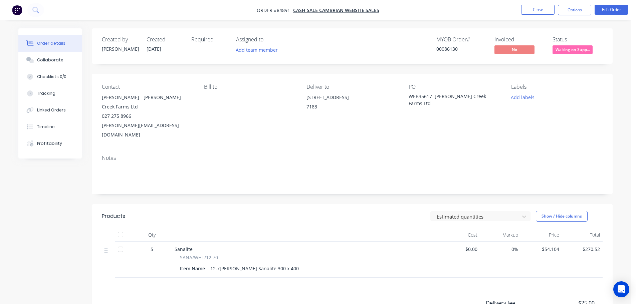
click at [547, 39] on div "MYOB Order # 00086130 Invoiced No Status Waiting on Supp..." at bounding box center [453, 45] width 300 height 19
drag, startPoint x: 527, startPoint y: 98, endPoint x: 527, endPoint y: 103, distance: 4.7
click at [527, 99] on button "Add labels" at bounding box center [522, 97] width 31 height 9
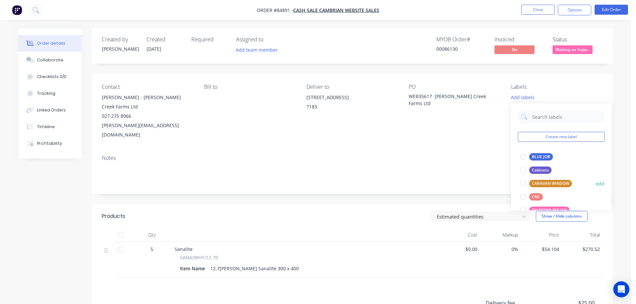
scroll to position [67, 0]
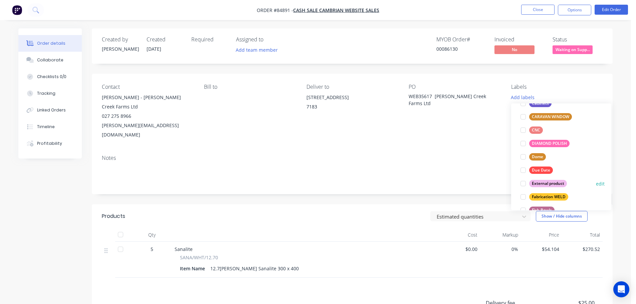
click at [551, 183] on div "External product" at bounding box center [548, 183] width 38 height 7
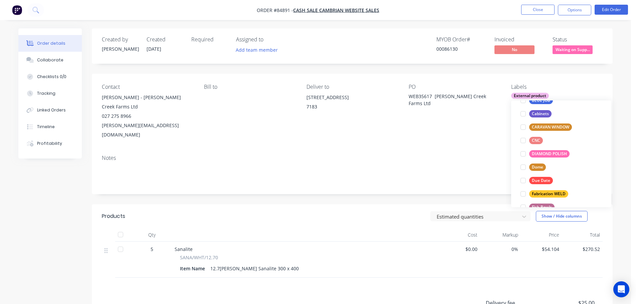
scroll to position [0, 0]
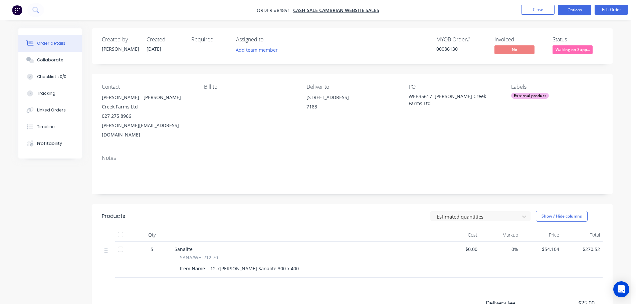
click at [571, 9] on button "Options" at bounding box center [574, 10] width 33 height 11
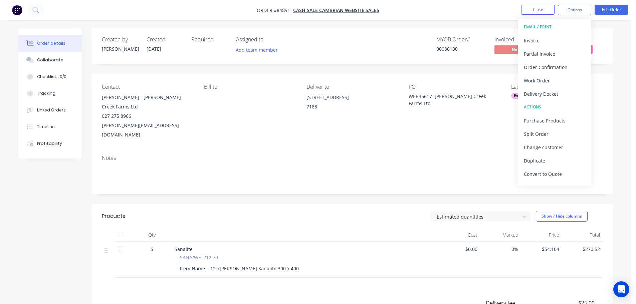
click at [557, 66] on div "Order Confirmation" at bounding box center [554, 67] width 61 height 10
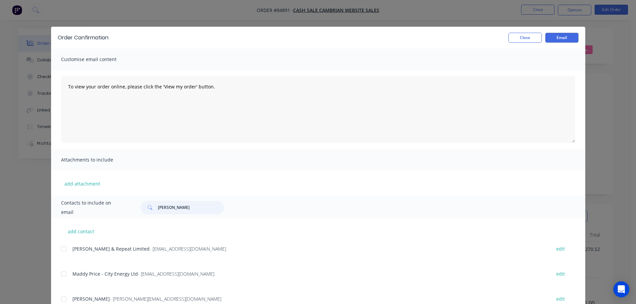
click at [178, 207] on input "clive" at bounding box center [191, 207] width 66 height 13
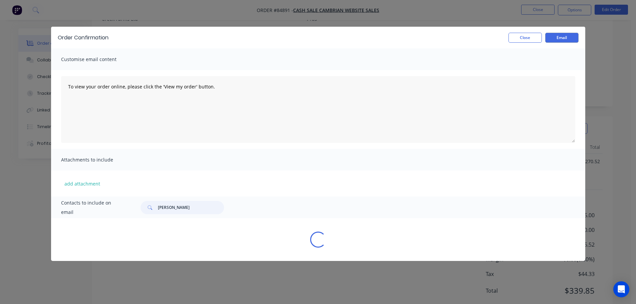
scroll to position [88, 0]
drag, startPoint x: 179, startPoint y: 208, endPoint x: 111, endPoint y: 211, distance: 67.8
click at [111, 211] on div "Contacts to include on email andy w" at bounding box center [318, 208] width 534 height 22
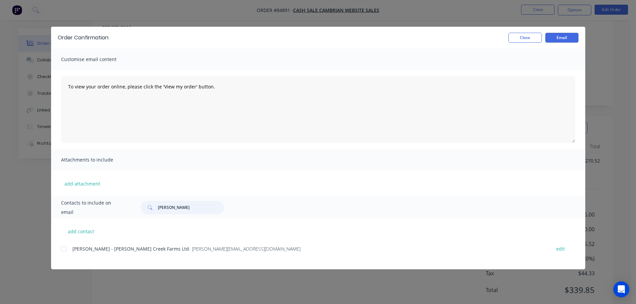
type input "andy"
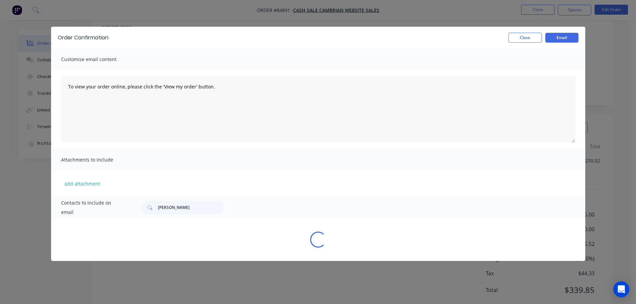
click at [65, 246] on div "Loading..." at bounding box center [318, 240] width 534 height 16
click at [174, 211] on input "andy" at bounding box center [191, 207] width 66 height 13
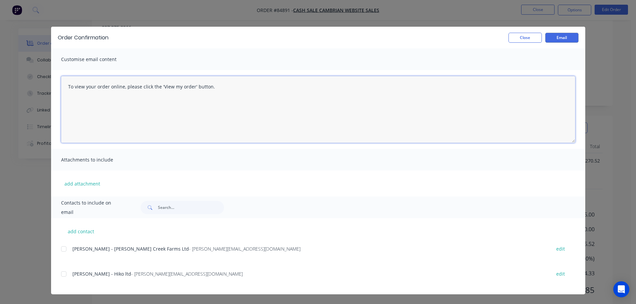
click at [113, 143] on textarea "To view your order online, please click the 'View my order' button." at bounding box center [318, 109] width 514 height 67
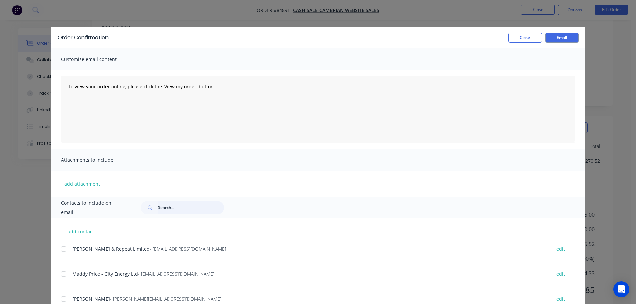
click at [174, 205] on input "text" at bounding box center [191, 207] width 66 height 13
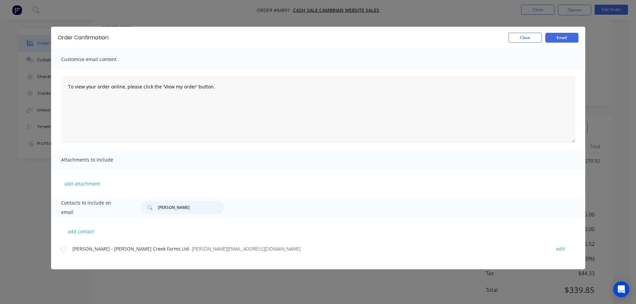
click at [63, 251] on div at bounding box center [63, 248] width 13 height 13
type input "ellis"
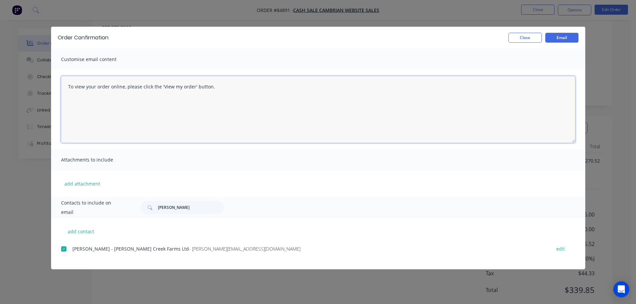
click at [205, 99] on textarea "To view your order online, please click the 'View my order' button." at bounding box center [318, 109] width 514 height 67
paste textarea "hank you for your order, confirmation of your order is attached. Your order wil…"
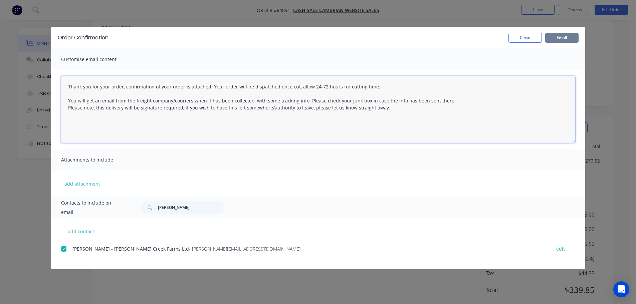
type textarea "Thank you for your order, confirmation of your order is attached. Your order wi…"
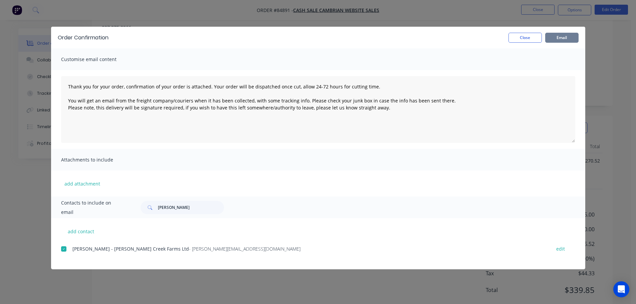
click at [572, 39] on button "Email" at bounding box center [561, 38] width 33 height 10
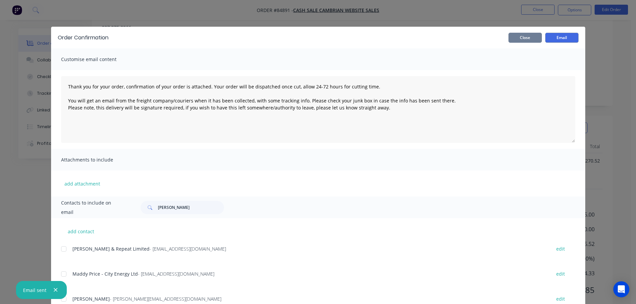
click at [517, 39] on button "Close" at bounding box center [524, 38] width 33 height 10
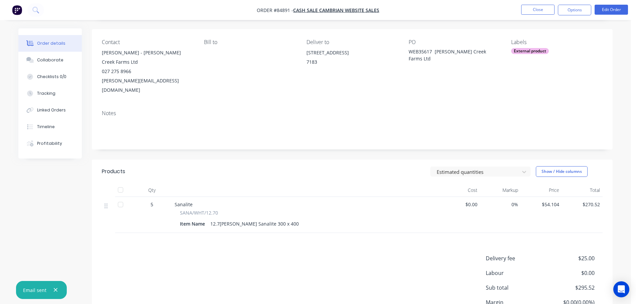
scroll to position [0, 0]
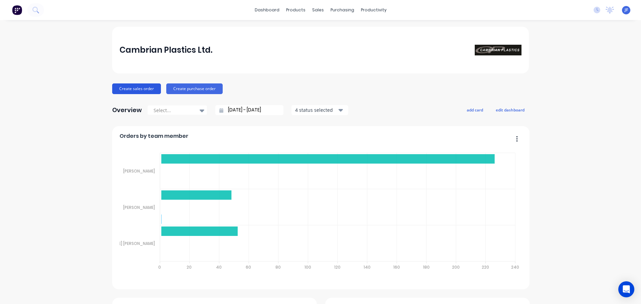
click at [127, 90] on button "Create sales order" at bounding box center [136, 88] width 49 height 11
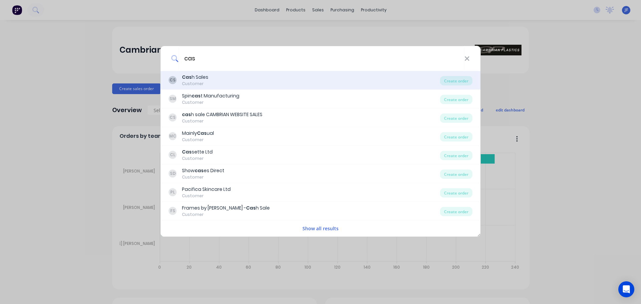
type input "cas"
click at [206, 80] on div "Cas h Sales Customer" at bounding box center [195, 80] width 26 height 13
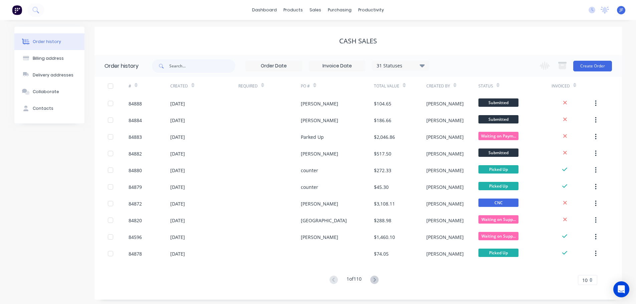
click at [583, 58] on div "Change order status Submitted Waiting on Supplier Waiting on Payment CNC Cut Sh…" at bounding box center [573, 66] width 76 height 22
click at [584, 65] on button "Create Order" at bounding box center [592, 66] width 39 height 11
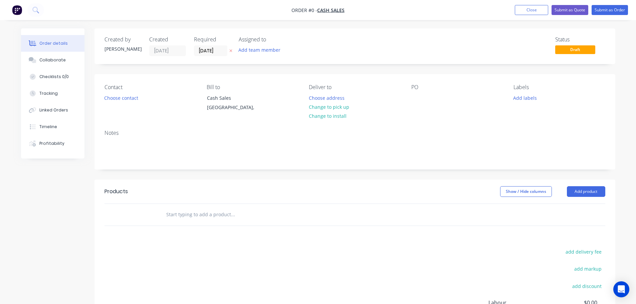
click at [231, 49] on icon "button" at bounding box center [230, 51] width 3 height 4
click at [117, 103] on div "Contact Choose contact" at bounding box center [149, 99] width 91 height 30
click at [122, 99] on button "Choose contact" at bounding box center [120, 97] width 41 height 9
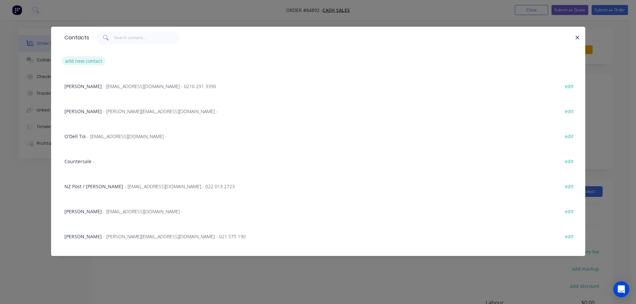
click at [90, 62] on button "add new contact" at bounding box center [84, 60] width 44 height 9
select select "NZ"
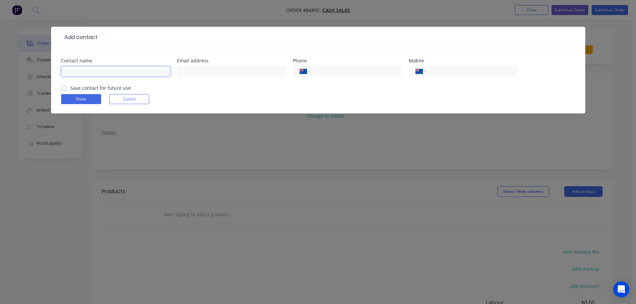
click at [100, 70] on input "text" at bounding box center [115, 71] width 109 height 10
type input "[PERSON_NAME]"
click at [495, 72] on input "tel" at bounding box center [470, 72] width 80 height 8
type input "021 166 3069"
click at [97, 88] on label "Save contact for future use" at bounding box center [100, 87] width 60 height 7
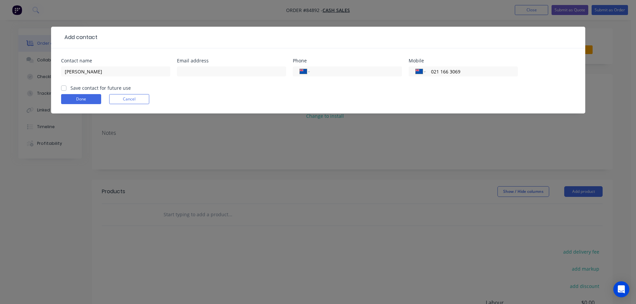
click at [66, 88] on input "Save contact for future use" at bounding box center [63, 87] width 5 height 6
checkbox input "true"
click at [92, 97] on button "Done" at bounding box center [81, 99] width 40 height 10
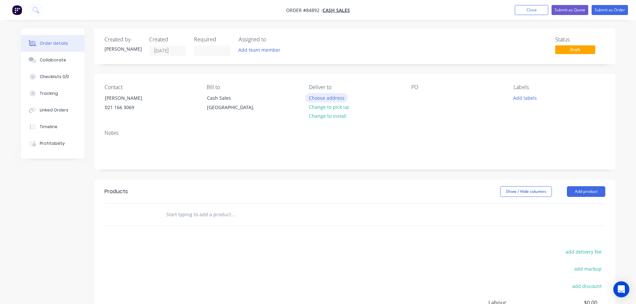
click at [324, 96] on button "Choose address" at bounding box center [326, 97] width 43 height 9
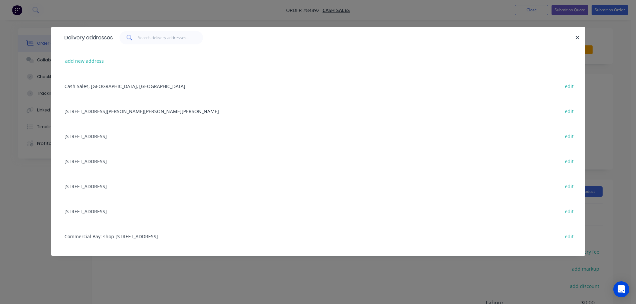
click at [31, 27] on div "Delivery addresses add new address Cash Sales, [GEOGRAPHIC_DATA], [GEOGRAPHIC_D…" at bounding box center [318, 152] width 636 height 304
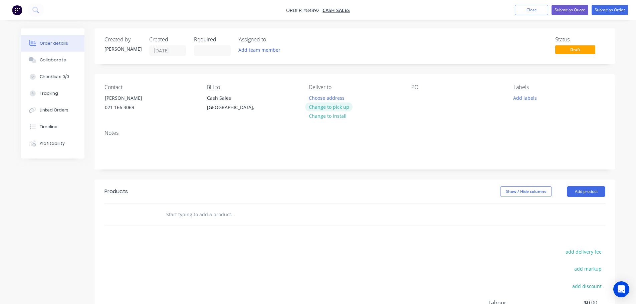
click at [339, 106] on button "Change to pick up" at bounding box center [328, 106] width 47 height 9
click at [203, 52] on input at bounding box center [212, 51] width 36 height 10
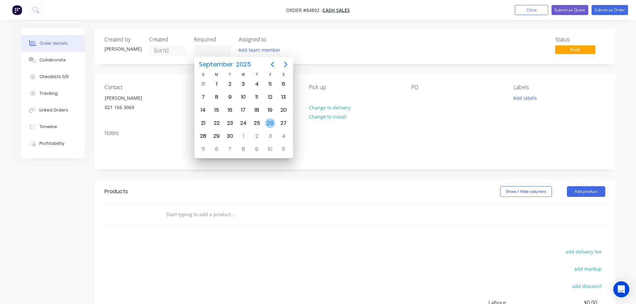
click at [272, 125] on div "26" at bounding box center [270, 123] width 10 height 10
type input "[DATE]"
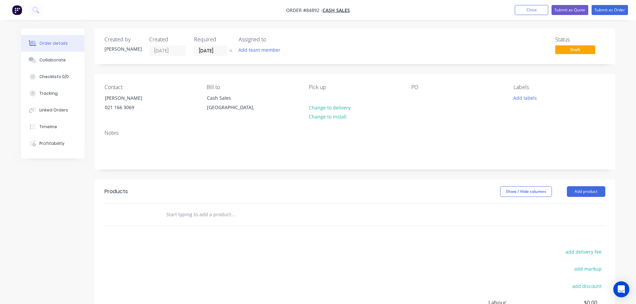
click at [221, 219] on input "text" at bounding box center [233, 214] width 134 height 13
type input "p"
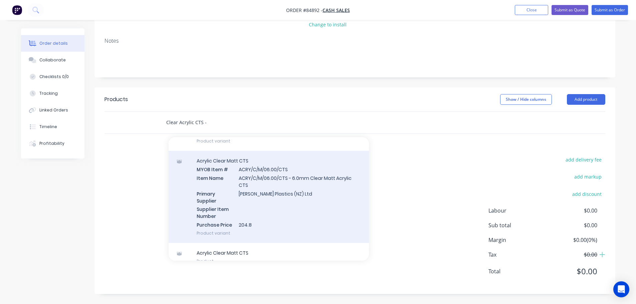
scroll to position [230, 0]
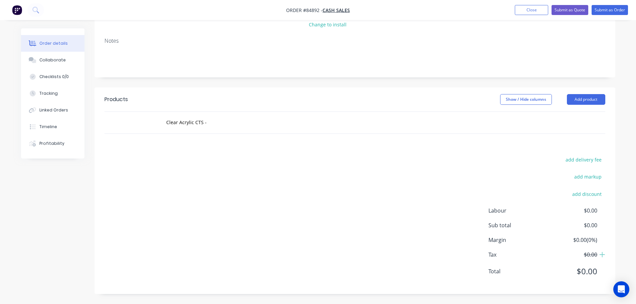
drag, startPoint x: 149, startPoint y: 203, endPoint x: 150, endPoint y: 198, distance: 4.9
click at [149, 202] on div "add delivery fee add markup add discount Labour $0.00 Sub total $0.00 Margin $0…" at bounding box center [354, 219] width 501 height 129
click at [207, 116] on input "Clear Acrylic CTS -" at bounding box center [233, 122] width 134 height 13
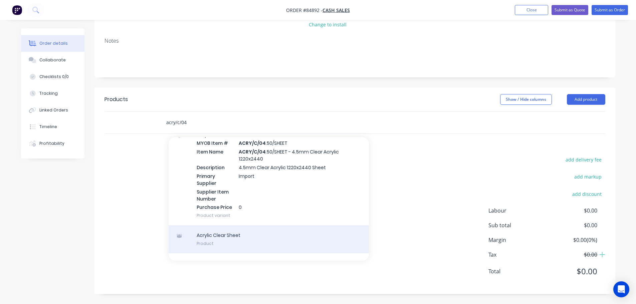
scroll to position [54, 0]
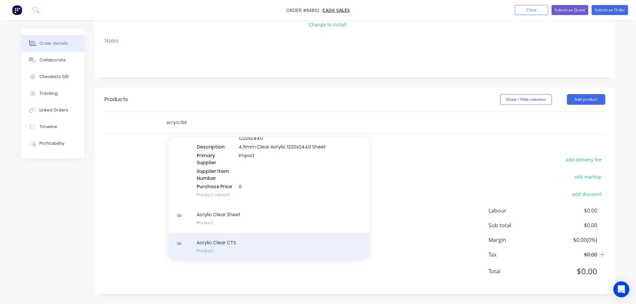
type input "acry/c/04"
click at [261, 241] on div "Acrylic Clear CTS Product" at bounding box center [269, 247] width 200 height 28
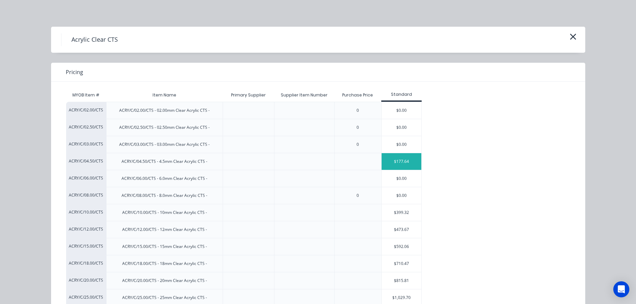
click at [403, 160] on div "$177.64" at bounding box center [402, 161] width 40 height 17
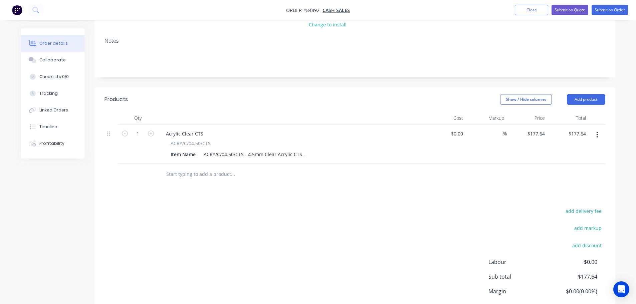
click at [597, 133] on icon "button" at bounding box center [597, 135] width 1 height 6
click at [575, 168] on div "Duplicate" at bounding box center [573, 166] width 51 height 10
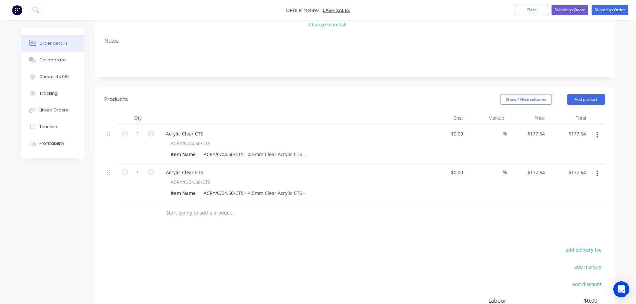
click at [595, 171] on button "button" at bounding box center [597, 174] width 16 height 12
click at [148, 173] on icon "button" at bounding box center [151, 172] width 6 height 6
type input "2"
type input "$355.28"
click at [303, 156] on div "ACRY/C/04.50/CTS - 4.5mm Clear Acrylic CTS -" at bounding box center [254, 155] width 107 height 10
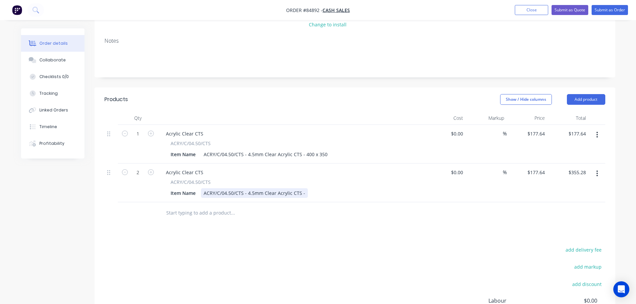
click at [304, 194] on div "ACRY/C/04.50/CTS - 4.5mm Clear Acrylic CTS -" at bounding box center [254, 193] width 107 height 10
click at [302, 242] on div "Products Show / Hide columns Add product Qty Cost Markup Price Total 1 Acrylic …" at bounding box center [354, 235] width 521 height 297
click at [537, 130] on input "177.64" at bounding box center [537, 134] width 21 height 10
paste input "3.26"
type input "$13.26"
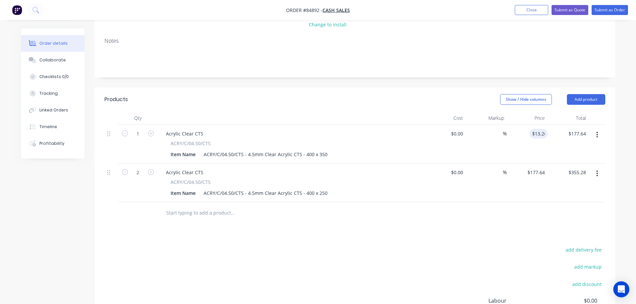
type input "$13.26"
click at [479, 241] on div "Products Show / Hide columns Add product Qty Cost Markup Price Total 1 Acrylic …" at bounding box center [354, 235] width 521 height 297
click at [537, 172] on input "177.64" at bounding box center [538, 173] width 18 height 10
paste input "9.47"
type input "$9.47"
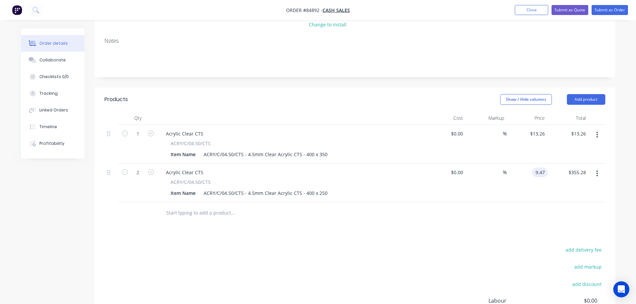
type input "$18.94"
click at [528, 215] on div at bounding box center [354, 213] width 501 height 22
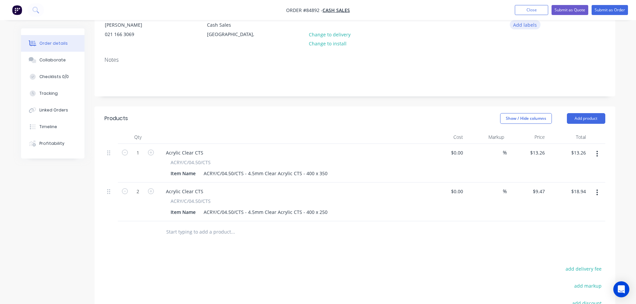
scroll to position [49, 0]
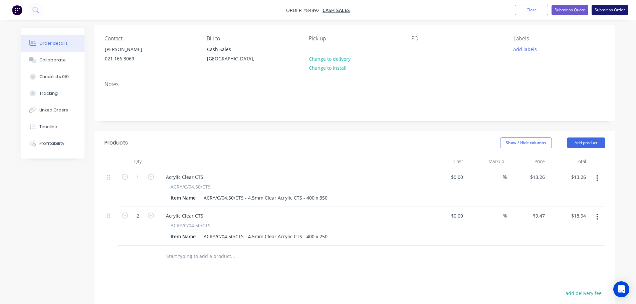
click at [607, 11] on button "Submit as Order" at bounding box center [610, 10] width 36 height 10
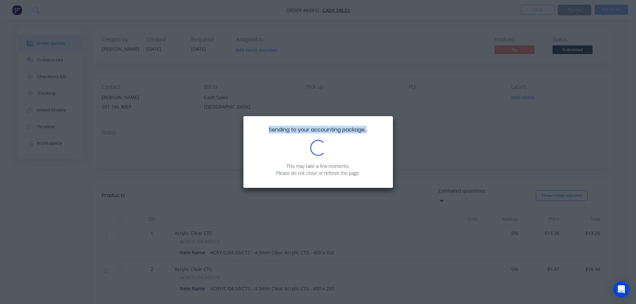
drag, startPoint x: 266, startPoint y: 129, endPoint x: 368, endPoint y: 129, distance: 101.2
click at [368, 129] on div "Sending to your accounting package... Loading... This may take a few moments. P…" at bounding box center [318, 152] width 150 height 72
click at [368, 129] on span "Sending to your accounting package..." at bounding box center [318, 130] width 99 height 8
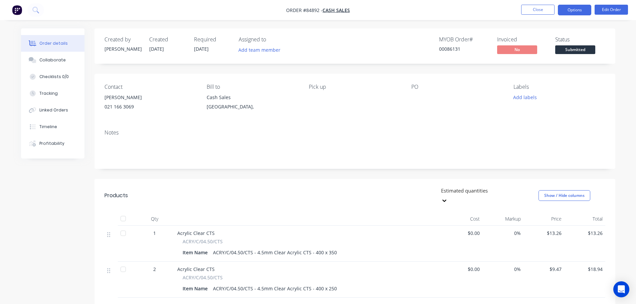
click at [573, 9] on button "Options" at bounding box center [574, 10] width 33 height 11
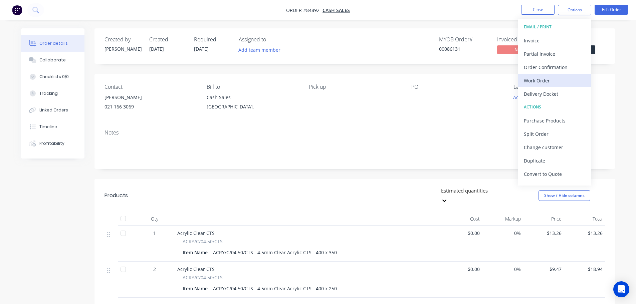
click at [549, 78] on div "Work Order" at bounding box center [554, 81] width 61 height 10
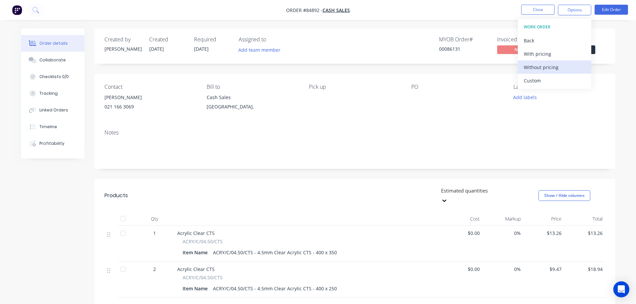
click at [549, 68] on div "Without pricing" at bounding box center [554, 67] width 61 height 10
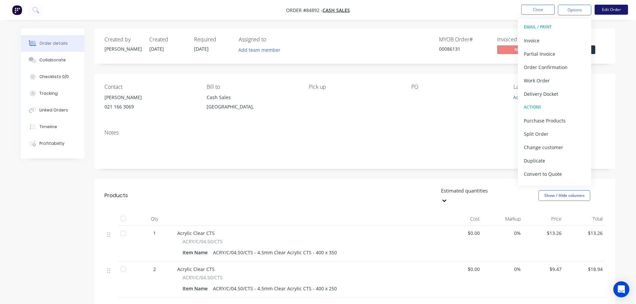
click at [602, 11] on button "Edit Order" at bounding box center [611, 10] width 33 height 10
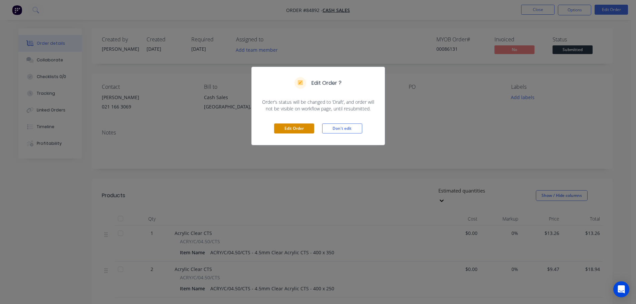
click at [295, 130] on button "Edit Order" at bounding box center [294, 129] width 40 height 10
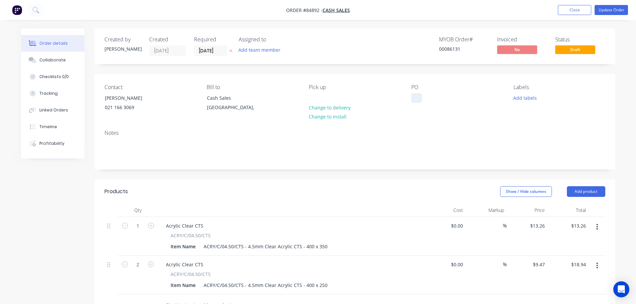
click at [418, 97] on div at bounding box center [416, 98] width 11 height 10
click at [515, 95] on button "Add labels" at bounding box center [525, 97] width 31 height 9
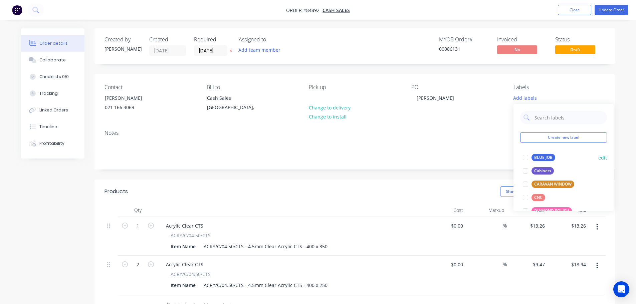
click at [528, 155] on div at bounding box center [525, 157] width 13 height 13
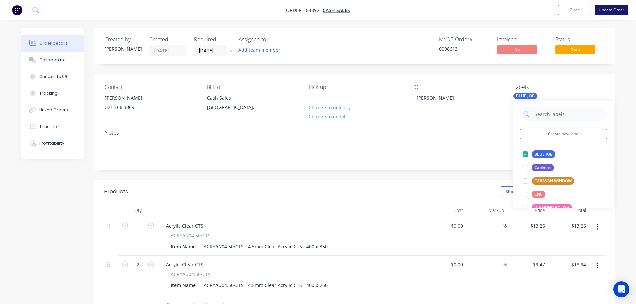
click at [611, 8] on button "Update Order" at bounding box center [611, 10] width 33 height 10
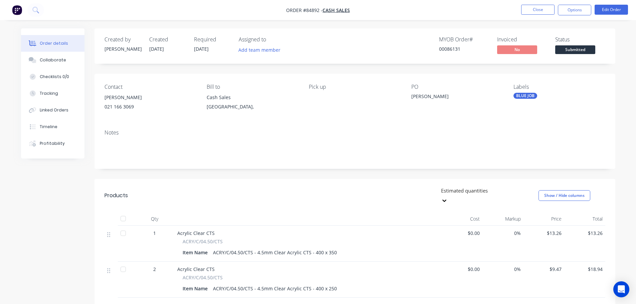
click at [358, 43] on div "MYOB Order # 00086131 Invoiced No Status Submitted" at bounding box center [455, 45] width 300 height 19
click at [537, 14] on button "Close" at bounding box center [537, 10] width 33 height 10
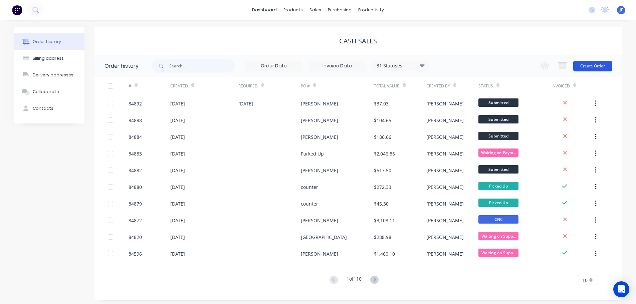
click at [602, 66] on button "Create Order" at bounding box center [592, 66] width 39 height 11
